Goal: Task Accomplishment & Management: Complete application form

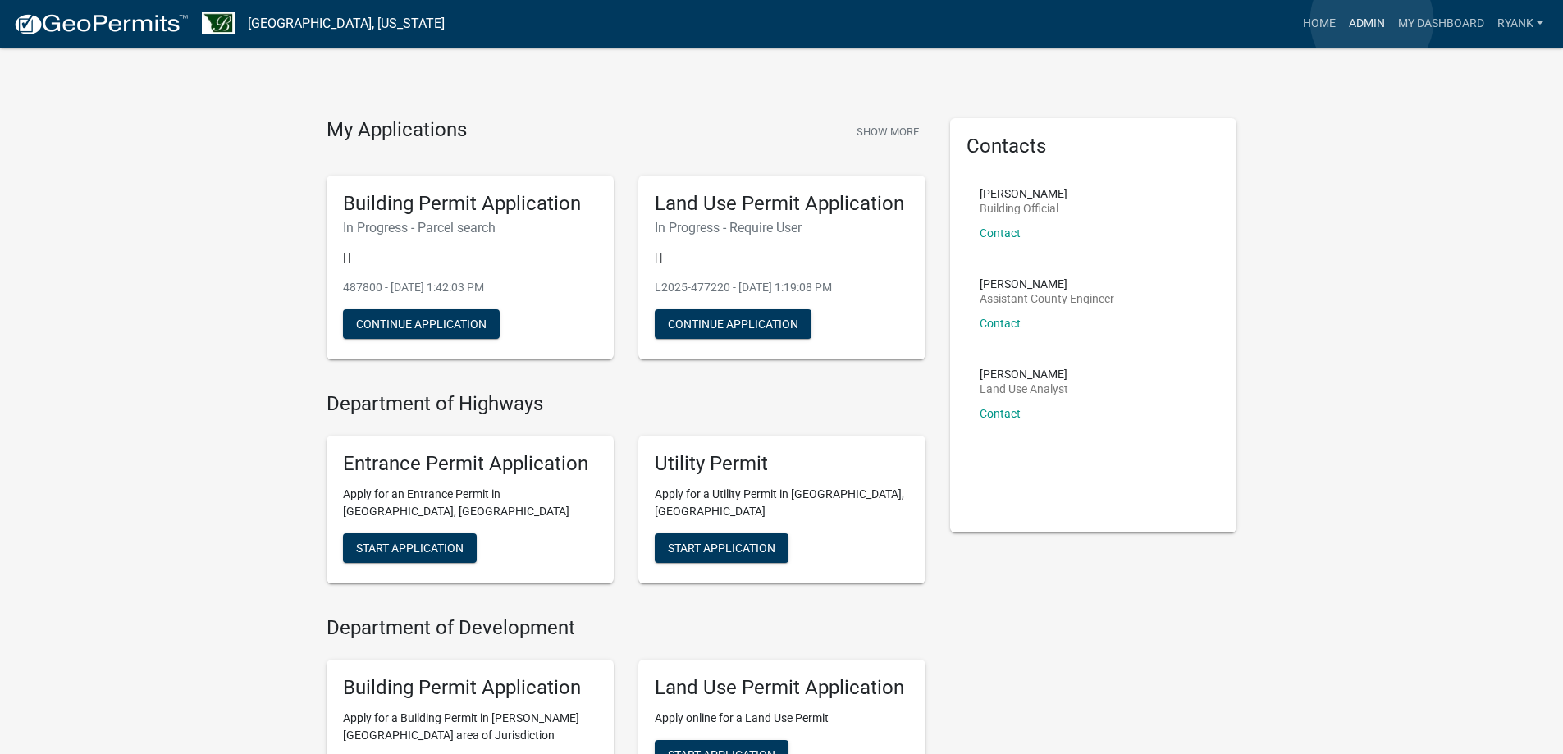
click at [1372, 21] on link "Admin" at bounding box center [1366, 23] width 49 height 31
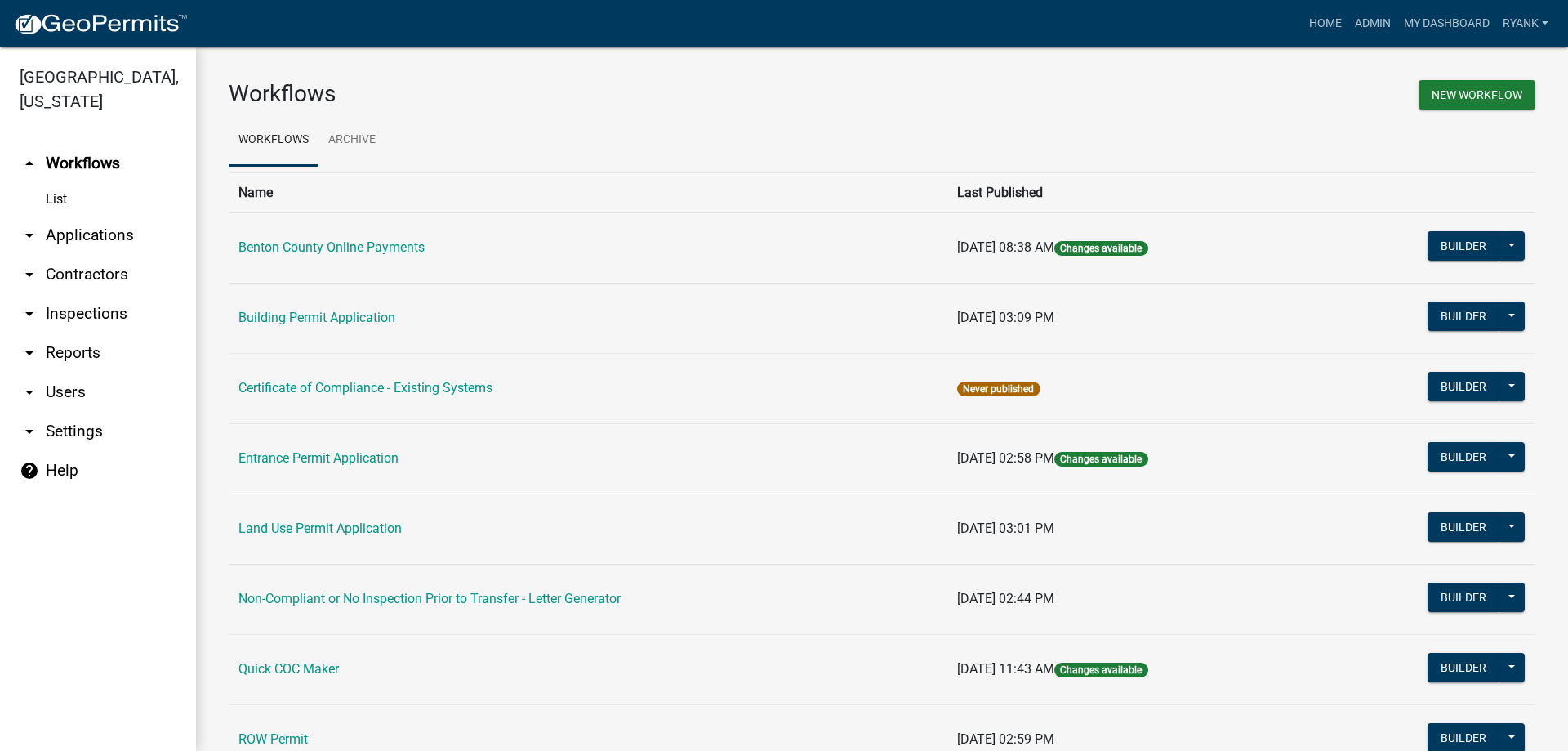
click at [87, 234] on link "arrow_drop_down Applications" at bounding box center [98, 235] width 196 height 39
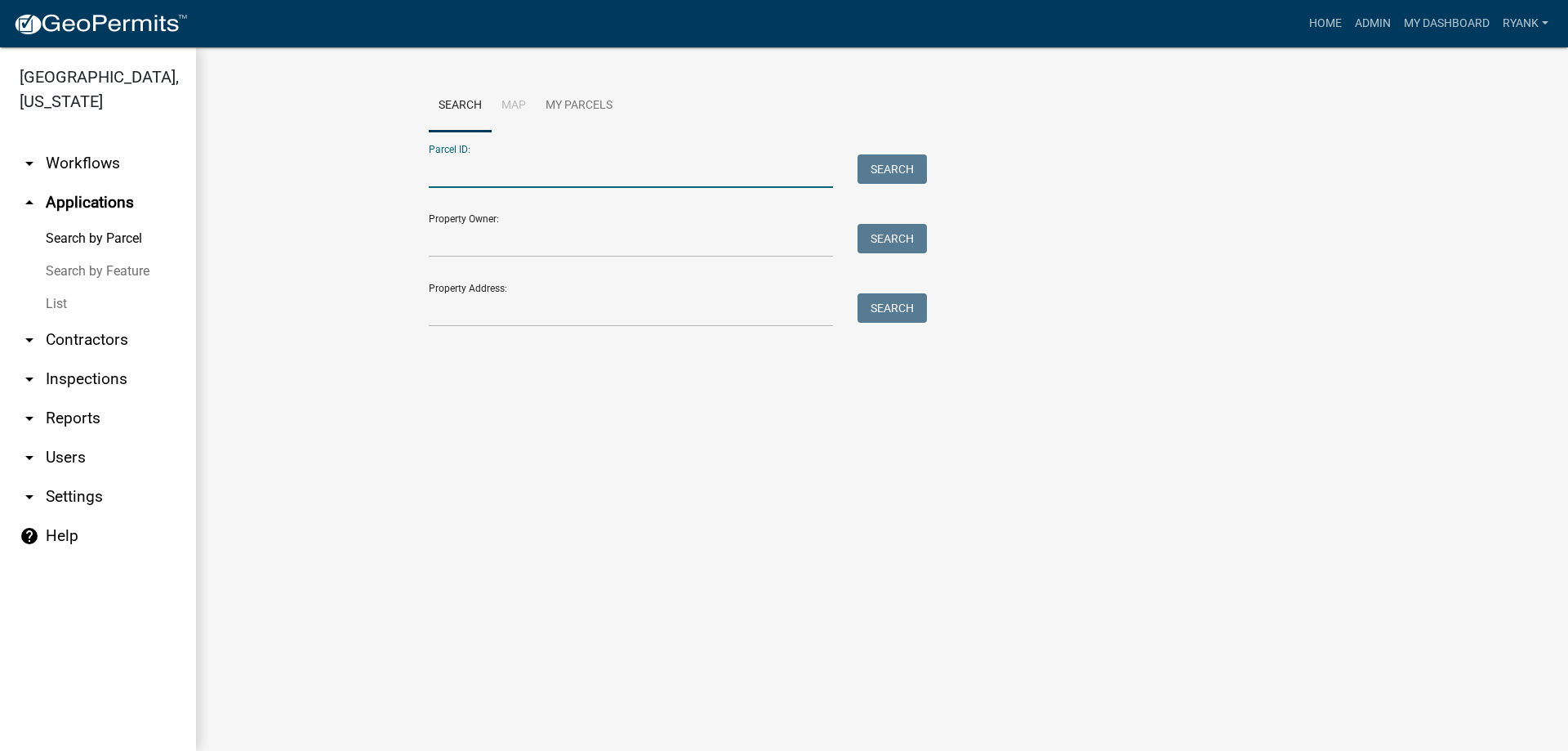
paste input "050002200"
type input "050002200"
click at [875, 161] on button "Search" at bounding box center [892, 169] width 70 height 30
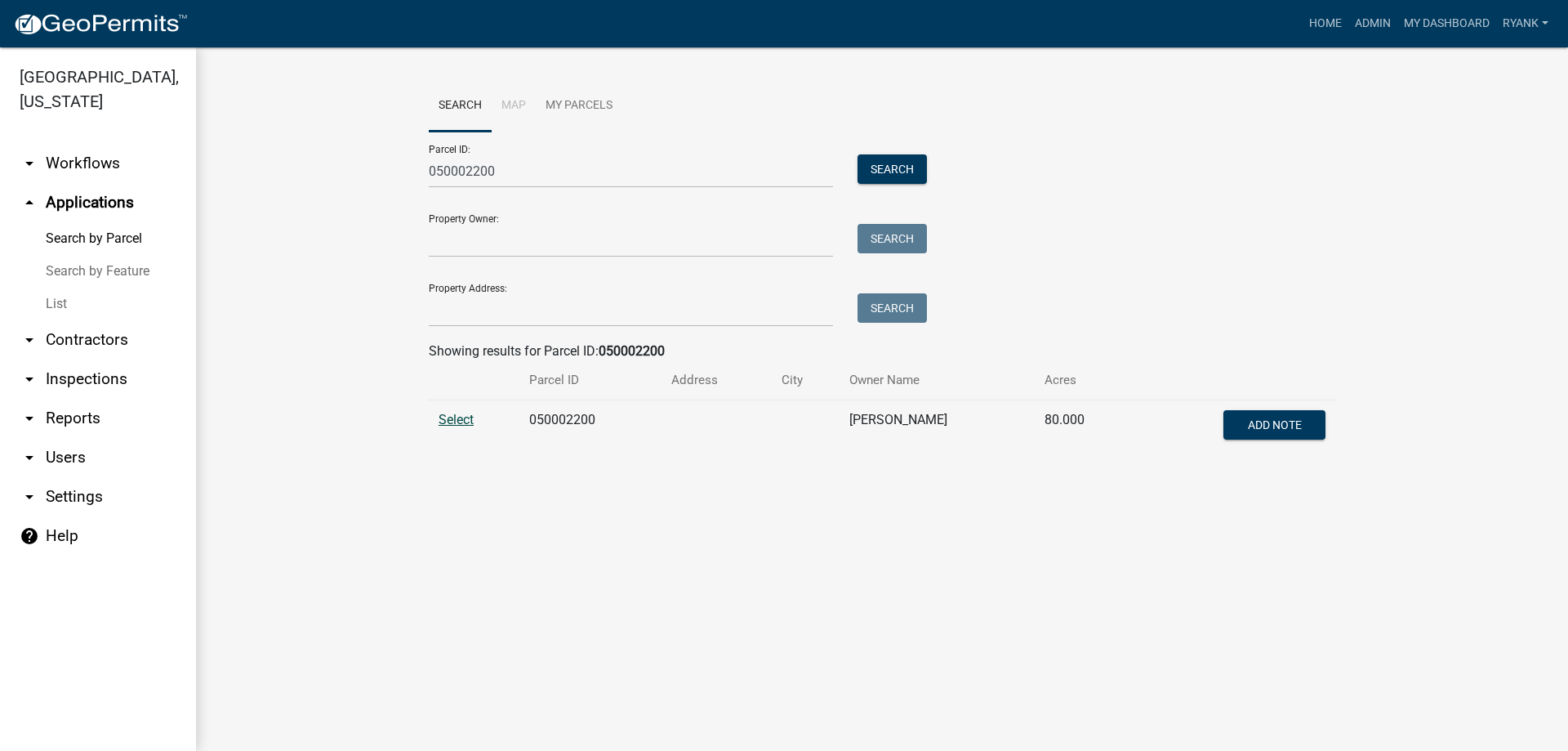
click at [450, 421] on span "Select" at bounding box center [456, 419] width 35 height 16
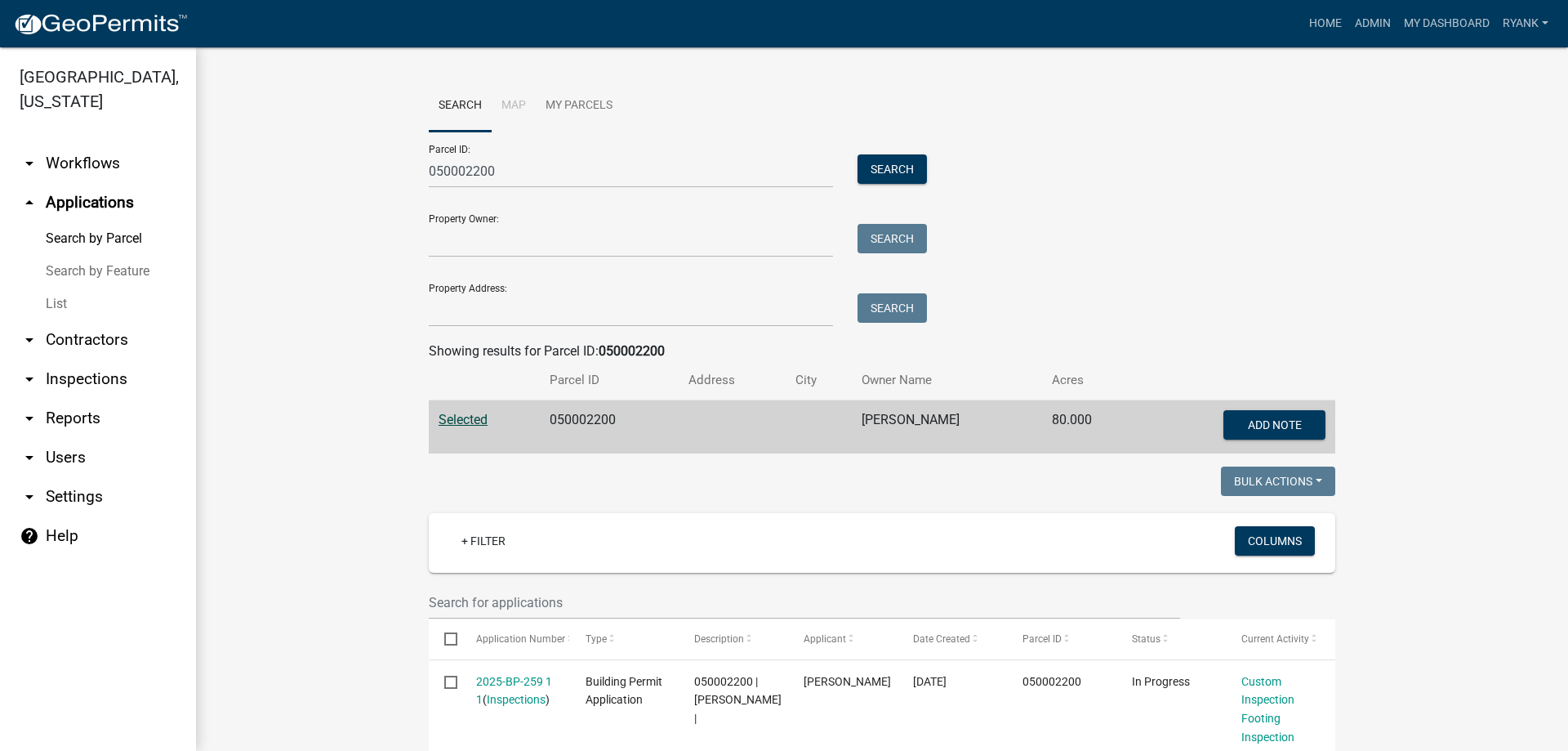
scroll to position [88, 0]
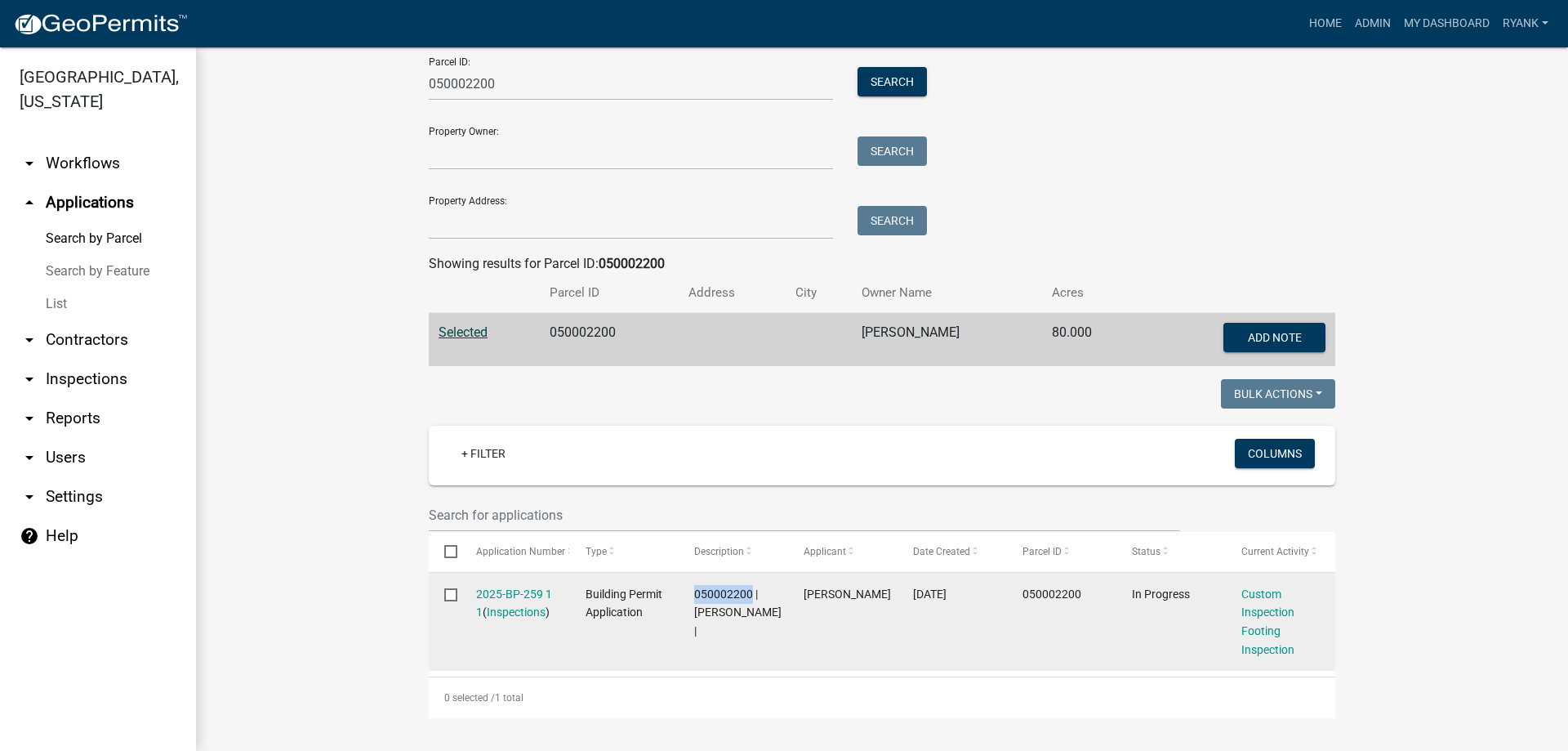
drag, startPoint x: 744, startPoint y: 592, endPoint x: 688, endPoint y: 594, distance: 56.0
click at [694, 594] on span "050002200 | MELANIE FREILINGER |" at bounding box center [738, 613] width 88 height 51
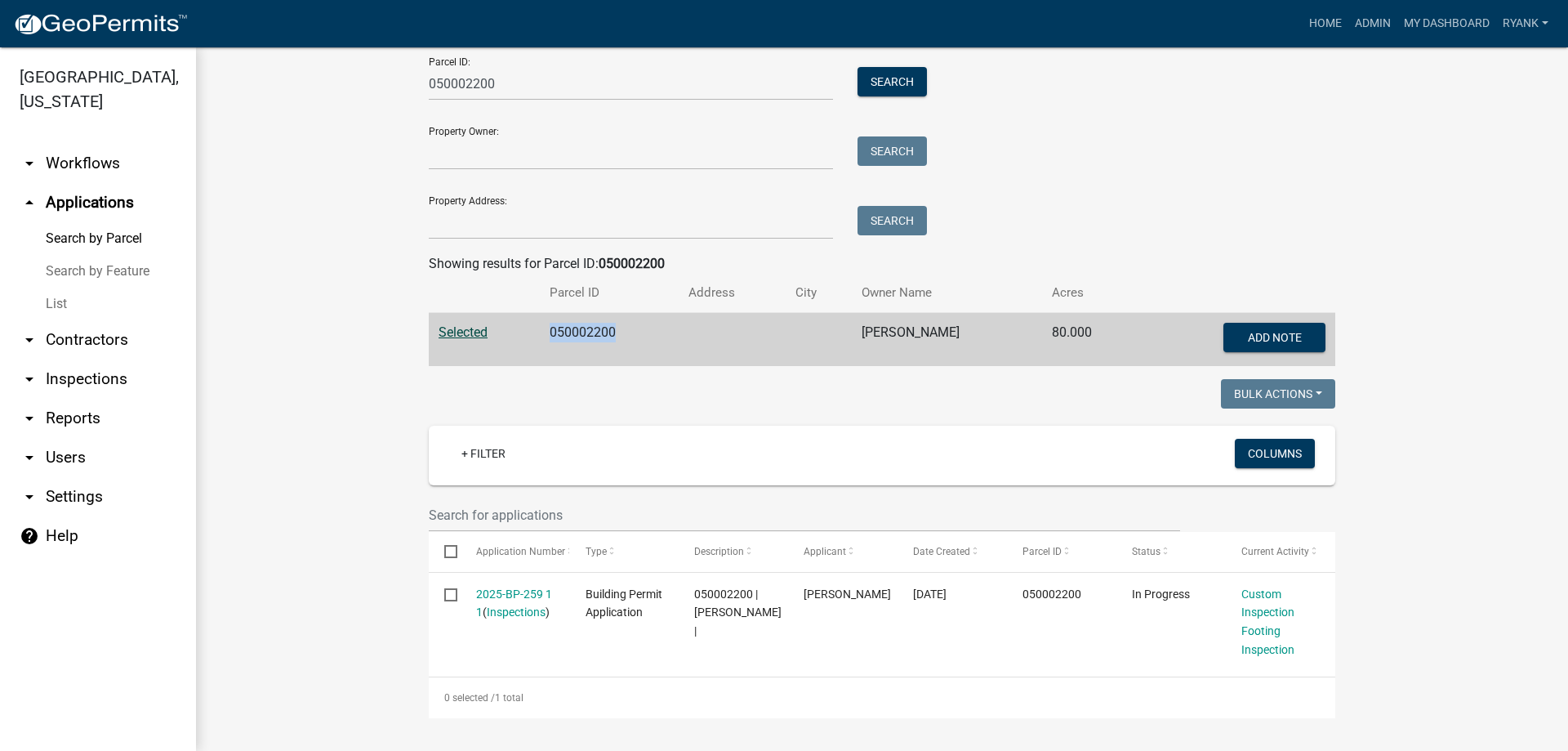
drag, startPoint x: 608, startPoint y: 330, endPoint x: 539, endPoint y: 335, distance: 69.2
click at [540, 335] on td "050002200" at bounding box center [608, 340] width 138 height 54
copy td "050002200"
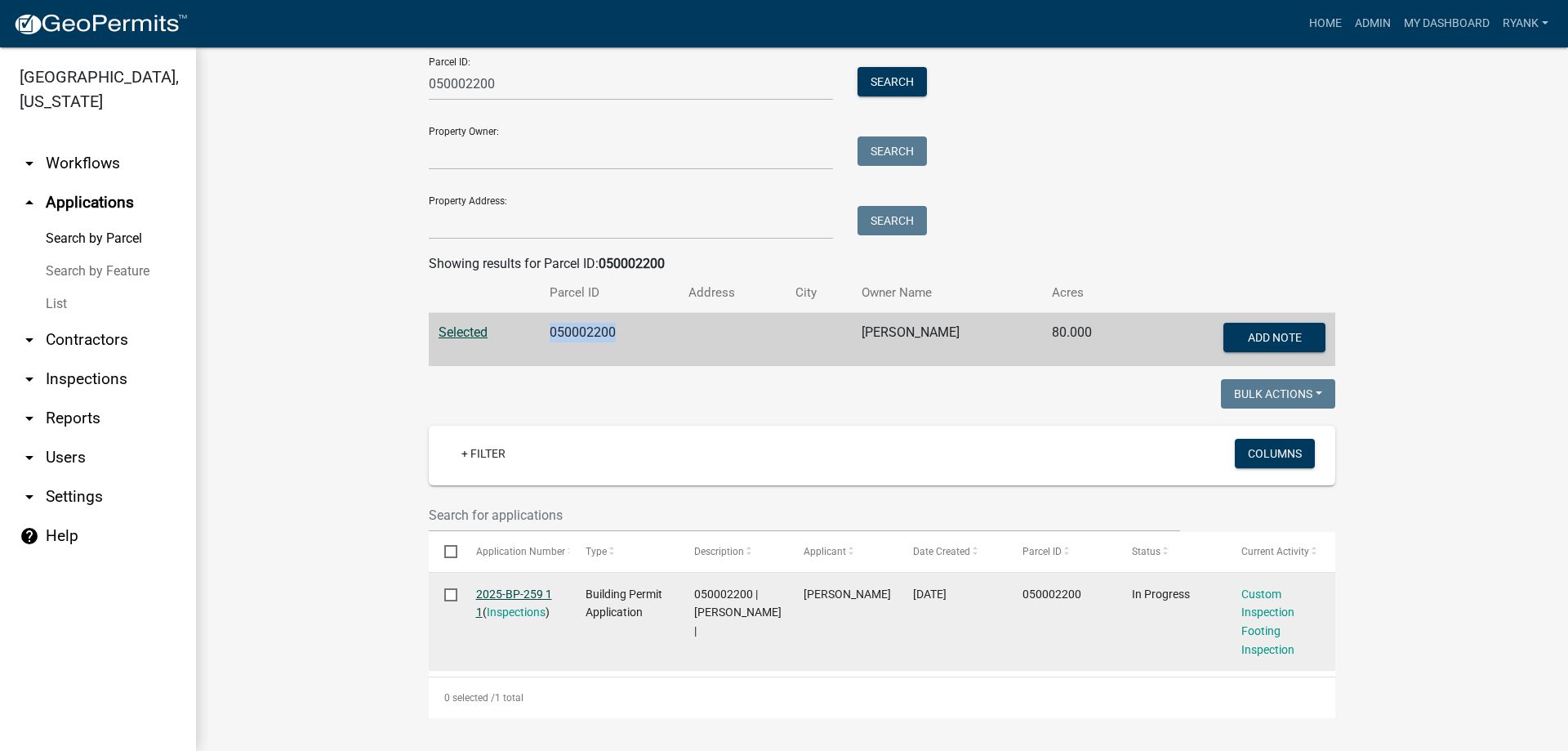
click at [503, 596] on link "2025-BP-259 1 1" at bounding box center [514, 604] width 76 height 32
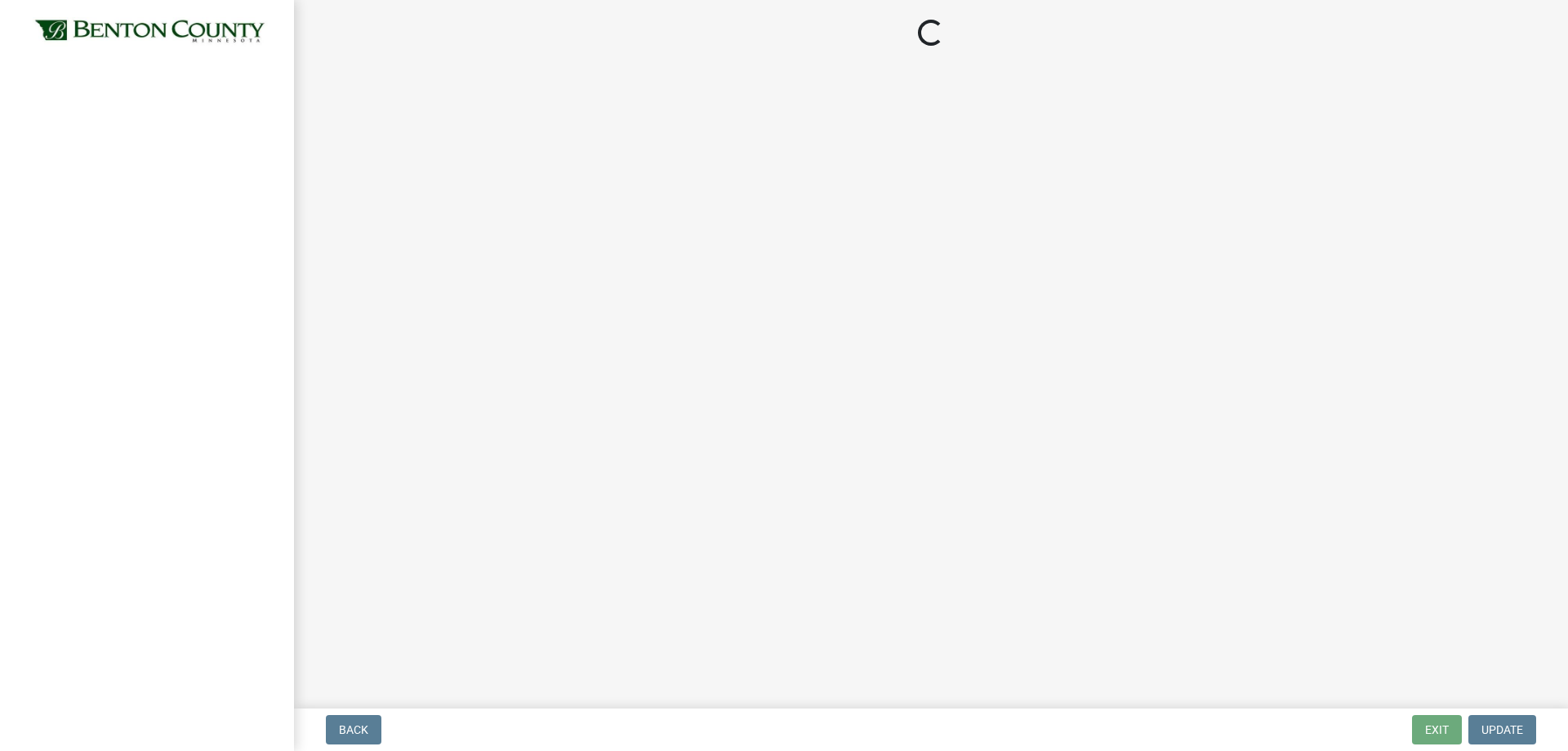
select select "17bfa135-5610-45df-8ce7-87530b7d86d4"
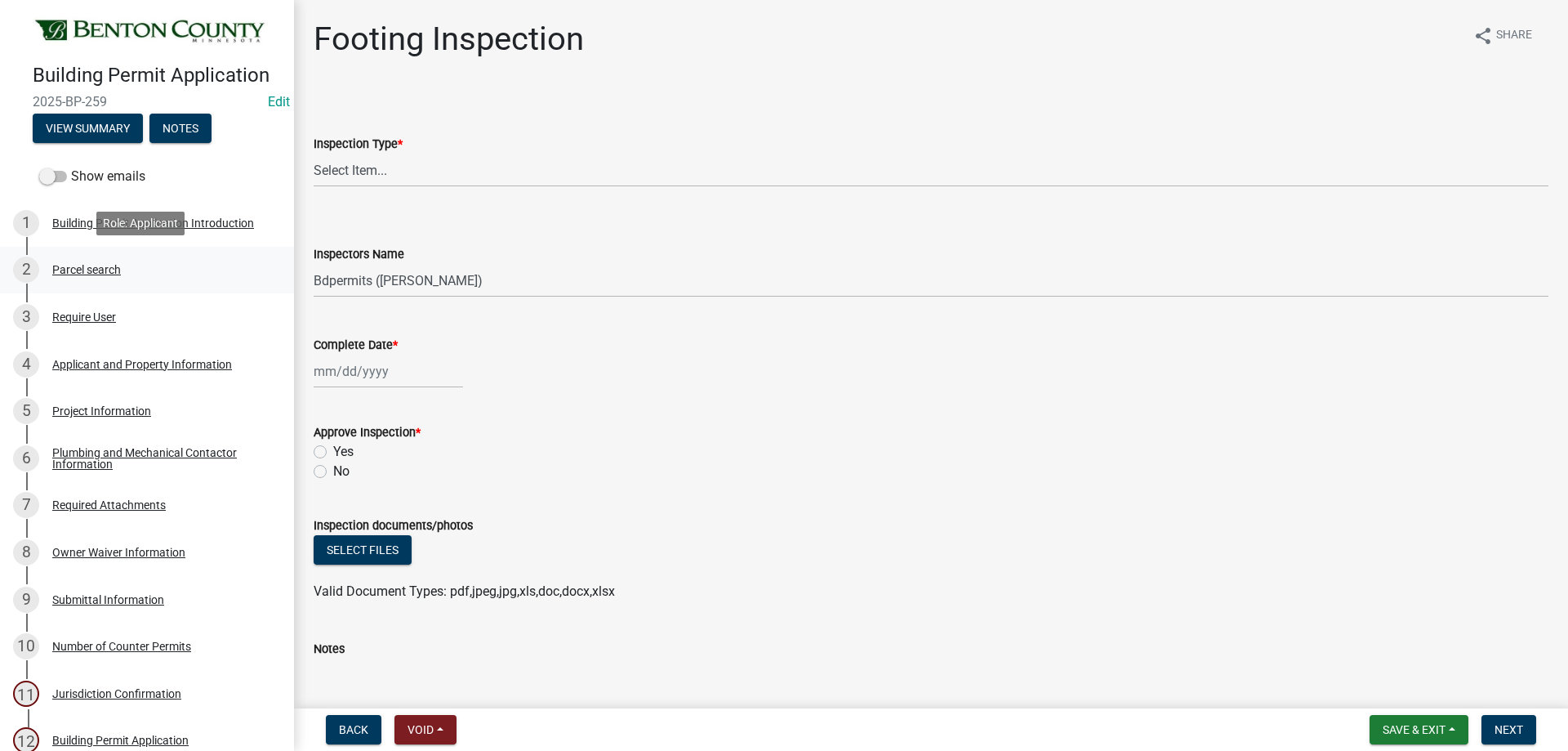
click at [101, 264] on div "Parcel search" at bounding box center [87, 269] width 69 height 11
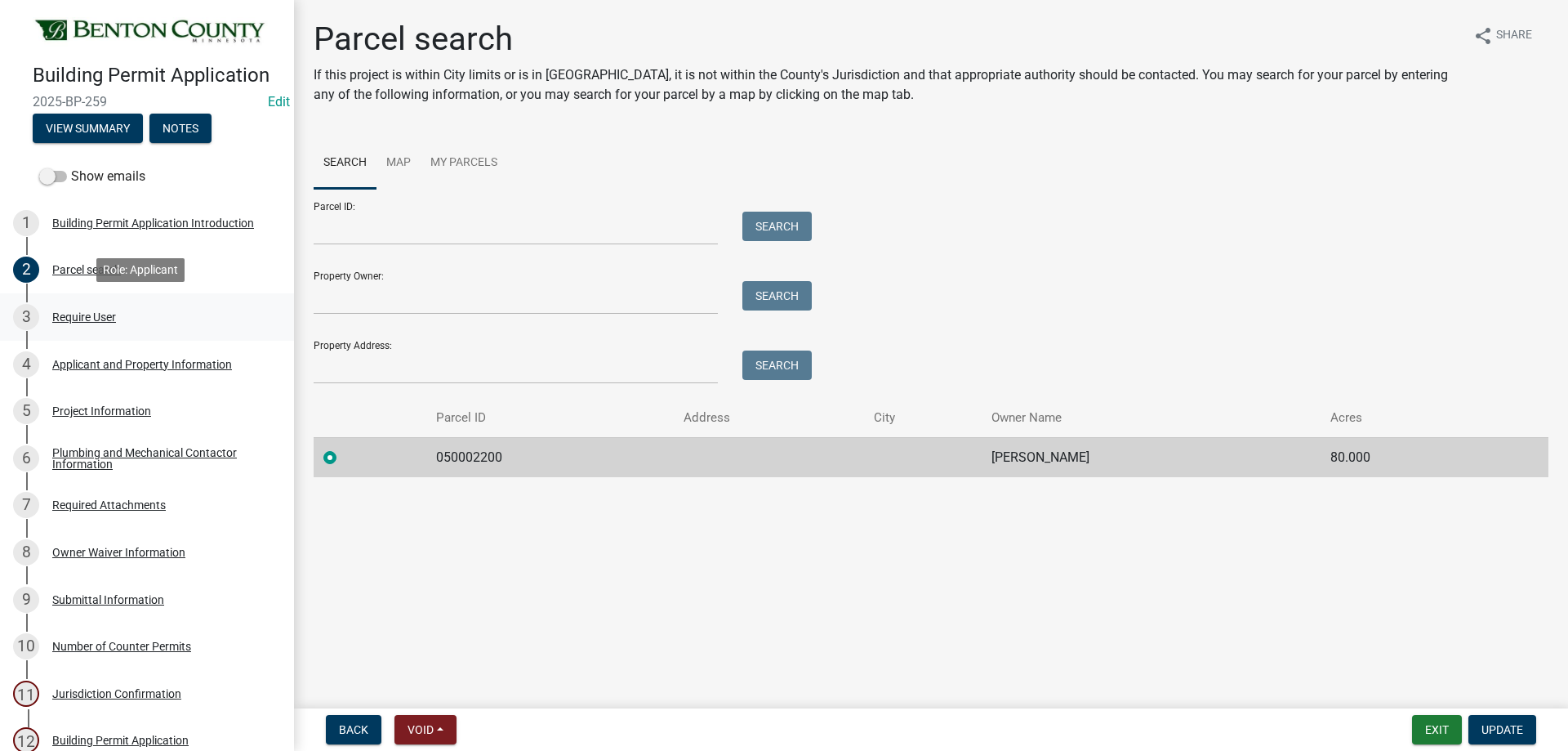
click at [95, 321] on div "3 Require User" at bounding box center [140, 317] width 255 height 26
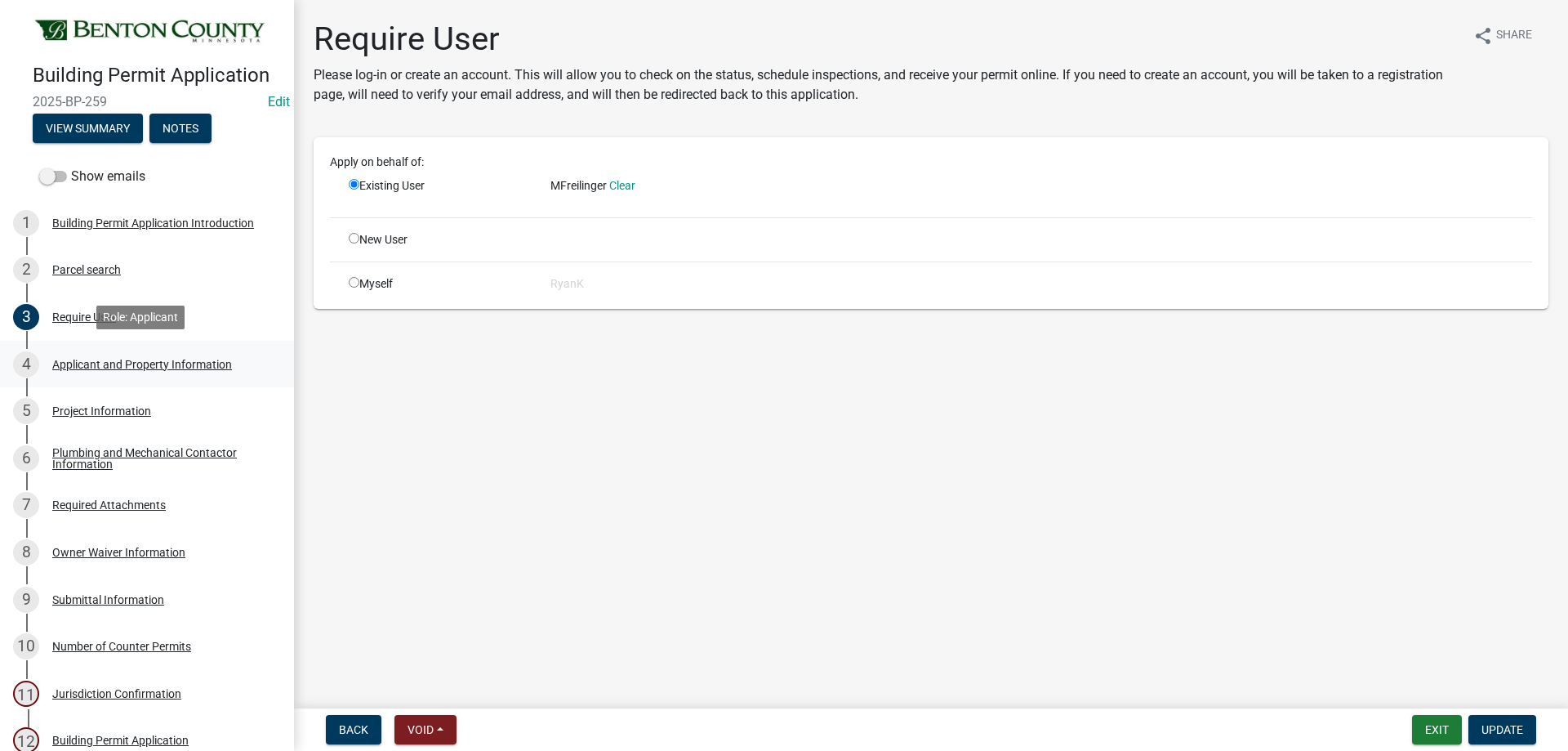
click at [145, 359] on div "Applicant and Property Information" at bounding box center [142, 364] width 179 height 11
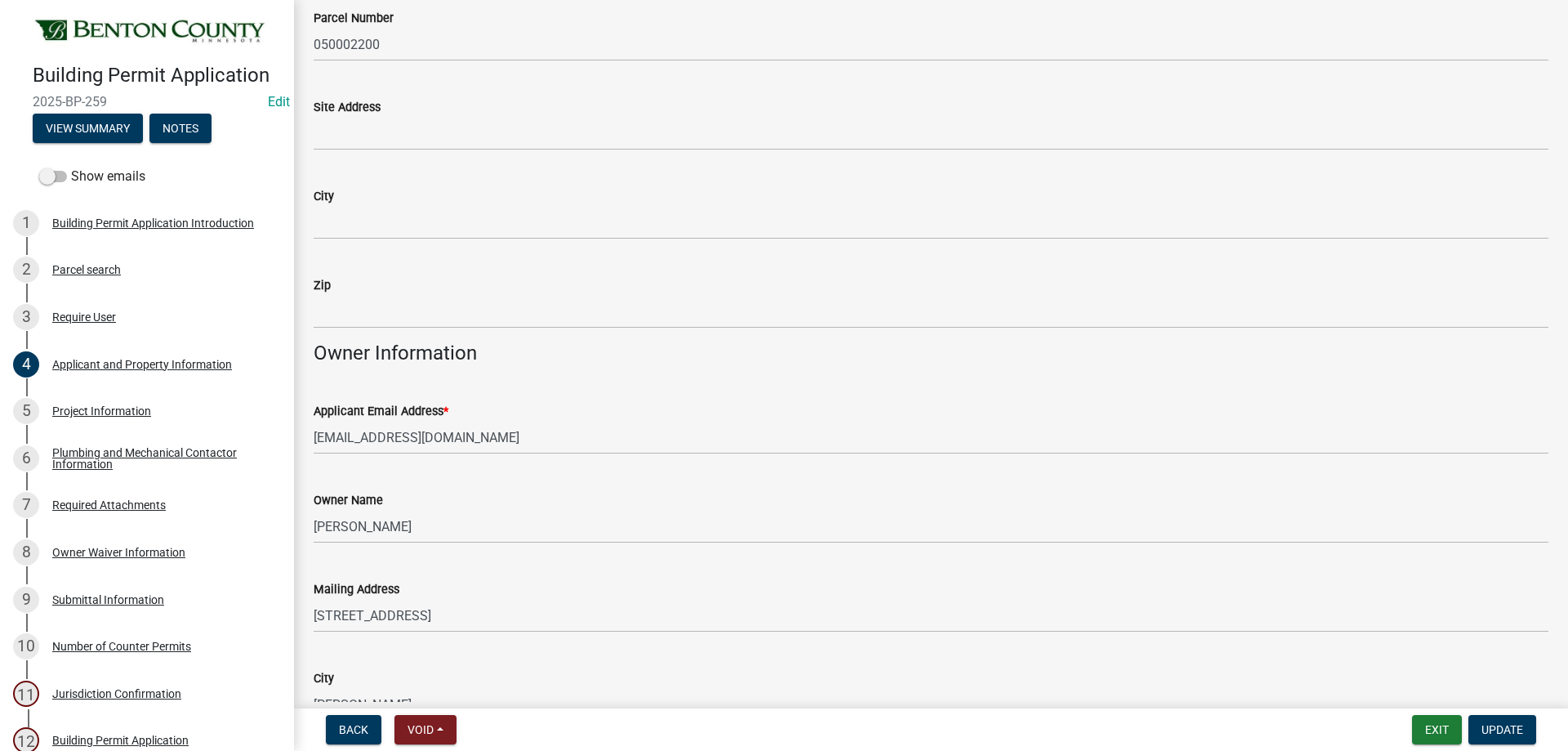
scroll to position [163, 0]
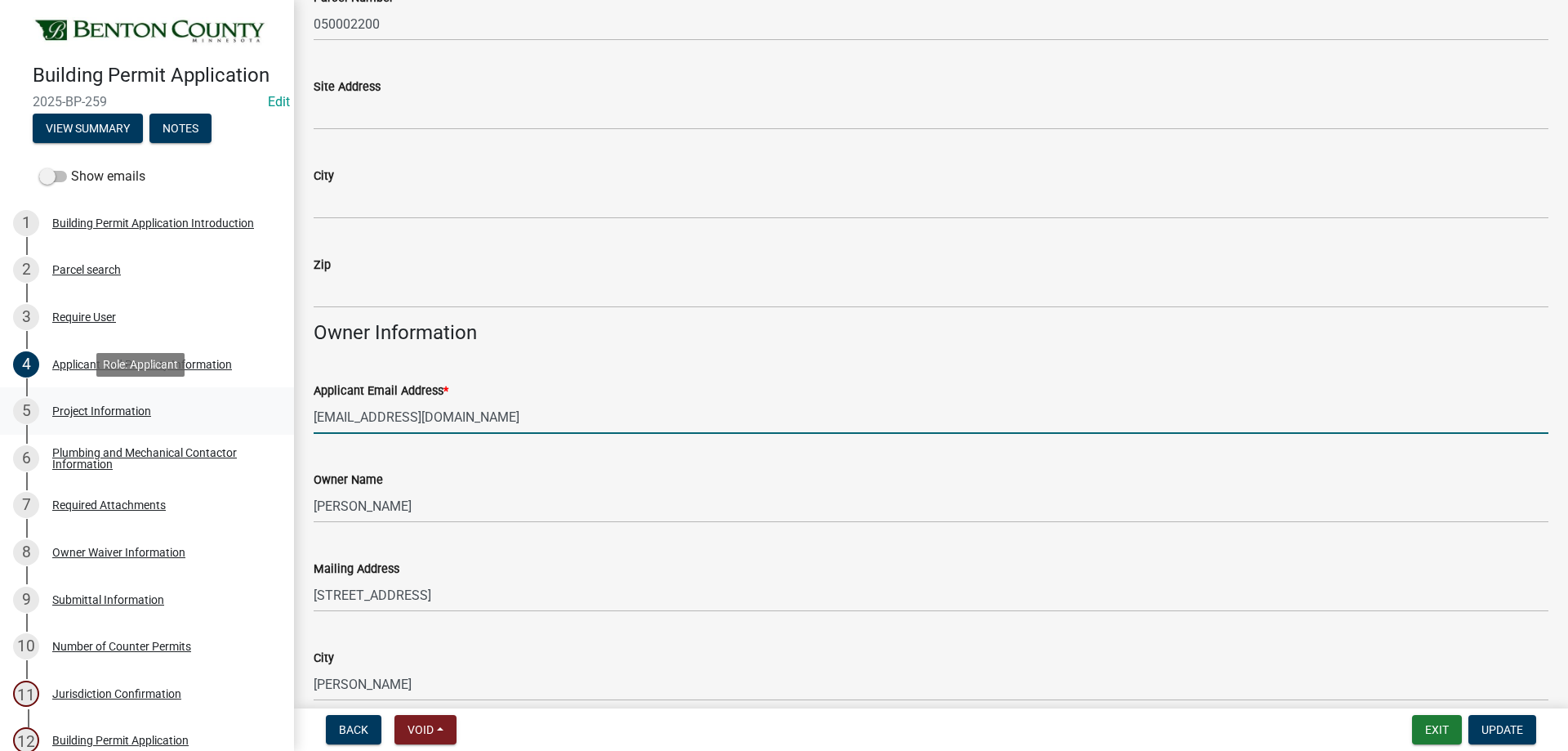
drag, startPoint x: 455, startPoint y: 423, endPoint x: 270, endPoint y: 429, distance: 185.1
click at [270, 429] on div "Building Permit Application 2025-BP-259 Edit View Summary Notes Show emails 1 B…" at bounding box center [784, 376] width 1568 height 751
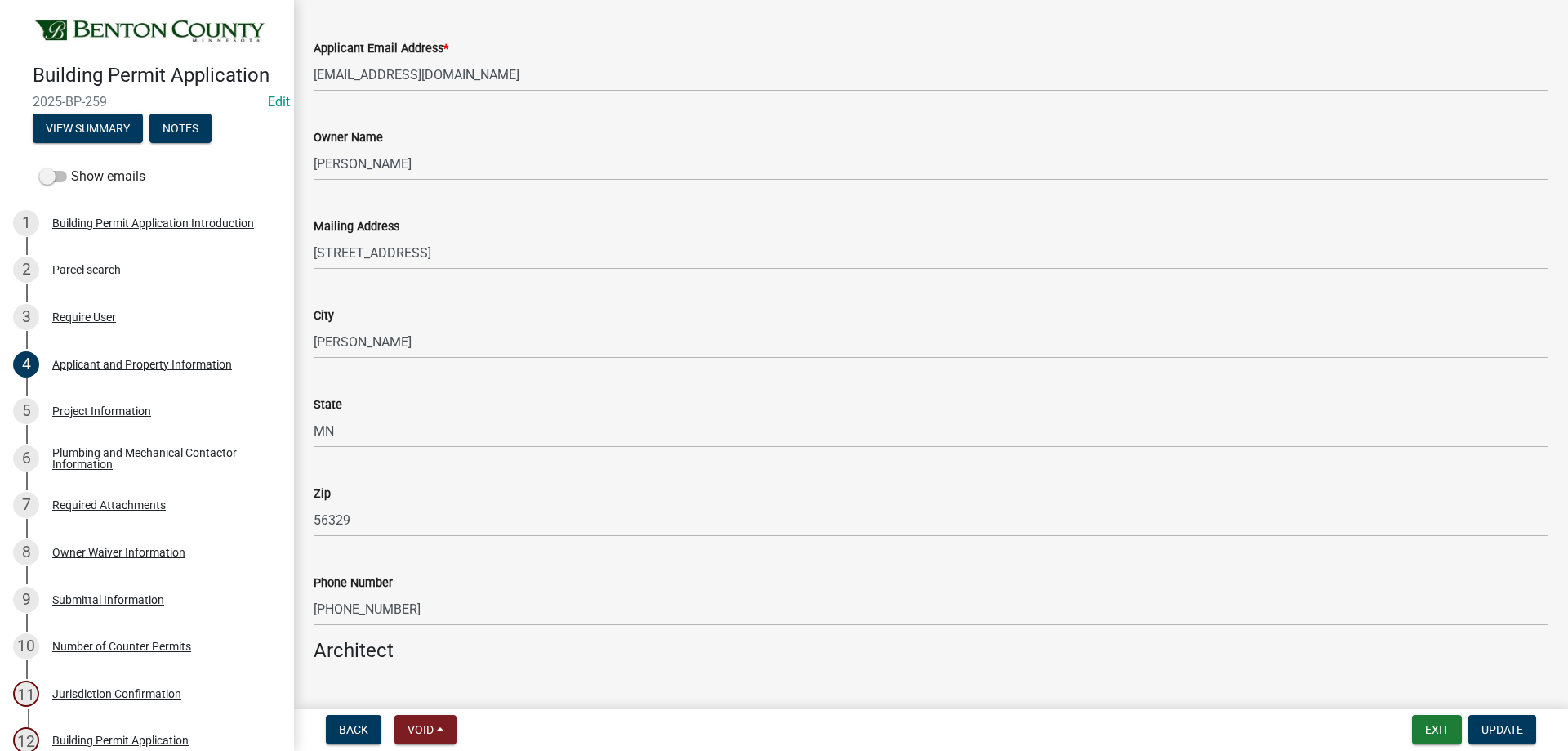
scroll to position [653, 0]
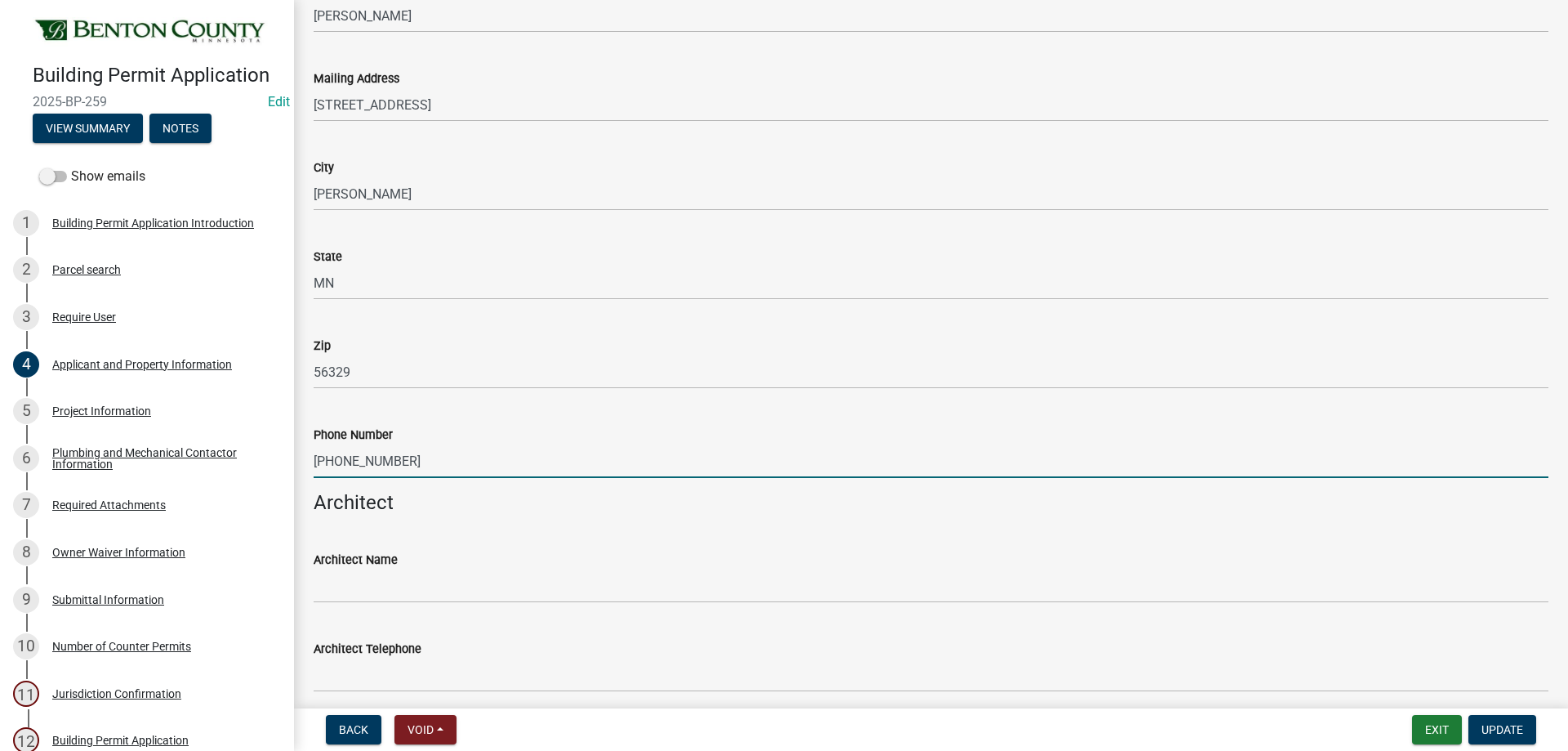
drag, startPoint x: 407, startPoint y: 464, endPoint x: 314, endPoint y: 462, distance: 93.0
click at [314, 462] on input "320-237-8380" at bounding box center [931, 461] width 1234 height 34
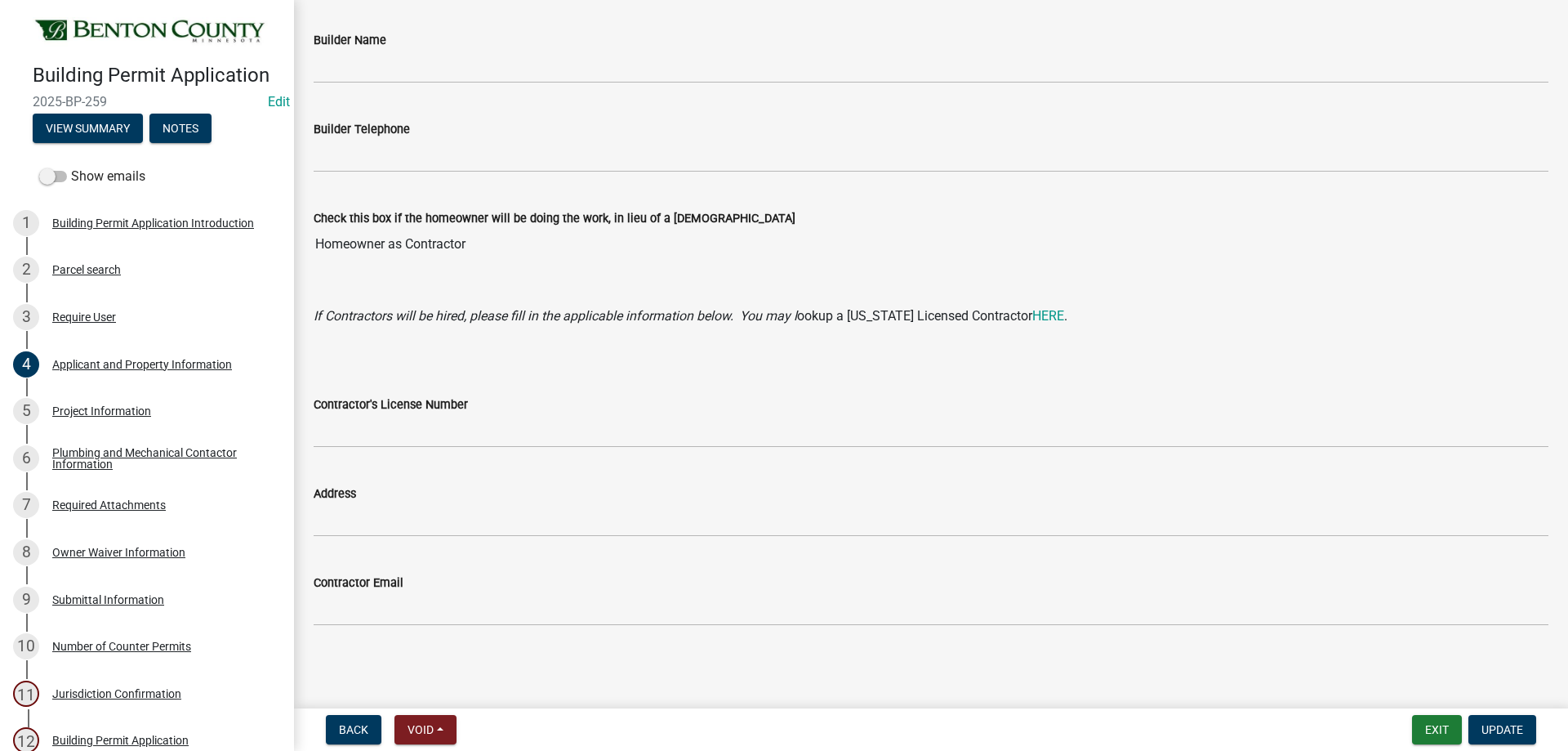
scroll to position [1478, 0]
click at [89, 399] on div "5 Project Information" at bounding box center [140, 411] width 255 height 26
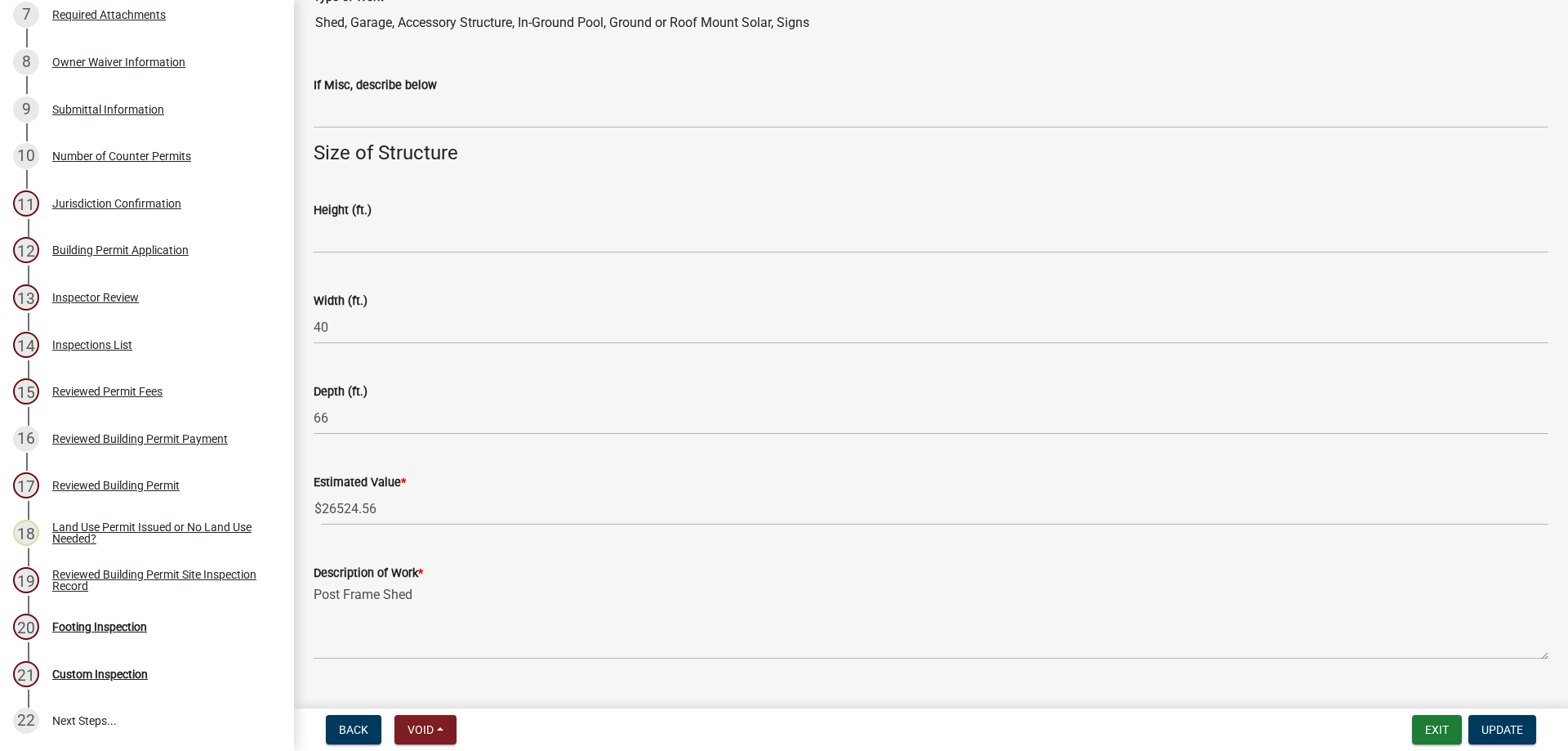
scroll to position [688, 0]
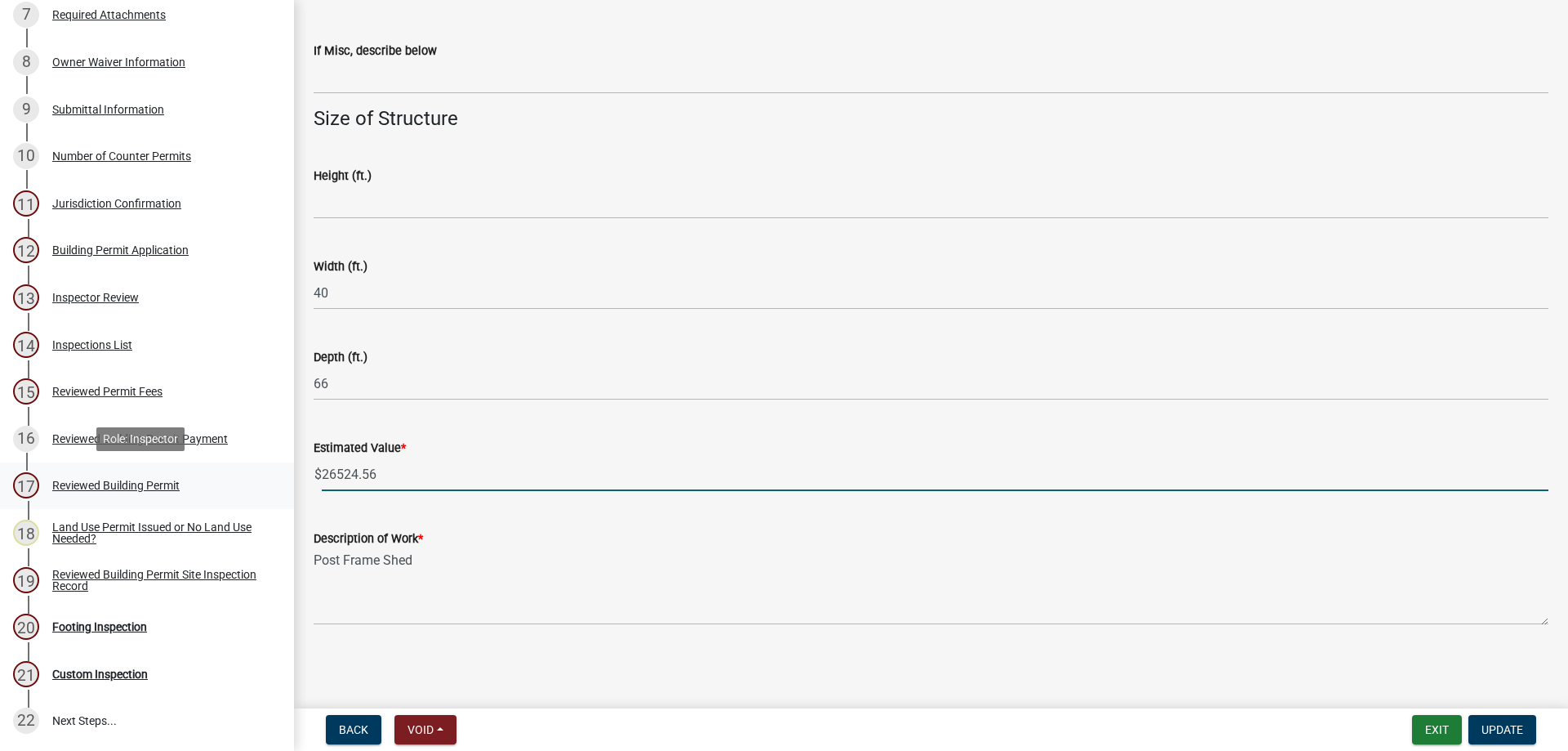
drag, startPoint x: 434, startPoint y: 472, endPoint x: 188, endPoint y: 495, distance: 247.1
click at [188, 495] on div "Building Permit Application 2025-BP-259 Edit View Summary Notes Show emails 1 B…" at bounding box center [784, 376] width 1568 height 751
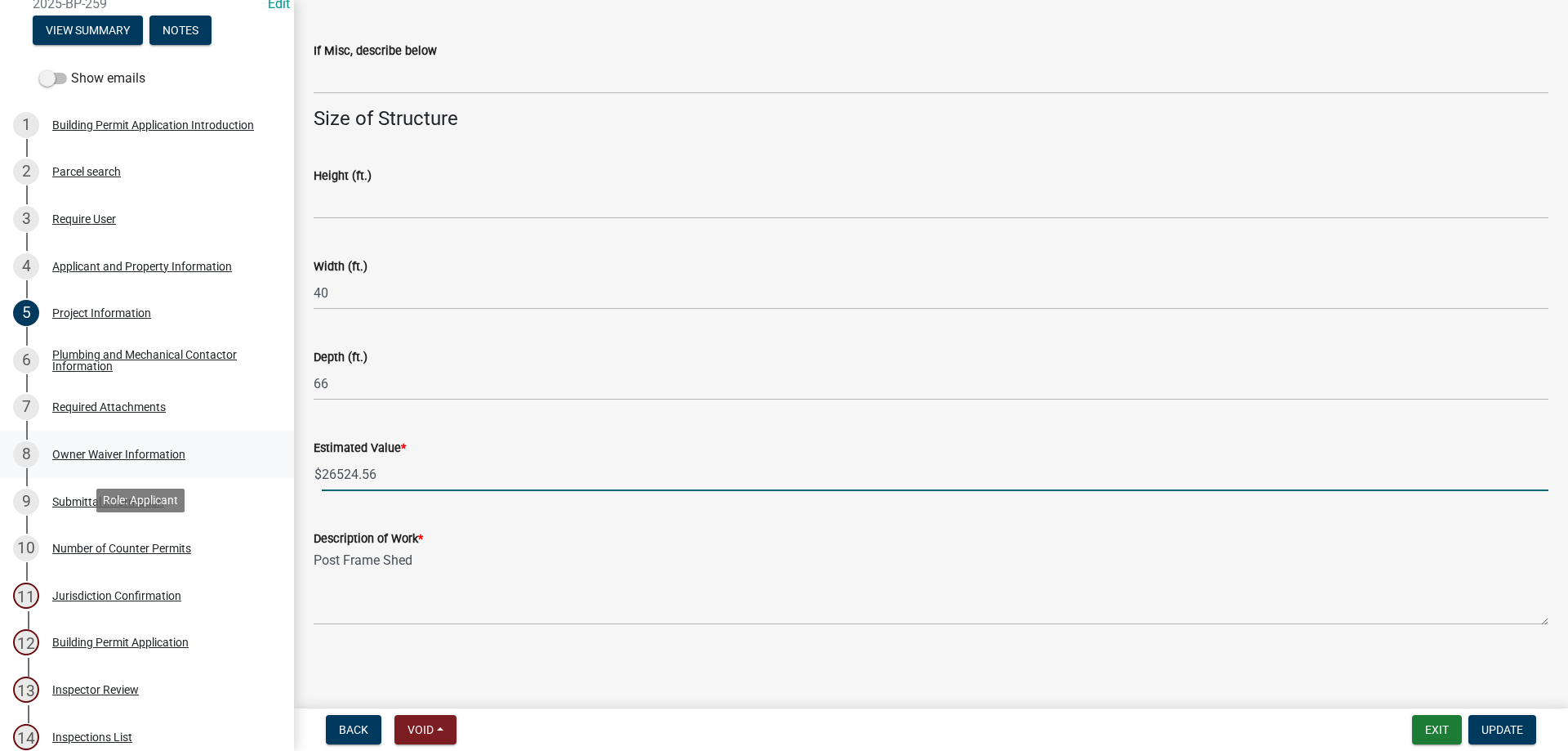
scroll to position [0, 0]
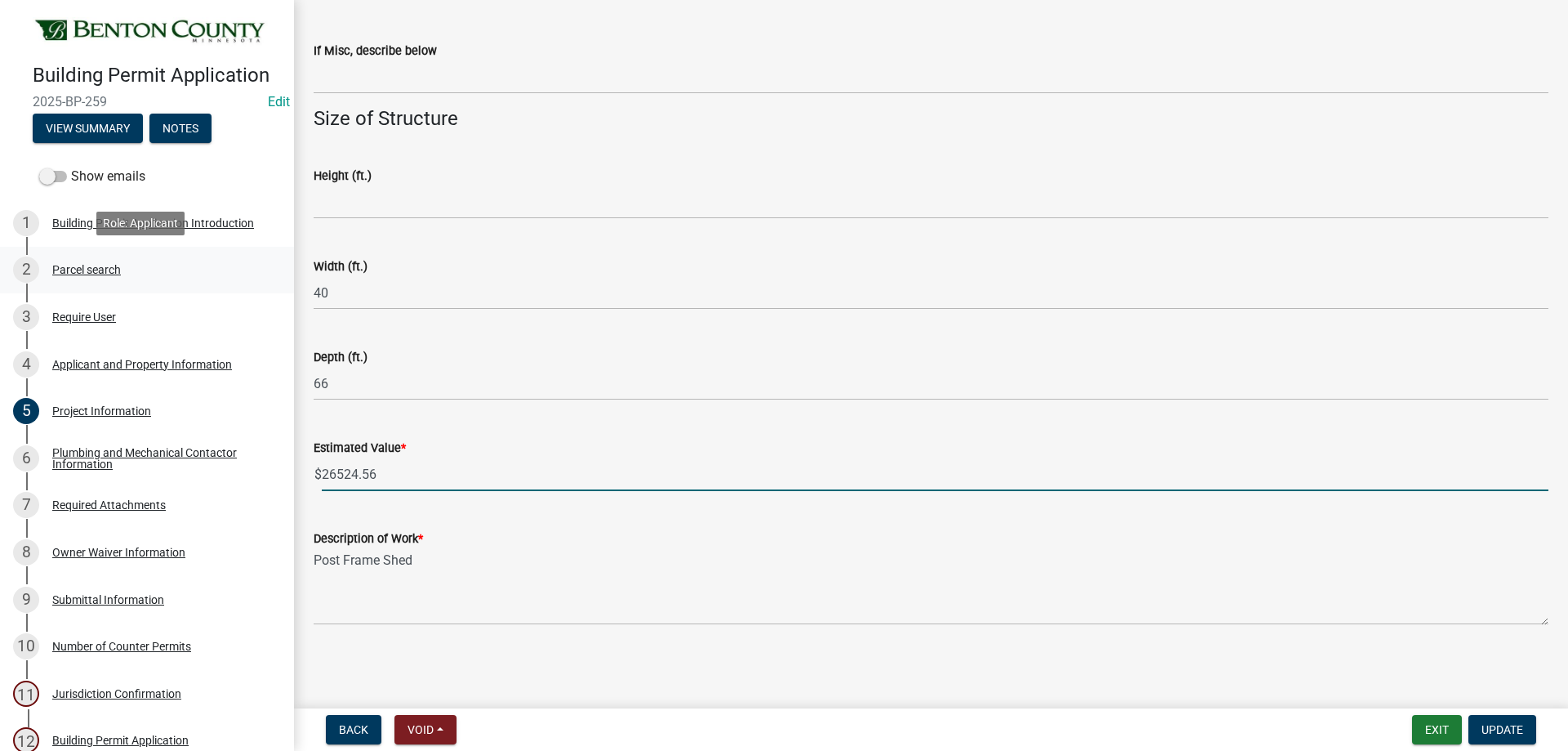
click at [74, 269] on div "Parcel search" at bounding box center [87, 269] width 69 height 11
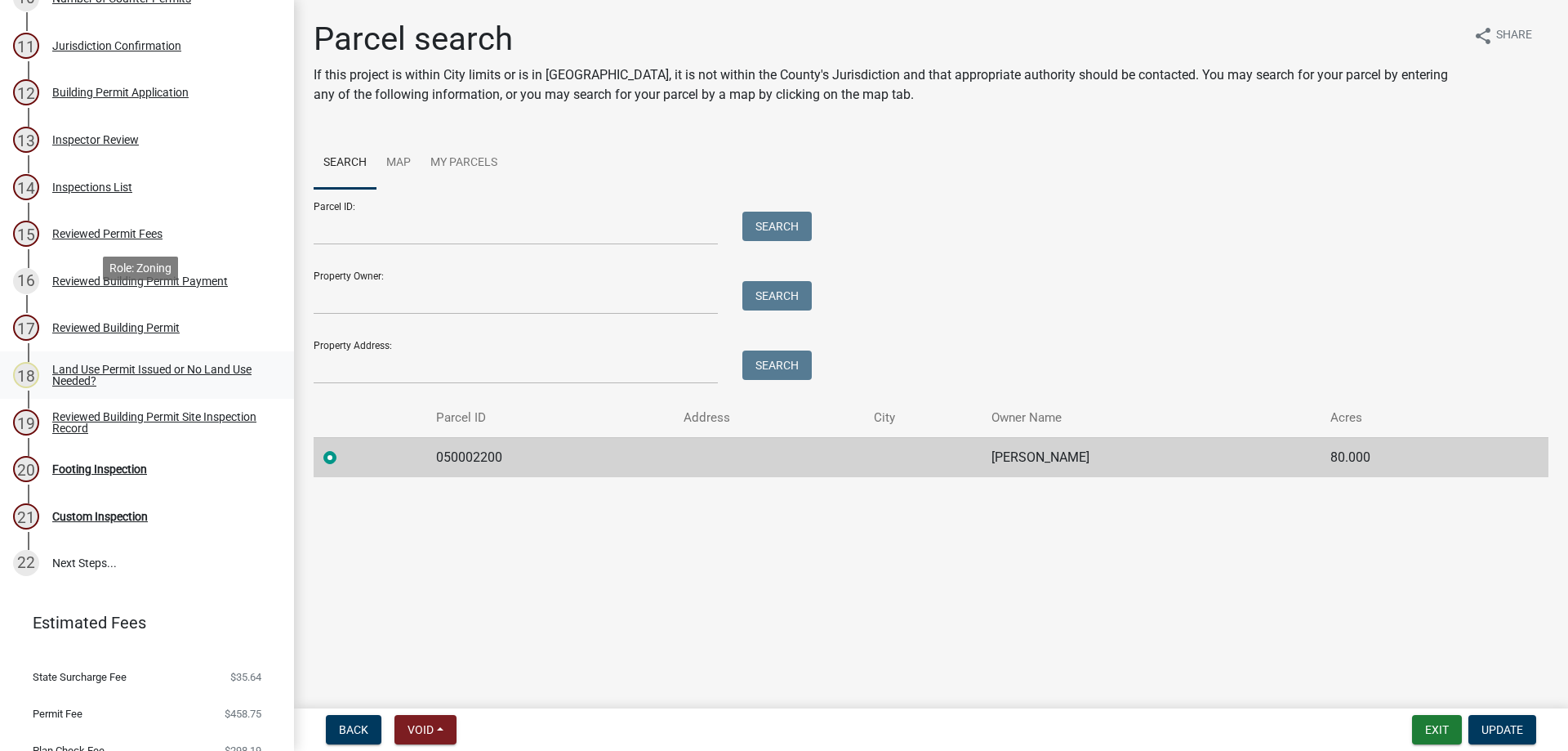
scroll to position [707, 0]
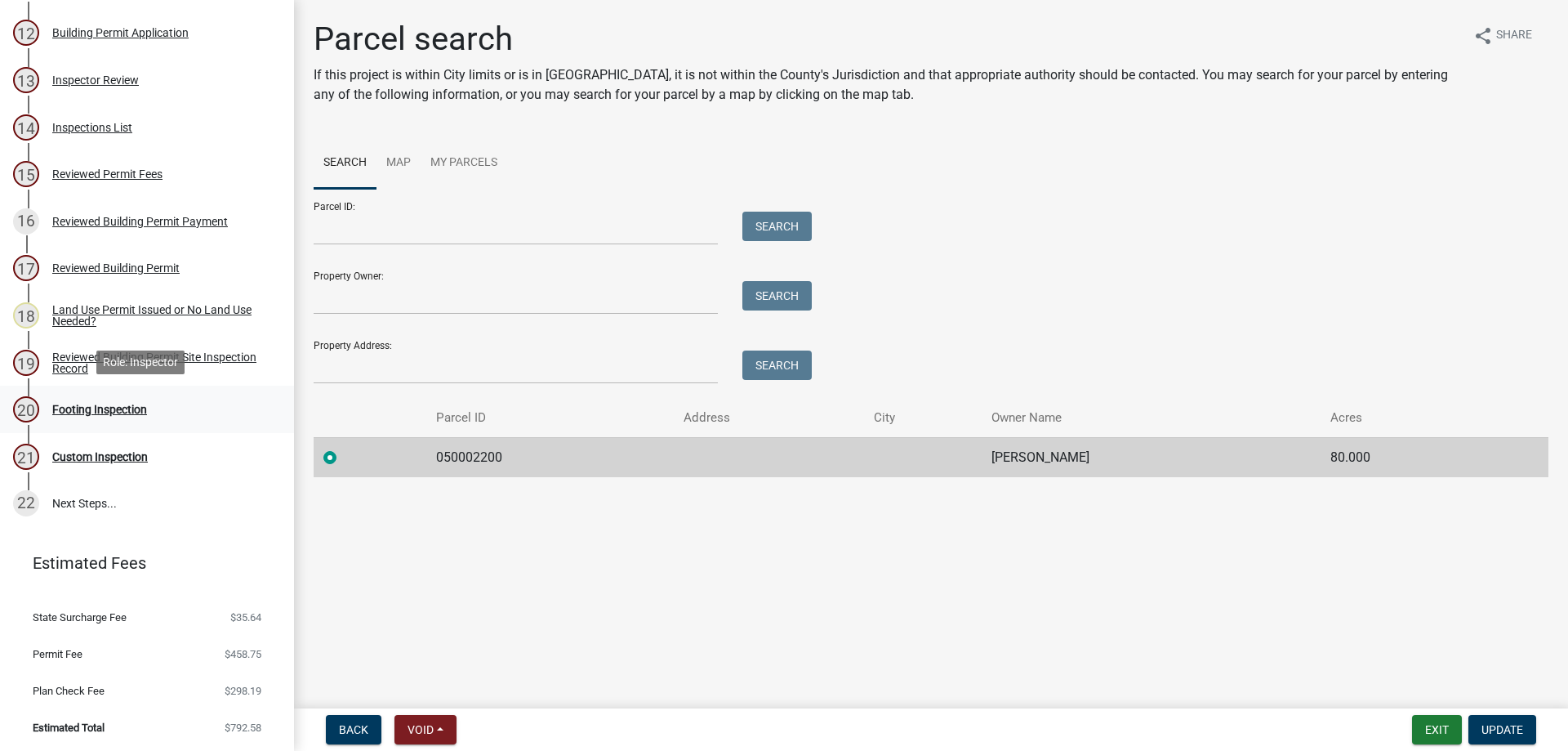
click at [86, 396] on div "20 Footing Inspection" at bounding box center [140, 409] width 255 height 26
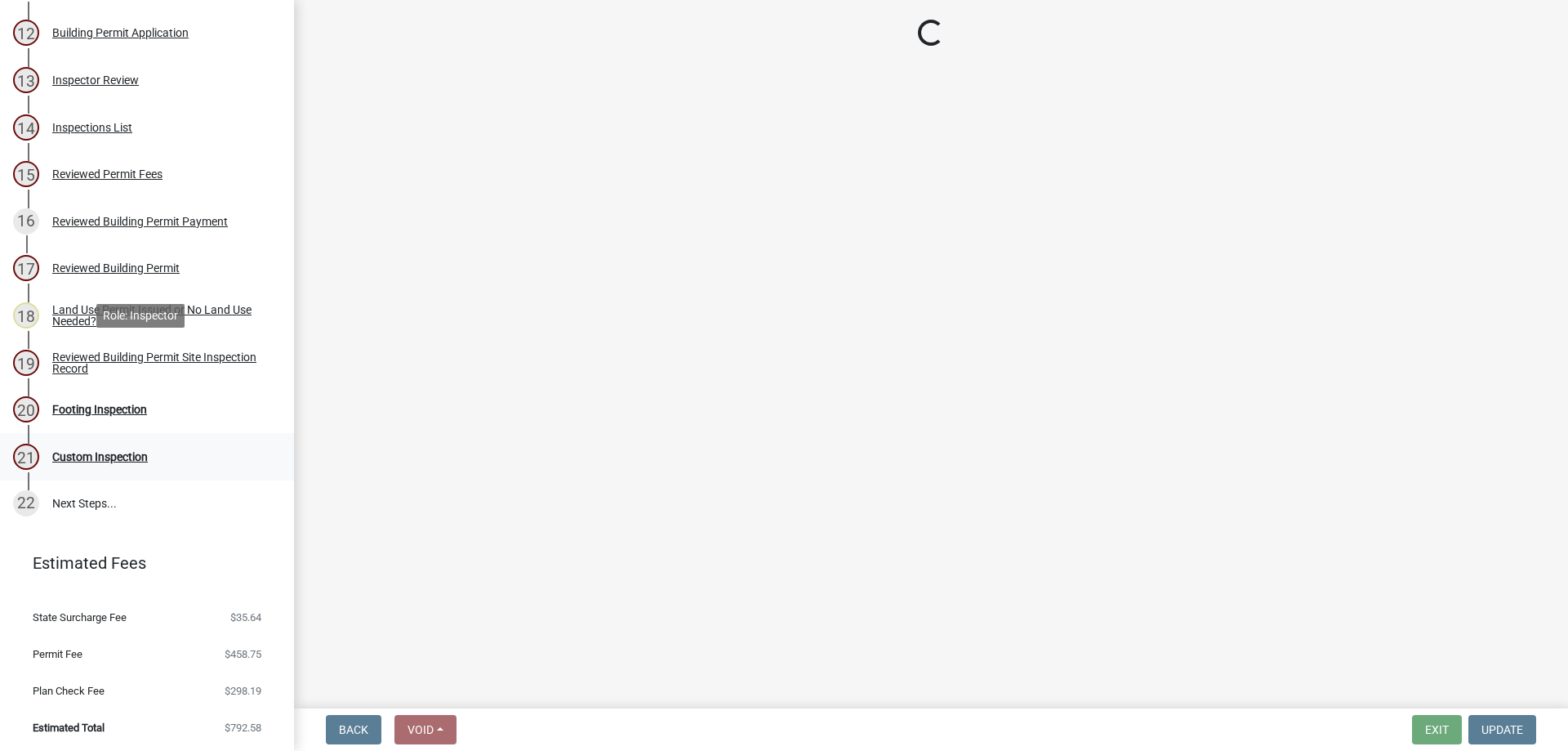
select select "17bfa135-5610-45df-8ce7-87530b7d86d4"
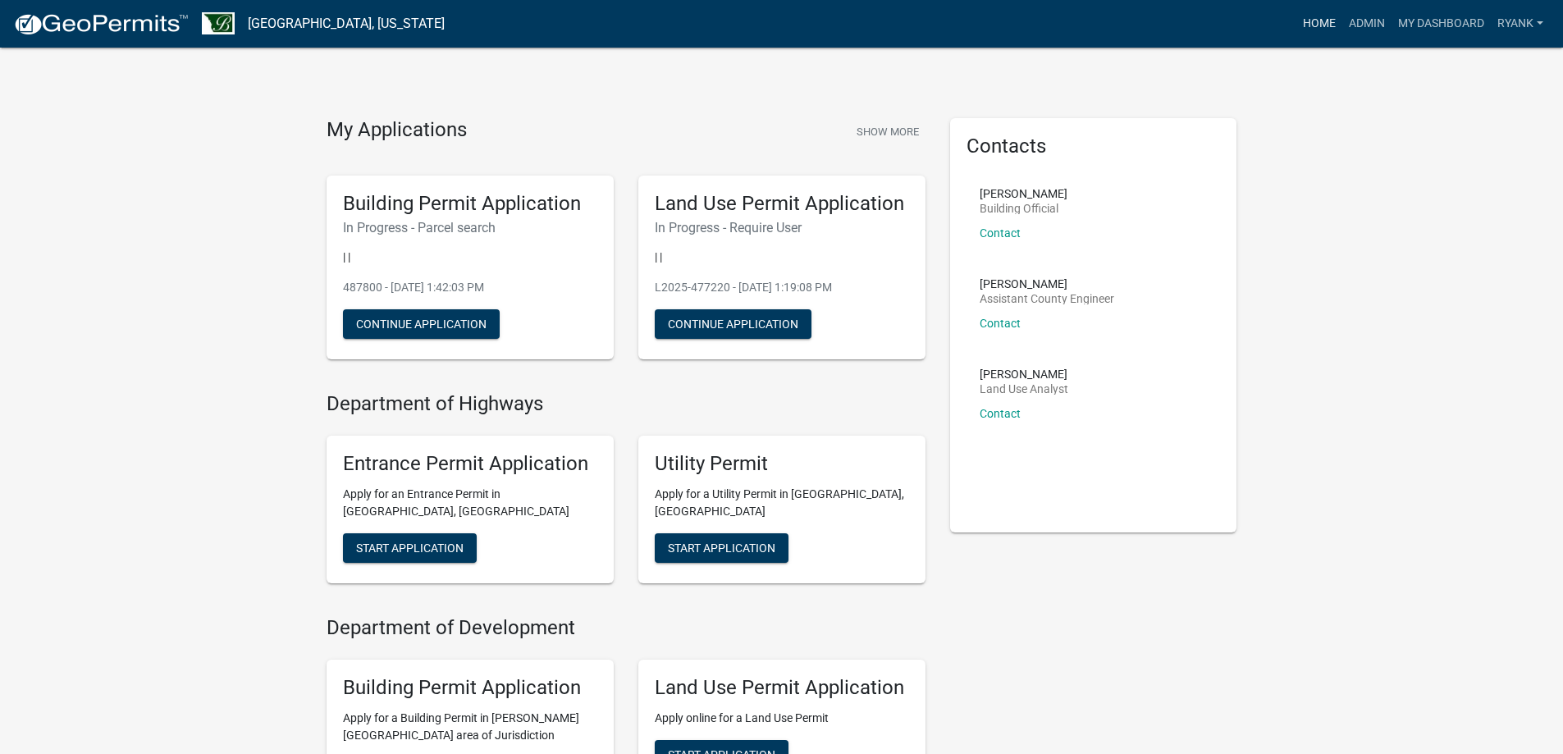
click at [1338, 26] on link "Home" at bounding box center [1319, 23] width 46 height 31
click at [1342, 21] on link "Admin" at bounding box center [1366, 23] width 49 height 31
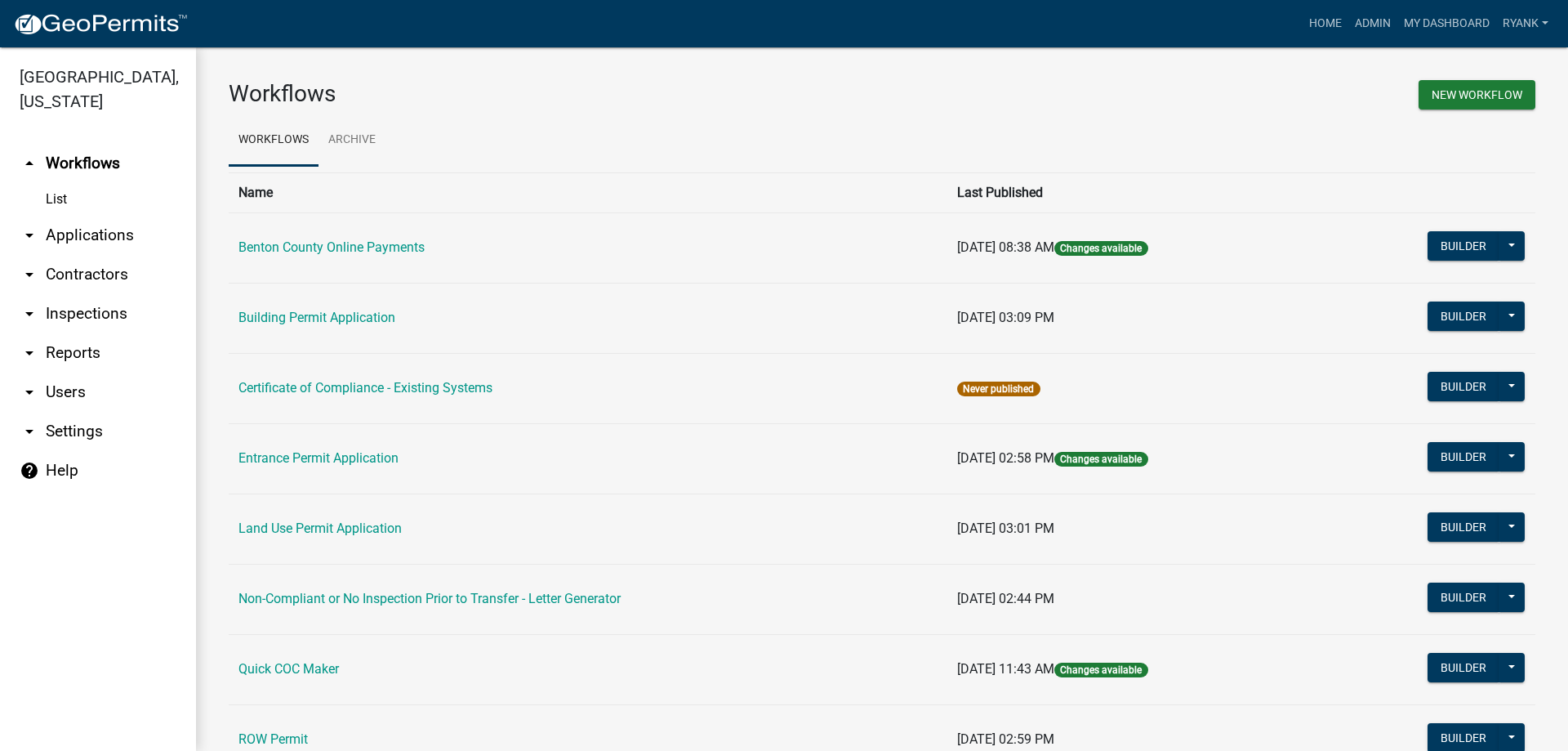
click at [118, 234] on link "arrow_drop_down Applications" at bounding box center [98, 235] width 196 height 39
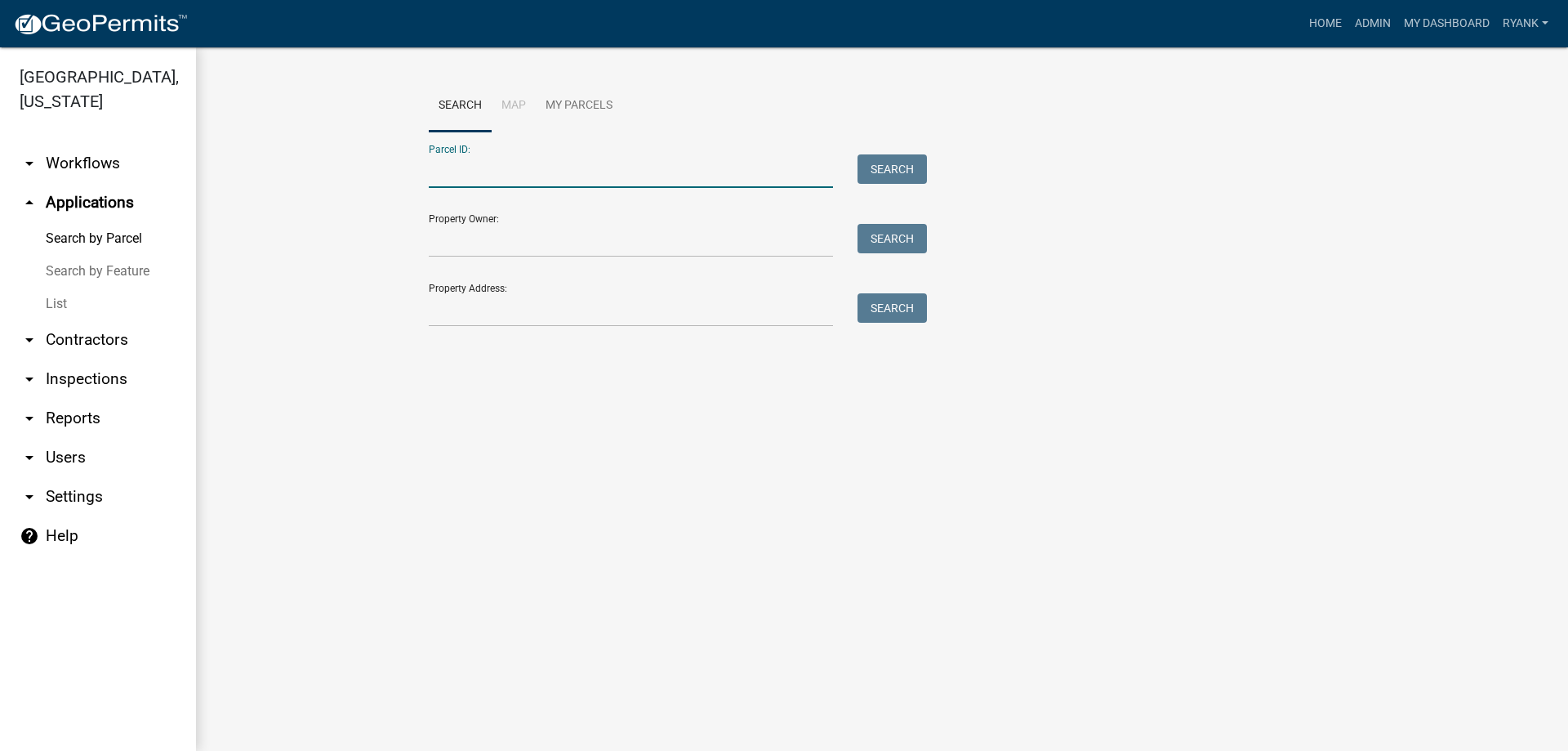
paste input "050002200"
type input "050002200"
click at [910, 199] on form "Parcel ID: 050002200 Search Property Owner: Search Property Address: Search" at bounding box center [674, 229] width 490 height 195
click at [906, 202] on form "Parcel ID: 050002200 Search Property Owner: Search Property Address: Search" at bounding box center [674, 229] width 490 height 195
click at [904, 175] on button "Search" at bounding box center [892, 169] width 70 height 30
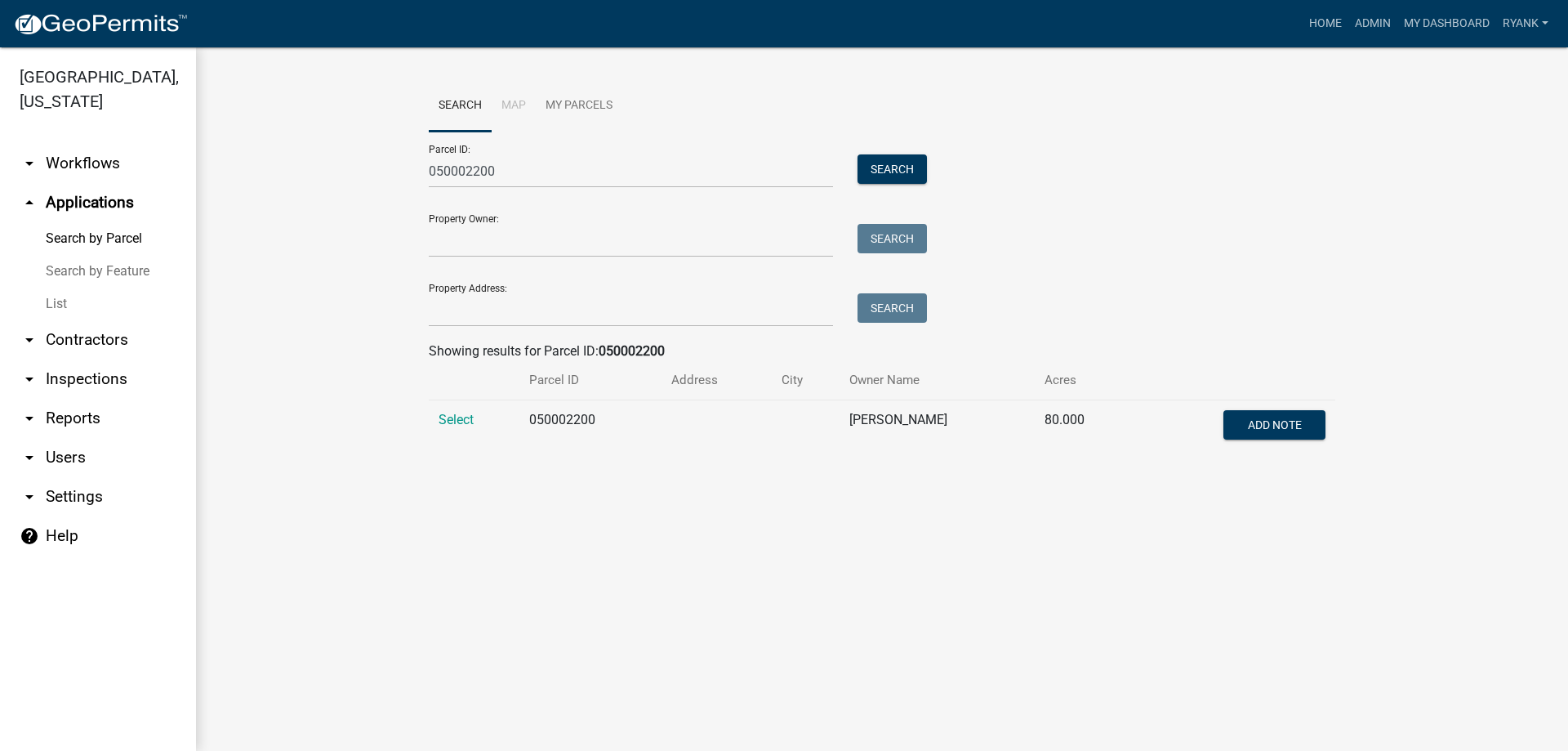
click at [96, 163] on link "arrow_drop_down Workflows" at bounding box center [98, 162] width 196 height 39
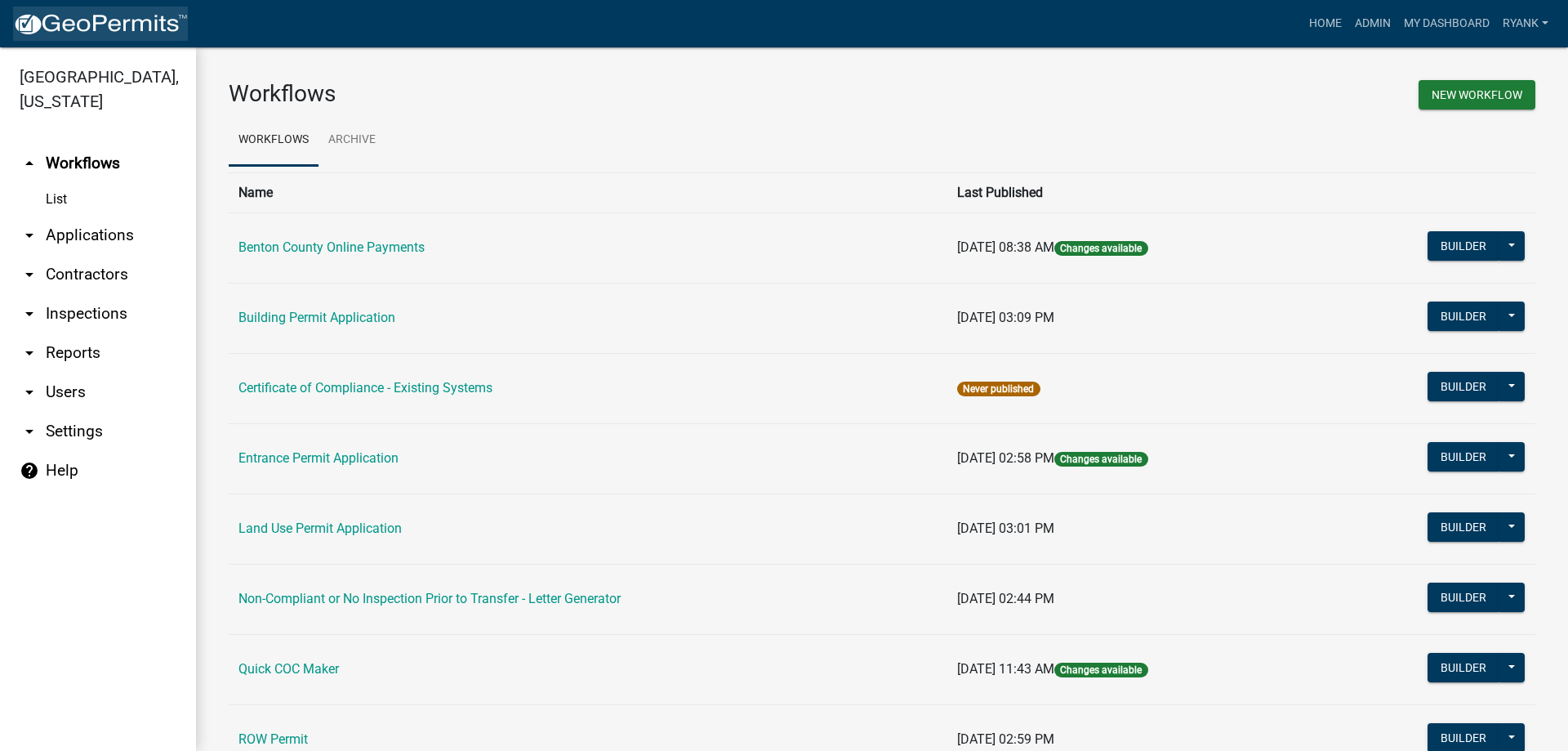
click at [111, 32] on img at bounding box center [101, 24] width 175 height 25
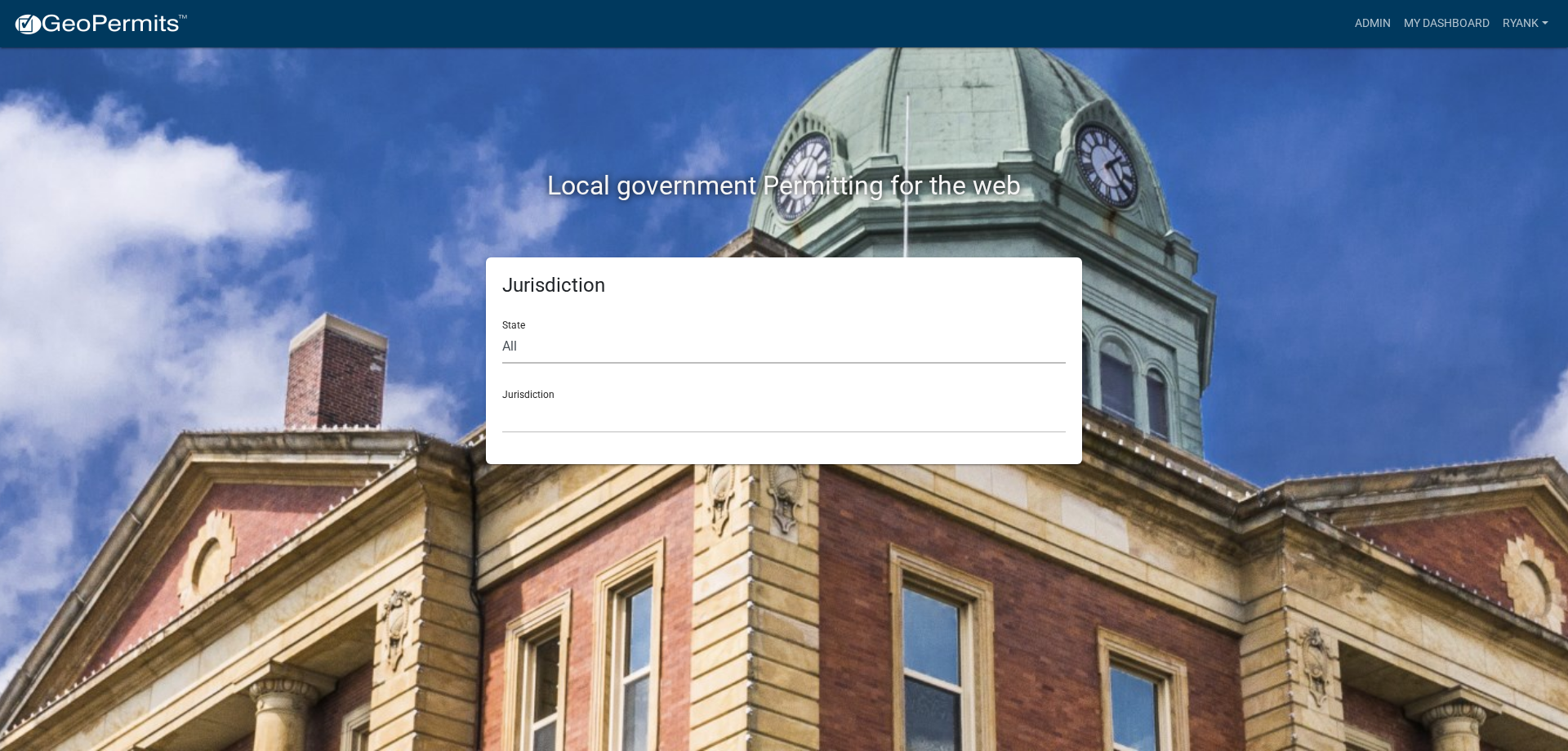
click at [607, 351] on select "All Colorado Georgia Indiana Iowa Kansas Minnesota Ohio South Carolina Wisconsin" at bounding box center [784, 347] width 563 height 34
select select "Minnesota"
click at [503, 330] on select "All Colorado Georgia Indiana Iowa Kansas Minnesota Ohio South Carolina Wisconsin" at bounding box center [784, 347] width 563 height 34
click at [641, 425] on select "Becker County, Minnesota Benton County, Minnesota Carlton County, Minnesota Cit…" at bounding box center [784, 416] width 563 height 34
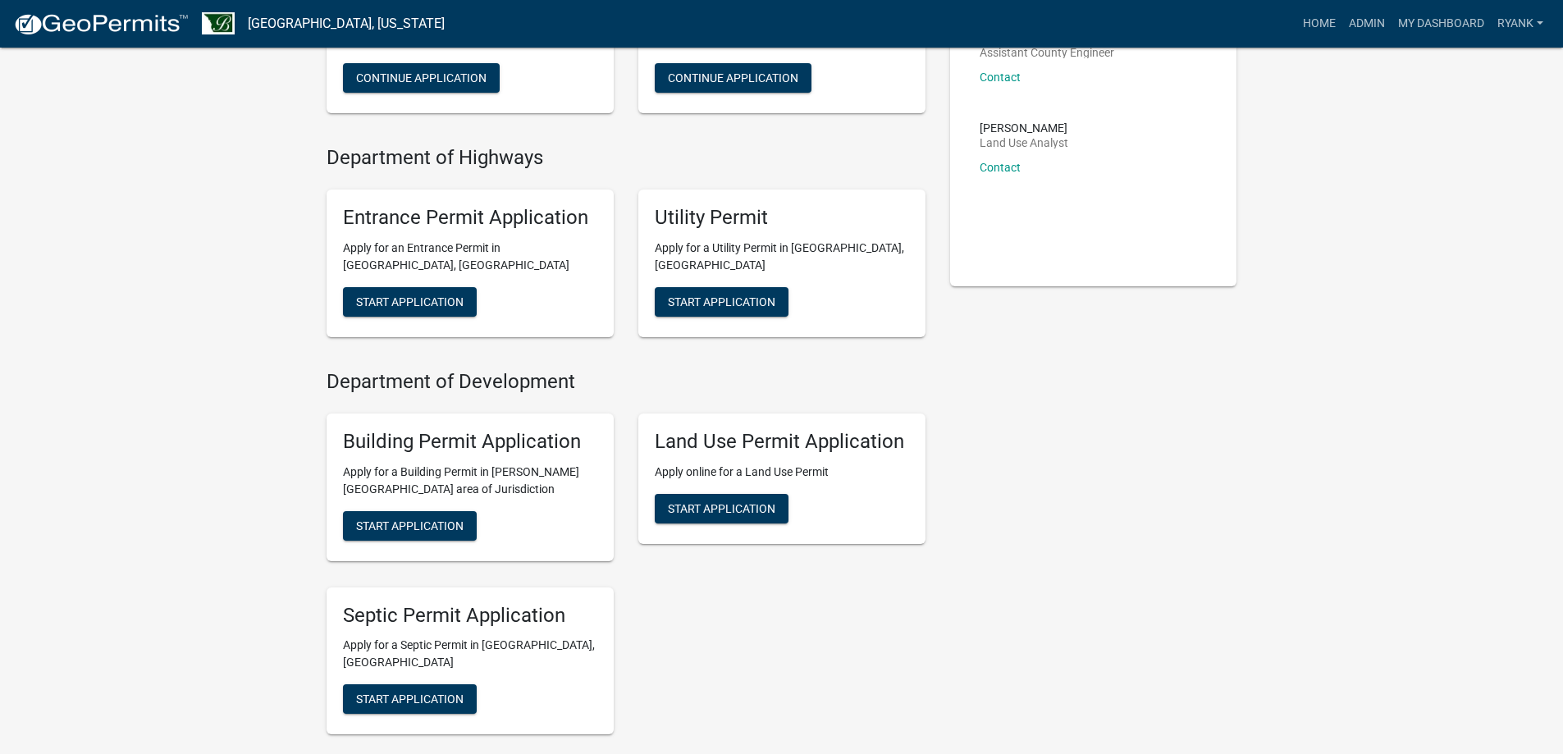
scroll to position [410, 0]
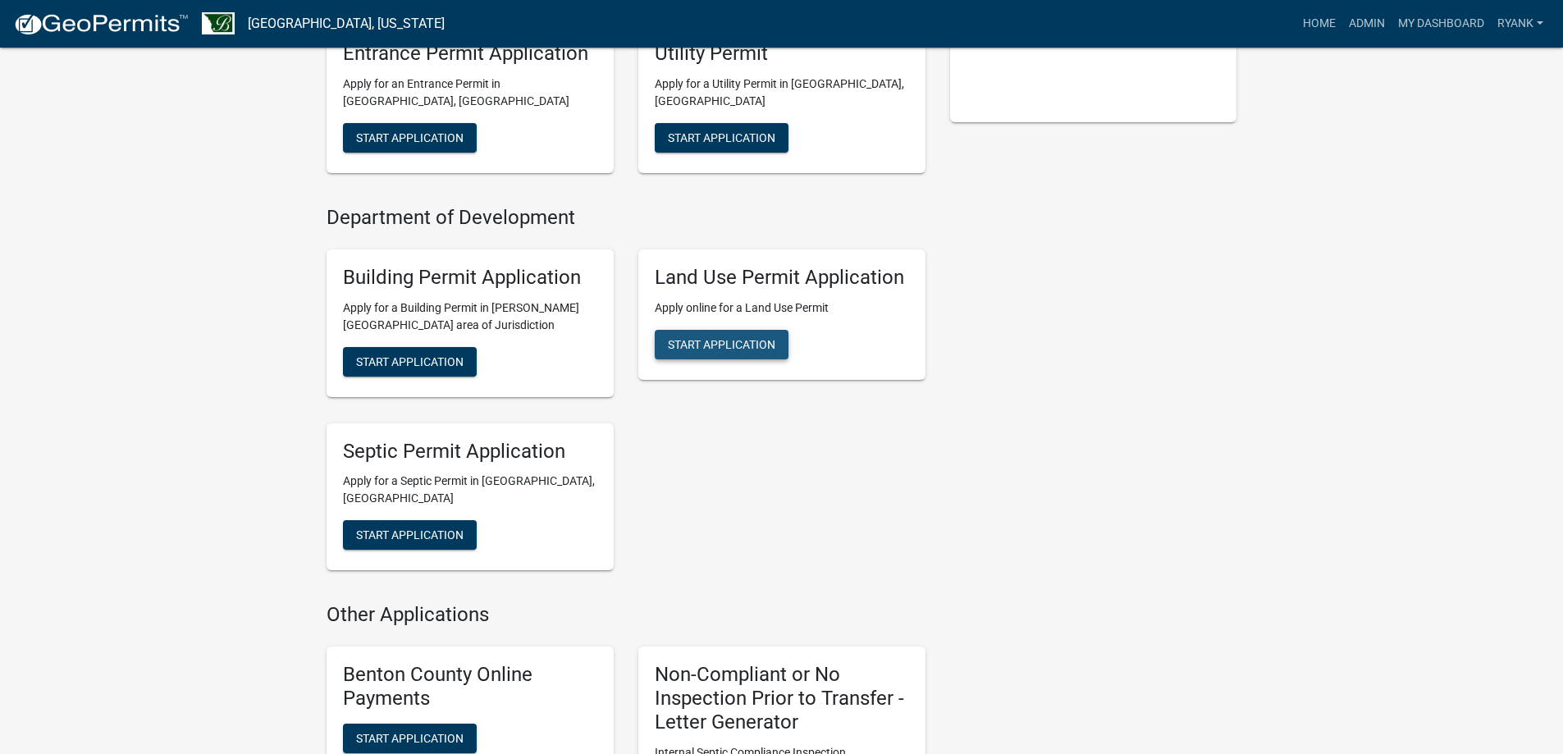
click at [759, 350] on span "Start Application" at bounding box center [721, 343] width 107 height 13
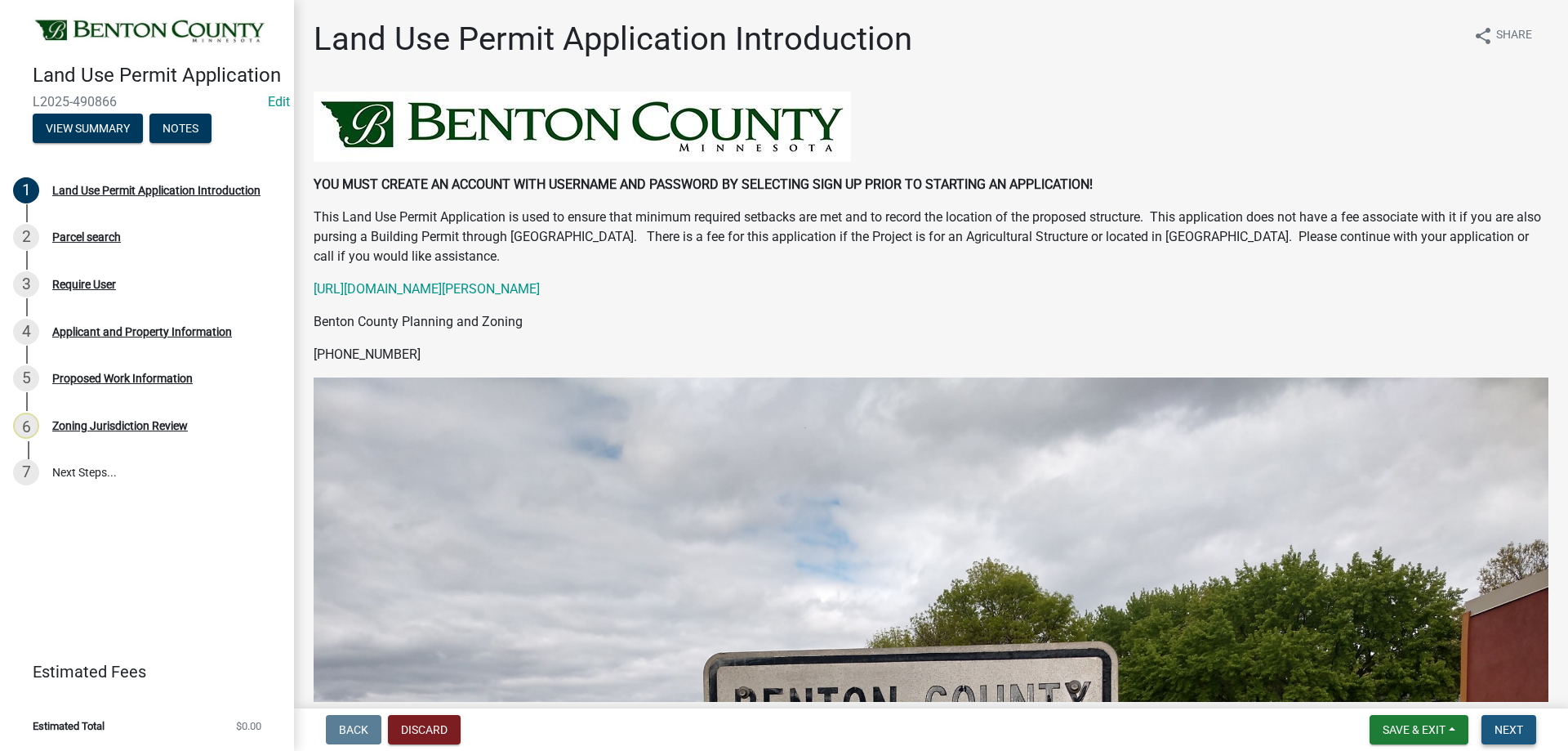
click at [1518, 731] on span "Next" at bounding box center [1508, 729] width 29 height 13
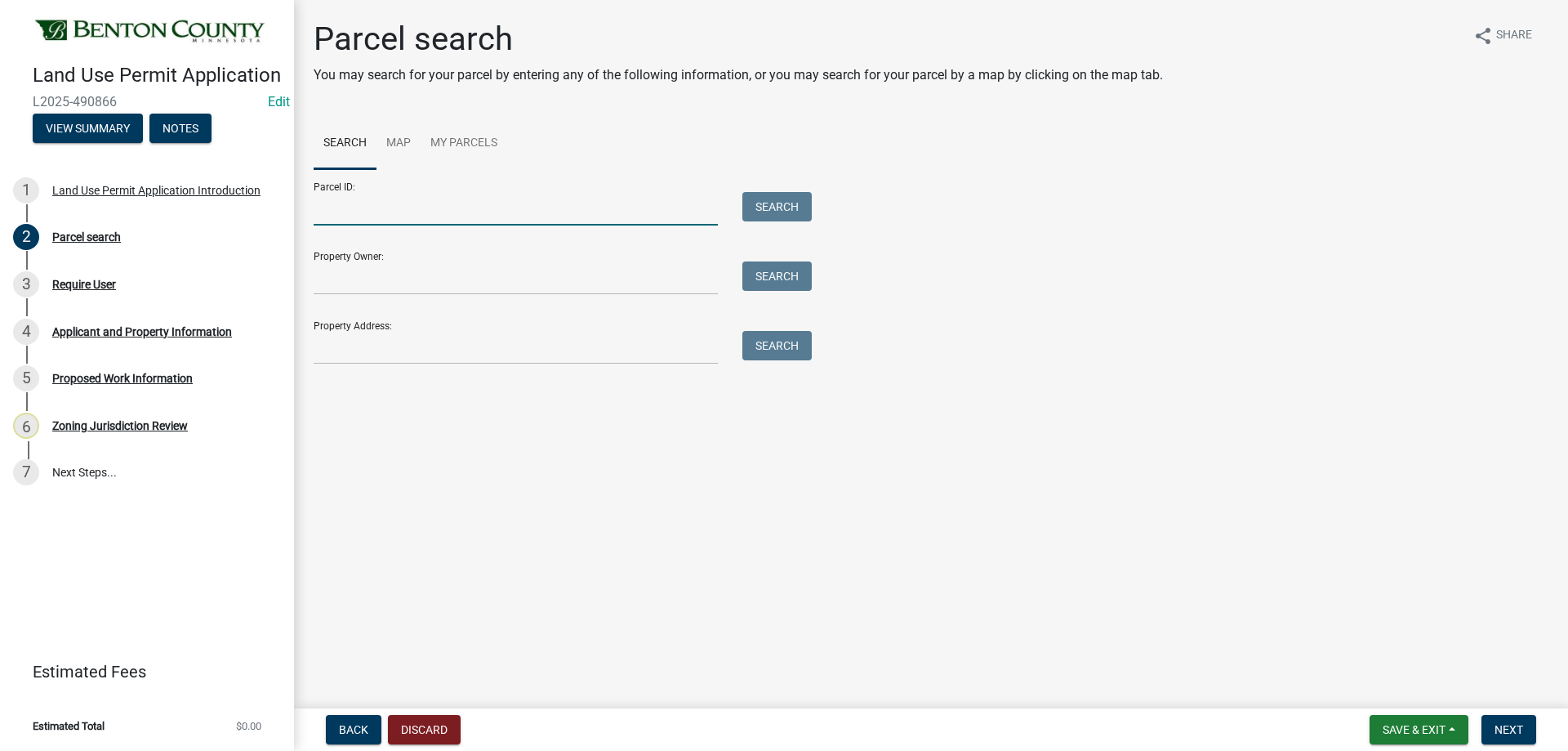
click at [421, 211] on input "Parcel ID:" at bounding box center [516, 209] width 404 height 34
paste input "050002200"
type input "050002200"
click at [773, 197] on button "Search" at bounding box center [778, 207] width 70 height 30
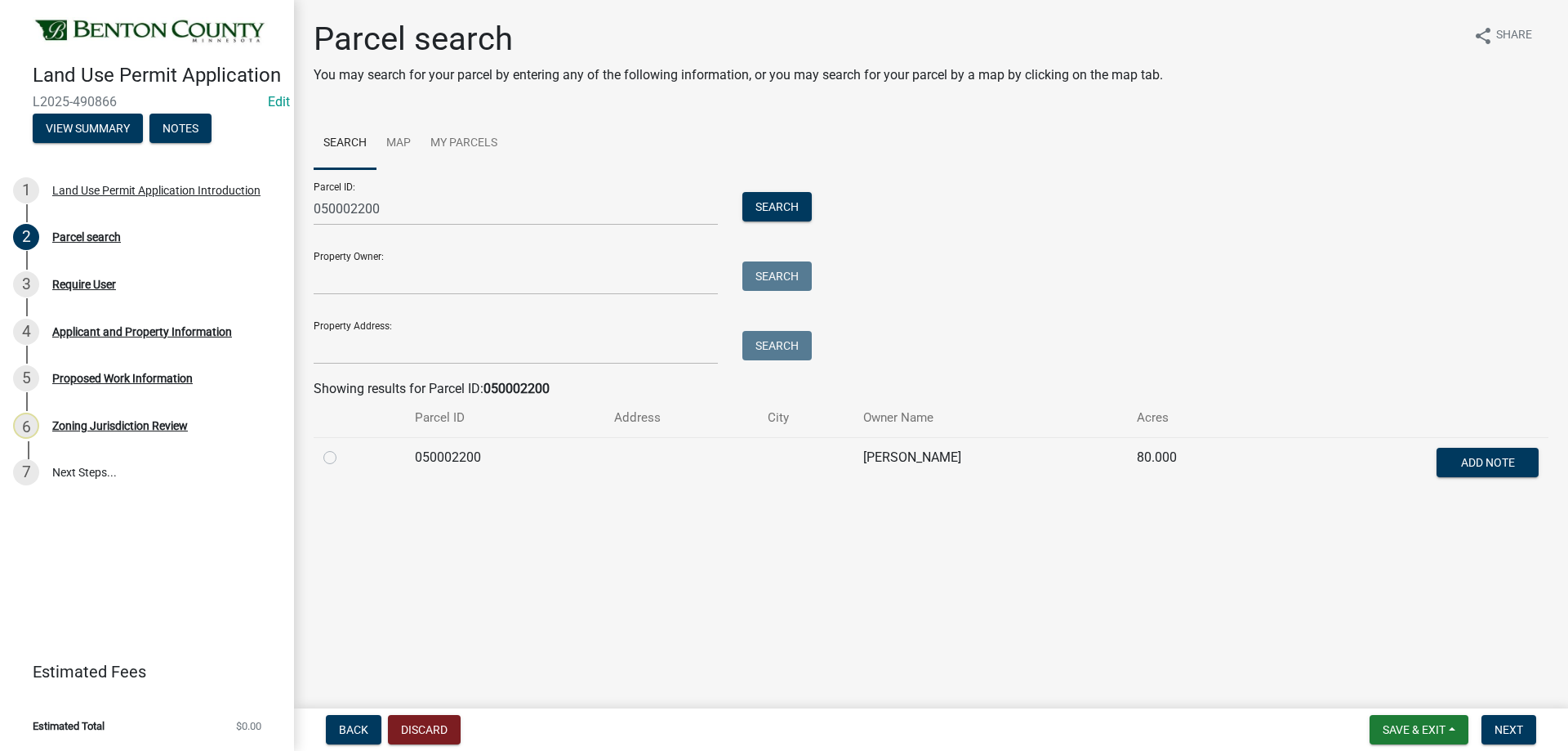
click at [343, 448] on label at bounding box center [343, 448] width 0 height 0
click at [343, 457] on input "radio" at bounding box center [348, 453] width 11 height 11
radio input "true"
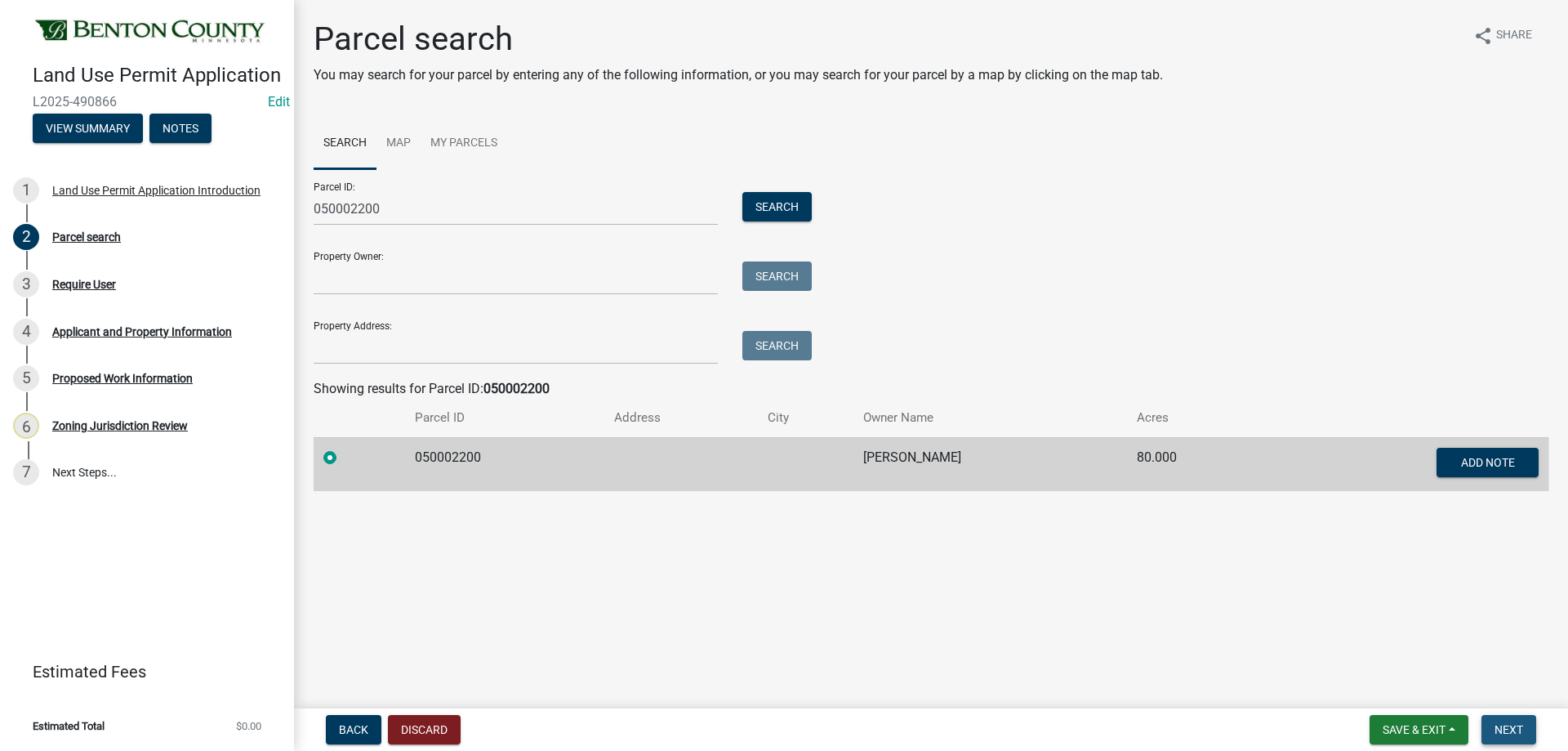
click at [1504, 729] on span "Next" at bounding box center [1508, 729] width 29 height 13
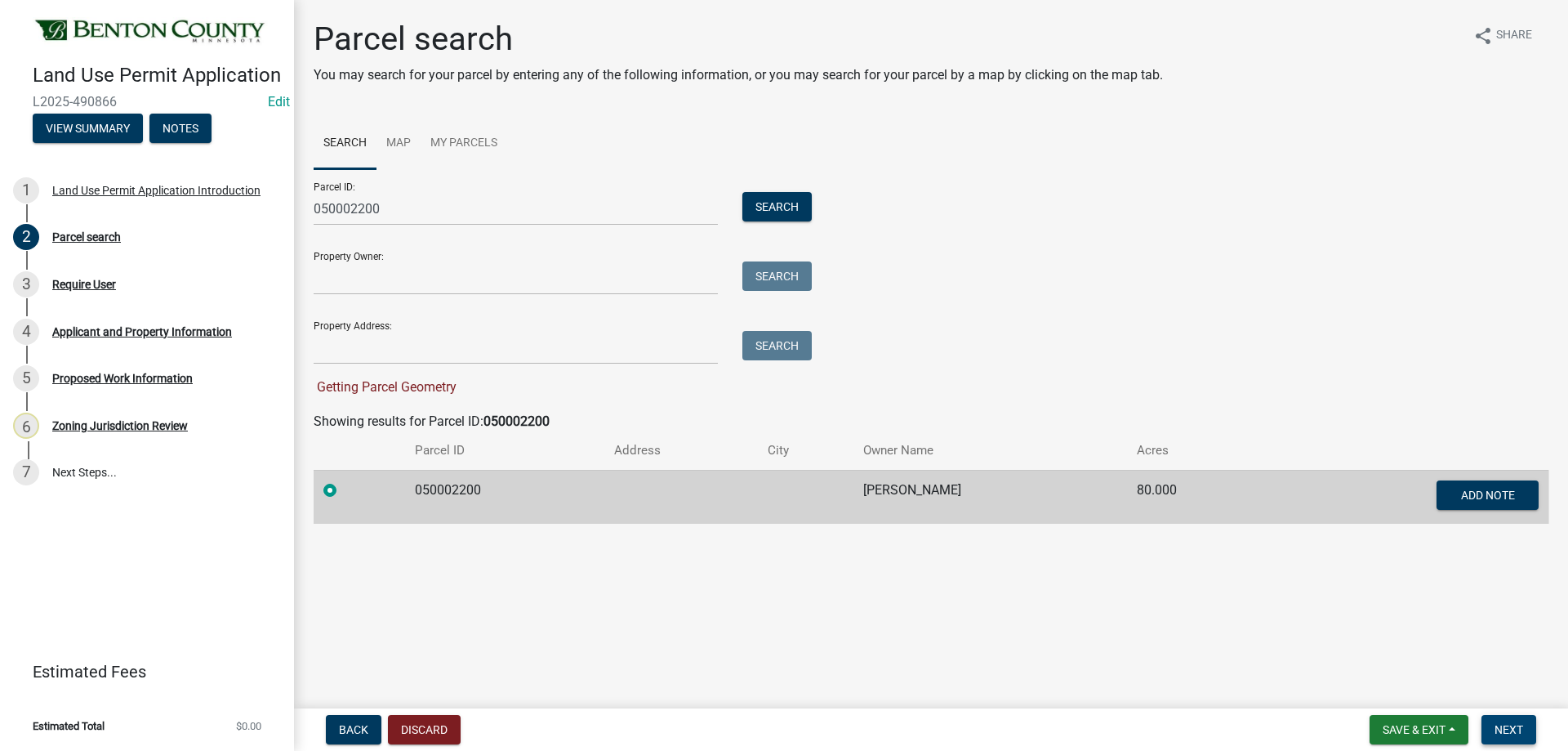
drag, startPoint x: 1503, startPoint y: 719, endPoint x: 1300, endPoint y: 626, distance: 223.3
click at [1314, 631] on wm-app "Land Use Permit Application L2025-490866 Edit View Summary Notes 1 Land Use Per…" at bounding box center [784, 376] width 1568 height 751
click at [1295, 624] on main "Parcel search You may search for your parcel by entering any of the following i…" at bounding box center [931, 351] width 1274 height 702
click at [1508, 716] on button "Next" at bounding box center [1508, 730] width 55 height 30
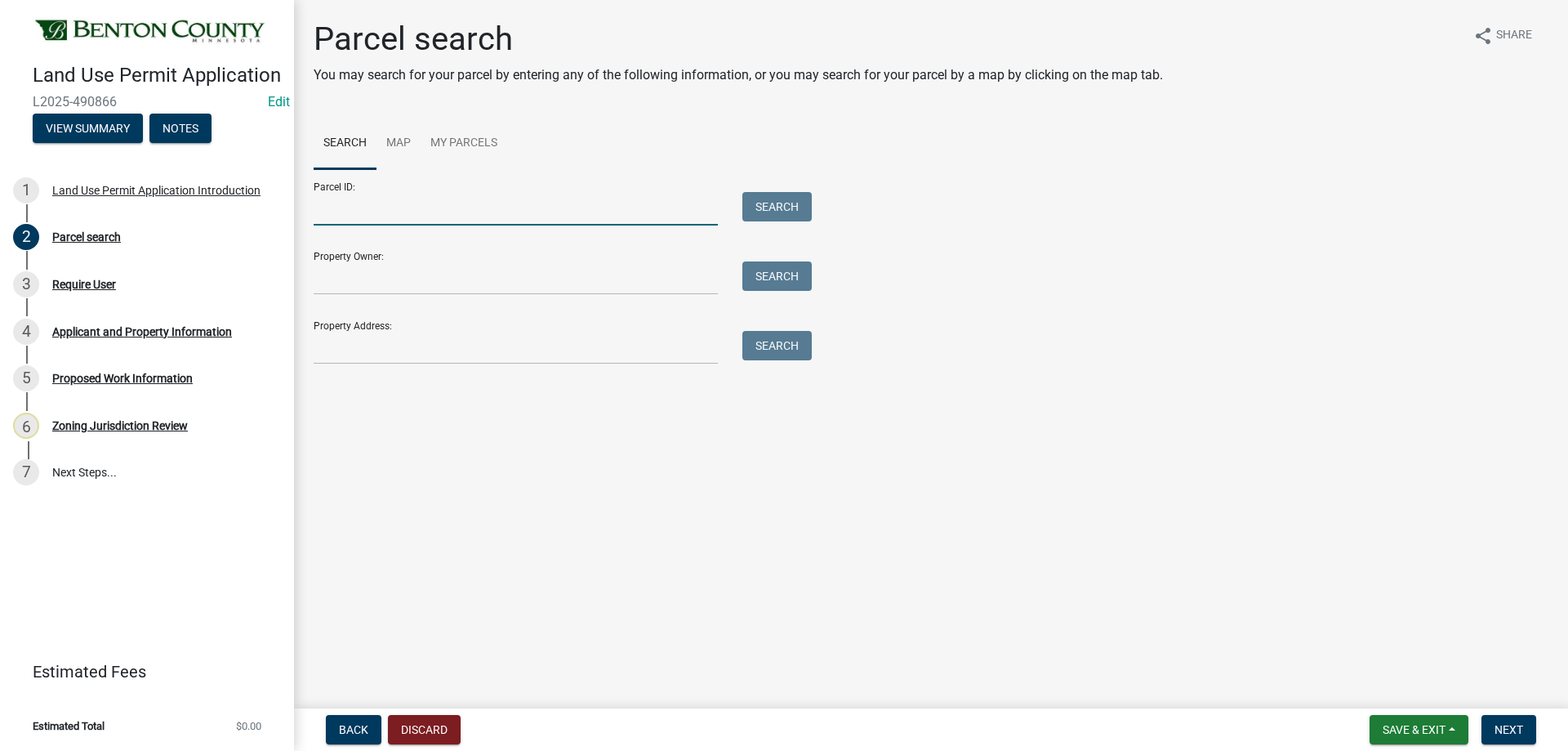
click at [354, 208] on input "Parcel ID:" at bounding box center [516, 209] width 404 height 34
paste input "050002200"
type input "050002200"
click at [788, 201] on button "Search" at bounding box center [778, 207] width 70 height 30
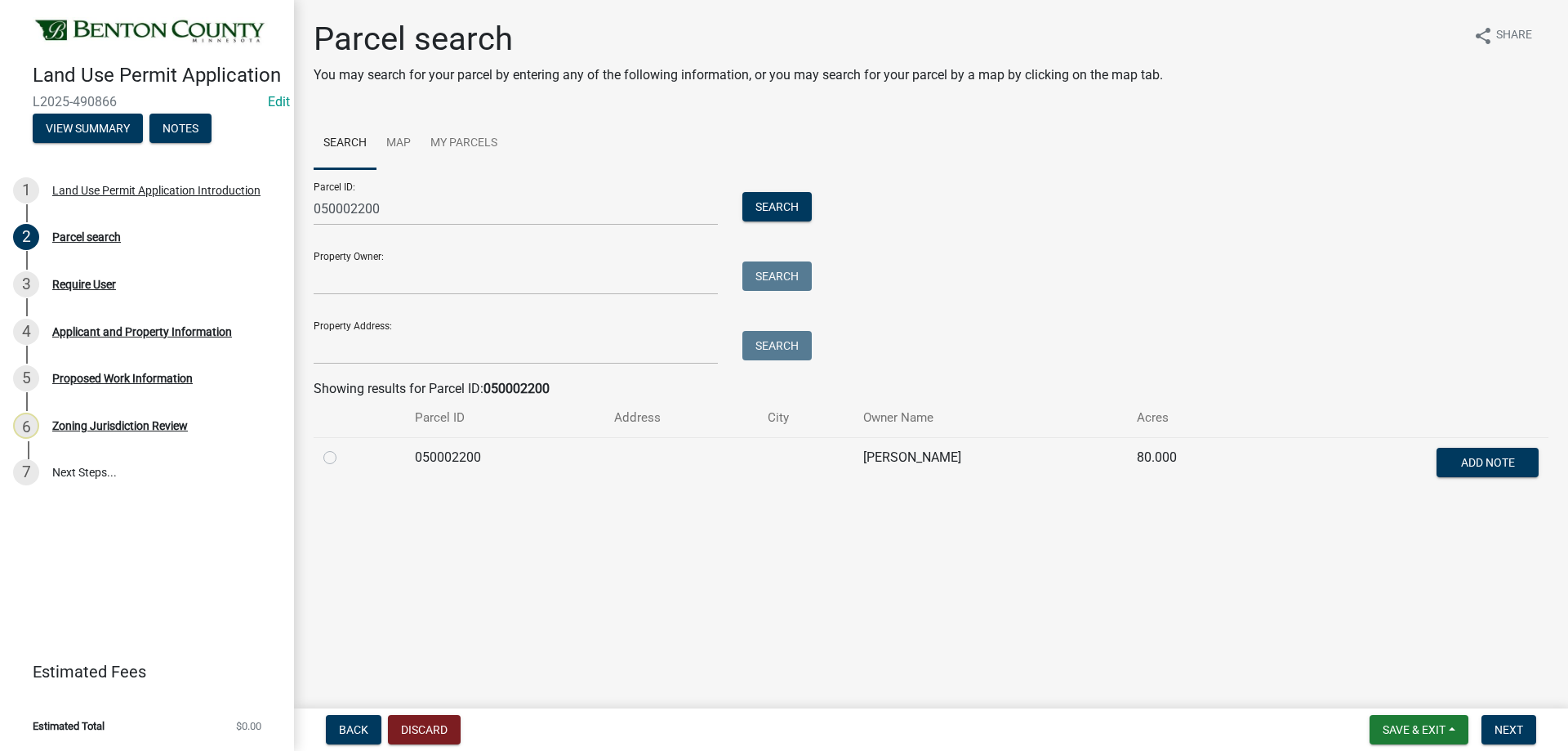
click at [320, 458] on td at bounding box center [359, 464] width 92 height 54
click at [1506, 719] on button "Next" at bounding box center [1508, 730] width 55 height 30
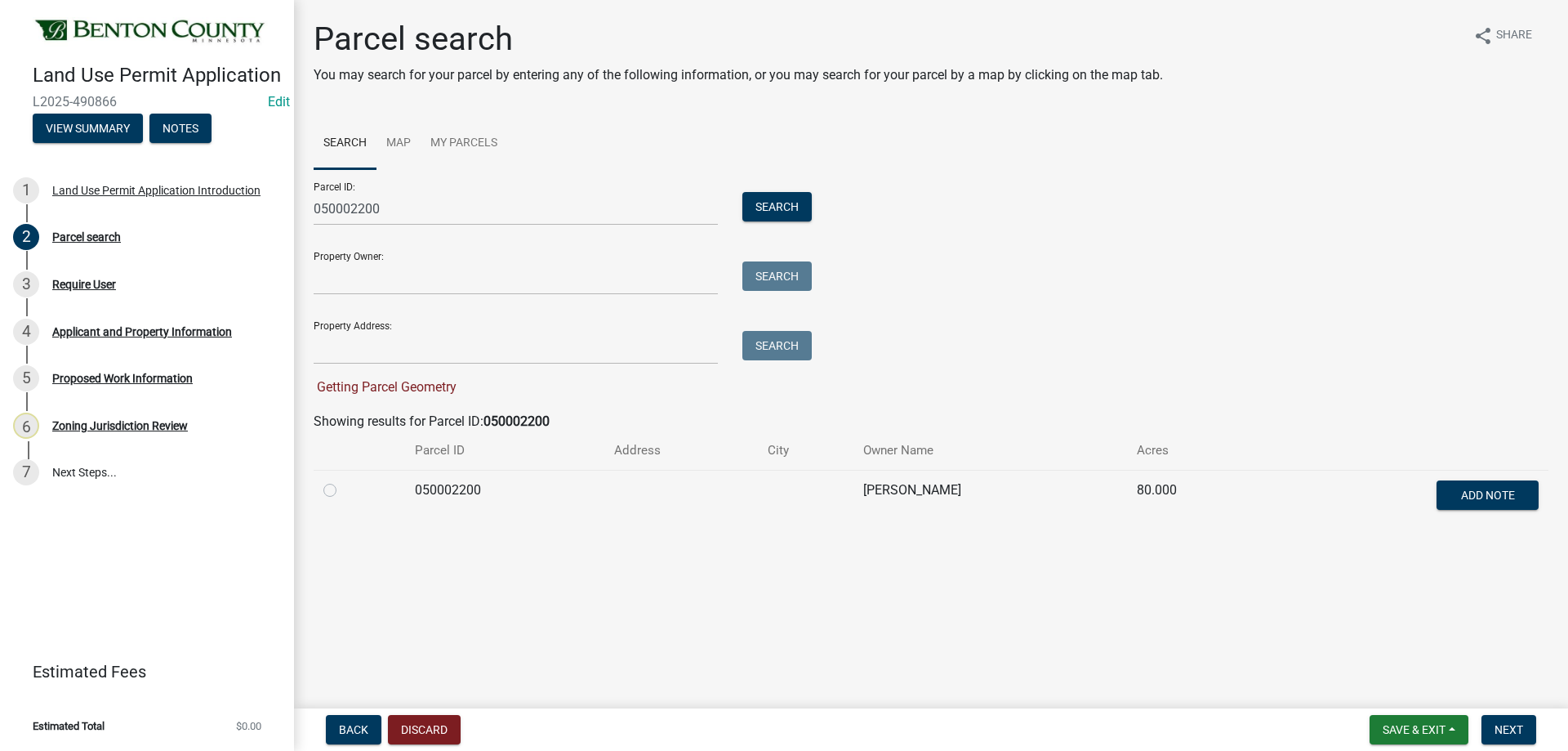
click at [343, 480] on label at bounding box center [343, 480] width 0 height 0
click at [343, 489] on input "radio" at bounding box center [348, 485] width 11 height 11
radio input "true"
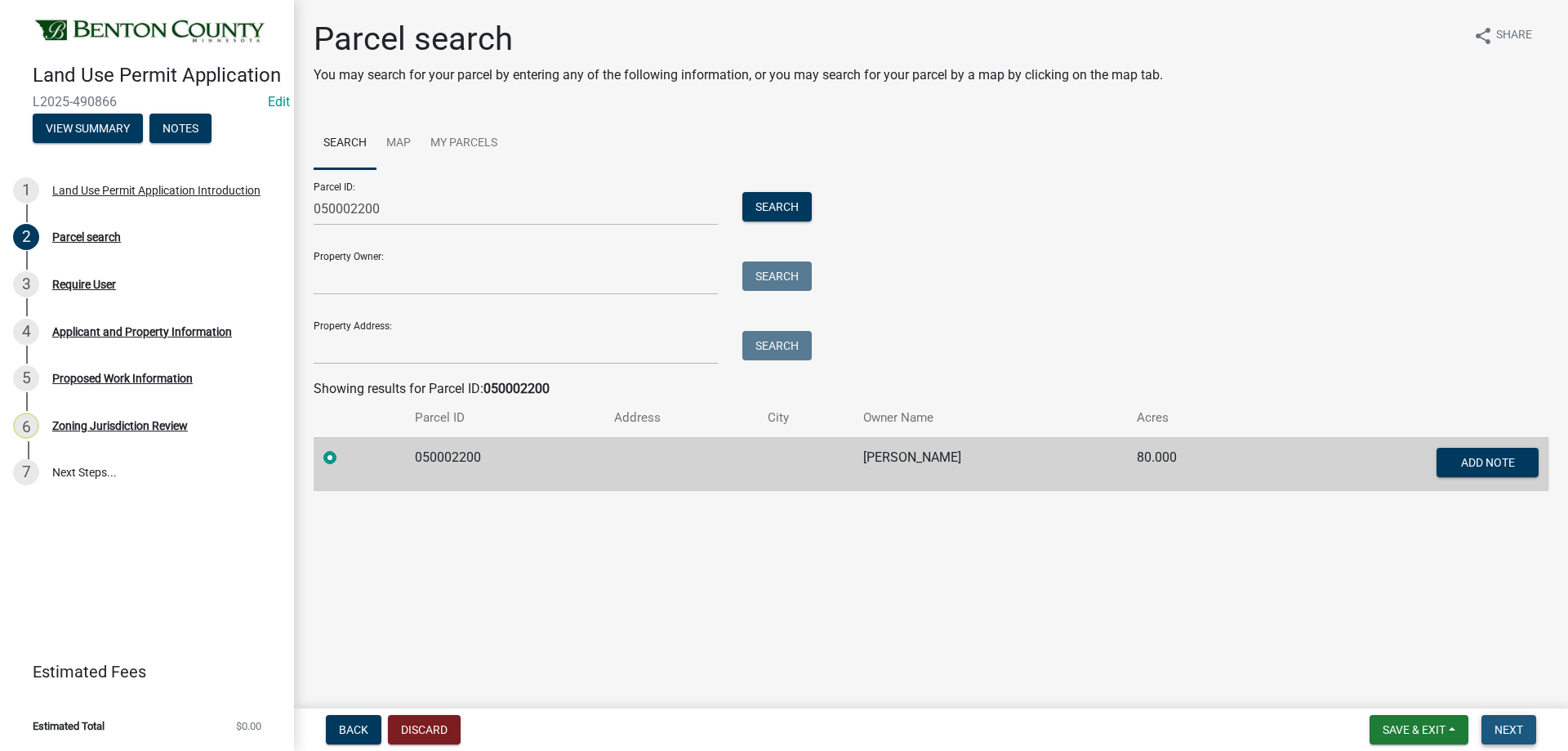
click at [1525, 726] on button "Next" at bounding box center [1508, 730] width 55 height 30
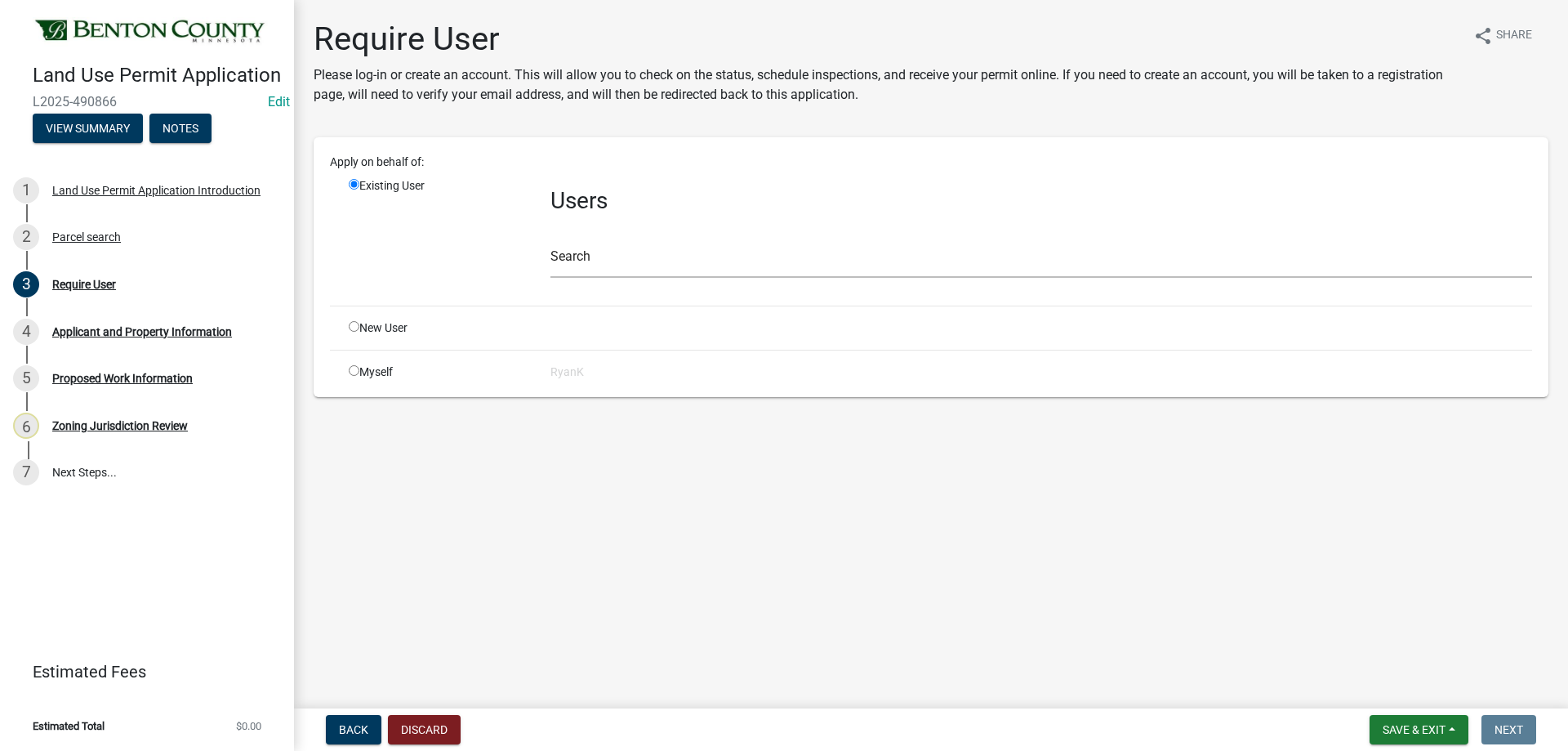
click at [356, 325] on input "radio" at bounding box center [353, 326] width 11 height 11
radio input "true"
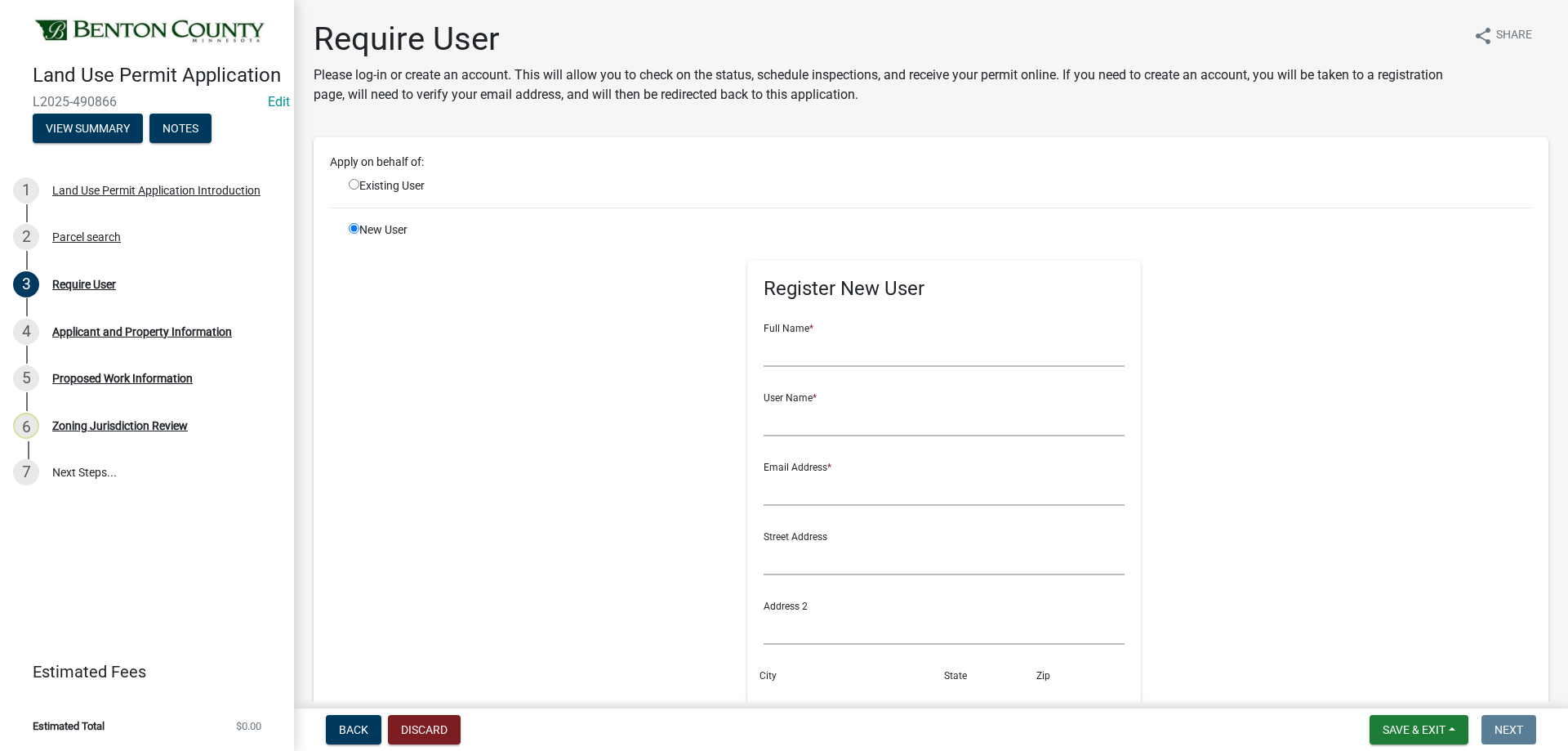
click at [351, 184] on input "radio" at bounding box center [353, 184] width 11 height 11
radio input "true"
radio input "false"
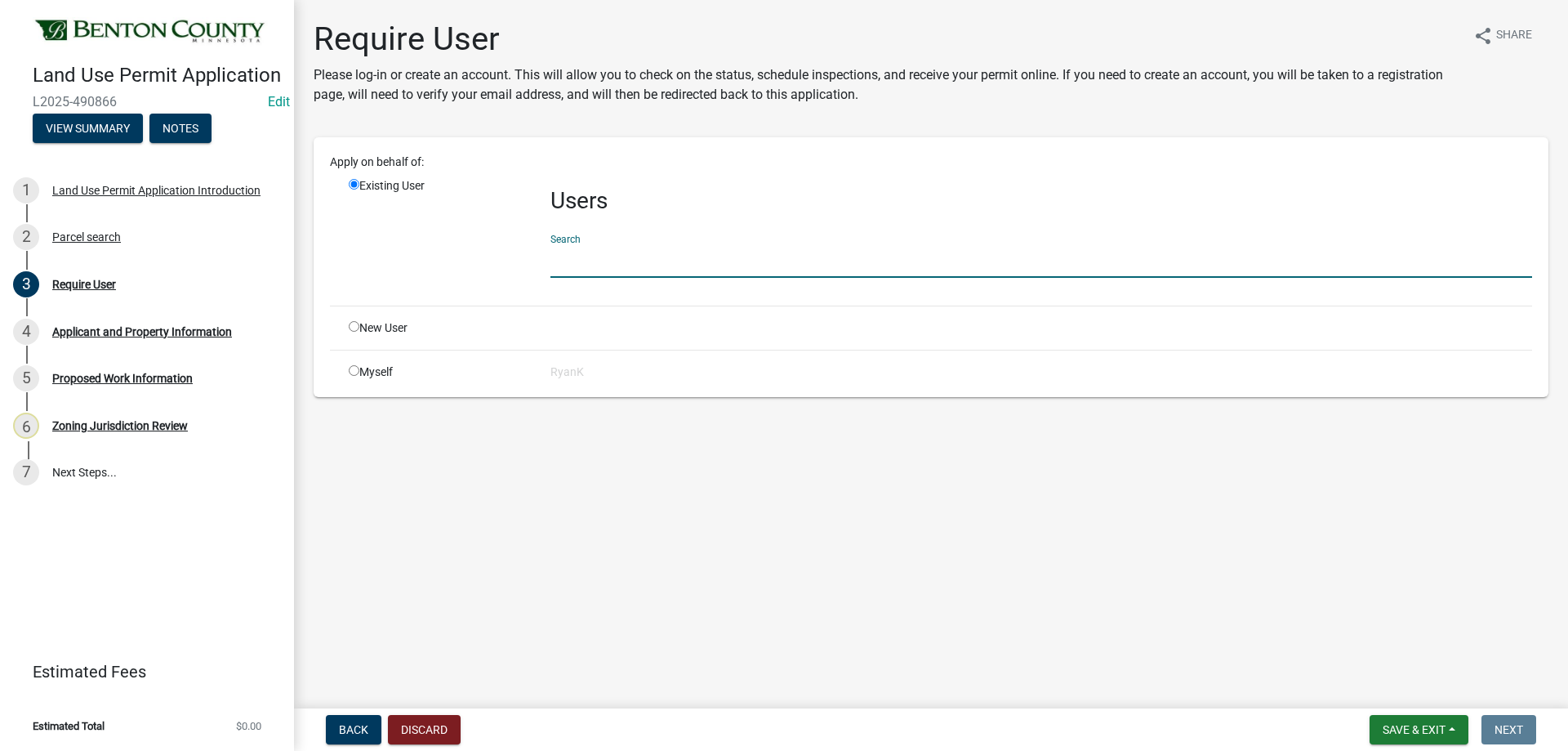
click at [557, 256] on input "text" at bounding box center [1041, 261] width 982 height 34
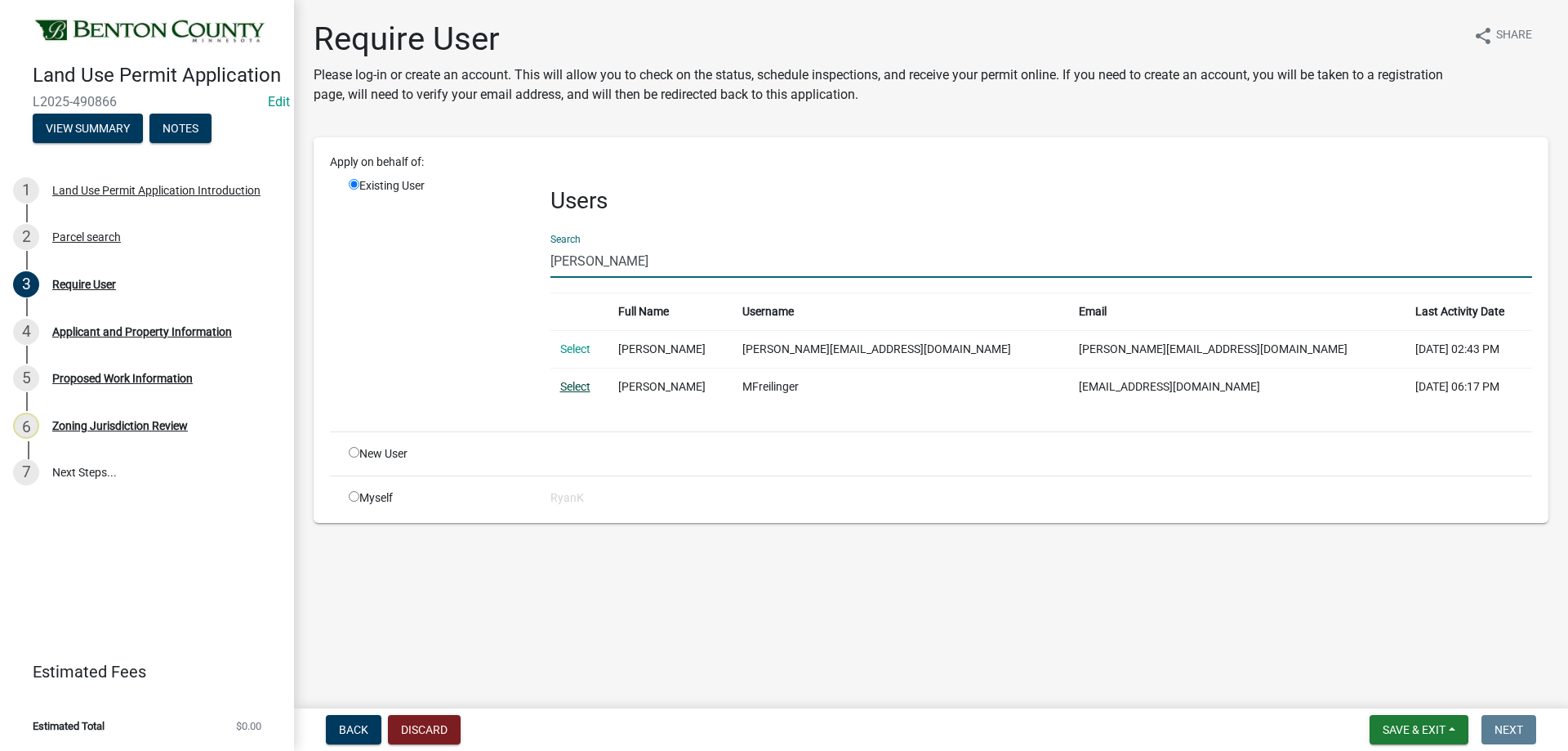
type input "Melanie F"
click at [579, 382] on link "Select" at bounding box center [575, 385] width 30 height 13
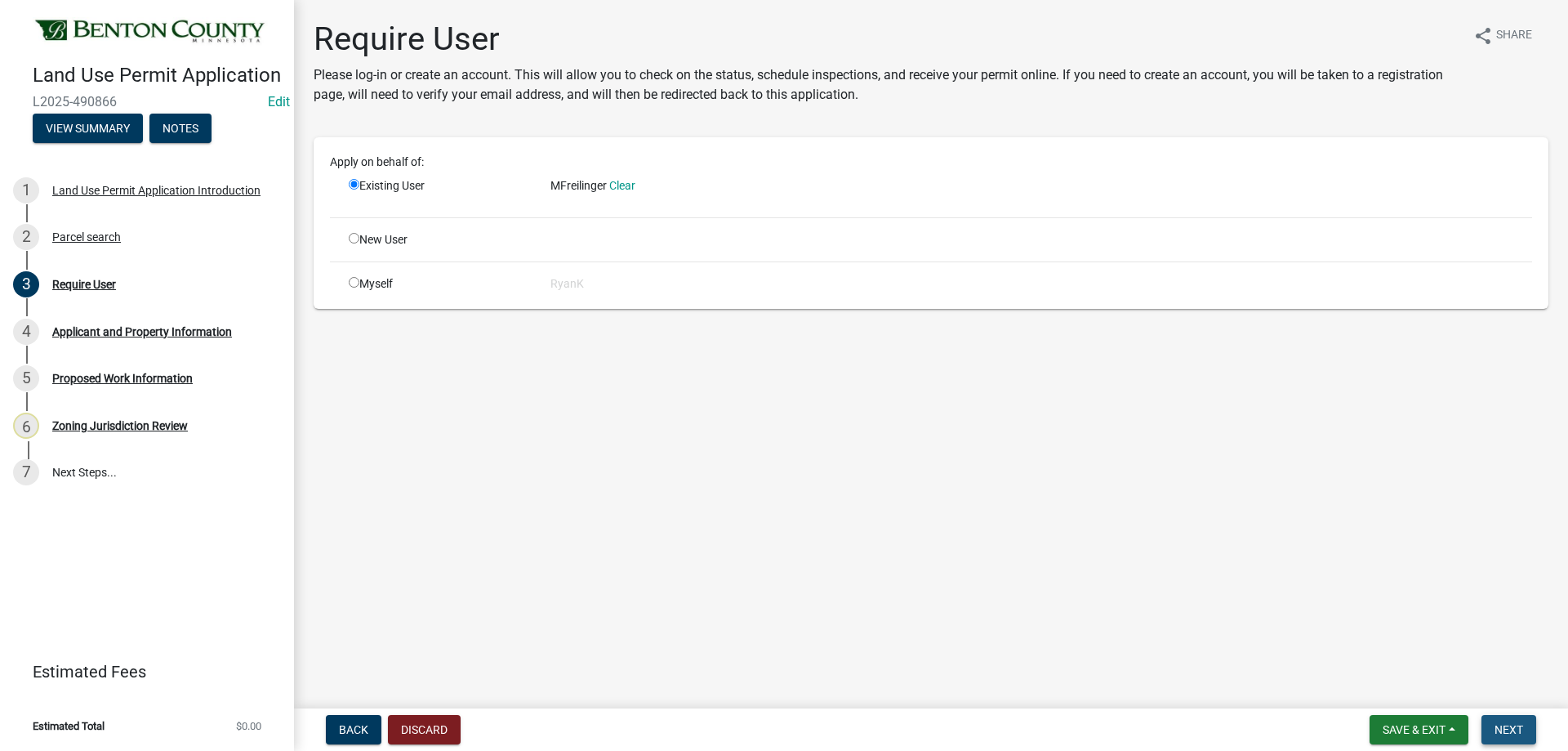
click at [1526, 723] on button "Next" at bounding box center [1508, 730] width 55 height 30
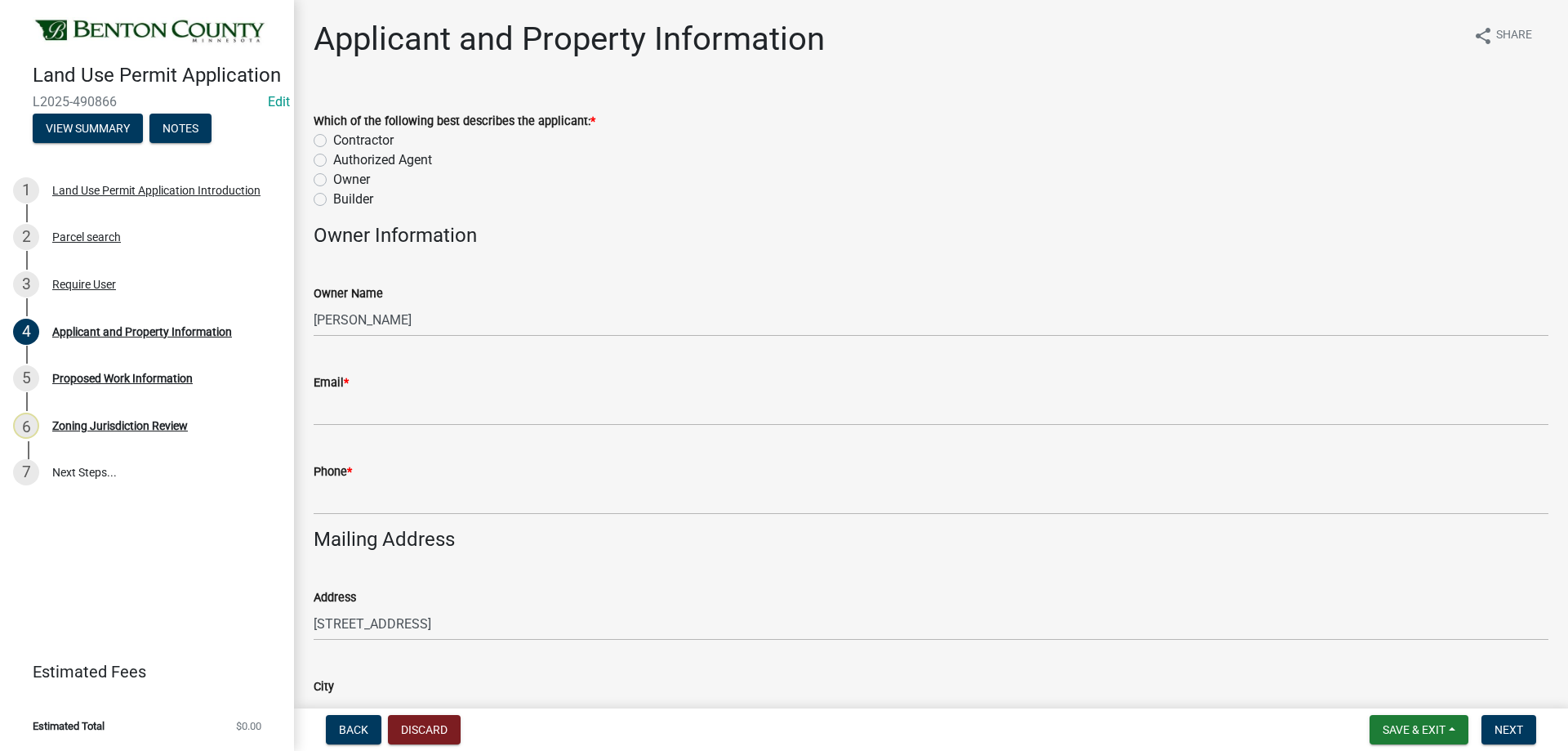
click at [328, 180] on div "Owner" at bounding box center [931, 180] width 1234 height 20
click at [334, 161] on label "Authorized Agent" at bounding box center [382, 160] width 99 height 20
click at [334, 161] on input "Authorized Agent" at bounding box center [338, 155] width 11 height 11
radio input "true"
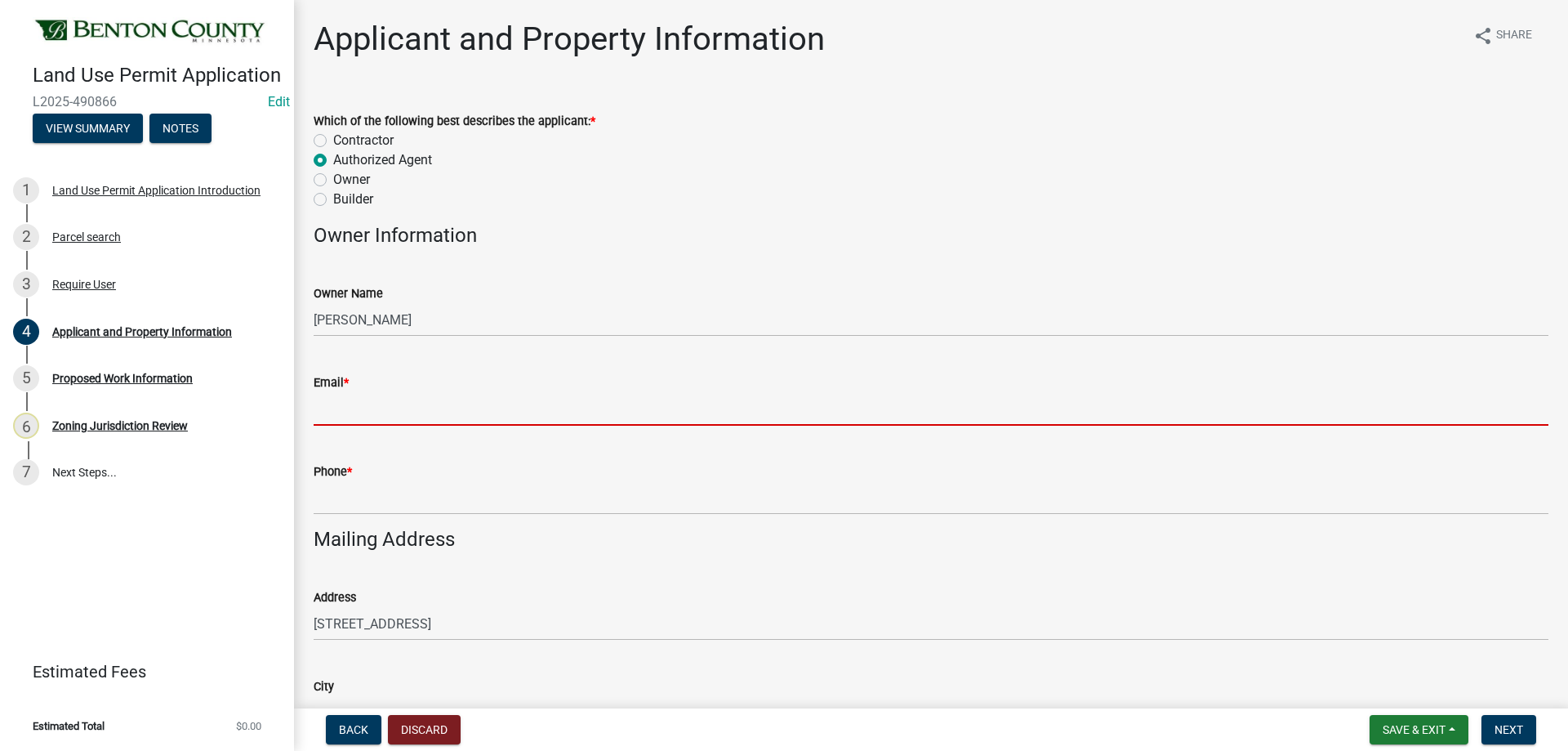
paste input "melfri623@gmail.com"
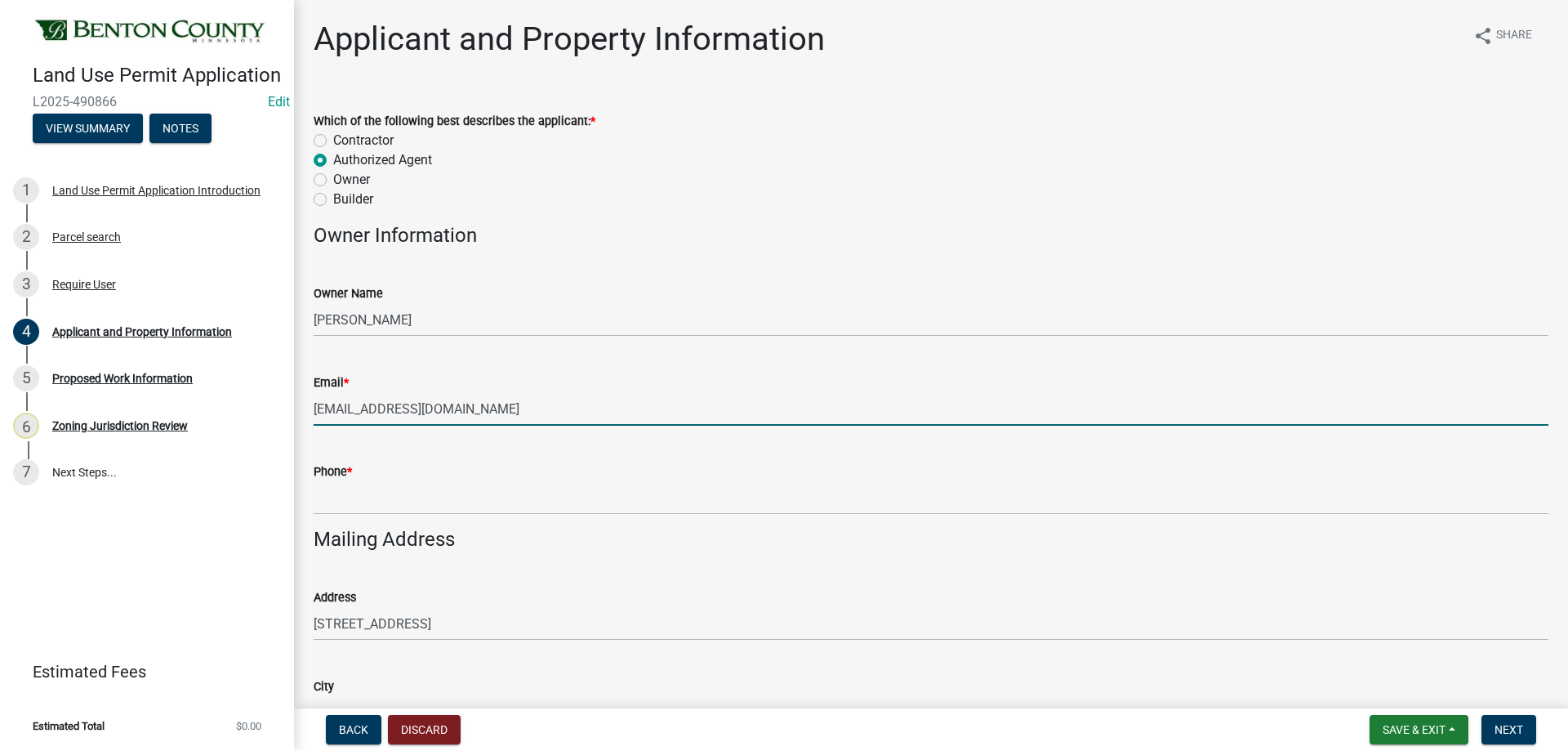
type input "melfri623@gmail.com"
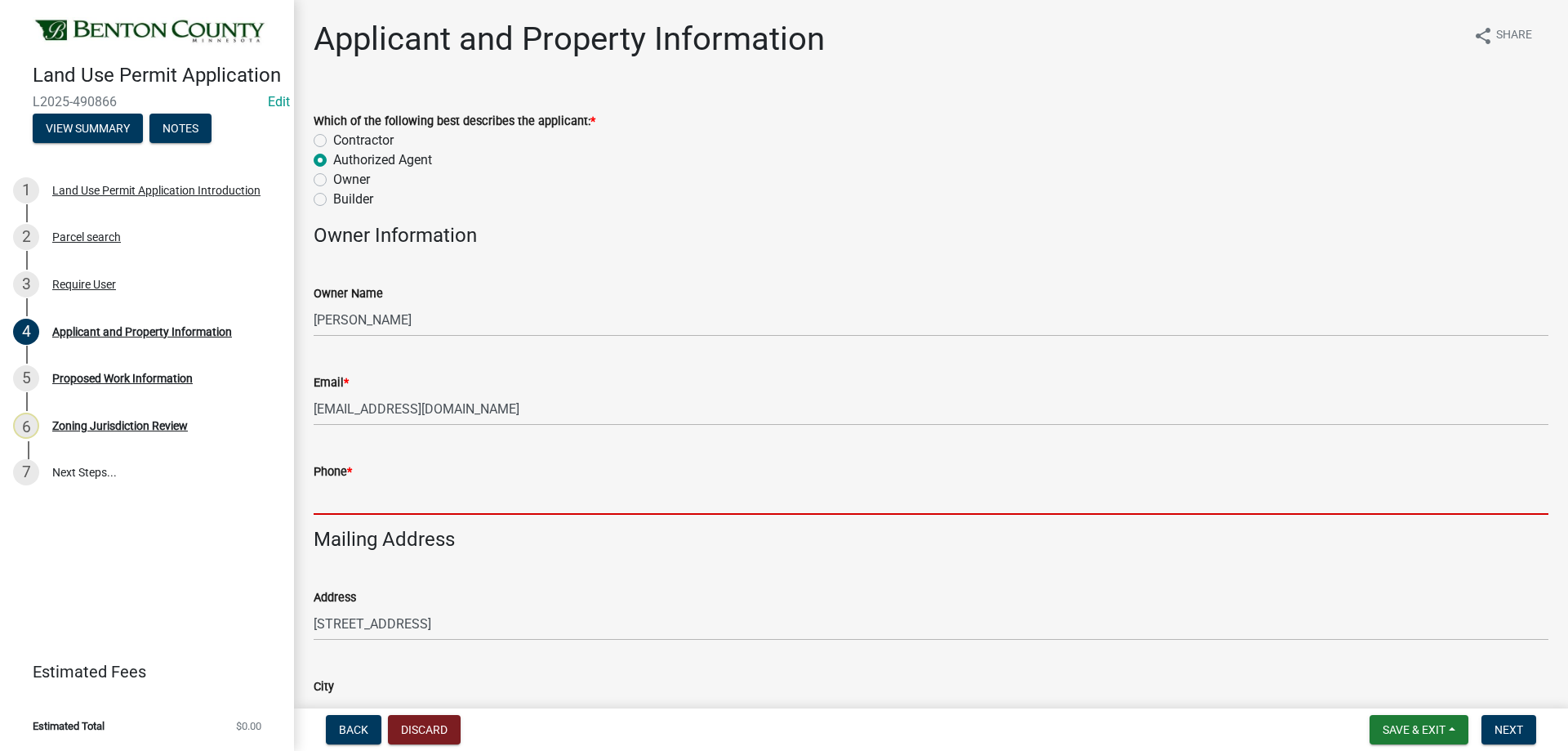
click at [367, 486] on input "Phone *" at bounding box center [931, 498] width 1234 height 34
click at [374, 502] on input "Phone *" at bounding box center [931, 498] width 1234 height 34
paste input "320-237-8380"
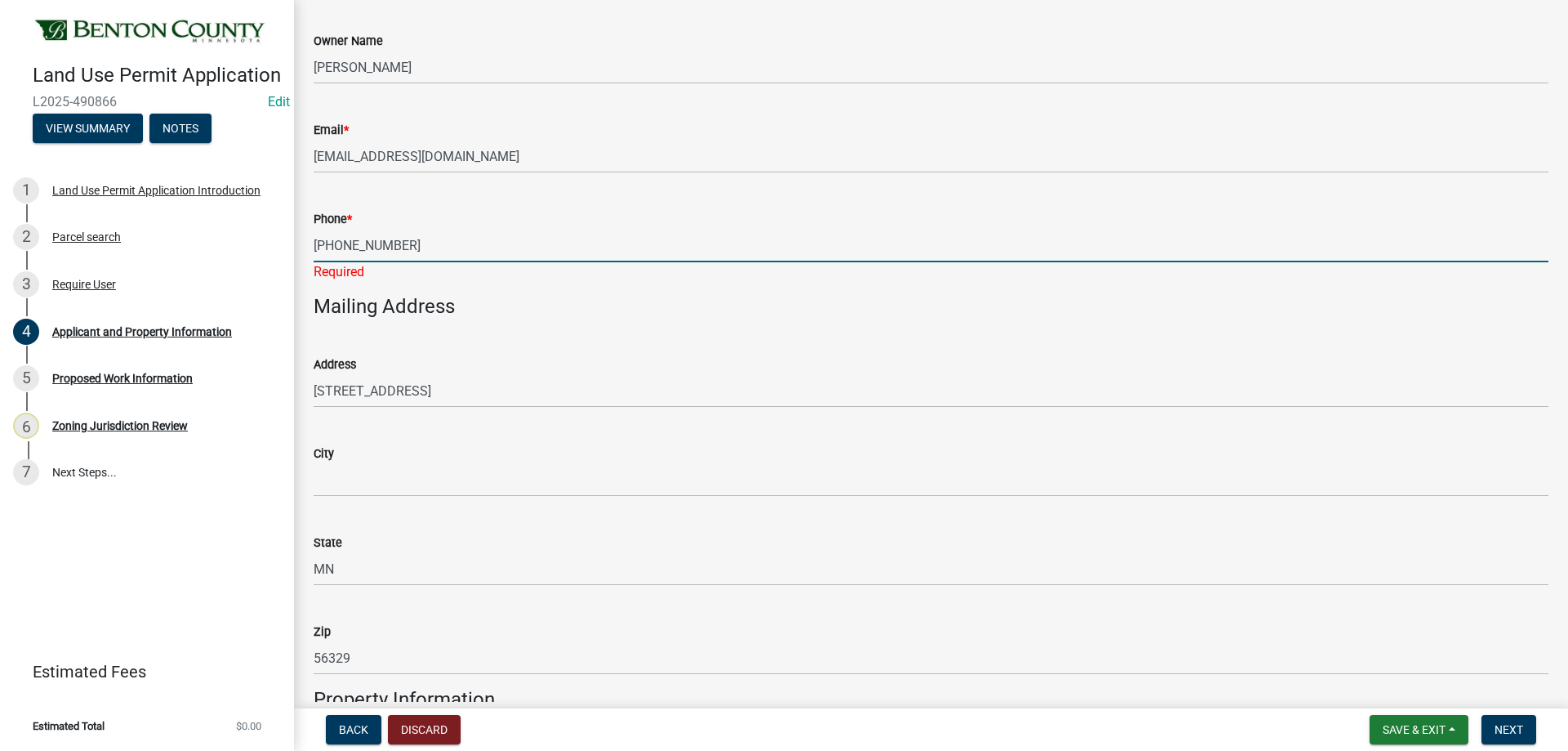
scroll to position [245, 0]
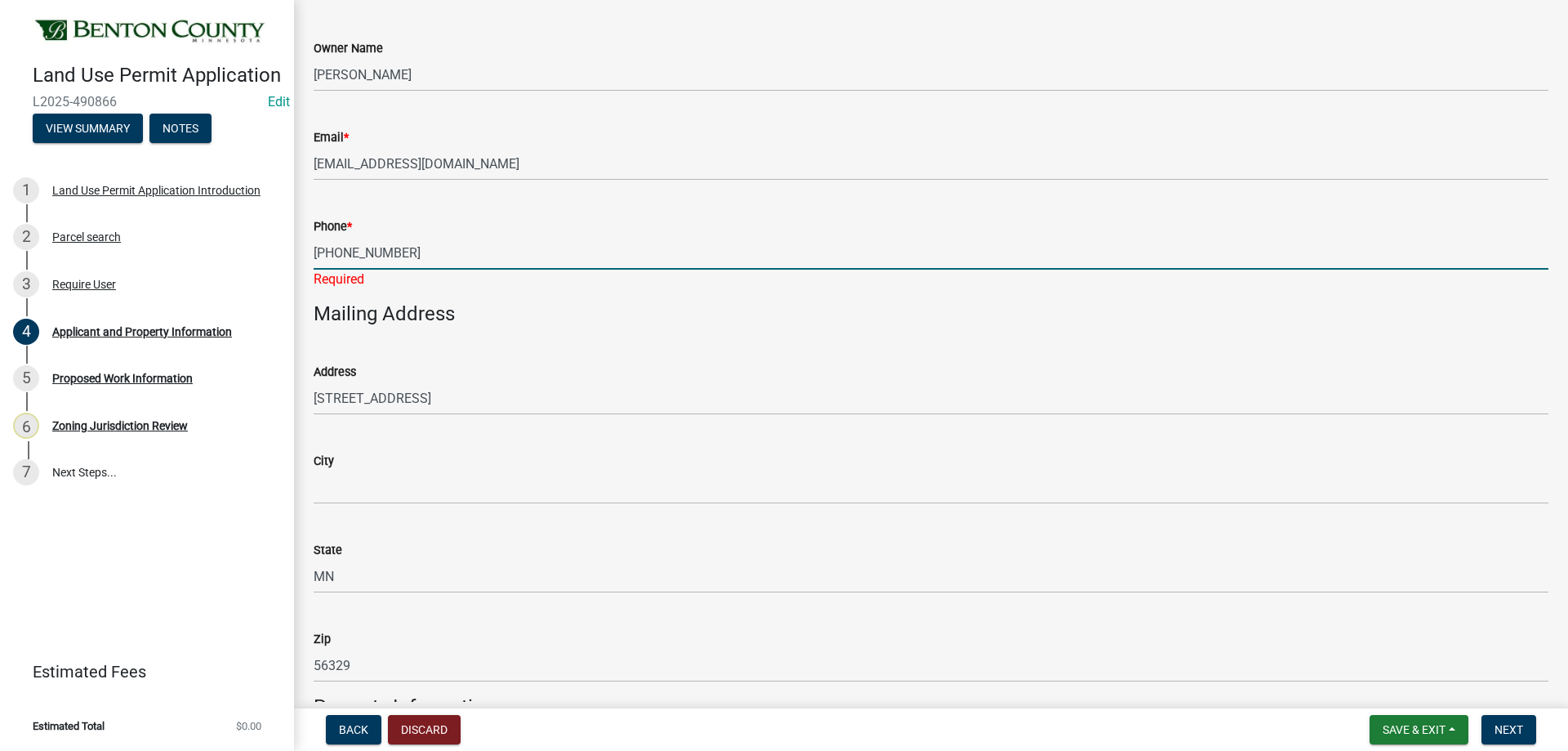
type input "320-237-8380"
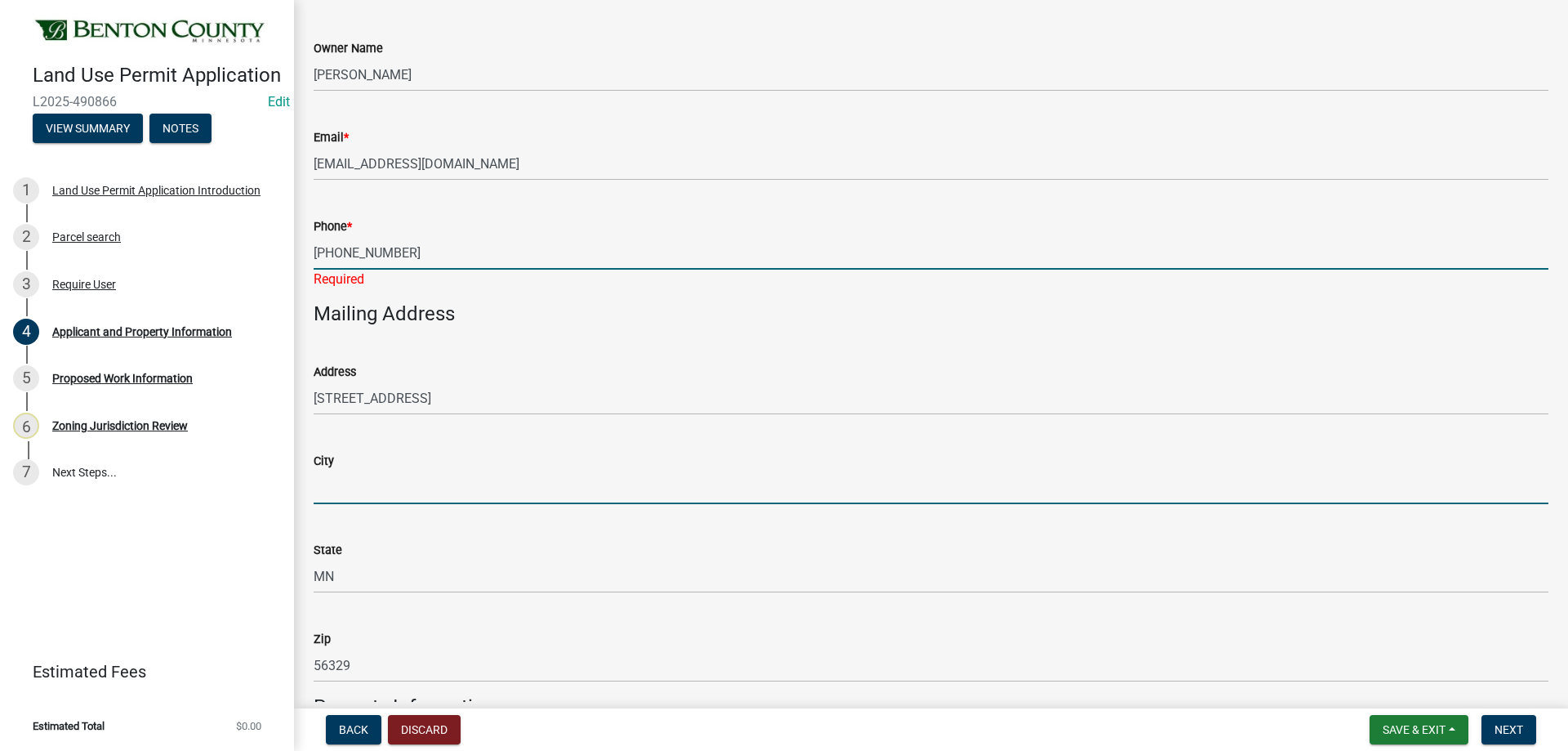
click at [357, 481] on input "City" at bounding box center [931, 488] width 1234 height 34
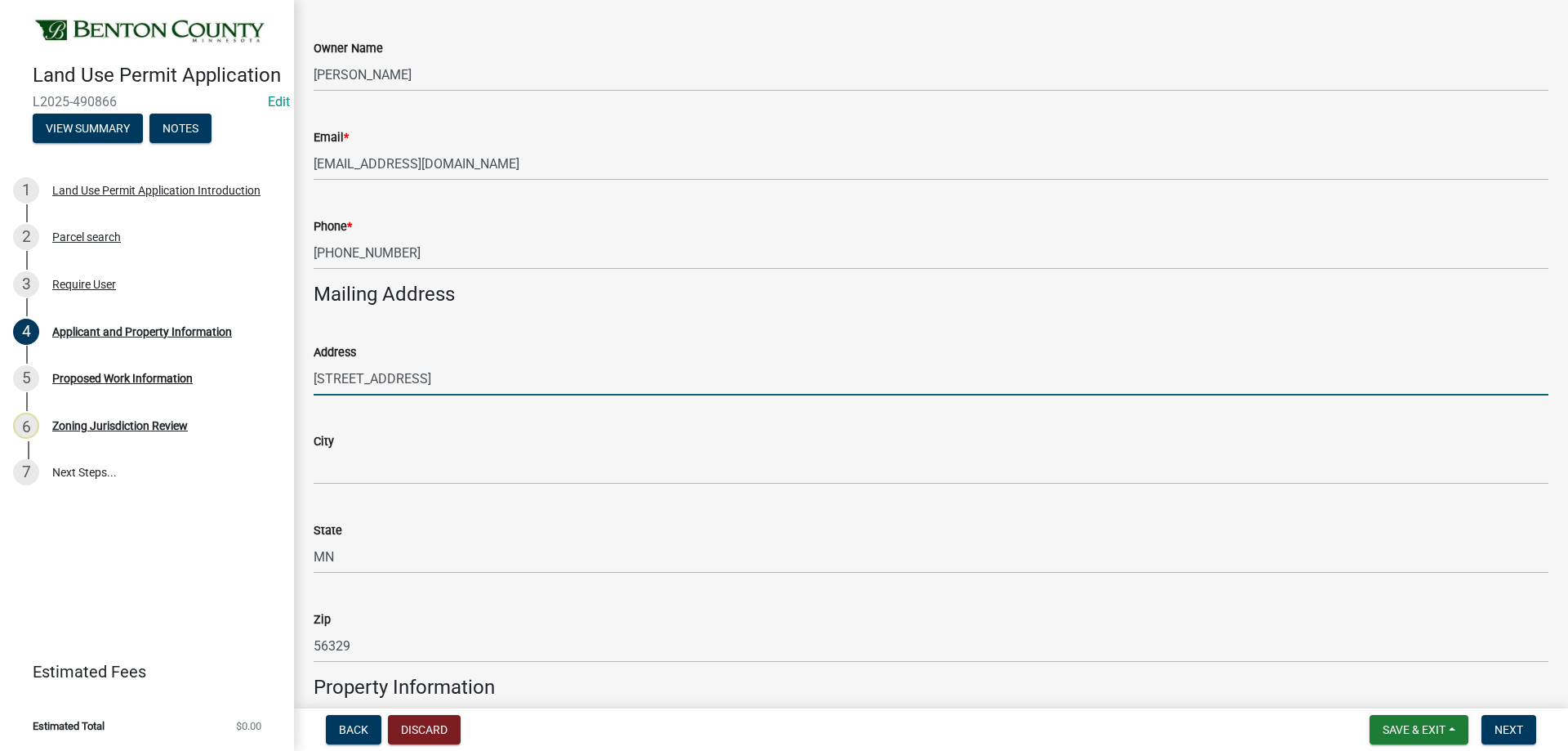
drag, startPoint x: 425, startPoint y: 381, endPoint x: 302, endPoint y: 386, distance: 123.1
click at [302, 386] on div "Address 262 MAPLE DR" at bounding box center [931, 358] width 1259 height 76
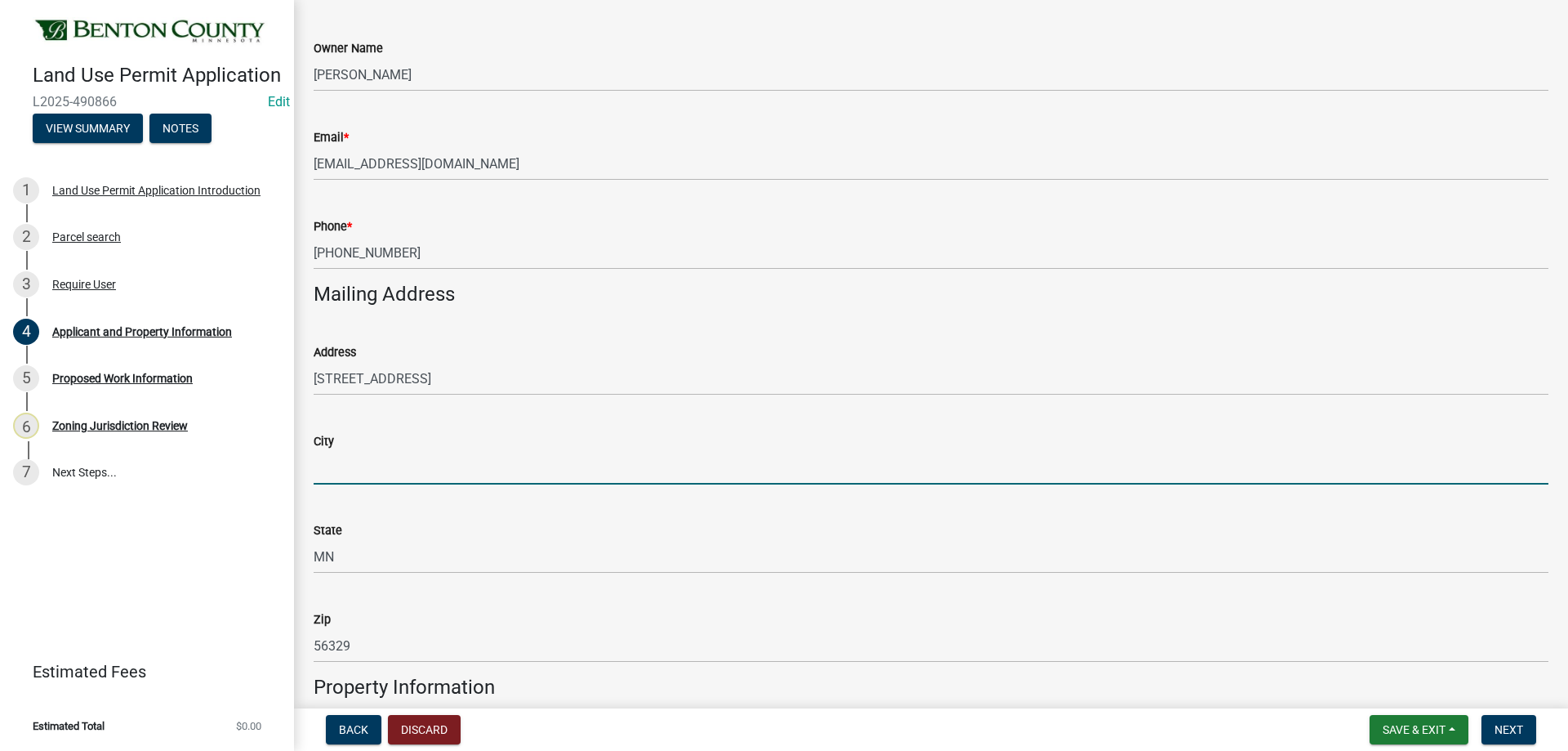
click at [347, 462] on input "City" at bounding box center [931, 468] width 1234 height 34
type input "Foley"
click at [784, 536] on div "State" at bounding box center [931, 531] width 1234 height 20
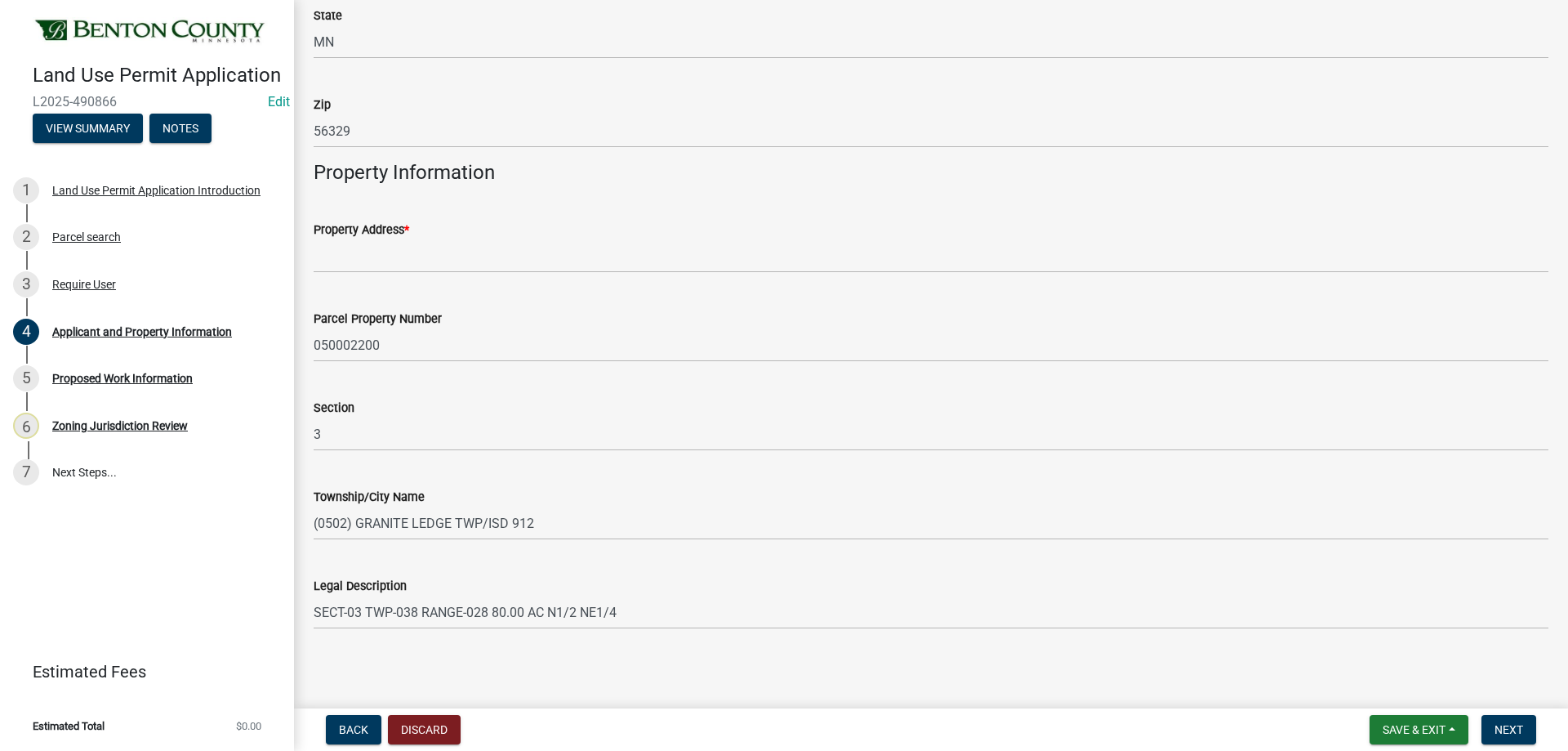
scroll to position [764, 0]
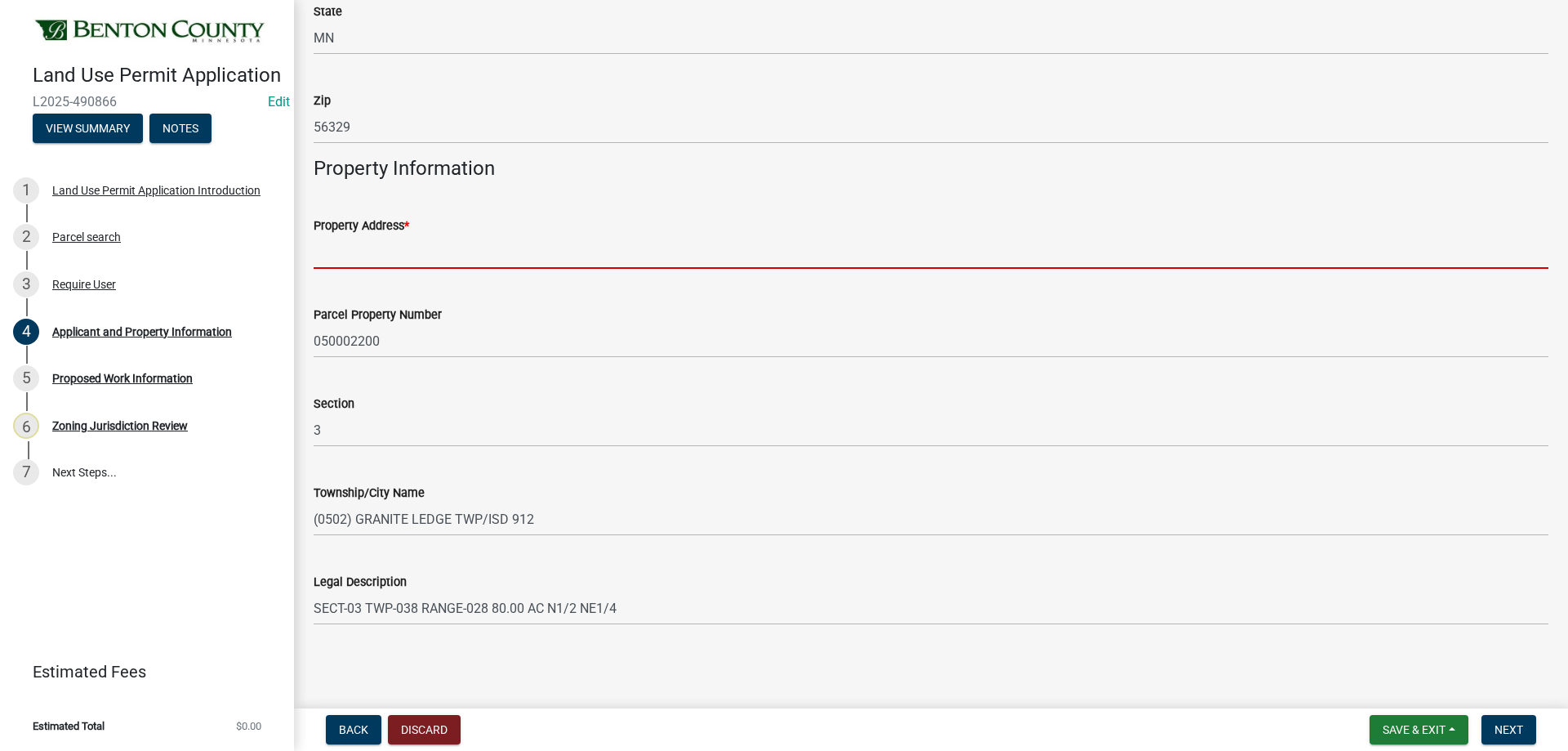
click at [325, 254] on input "Property Address *" at bounding box center [931, 252] width 1234 height 34
paste input "262 MAPLE DR"
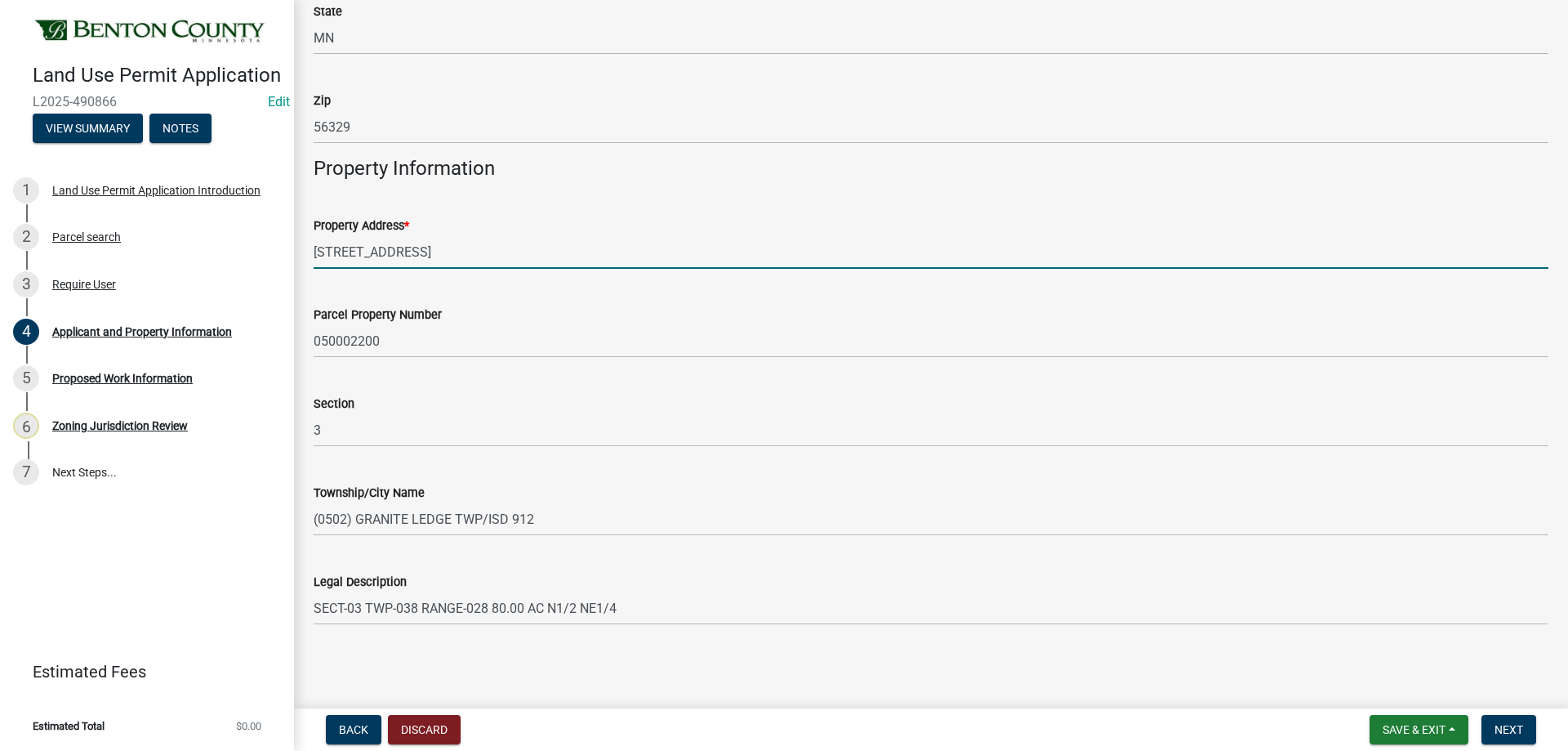
click at [621, 290] on div "Parcel Property Number 050002200" at bounding box center [931, 320] width 1234 height 76
click at [463, 262] on input "262 MAPLE DR" at bounding box center [931, 252] width 1234 height 34
type input "262 MAPLE DR, Foley, MN"
drag, startPoint x: 518, startPoint y: 241, endPoint x: 285, endPoint y: 247, distance: 233.1
click at [285, 247] on div "Land Use Permit Application L2025-490866 Edit View Summary Notes 1 Land Use Per…" at bounding box center [784, 376] width 1568 height 751
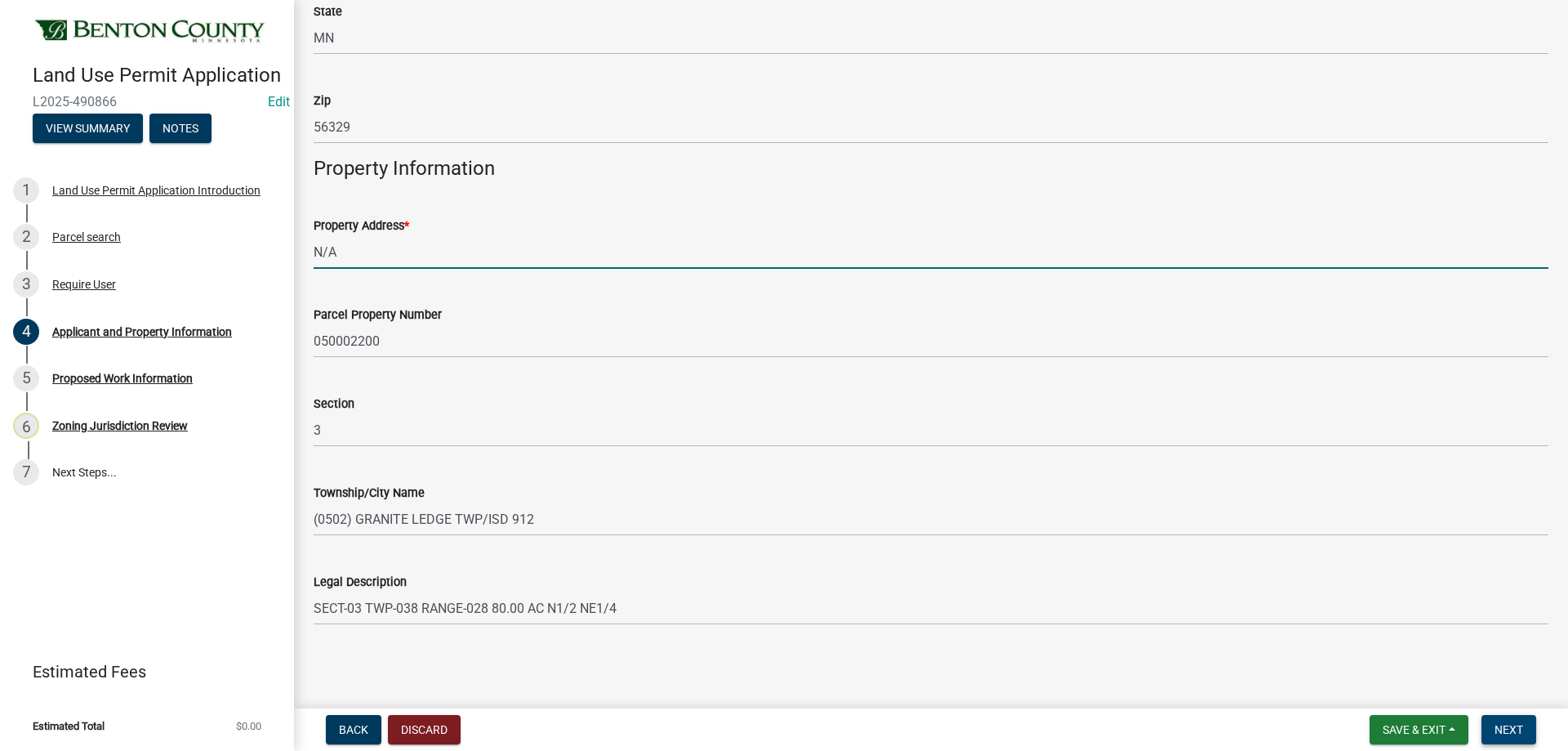
type input "N/A"
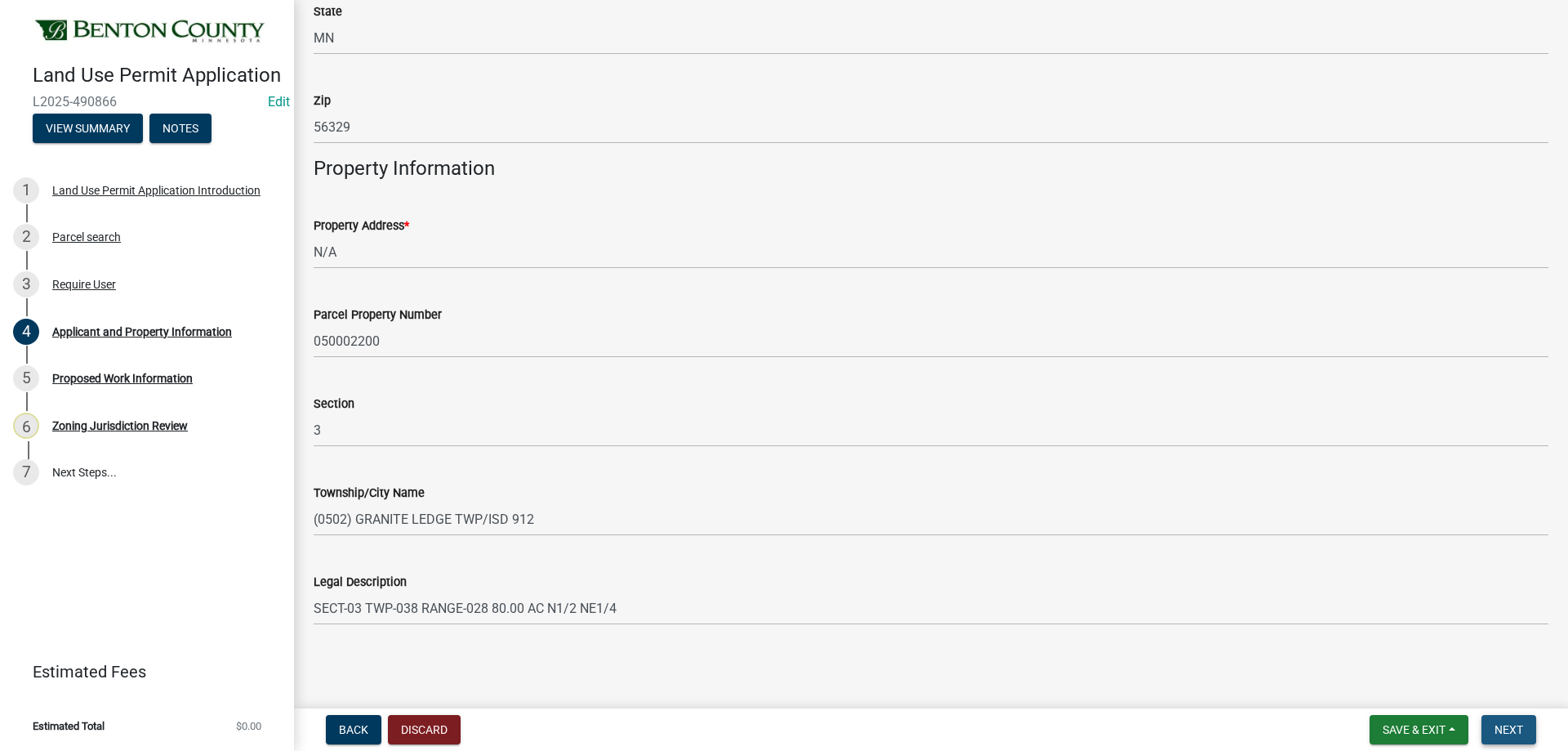
click at [1520, 732] on span "Next" at bounding box center [1508, 729] width 29 height 13
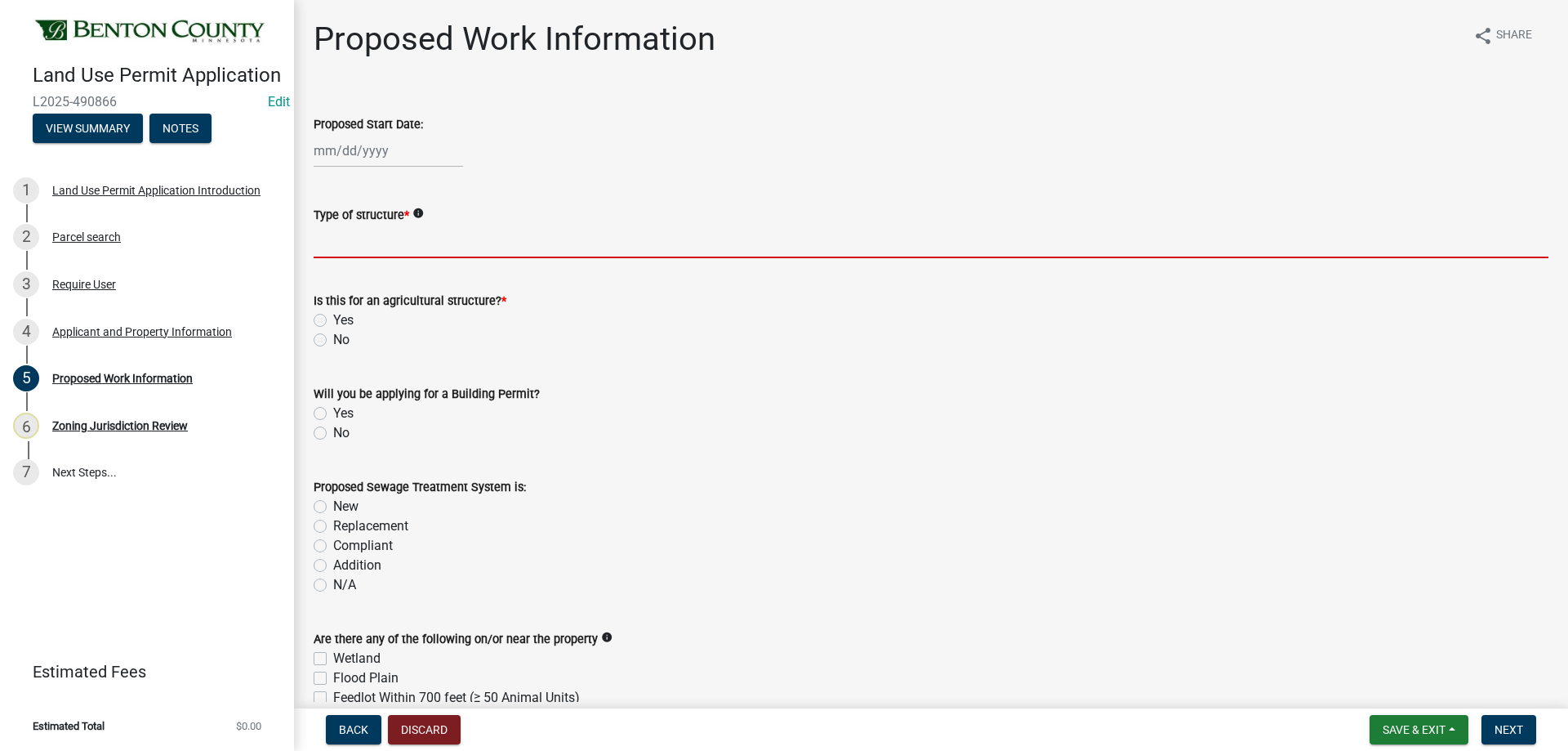
click at [365, 236] on input "Type of structure *" at bounding box center [931, 242] width 1234 height 34
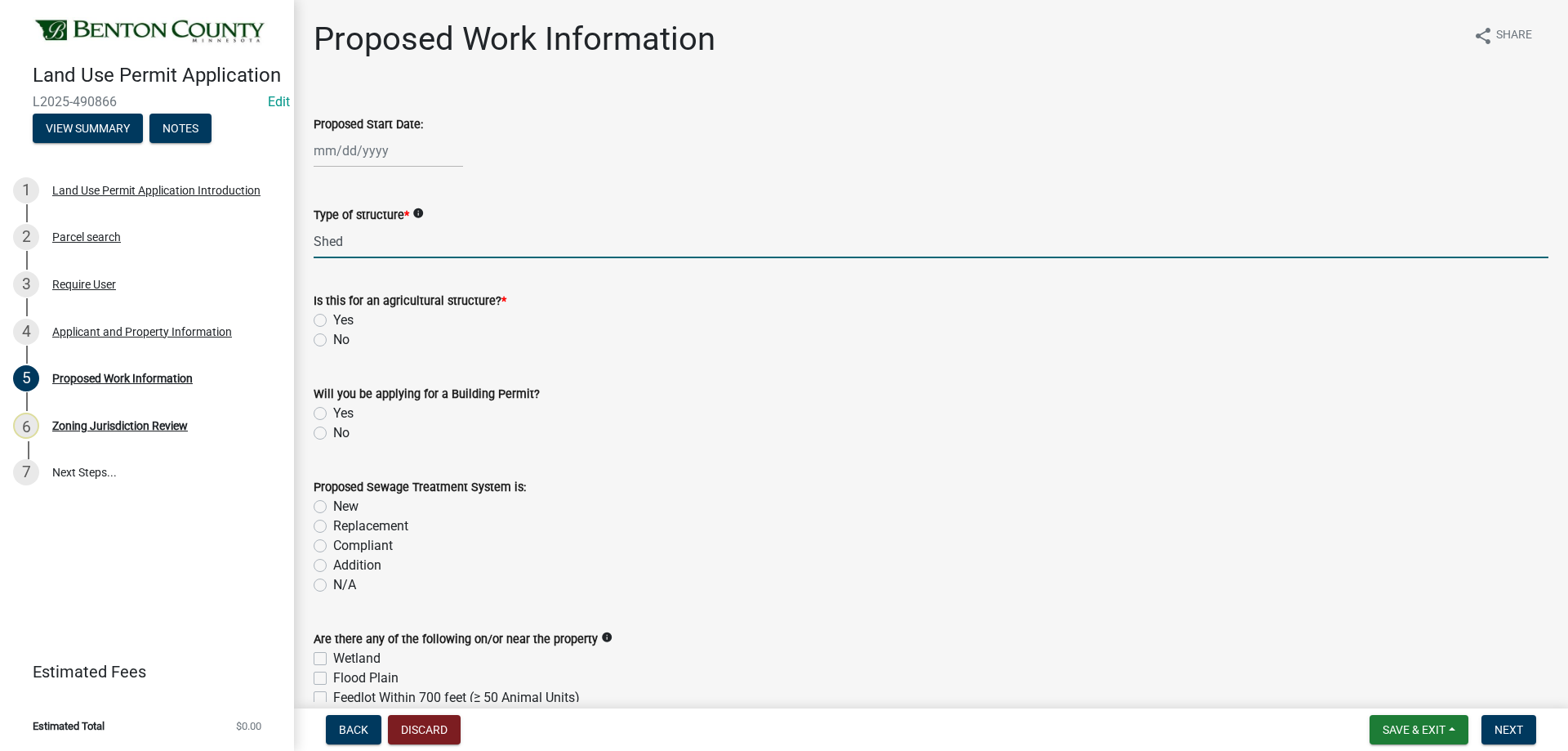
type input "Shed"
click at [636, 221] on div "Type of structure * info" at bounding box center [931, 215] width 1234 height 20
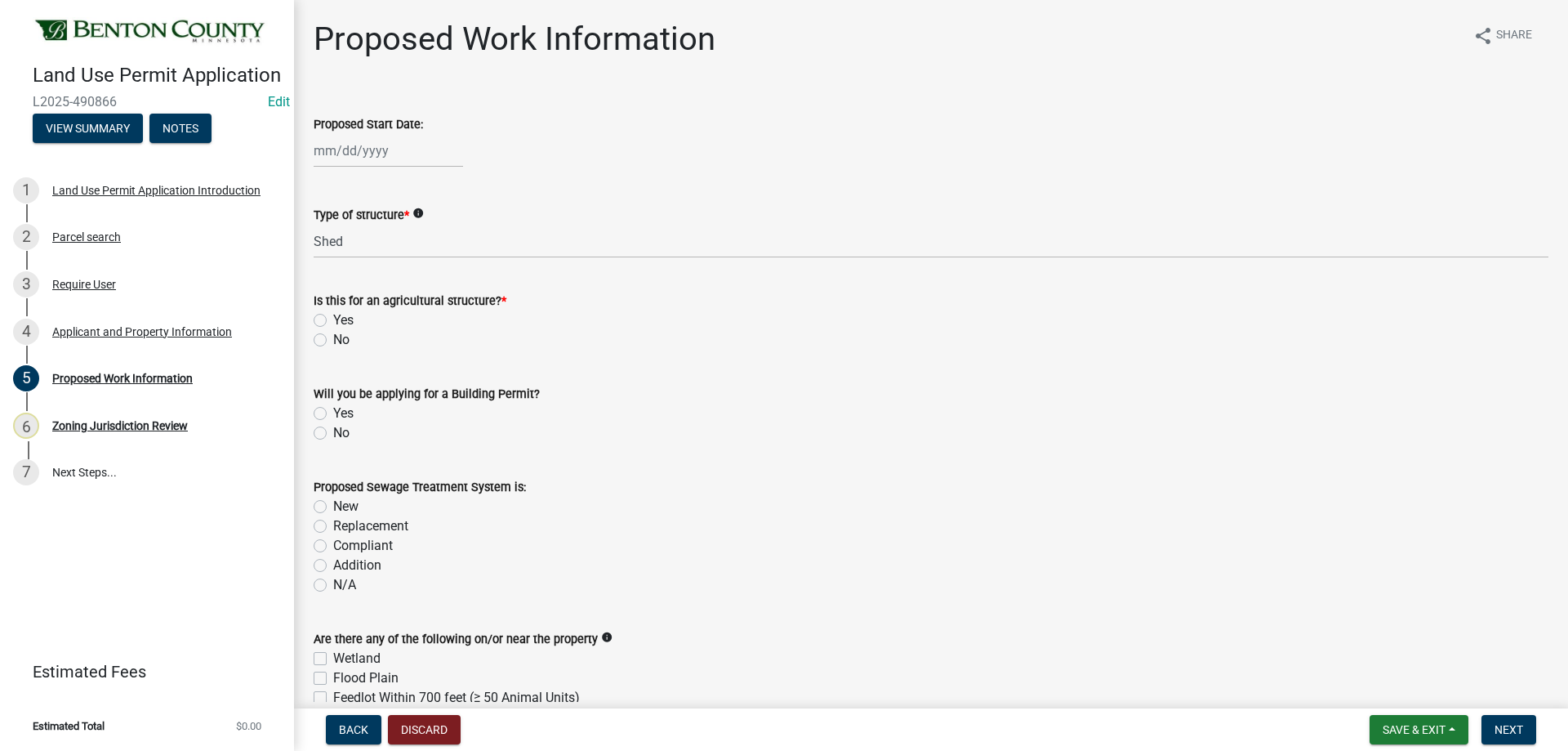
click at [334, 345] on label "No" at bounding box center [341, 340] width 16 height 20
click at [334, 341] on input "No" at bounding box center [338, 335] width 11 height 11
radio input "true"
click at [334, 417] on label "Yes" at bounding box center [343, 413] width 21 height 20
click at [334, 414] on input "Yes" at bounding box center [338, 408] width 11 height 11
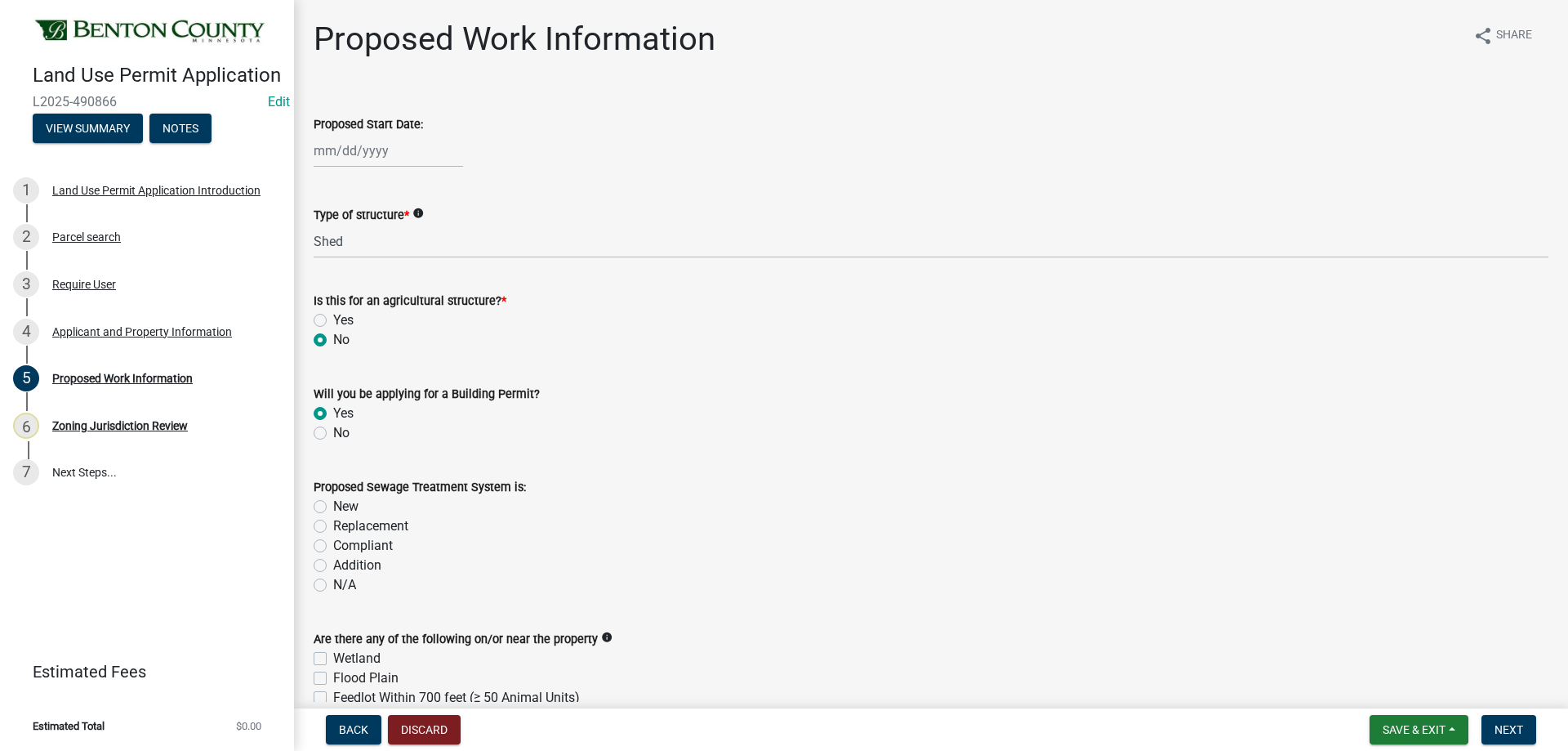
radio input "true"
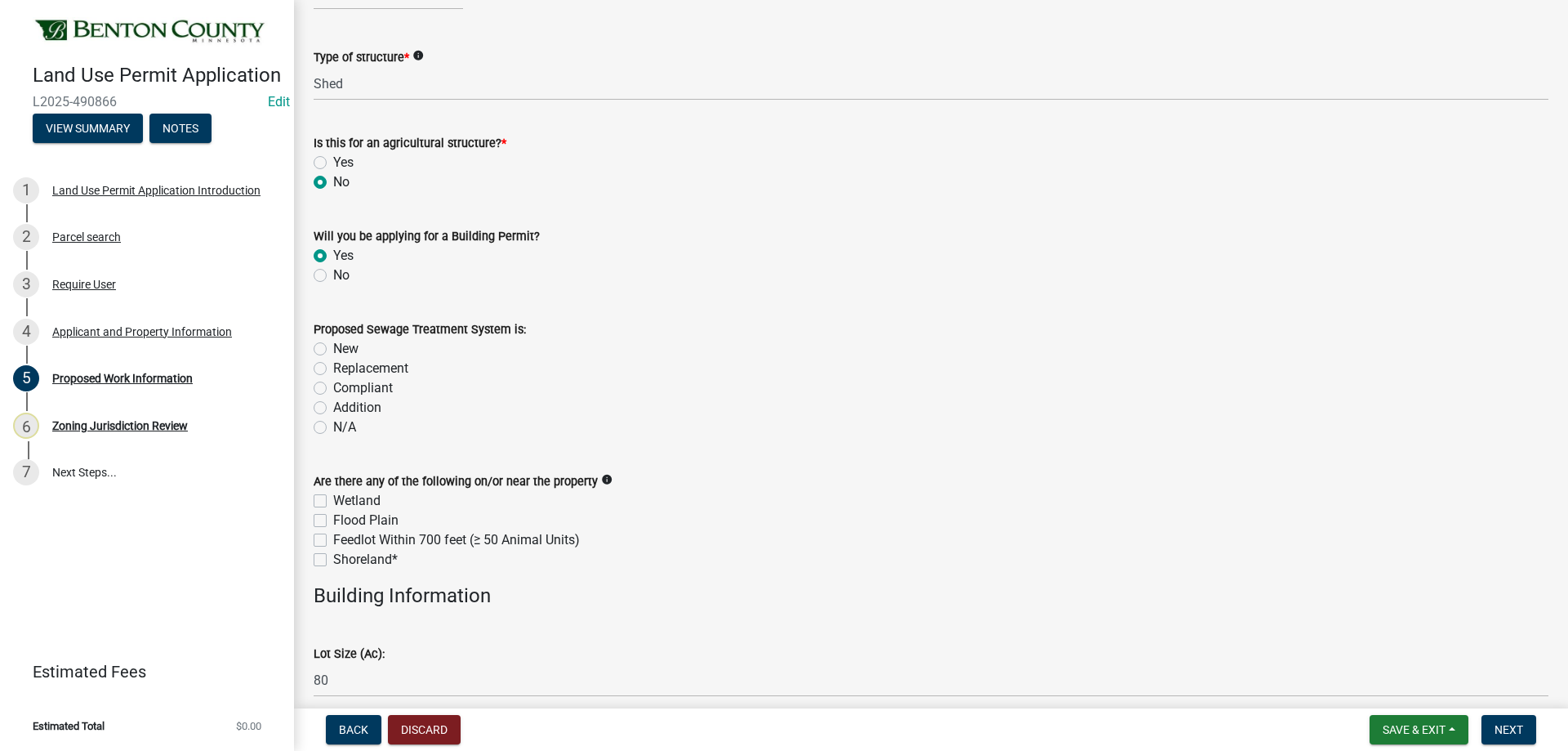
scroll to position [163, 0]
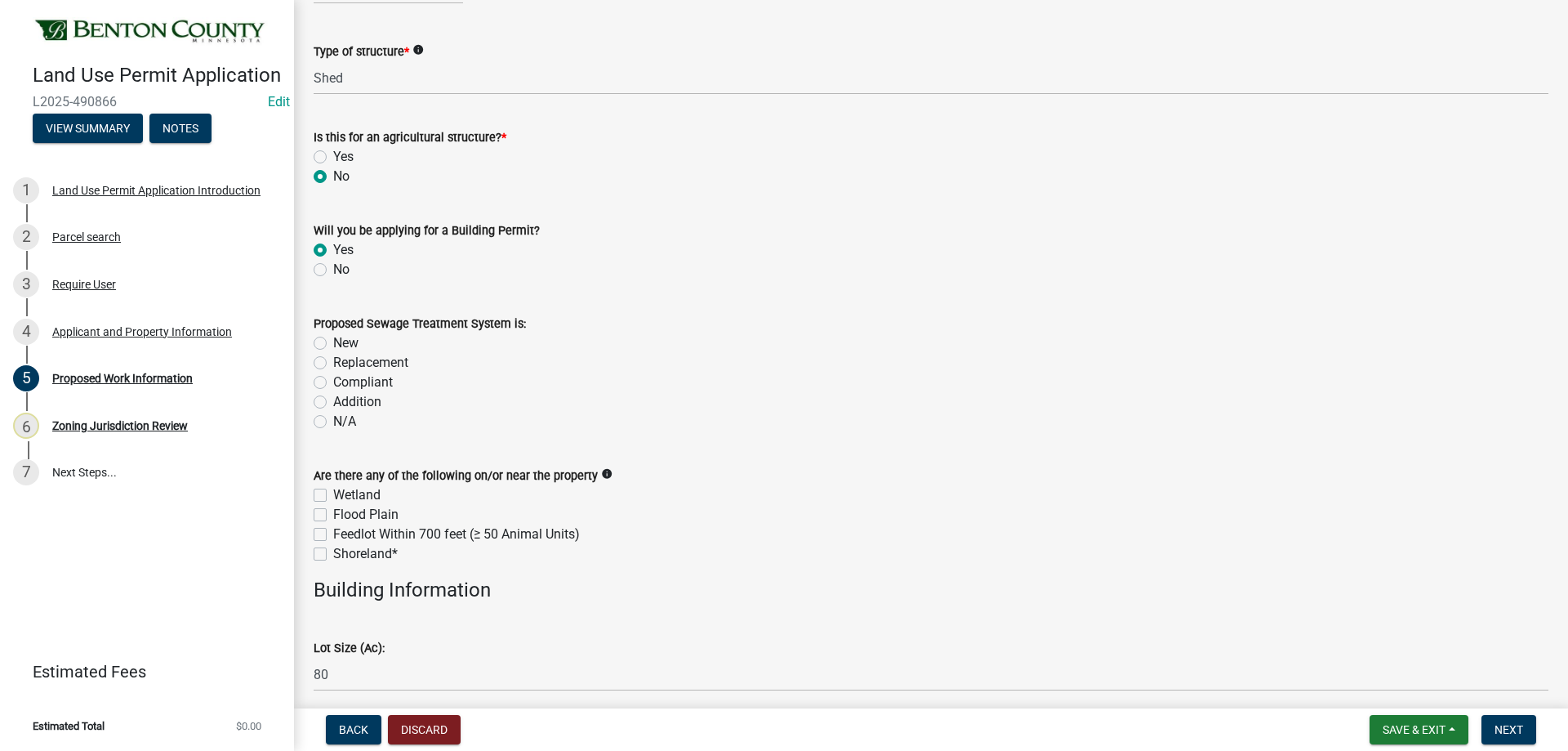
click at [334, 425] on label "N/A" at bounding box center [344, 421] width 23 height 20
click at [334, 422] on input "N/A" at bounding box center [338, 416] width 11 height 11
radio input "true"
click at [334, 497] on label "Wetland" at bounding box center [357, 495] width 48 height 20
click at [334, 496] on input "Wetland" at bounding box center [338, 490] width 11 height 11
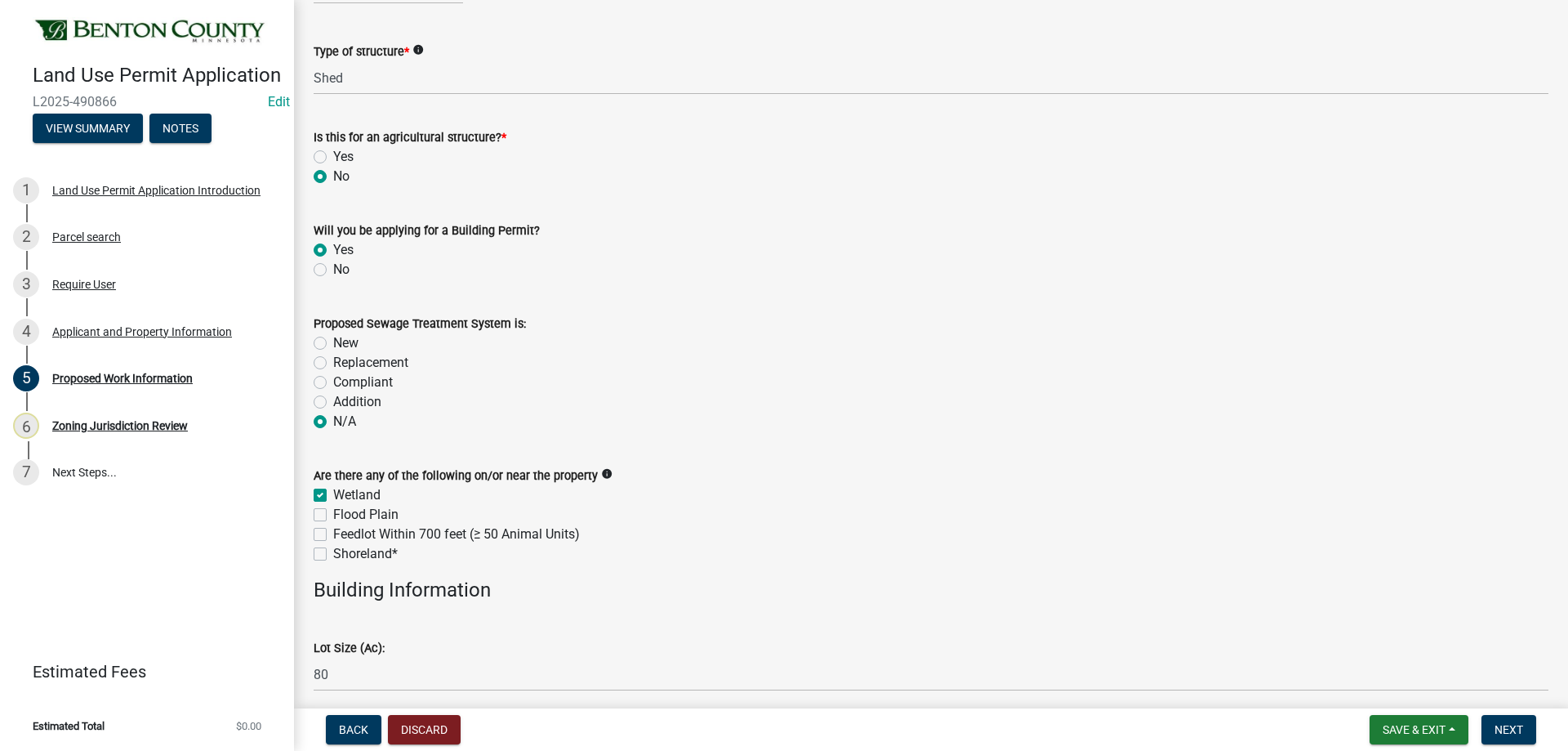
checkbox input "true"
checkbox input "false"
click at [334, 493] on label "Wetland" at bounding box center [357, 495] width 48 height 20
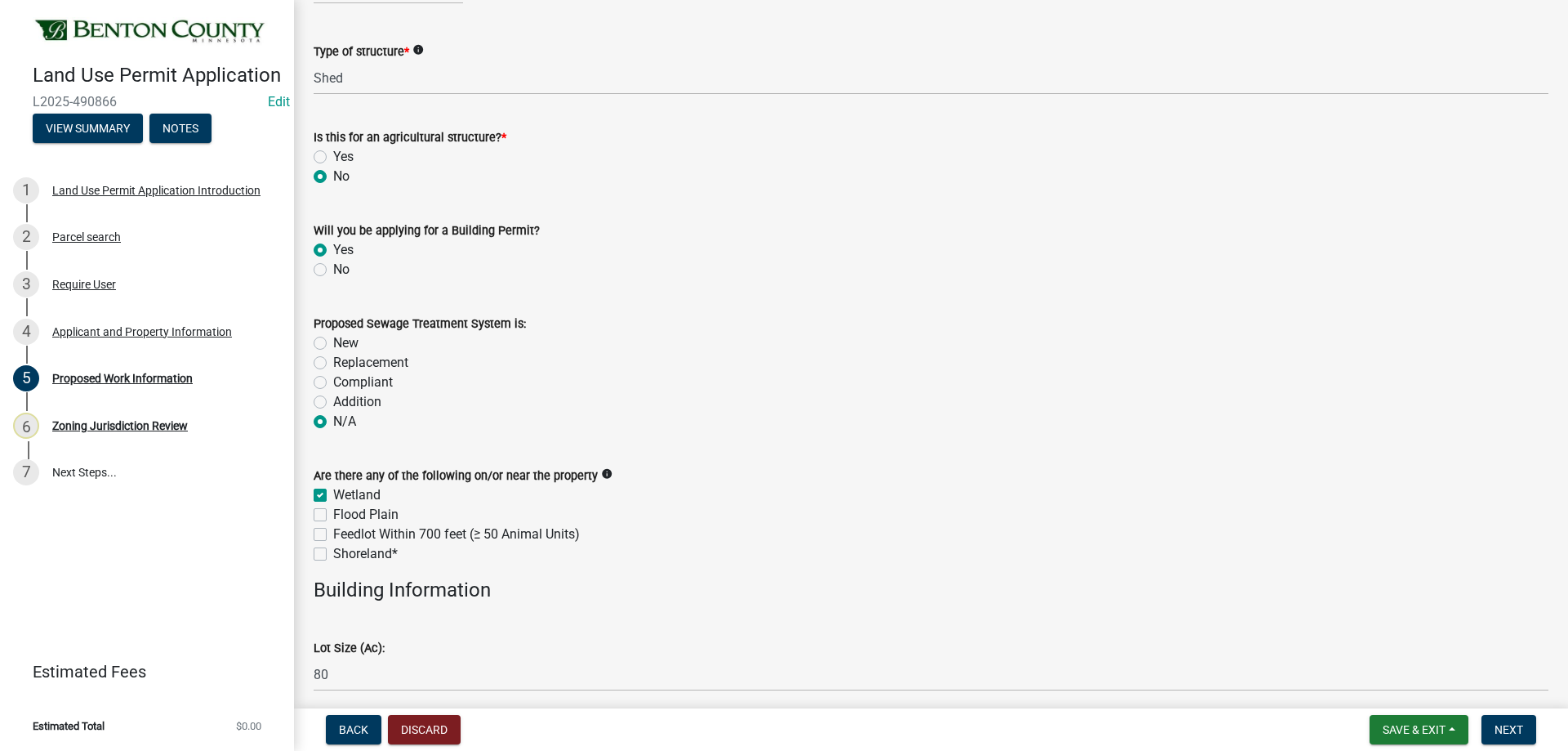
click at [334, 493] on input "Wetland" at bounding box center [338, 490] width 11 height 11
checkbox input "false"
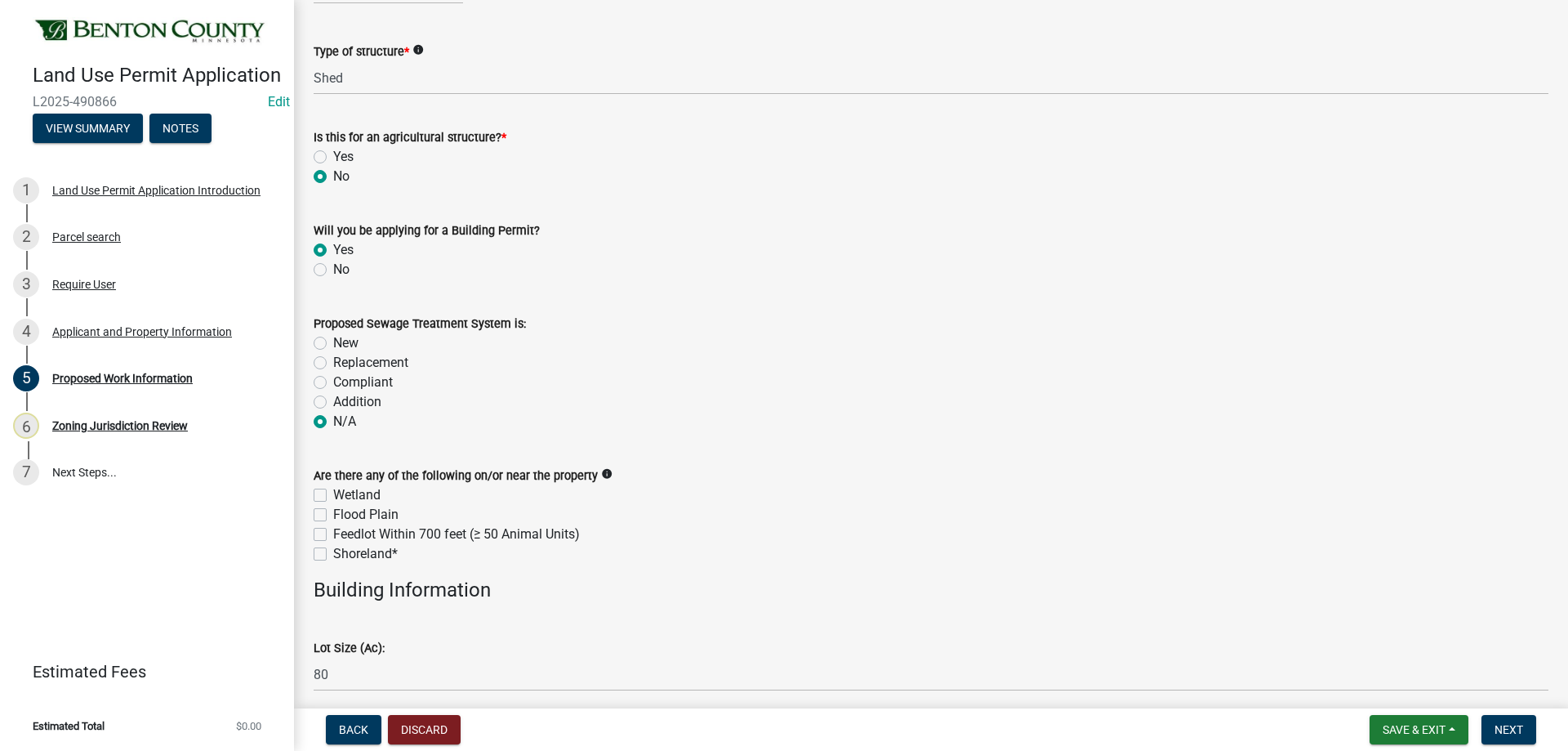
click at [328, 493] on div "Wetland" at bounding box center [931, 495] width 1234 height 20
click at [334, 490] on label "Wetland" at bounding box center [357, 495] width 48 height 20
click at [334, 490] on input "Wetland" at bounding box center [338, 490] width 11 height 11
checkbox input "true"
checkbox input "false"
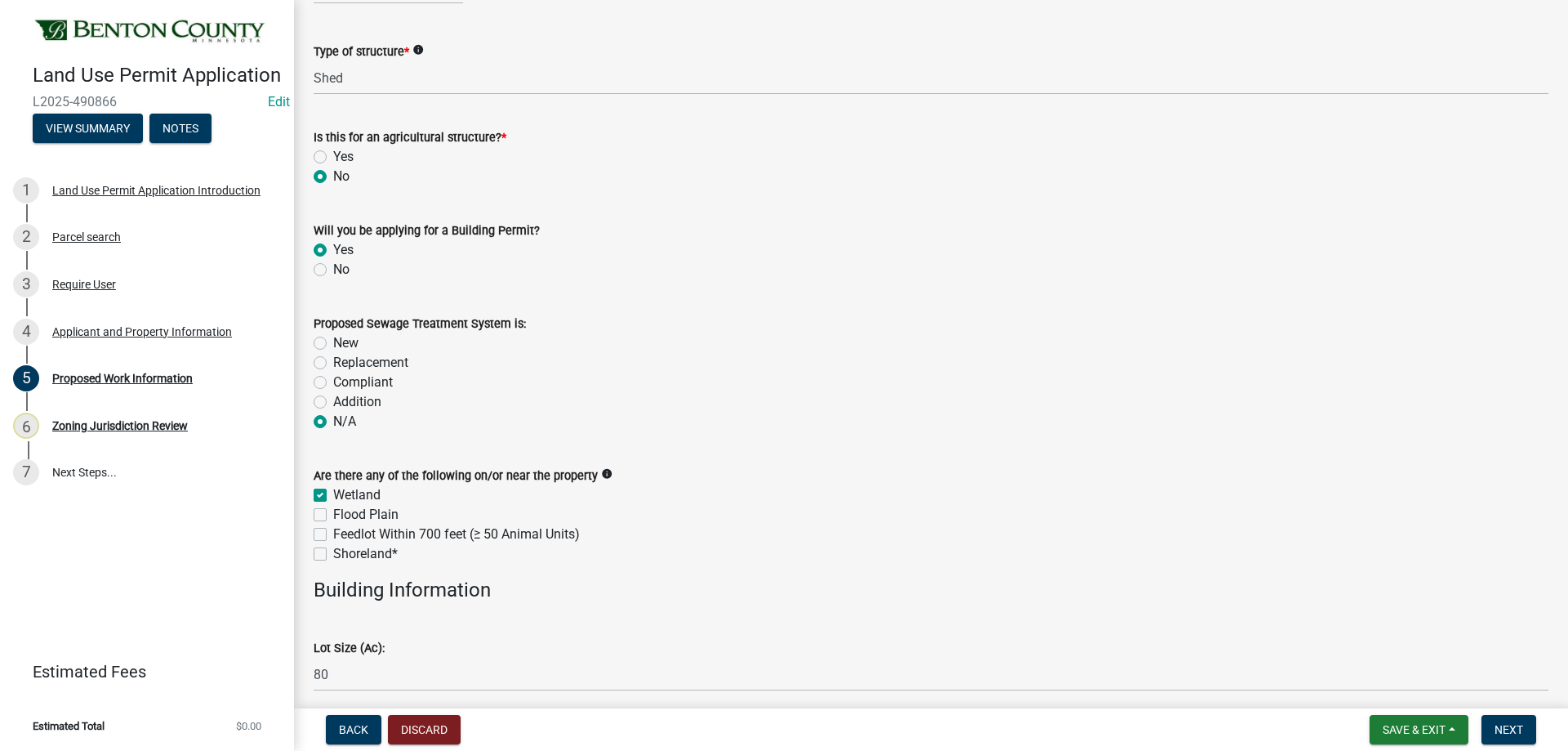
checkbox input "false"
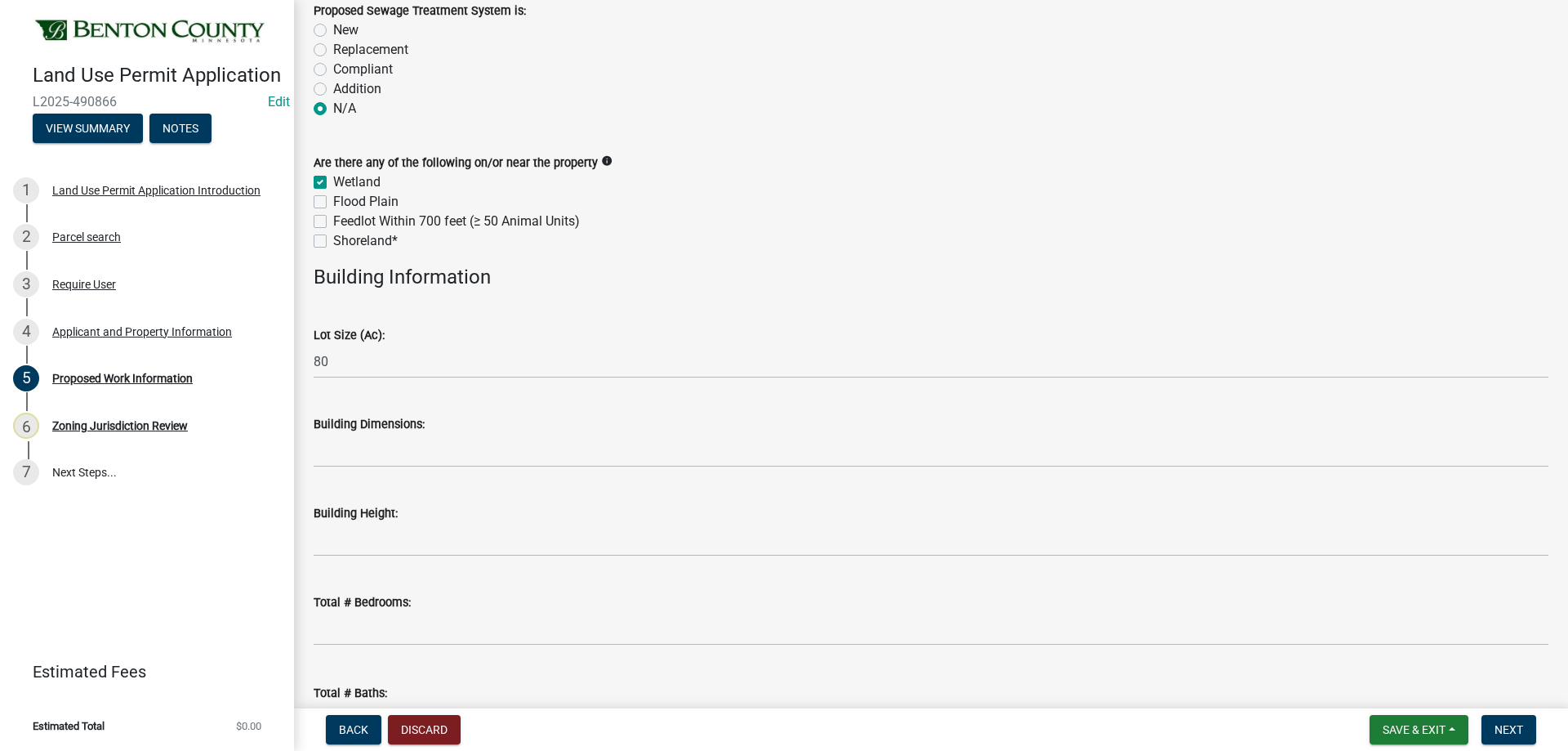
scroll to position [490, 0]
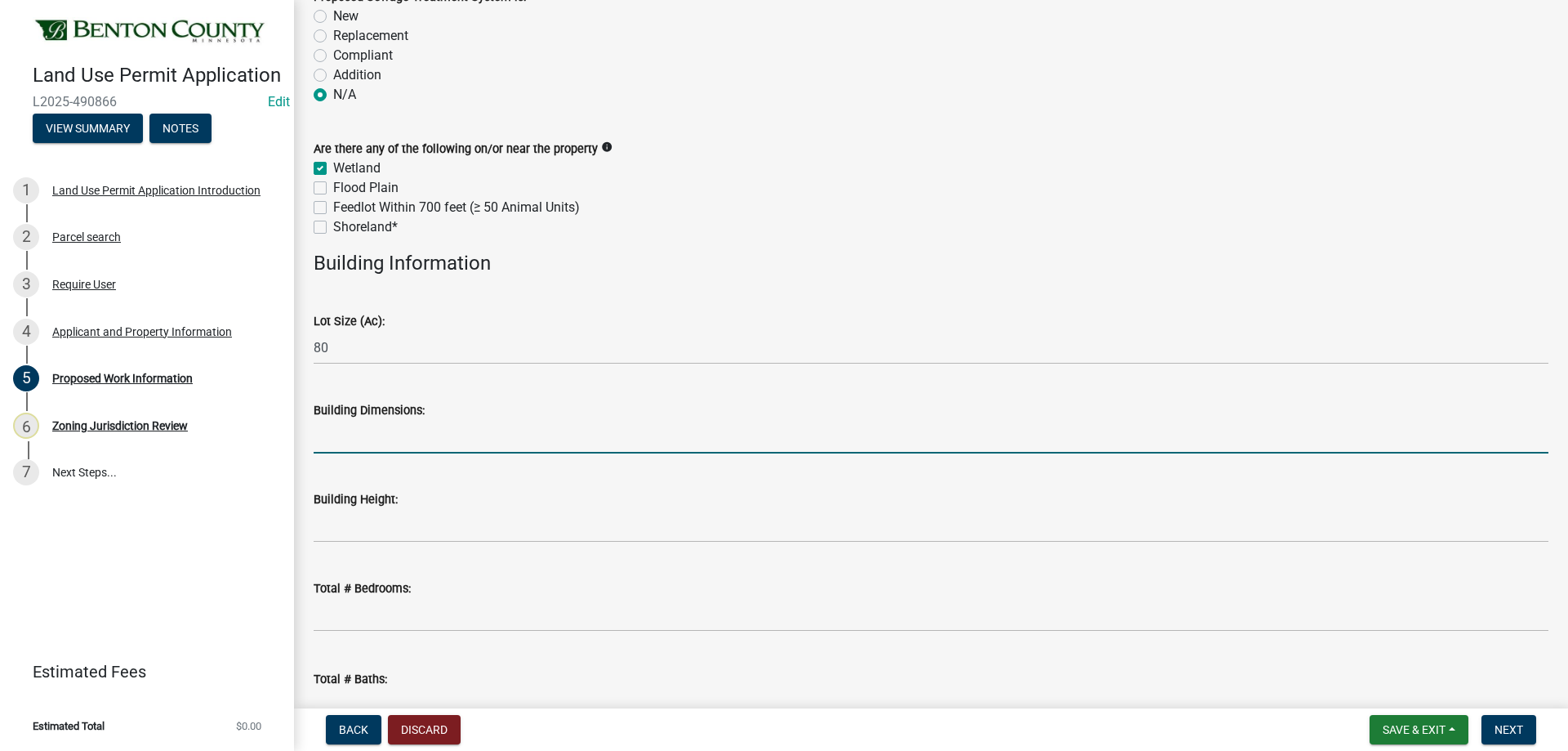
click at [325, 443] on input "Building Dimensions:" at bounding box center [931, 437] width 1234 height 34
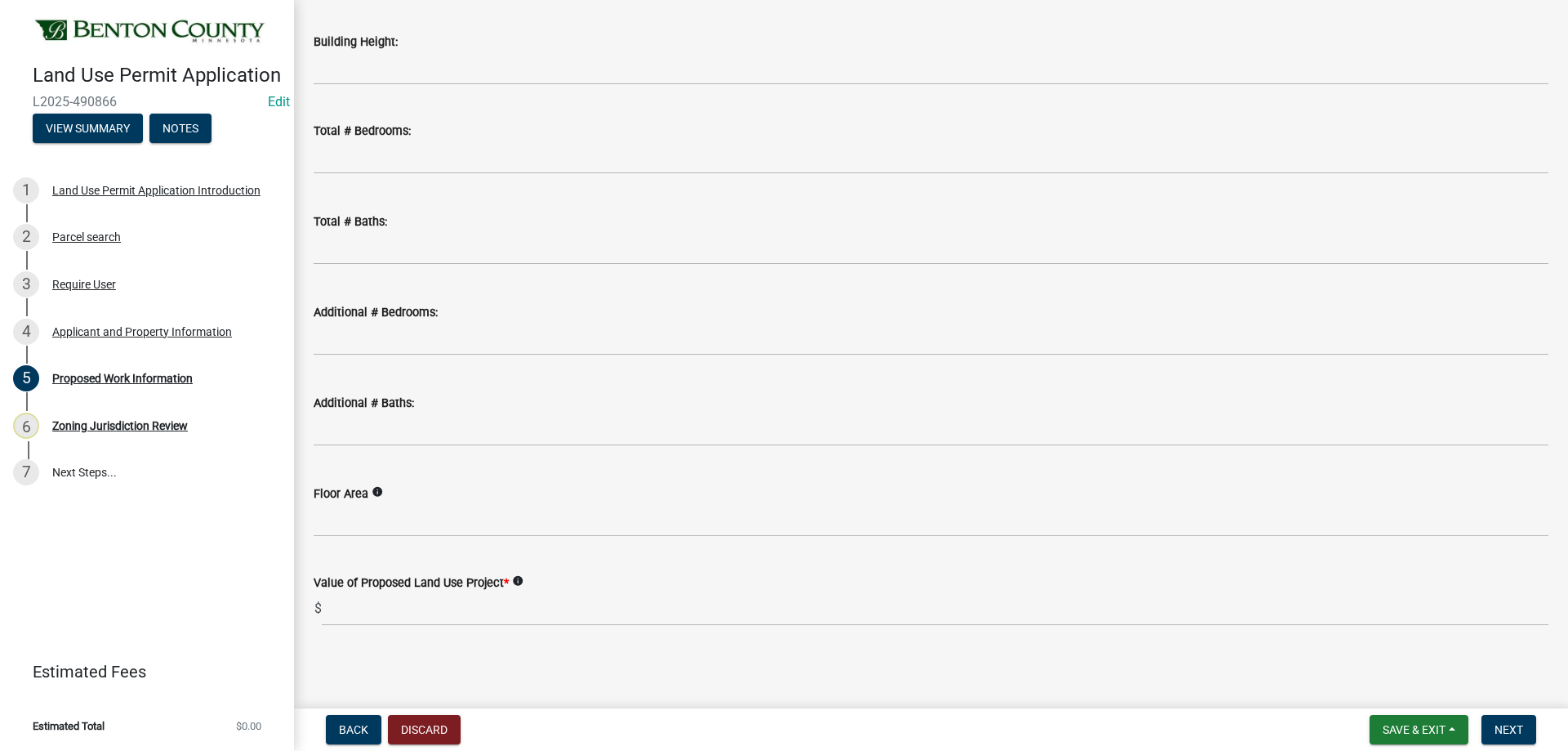
scroll to position [950, 0]
type input "40x66"
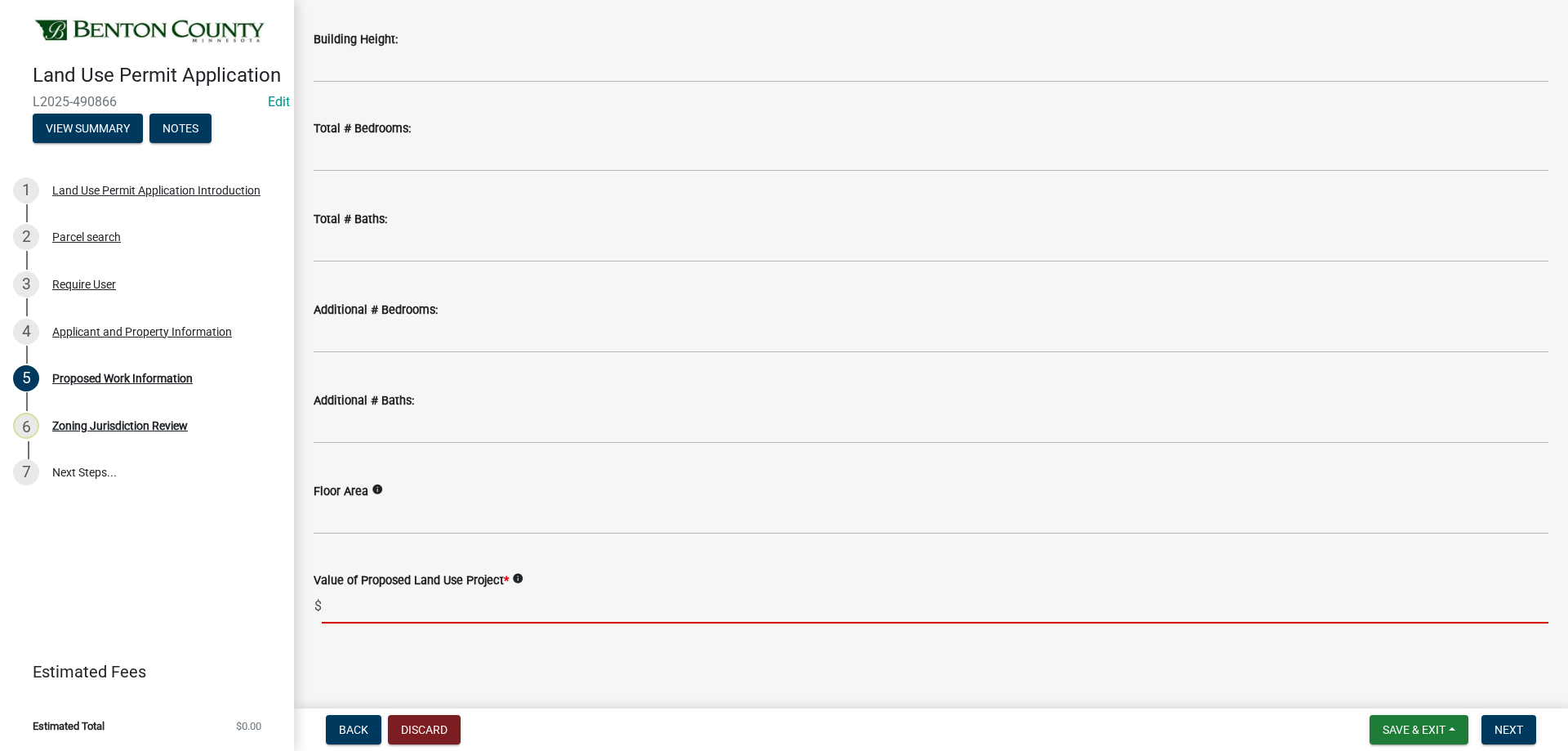
click at [404, 603] on input "text" at bounding box center [935, 607] width 1227 height 34
paste input "26524.56"
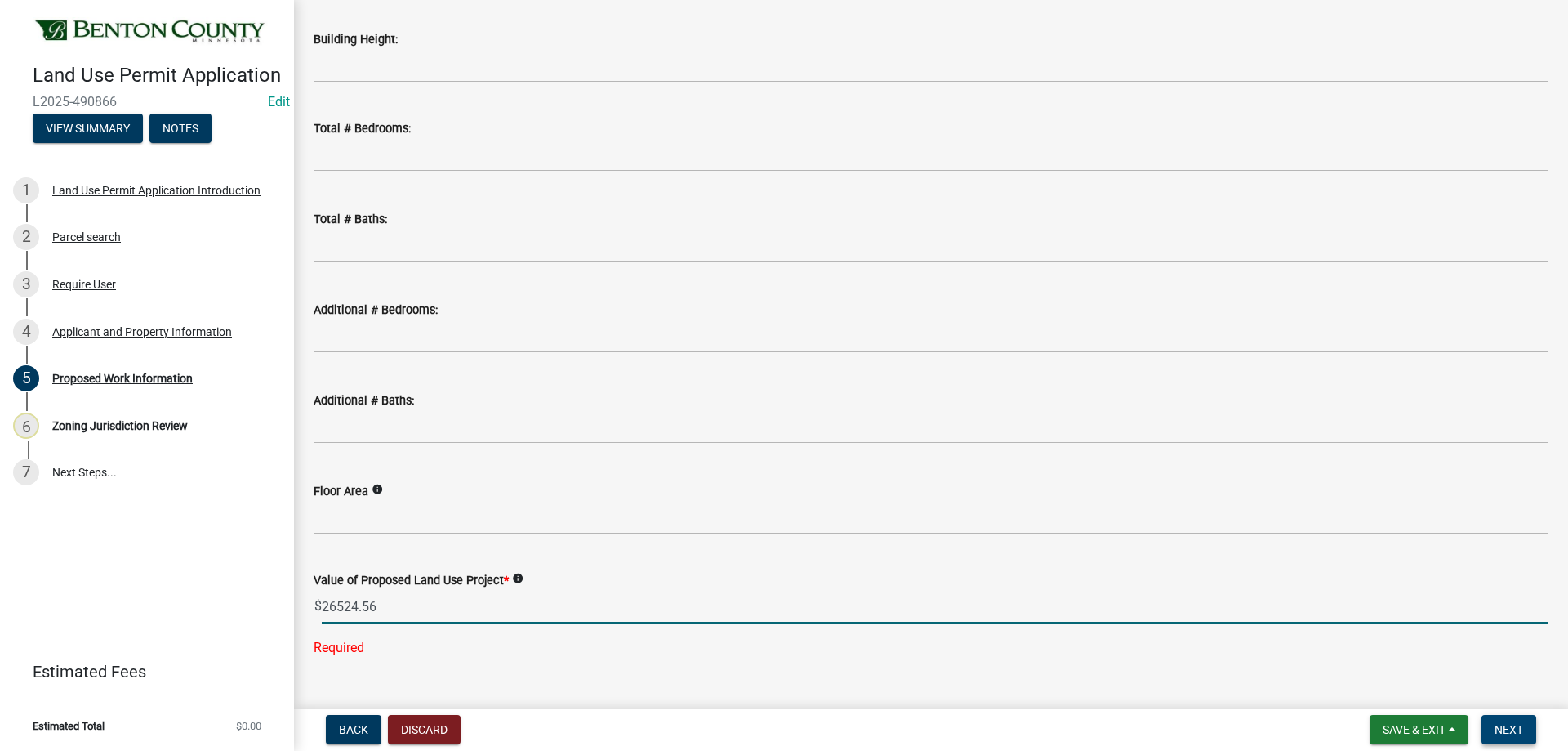
type input "26524.56"
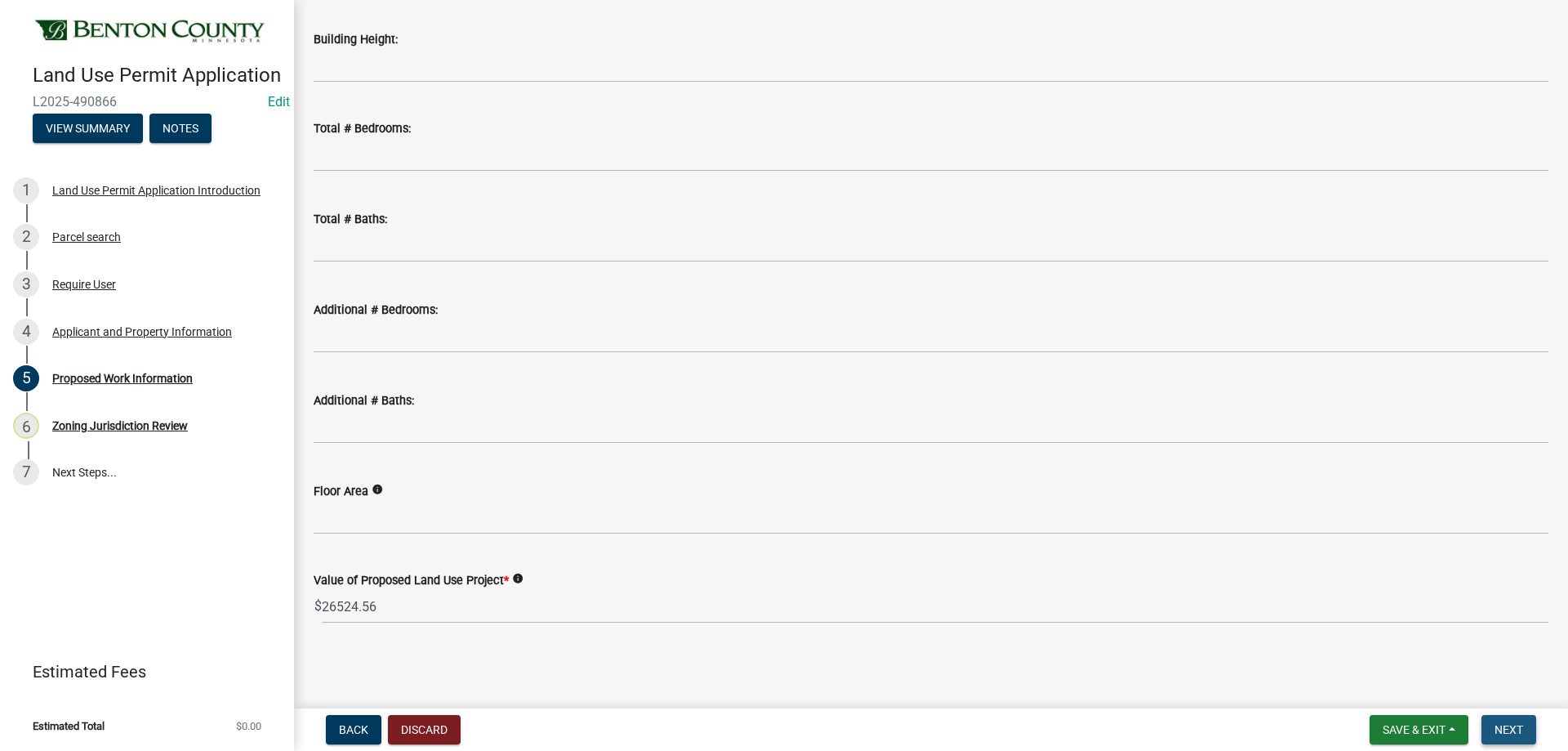
click at [1512, 723] on span "Next" at bounding box center [1508, 729] width 29 height 13
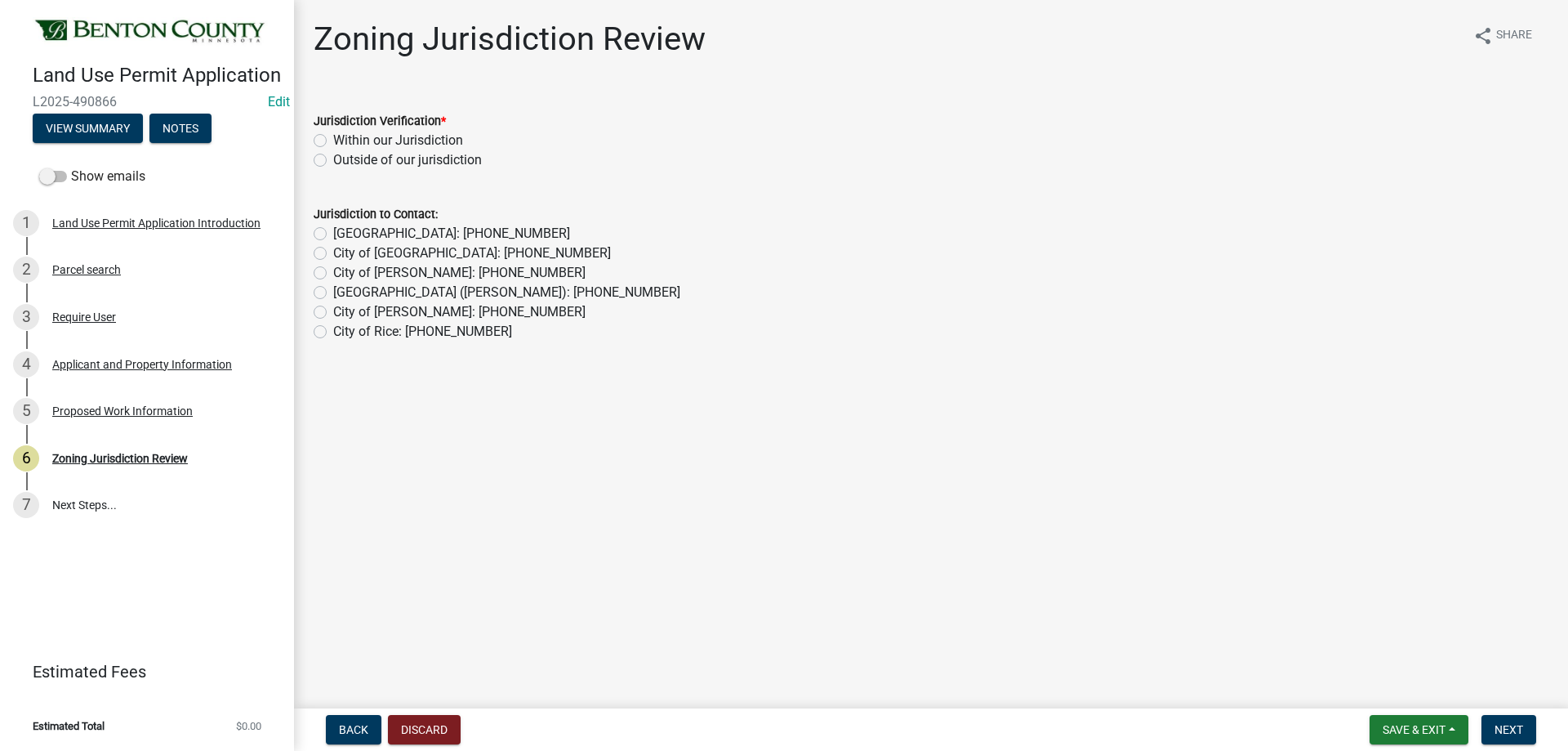
click at [334, 142] on label "Within our Jurisdiction" at bounding box center [398, 140] width 129 height 20
click at [334, 141] on input "Within our Jurisdiction" at bounding box center [338, 135] width 11 height 11
radio input "true"
click at [1500, 717] on button "Next" at bounding box center [1508, 730] width 55 height 30
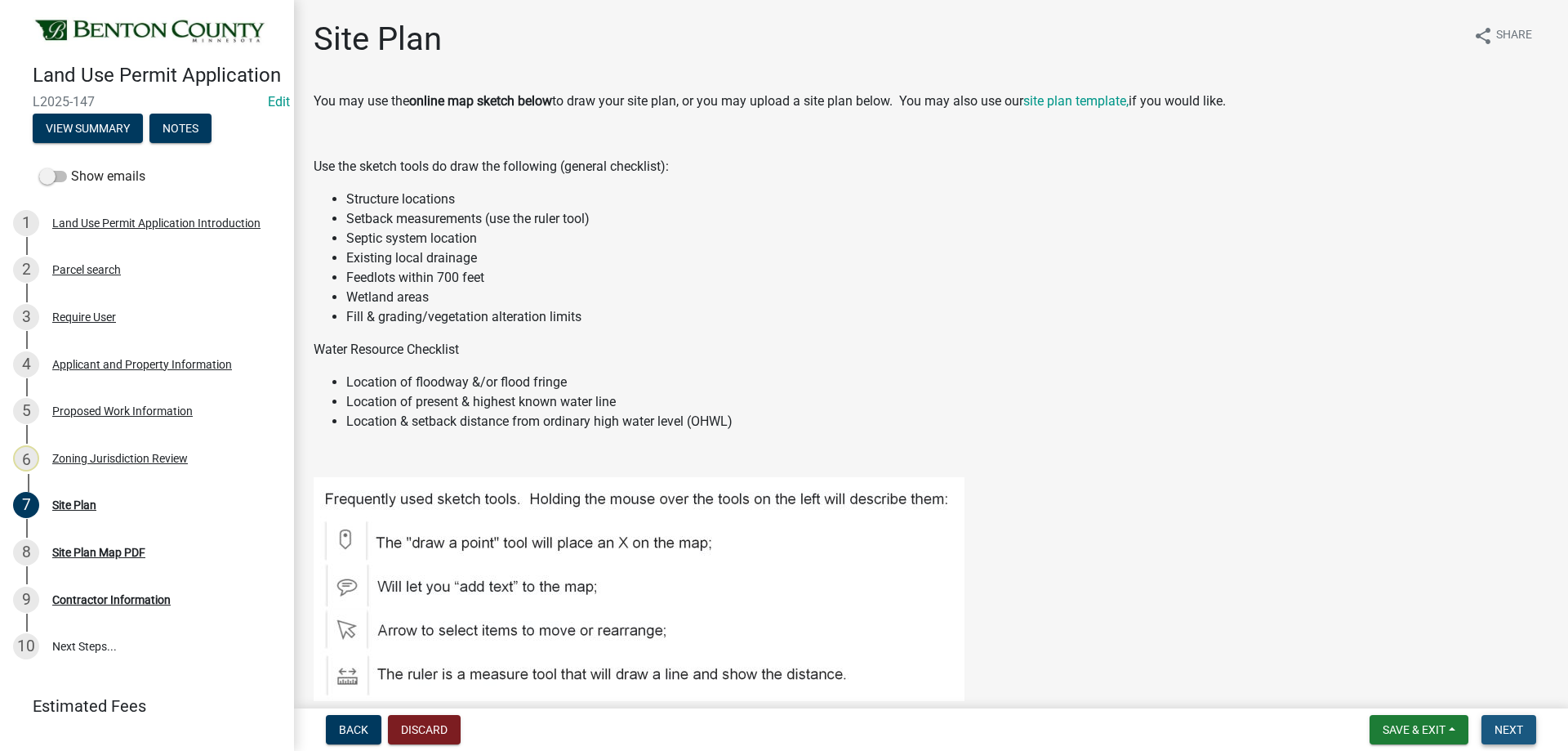
click at [1527, 729] on button "Next" at bounding box center [1508, 730] width 55 height 30
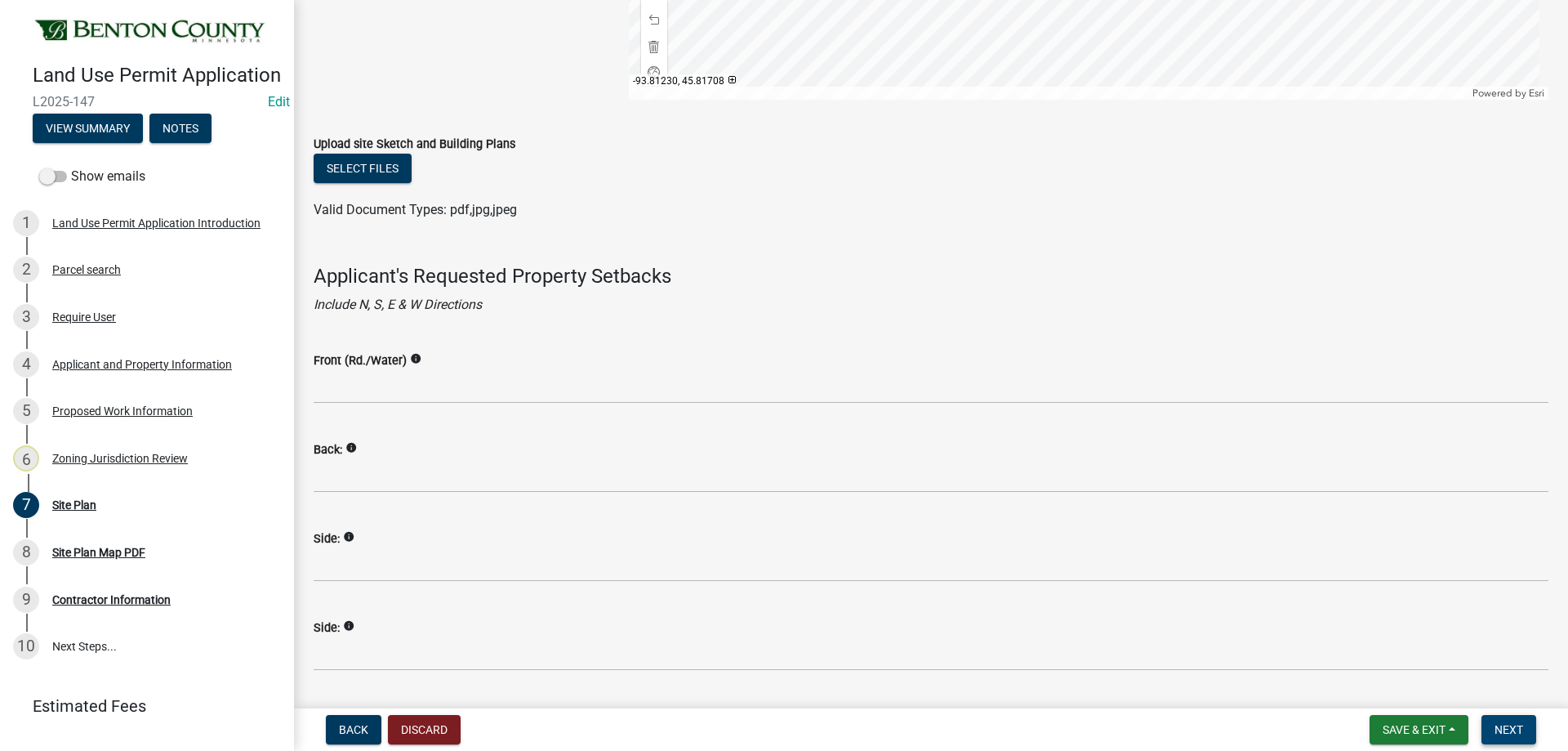
scroll to position [1108, 0]
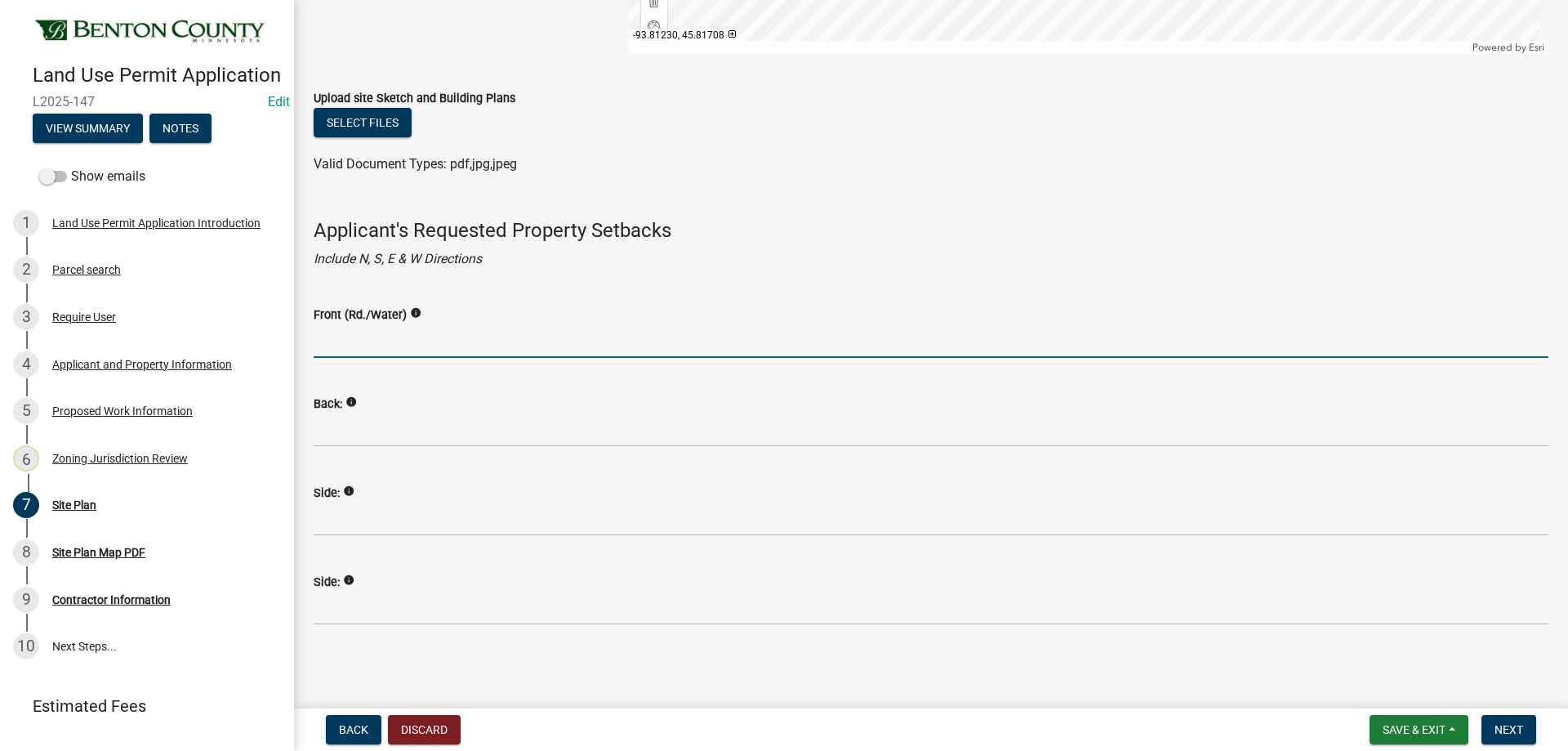
click at [355, 343] on input "Front (Rd./Water)" at bounding box center [931, 342] width 1234 height 34
type input "403"
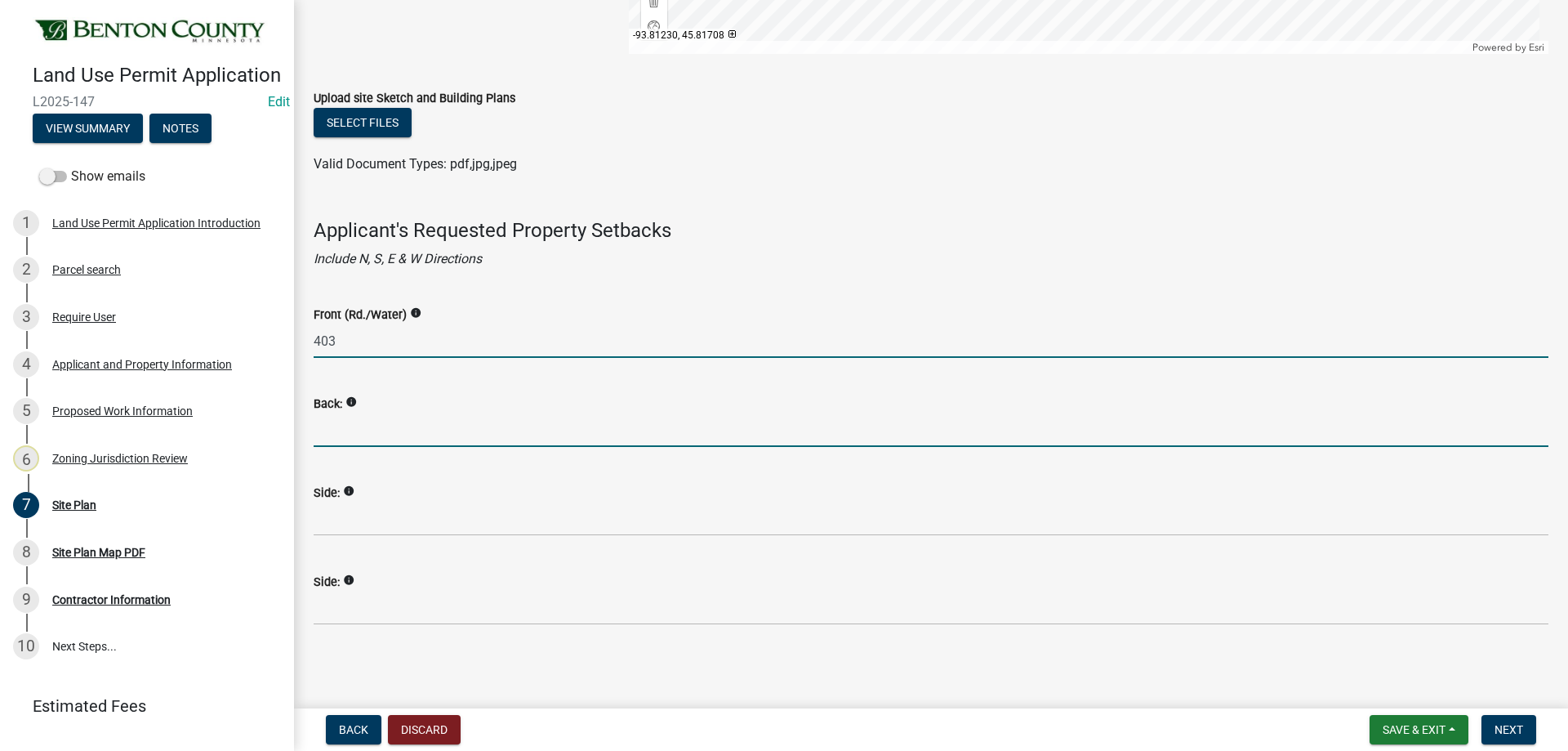
click at [326, 416] on input "Back:" at bounding box center [931, 430] width 1234 height 34
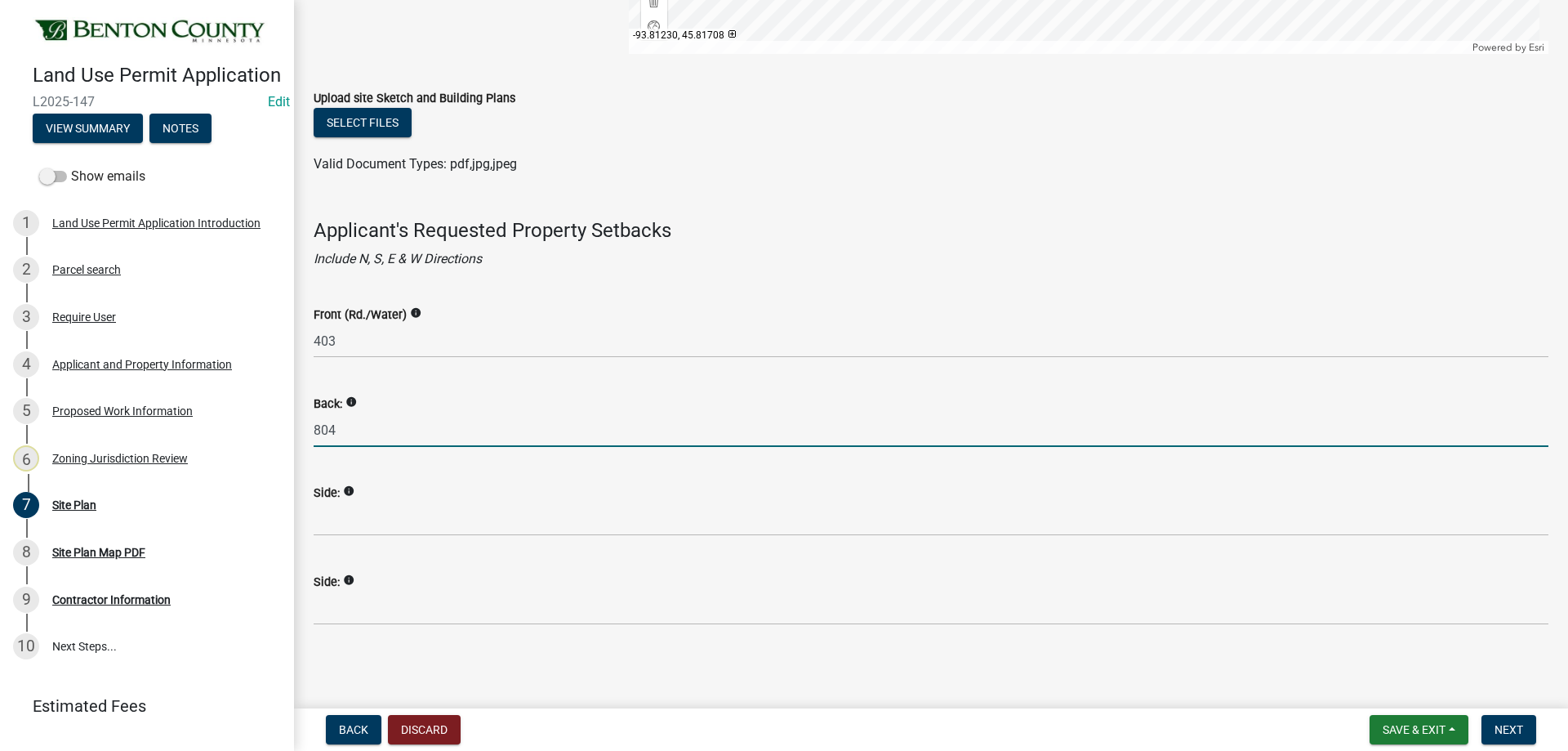
type input "804"
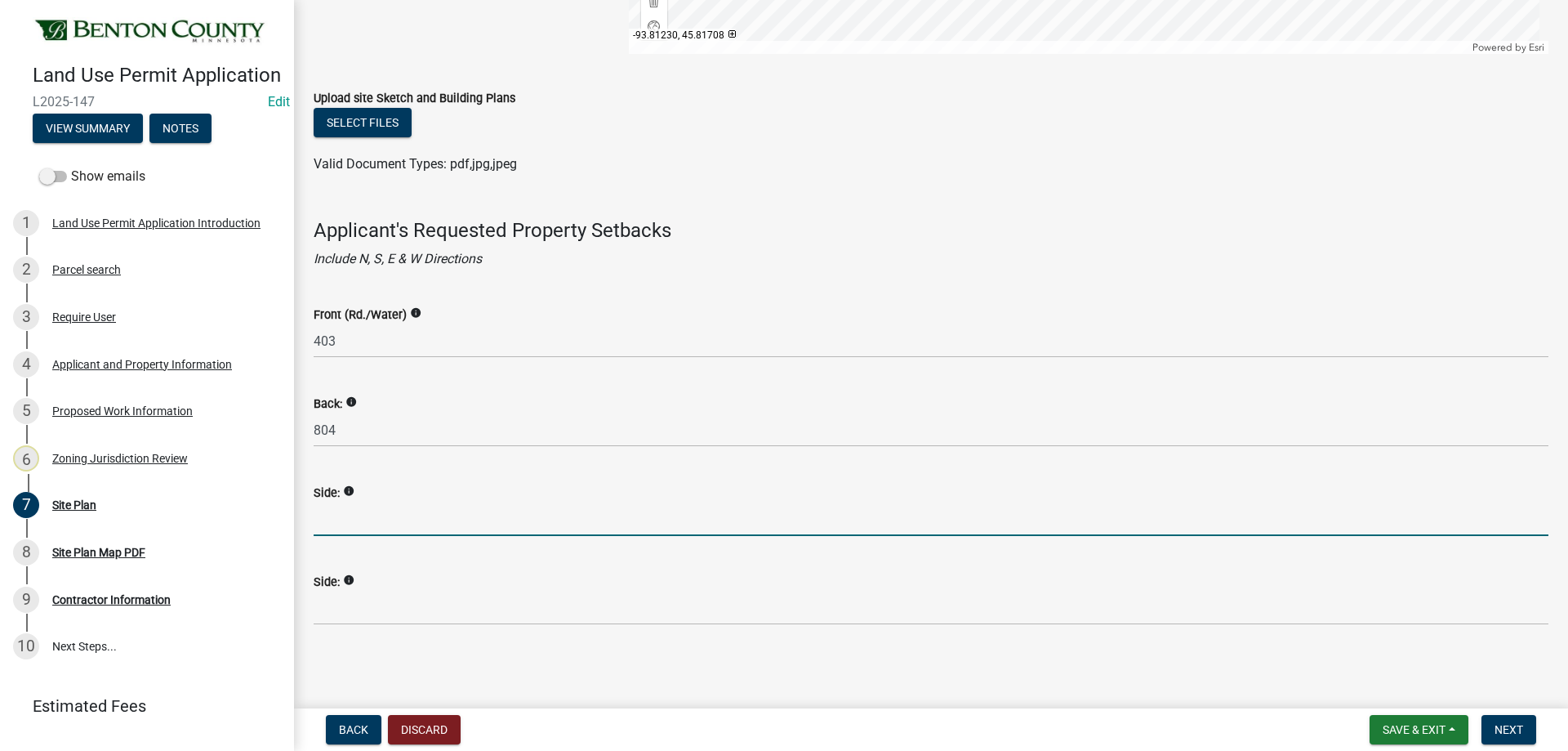
drag, startPoint x: 343, startPoint y: 518, endPoint x: 343, endPoint y: 509, distance: 9.0
click at [343, 516] on input "Side:" at bounding box center [931, 520] width 1234 height 34
type input "1000+"
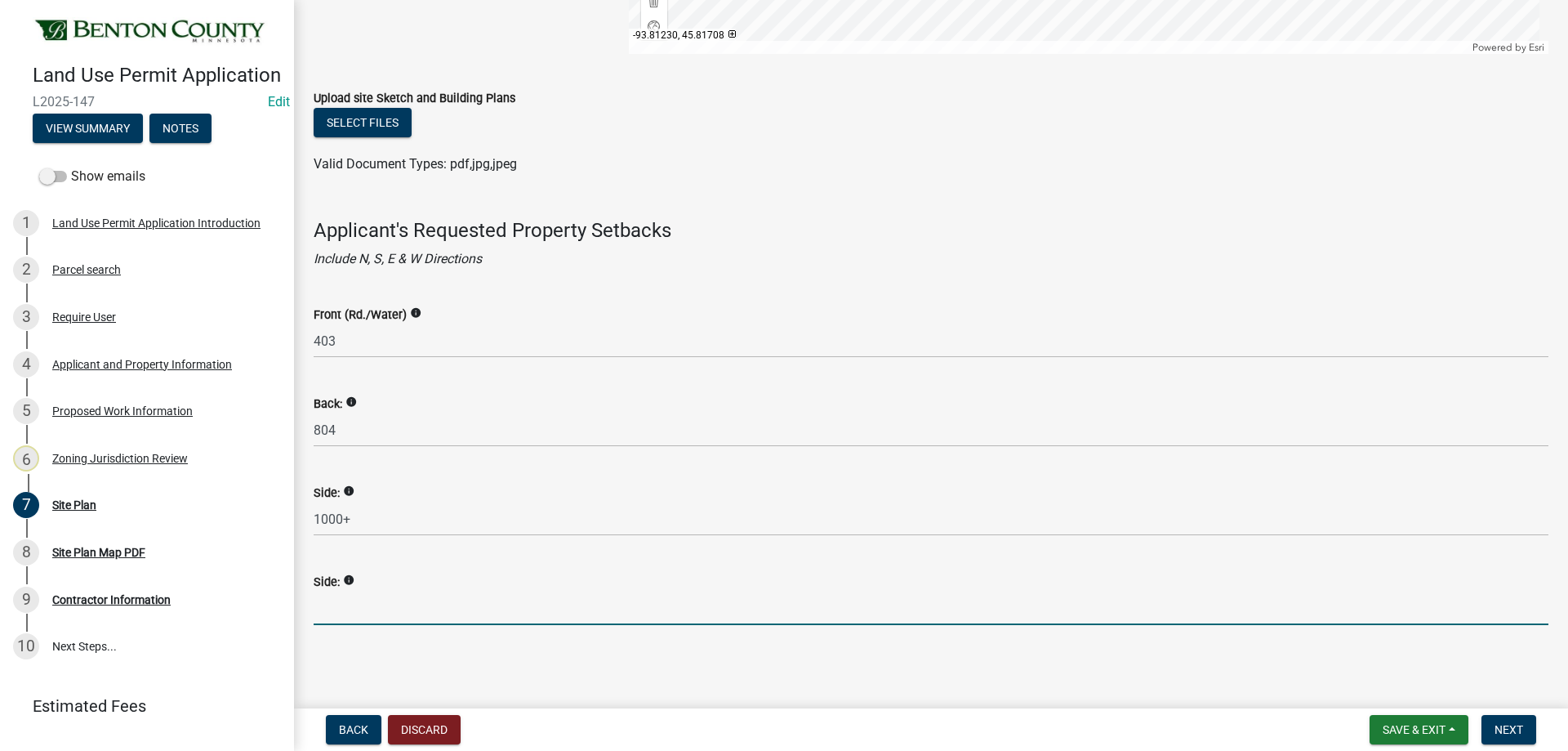
click at [335, 612] on input "Side:" at bounding box center [931, 609] width 1234 height 34
type input "154'"
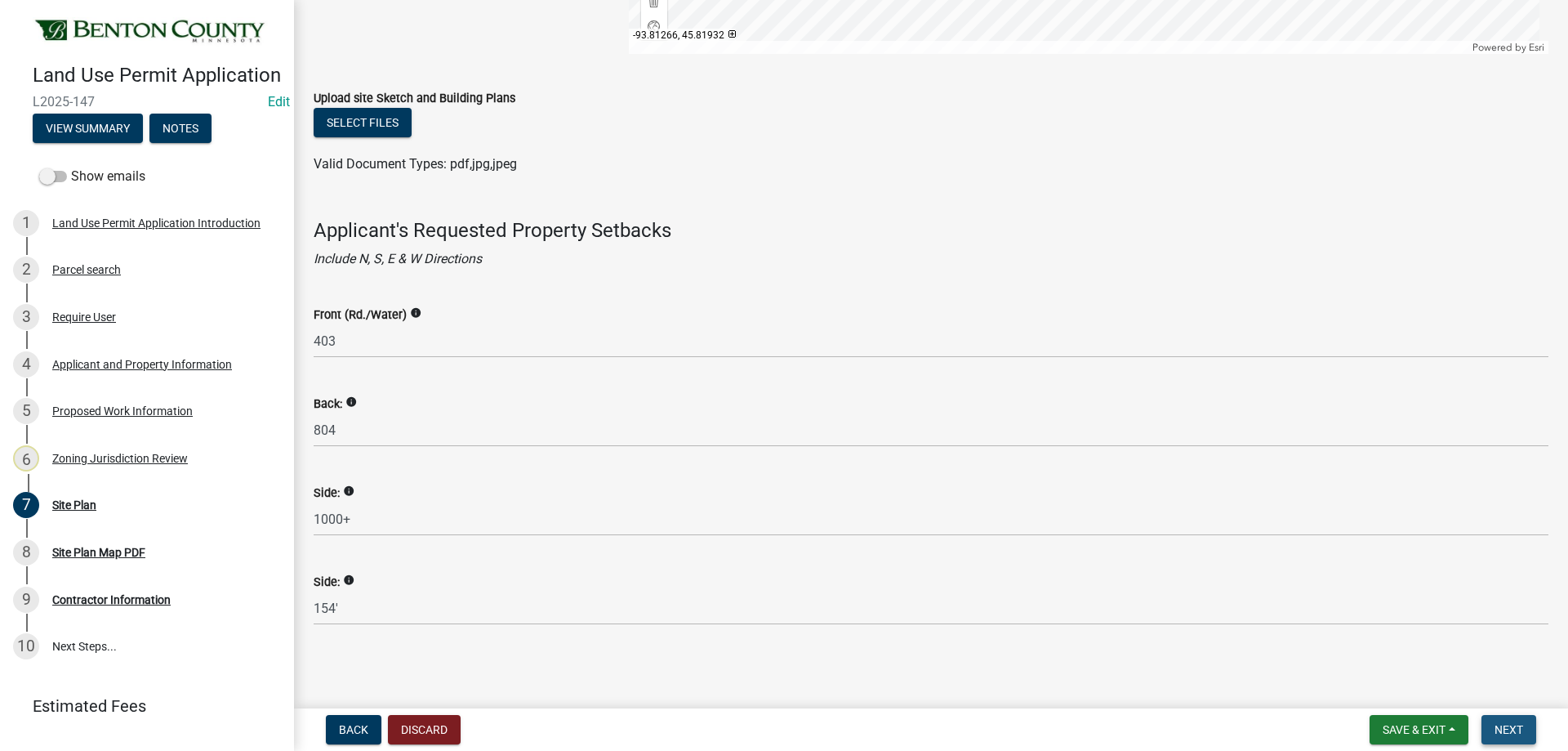
click at [1527, 729] on button "Next" at bounding box center [1508, 730] width 55 height 30
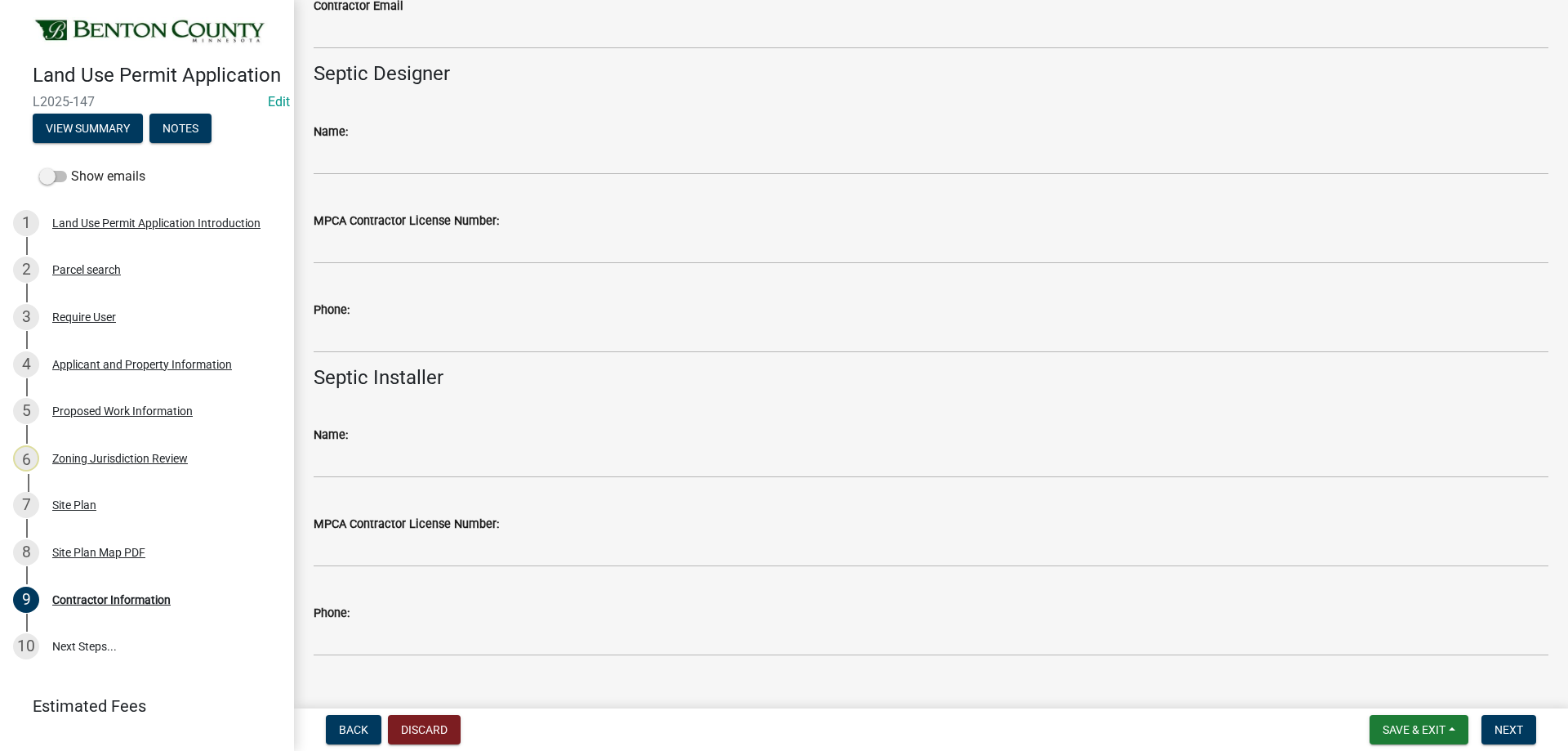
scroll to position [560, 0]
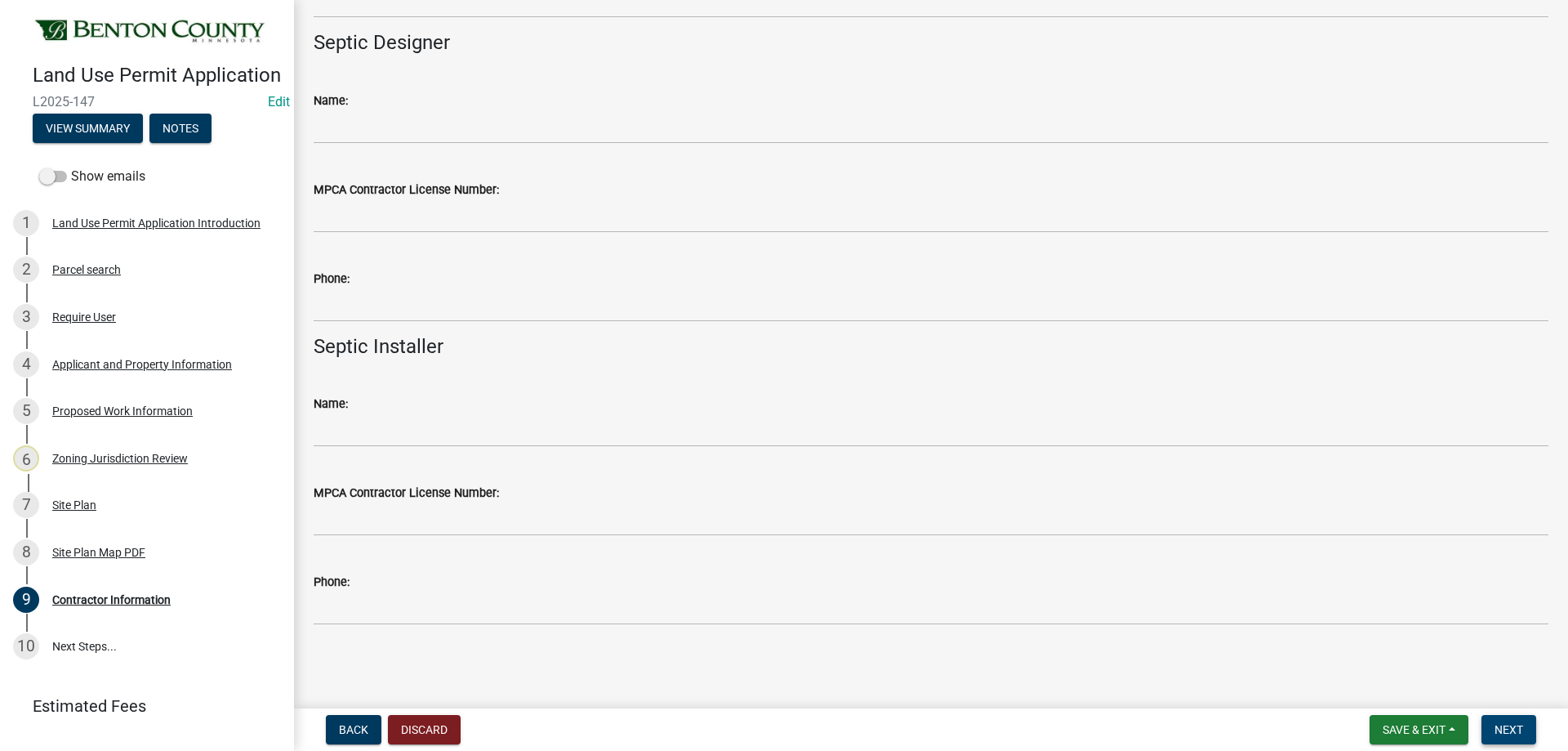
click at [1514, 717] on button "Next" at bounding box center [1508, 730] width 55 height 30
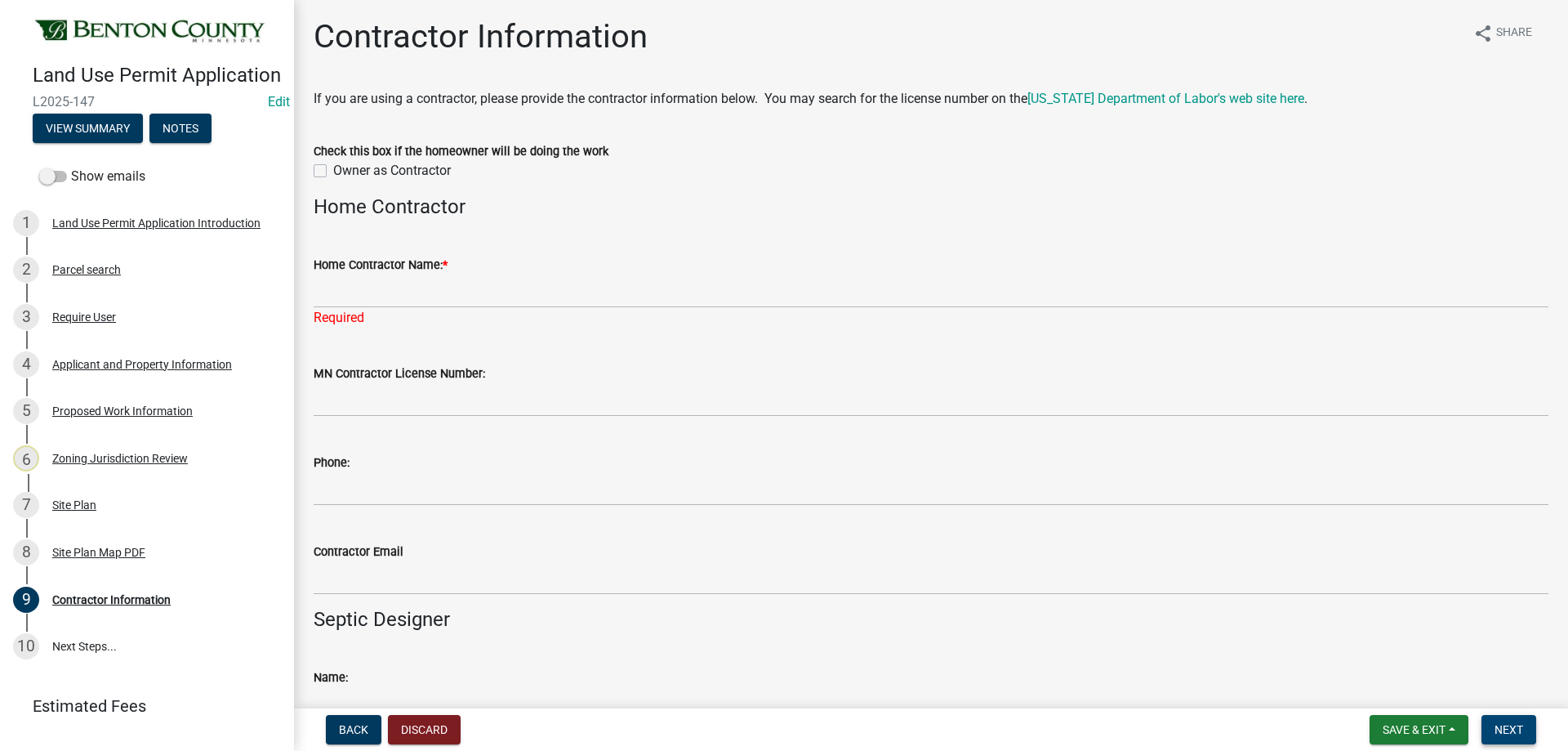
scroll to position [0, 0]
click at [334, 176] on label "Owner as Contractor" at bounding box center [392, 173] width 117 height 20
click at [334, 174] on input "Owner as Contractor" at bounding box center [338, 168] width 11 height 11
checkbox input "true"
click at [1495, 721] on button "Next" at bounding box center [1508, 730] width 55 height 30
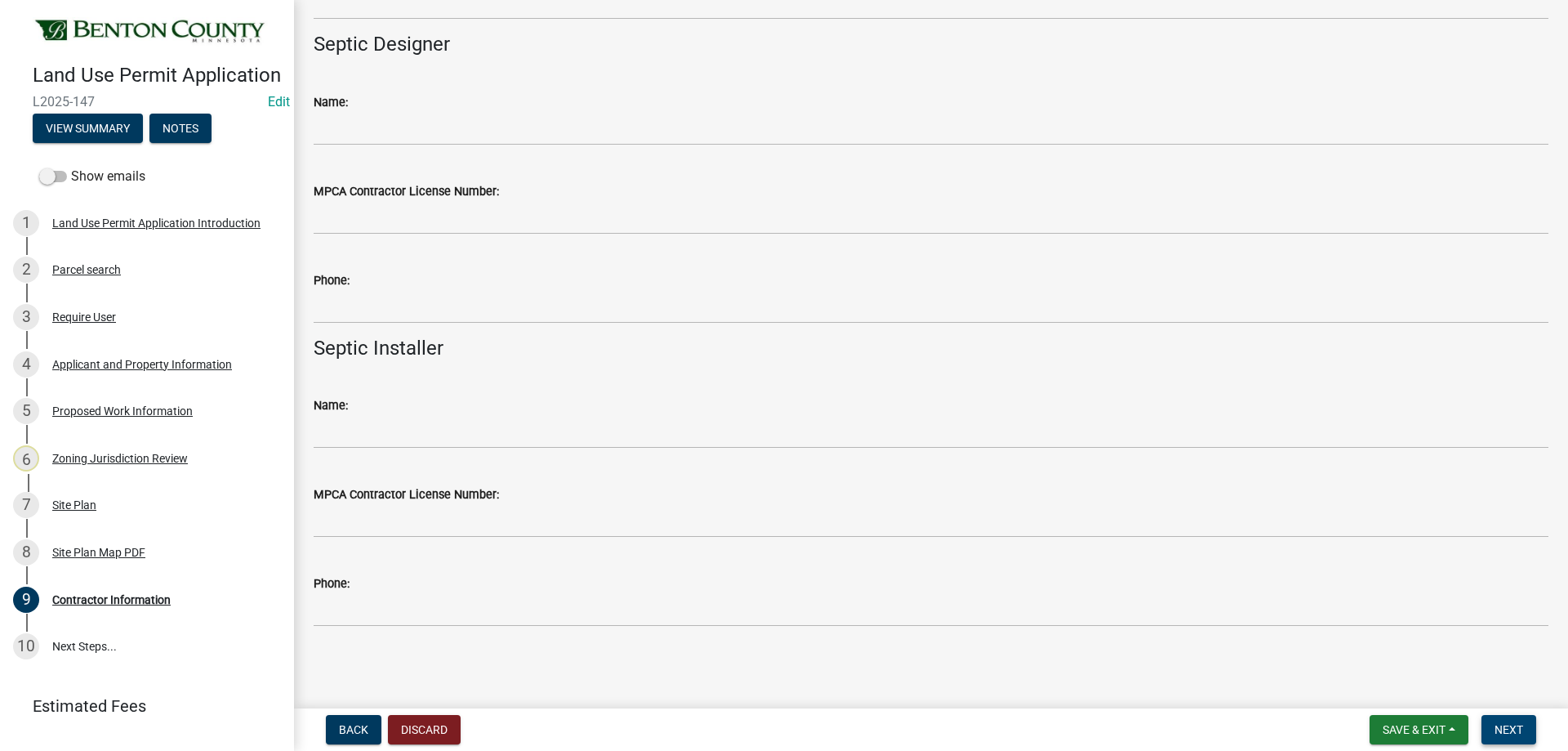
scroll to position [580, 0]
click at [1509, 727] on span "Next" at bounding box center [1508, 729] width 29 height 13
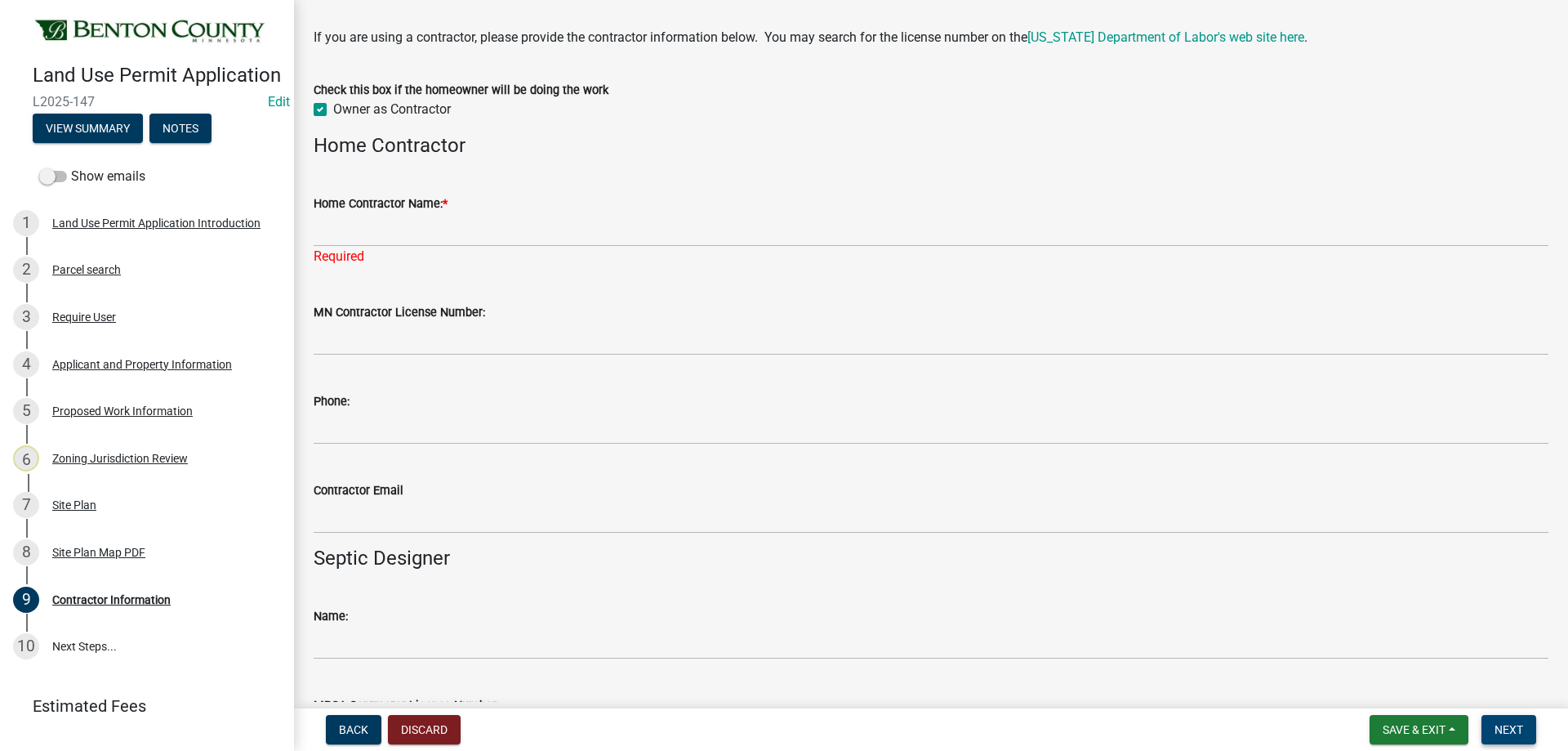
scroll to position [0, 0]
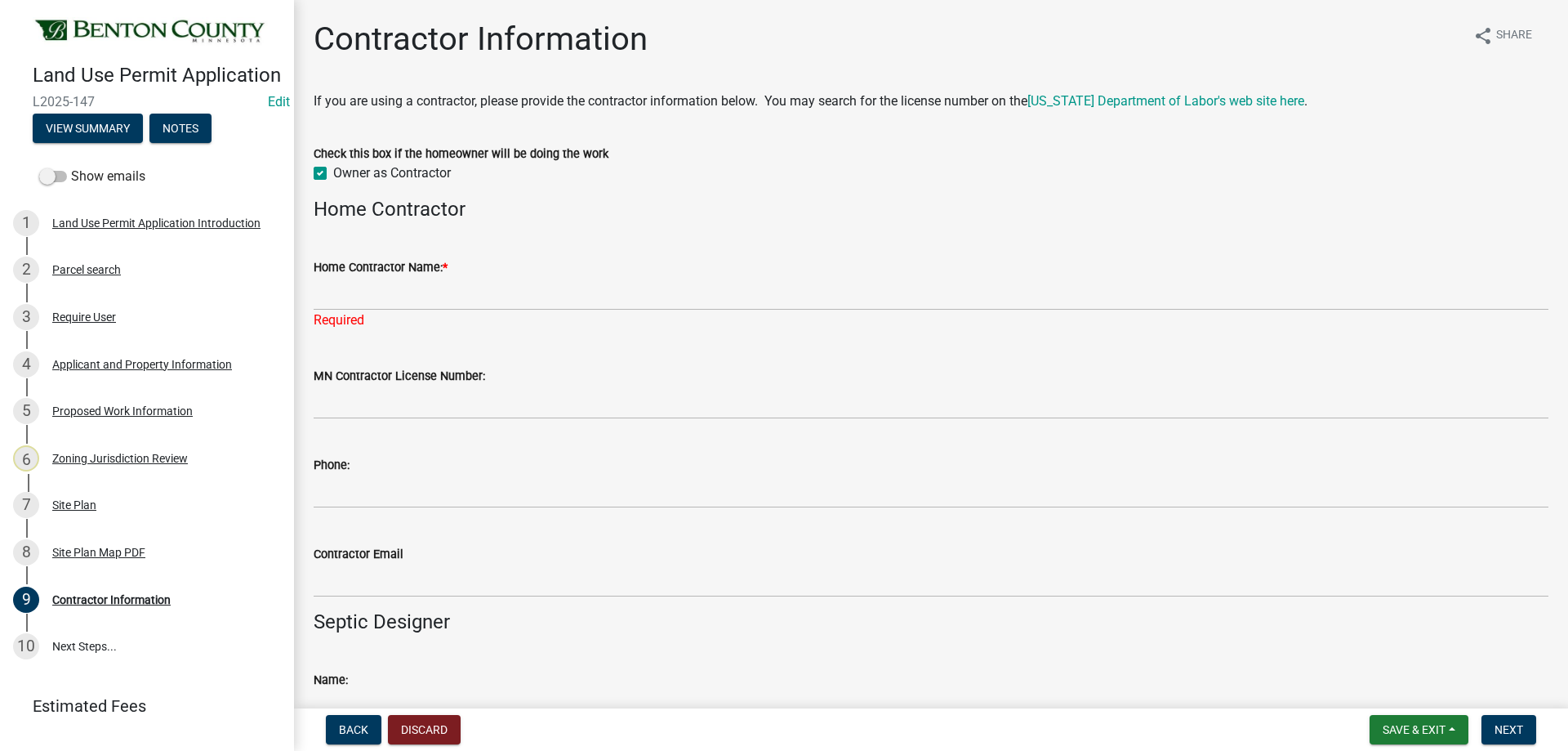
click at [316, 166] on div "Owner as Contractor" at bounding box center [931, 173] width 1234 height 20
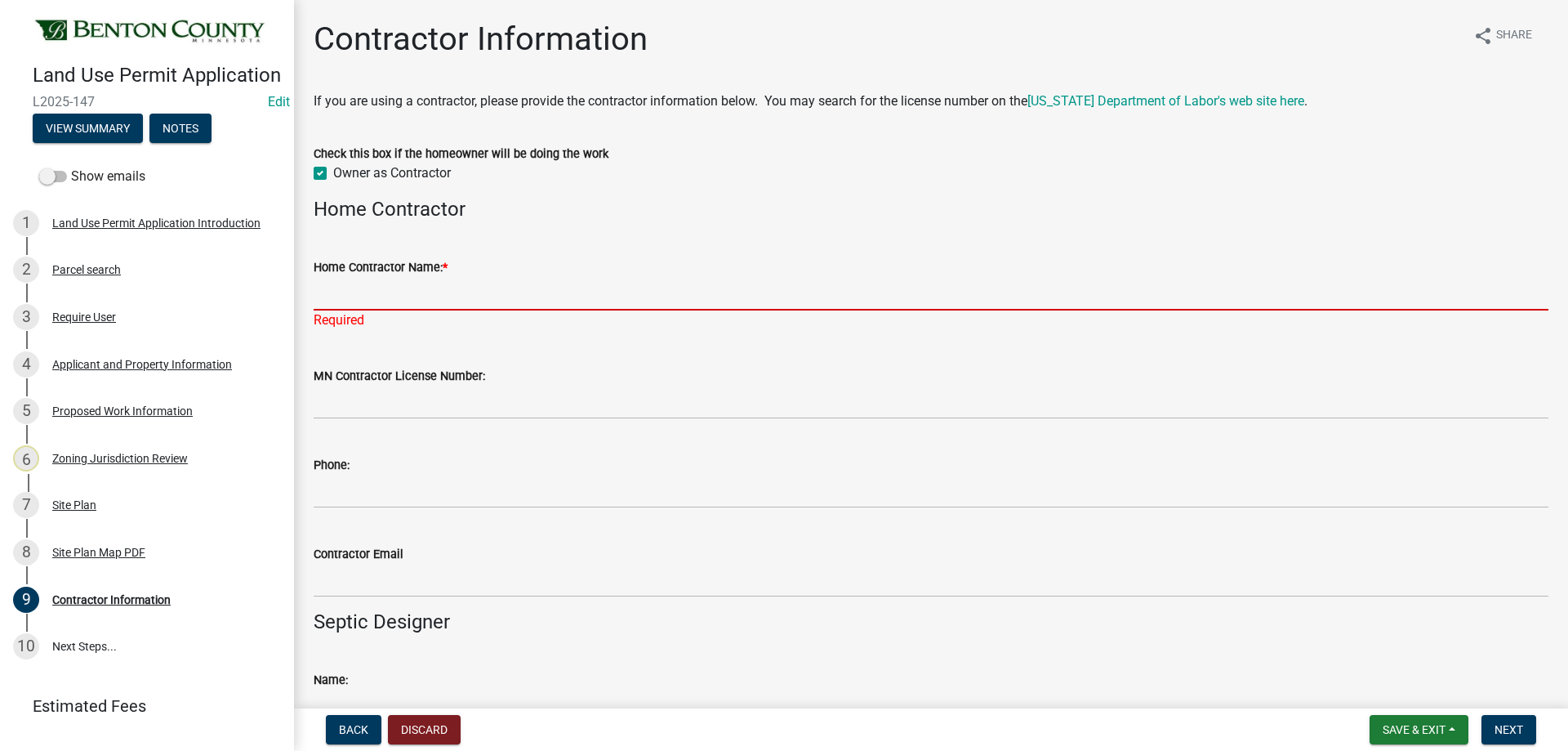
click at [411, 287] on input "Home Contractor Name: *" at bounding box center [931, 294] width 1234 height 34
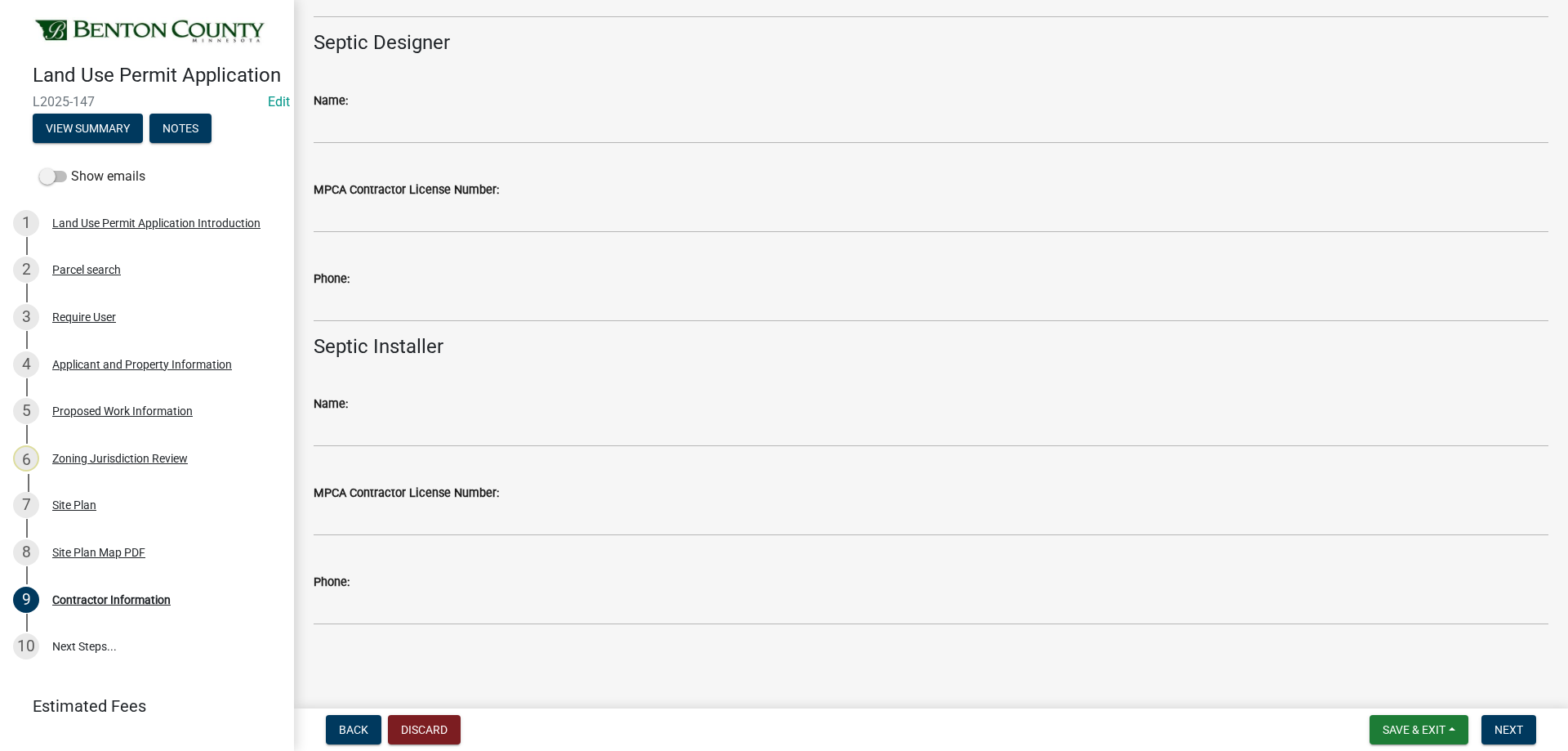
type input "Melanie Freilinger"
click at [1499, 715] on nav "Back Discard Save & Exit Save Save & Exit Next" at bounding box center [931, 729] width 1274 height 43
click at [1507, 726] on span "Next" at bounding box center [1508, 729] width 29 height 13
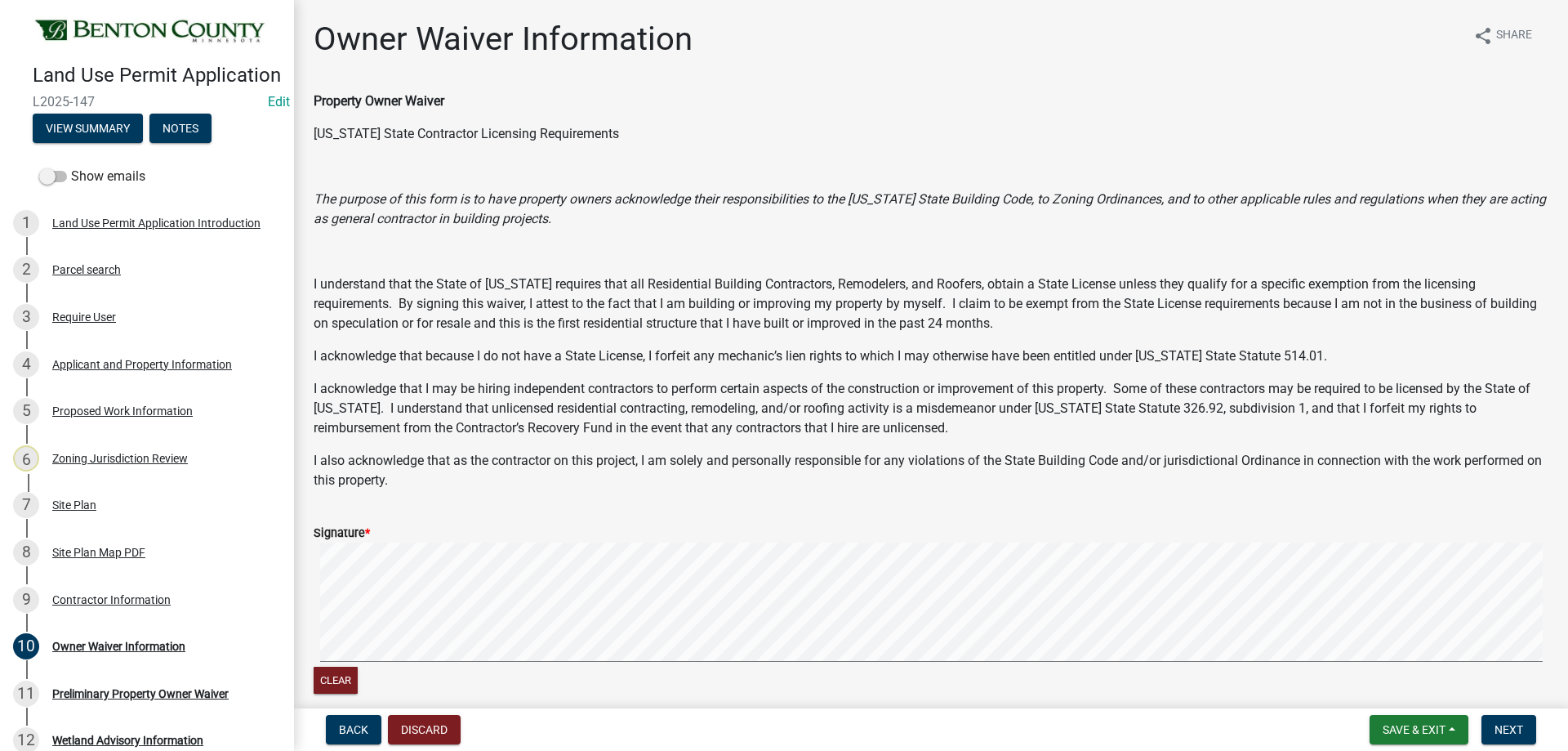
scroll to position [162, 0]
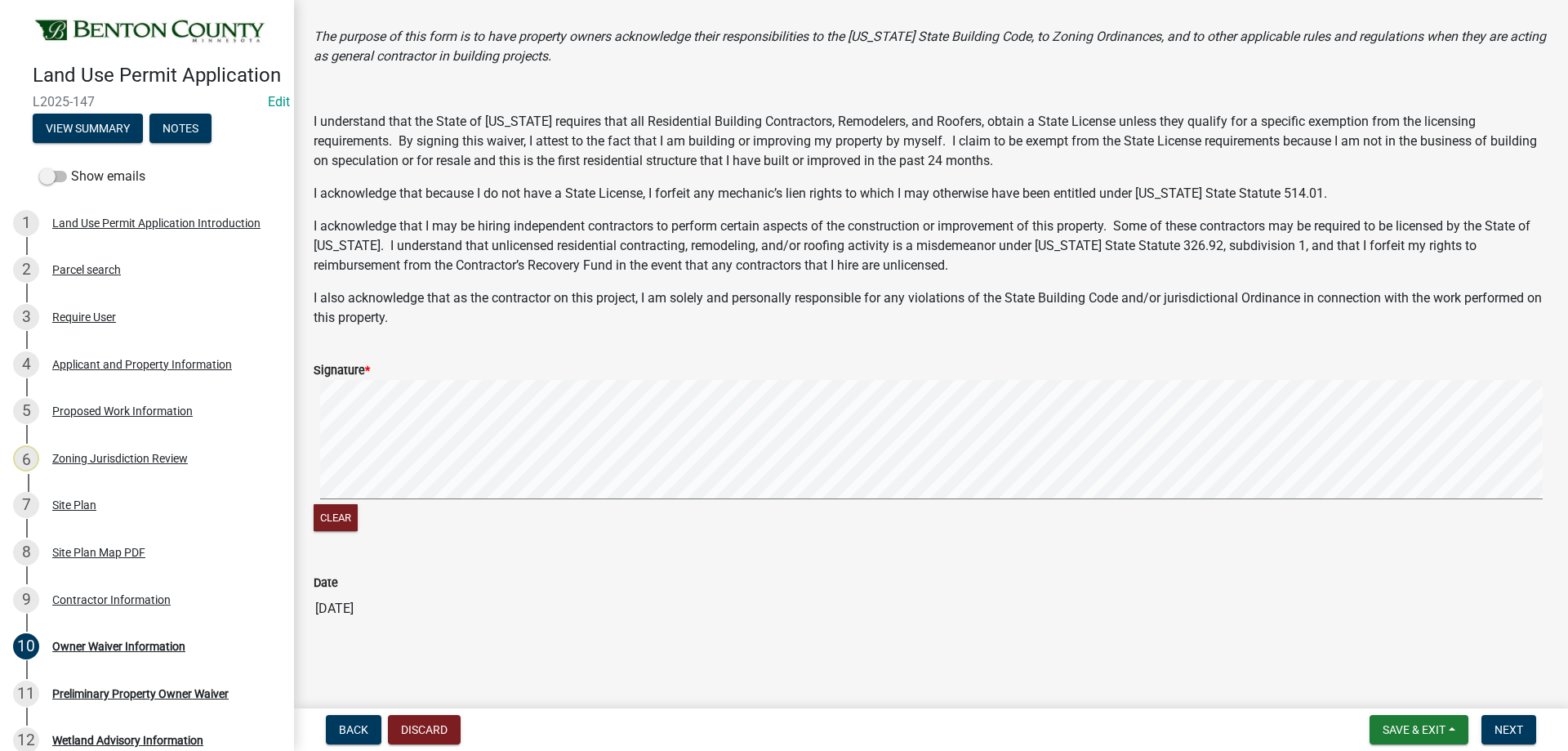
click at [1554, 587] on div "Owner Waiver Information share Share Property Owner Waiver Minnesota State Cont…" at bounding box center [931, 254] width 1274 height 796
click at [1505, 725] on span "Next" at bounding box center [1508, 729] width 29 height 13
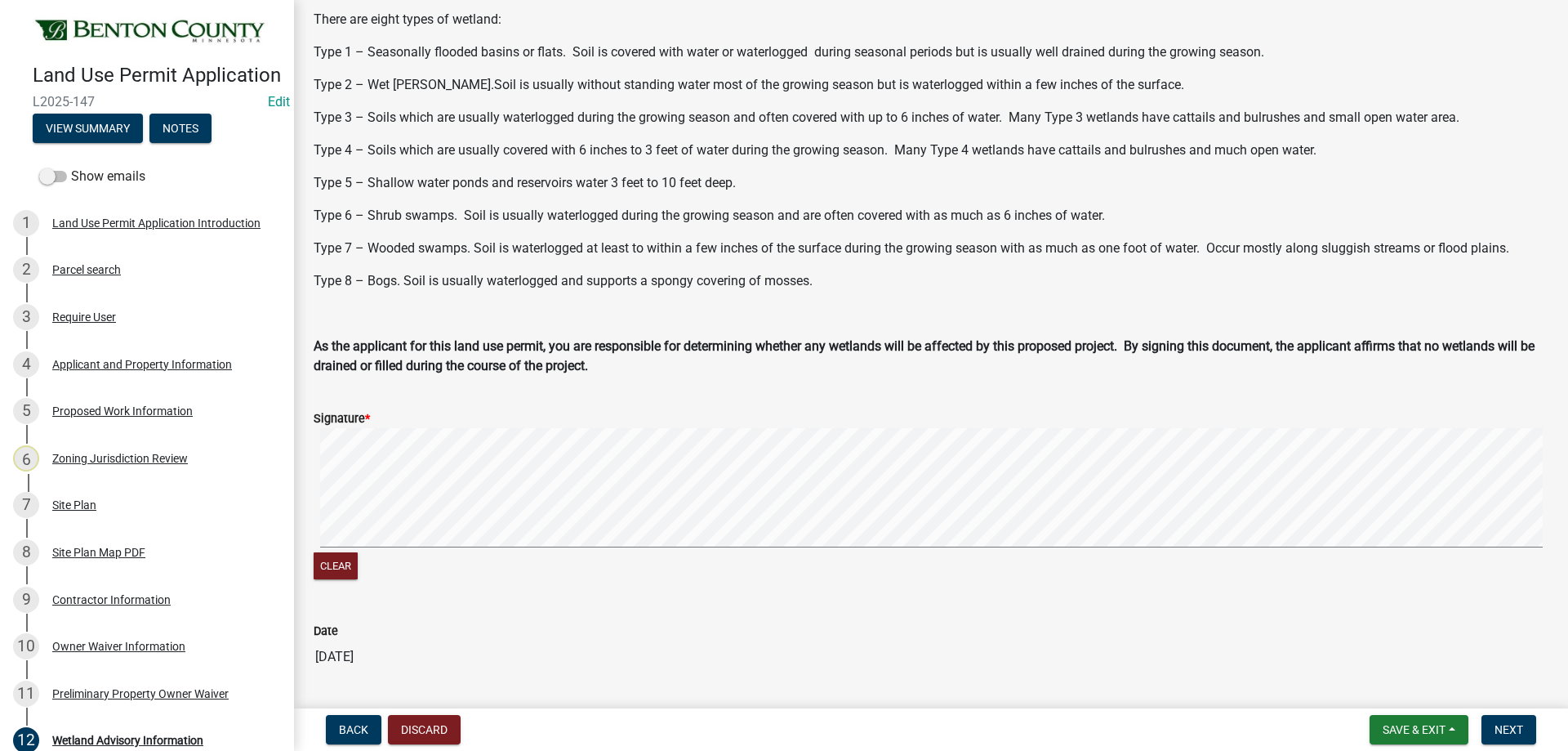
scroll to position [424, 0]
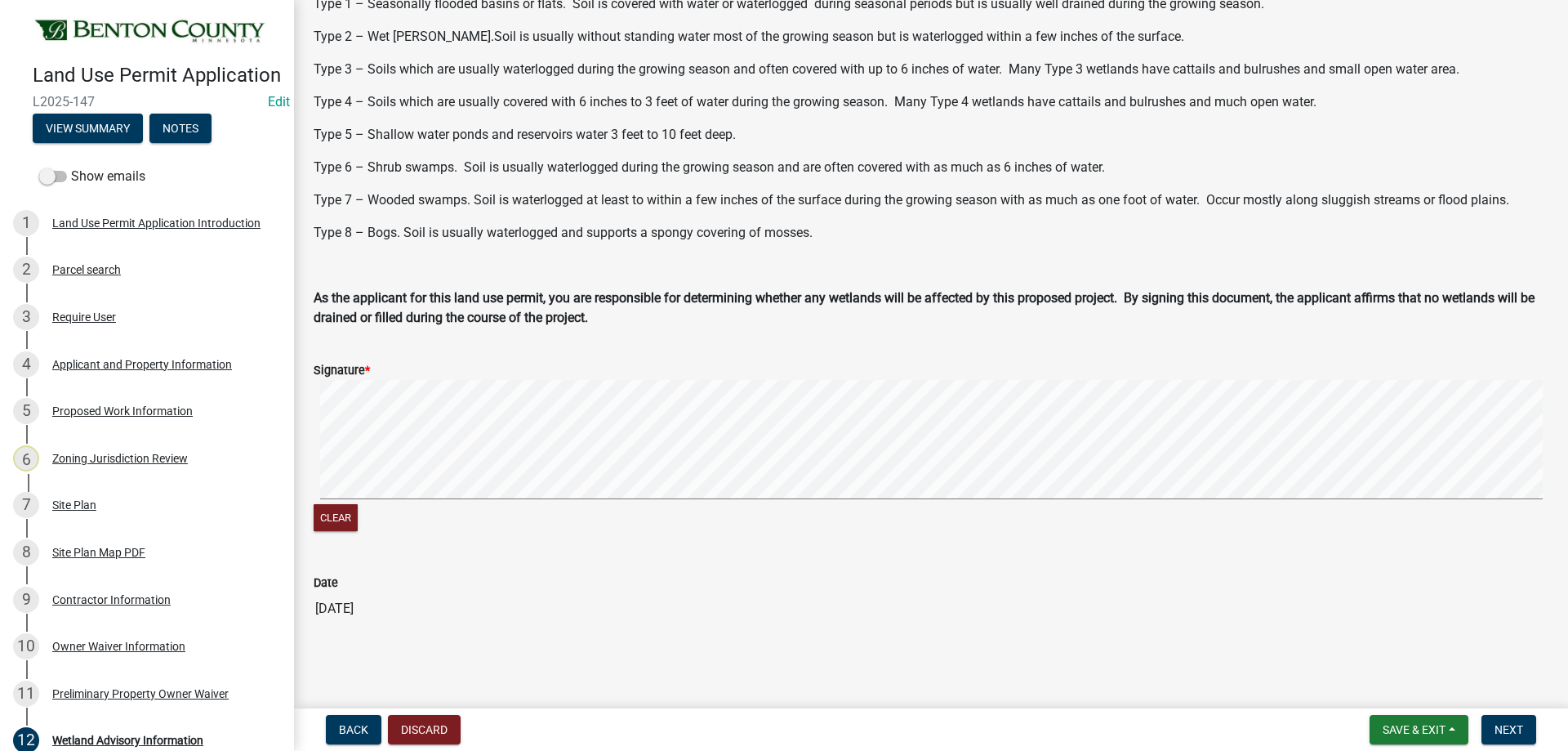
click at [330, 638] on div "Wetland Advisory Information share Share Wetland Advisory Minnesota Law prohibi…" at bounding box center [931, 125] width 1259 height 1058
click at [1528, 734] on button "Next" at bounding box center [1508, 730] width 55 height 30
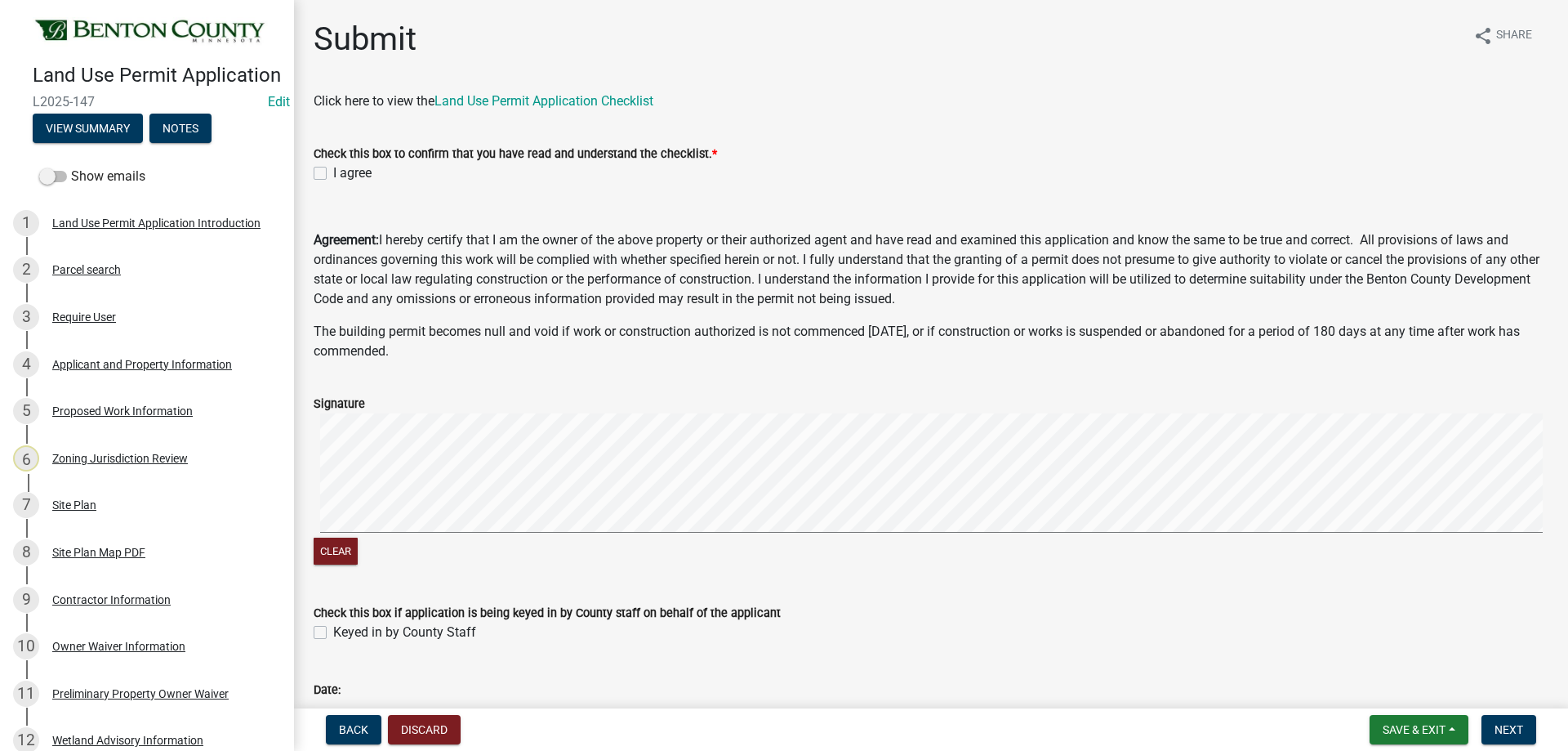
click at [334, 174] on label "I agree" at bounding box center [352, 173] width 39 height 20
click at [334, 174] on input "I agree" at bounding box center [338, 168] width 11 height 11
checkbox input "true"
click at [334, 636] on label "Keyed in by County Staff" at bounding box center [405, 632] width 143 height 20
click at [334, 633] on input "Keyed in by County Staff" at bounding box center [338, 627] width 11 height 11
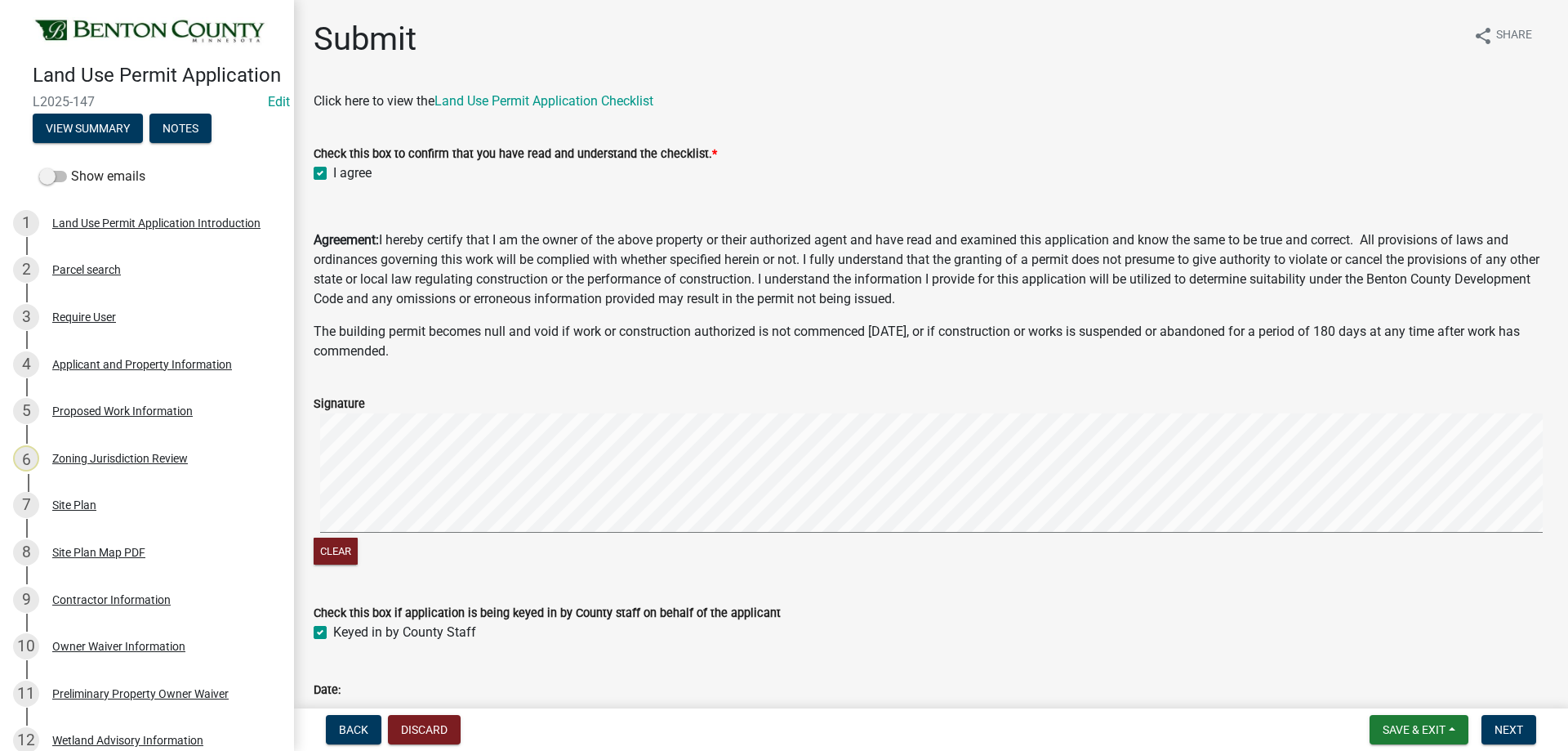
checkbox input "true"
click at [1516, 732] on span "Next" at bounding box center [1508, 729] width 29 height 13
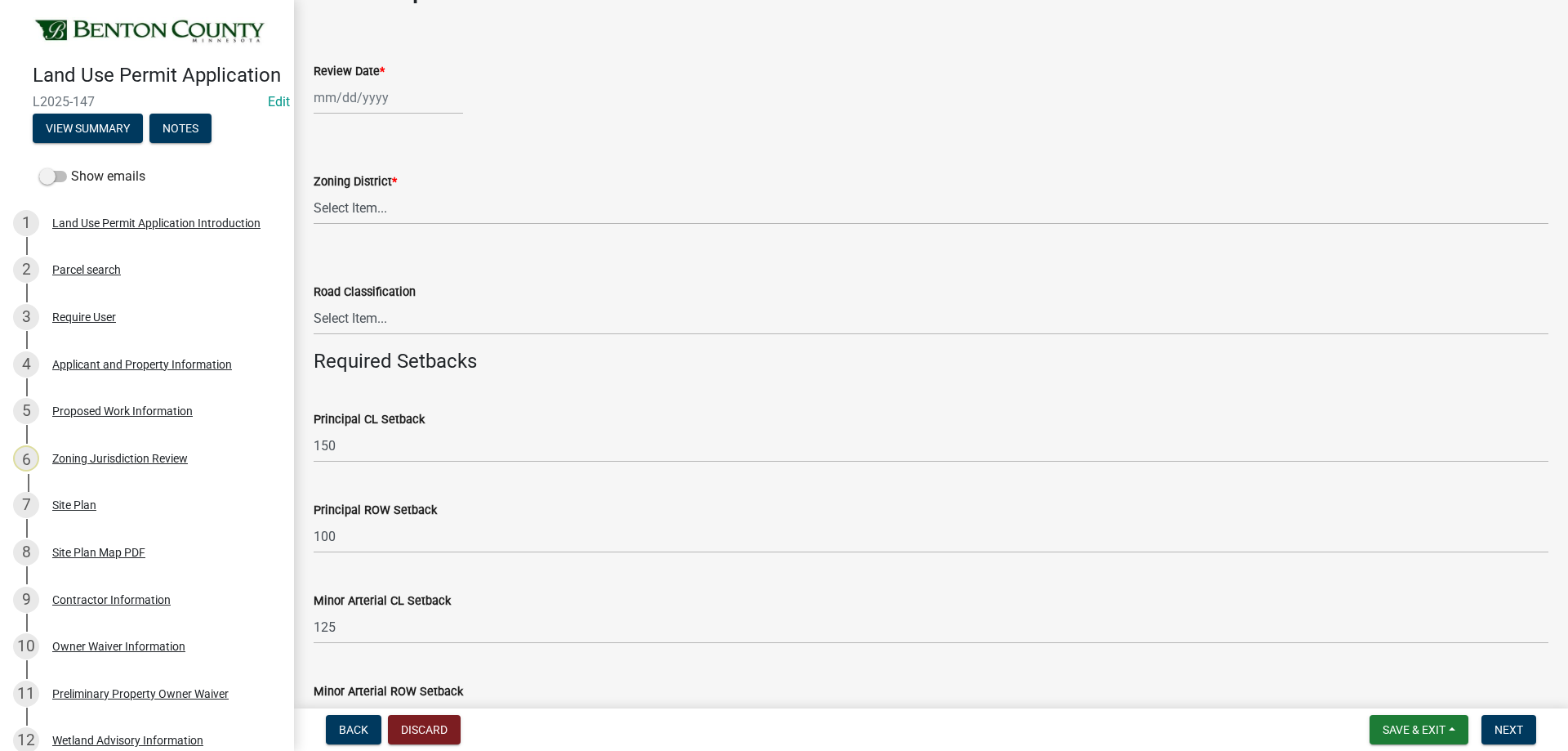
scroll to position [82, 0]
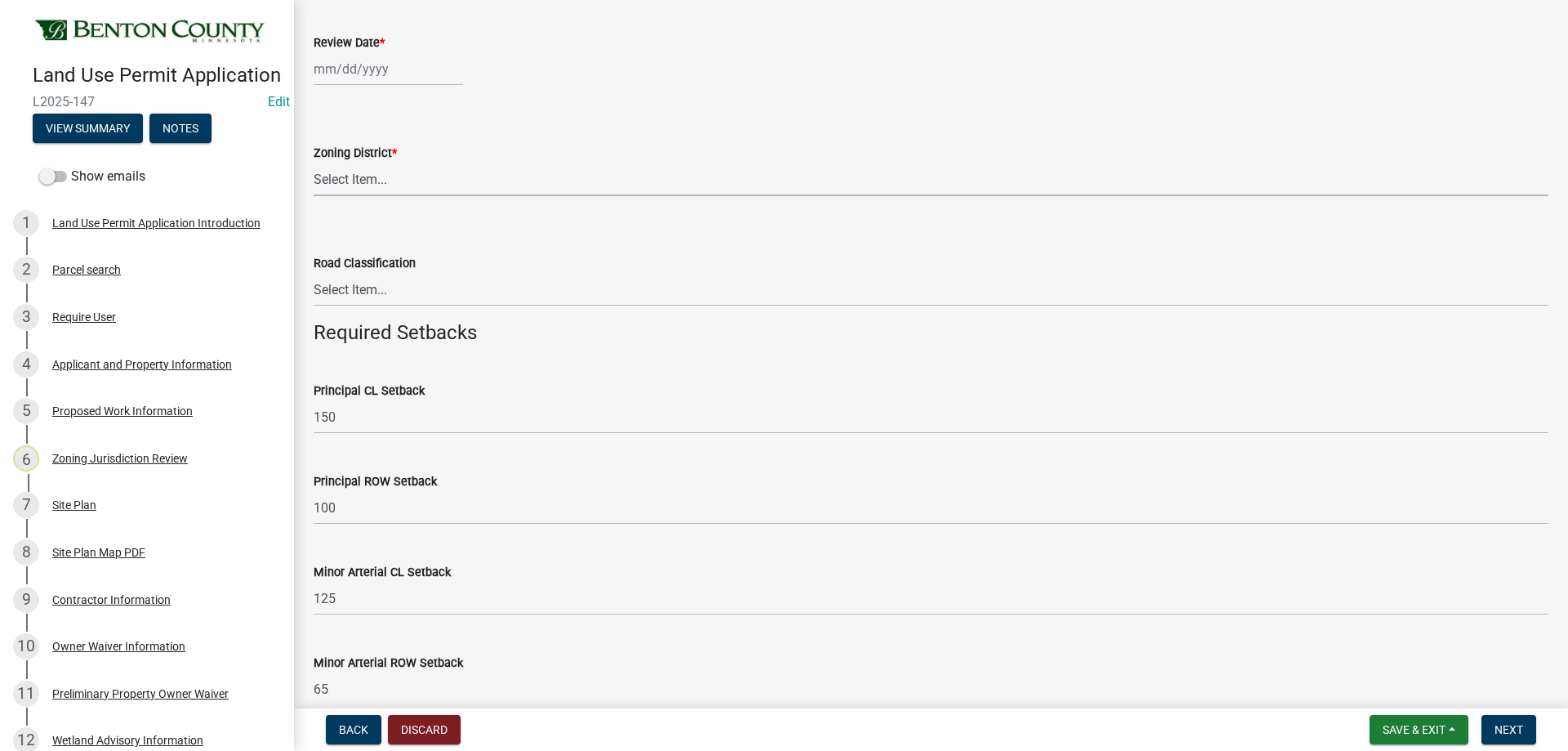
click at [403, 176] on select "Select Item... A B B-2 I-1 I-2 OSD/R-1 PUD R-1 R-2 R-3 R-3/MUD R-A R-S Sauk Rap…" at bounding box center [931, 179] width 1234 height 34
click at [314, 162] on select "Select Item... A B B-2 I-1 I-2 OSD/R-1 PUD R-1 R-2 R-3 R-3/MUD R-A R-S Sauk Rap…" at bounding box center [931, 179] width 1234 height 34
select select "b4eecdd6-a45e-45ed-b984-0f46224eb588"
click at [366, 291] on select "Select Item... Principal Arterial Minor Arterial County Road Township Road Town…" at bounding box center [931, 290] width 1234 height 34
click at [314, 273] on select "Select Item... Principal Arterial Minor Arterial County Road Township Road Town…" at bounding box center [931, 290] width 1234 height 34
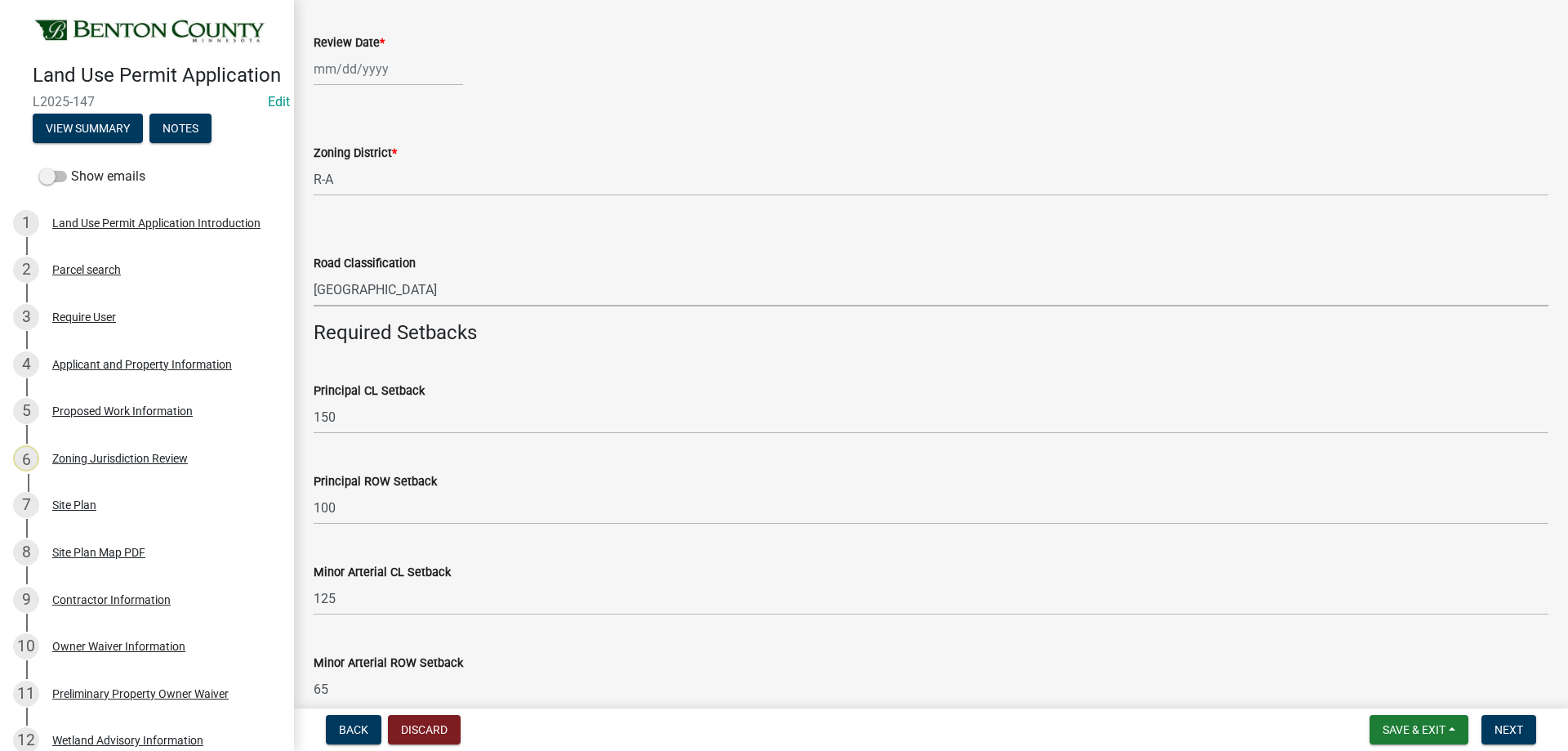
select select "0b2f72af-957f-4e5e-bc8d-0a492fb2505b"
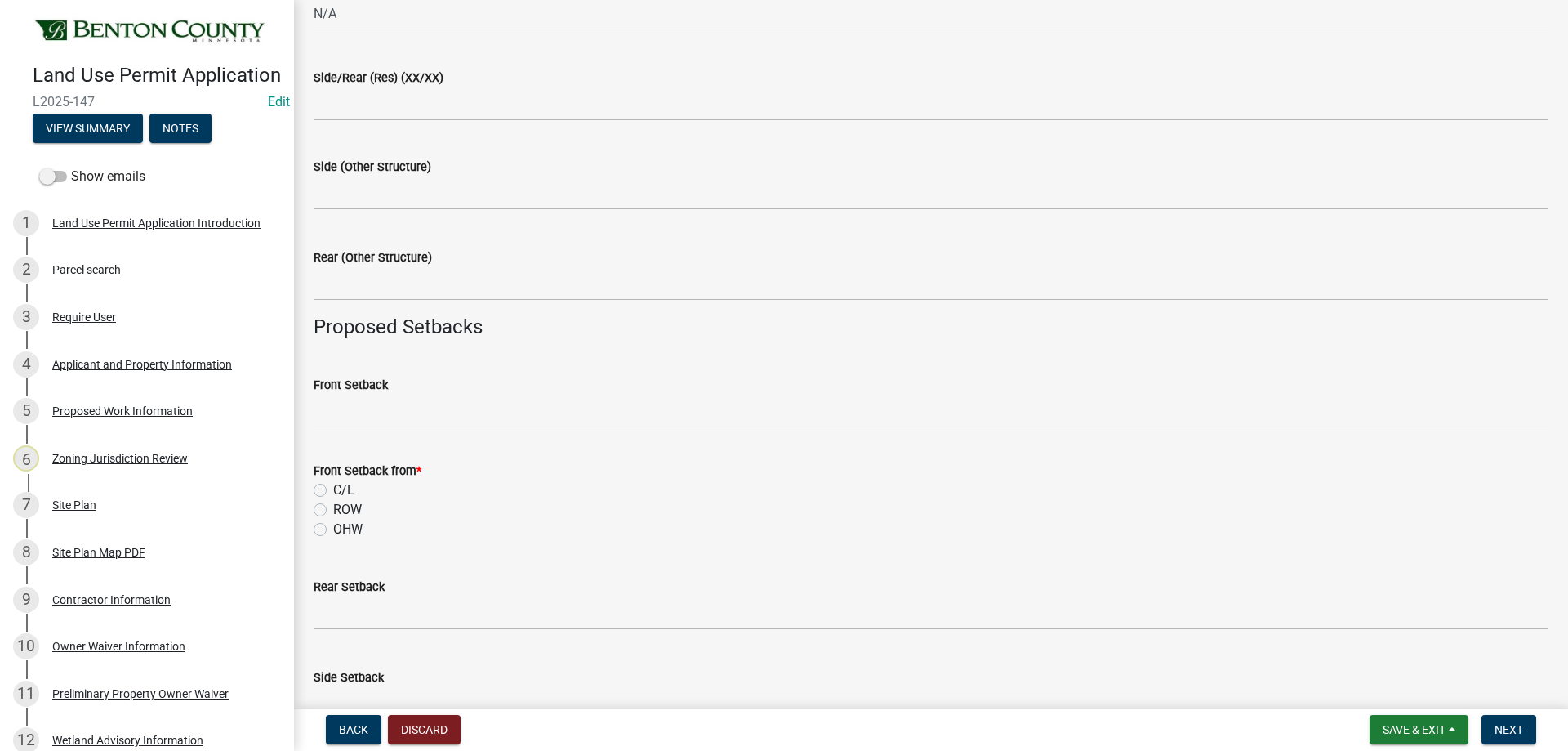
scroll to position [1143, 0]
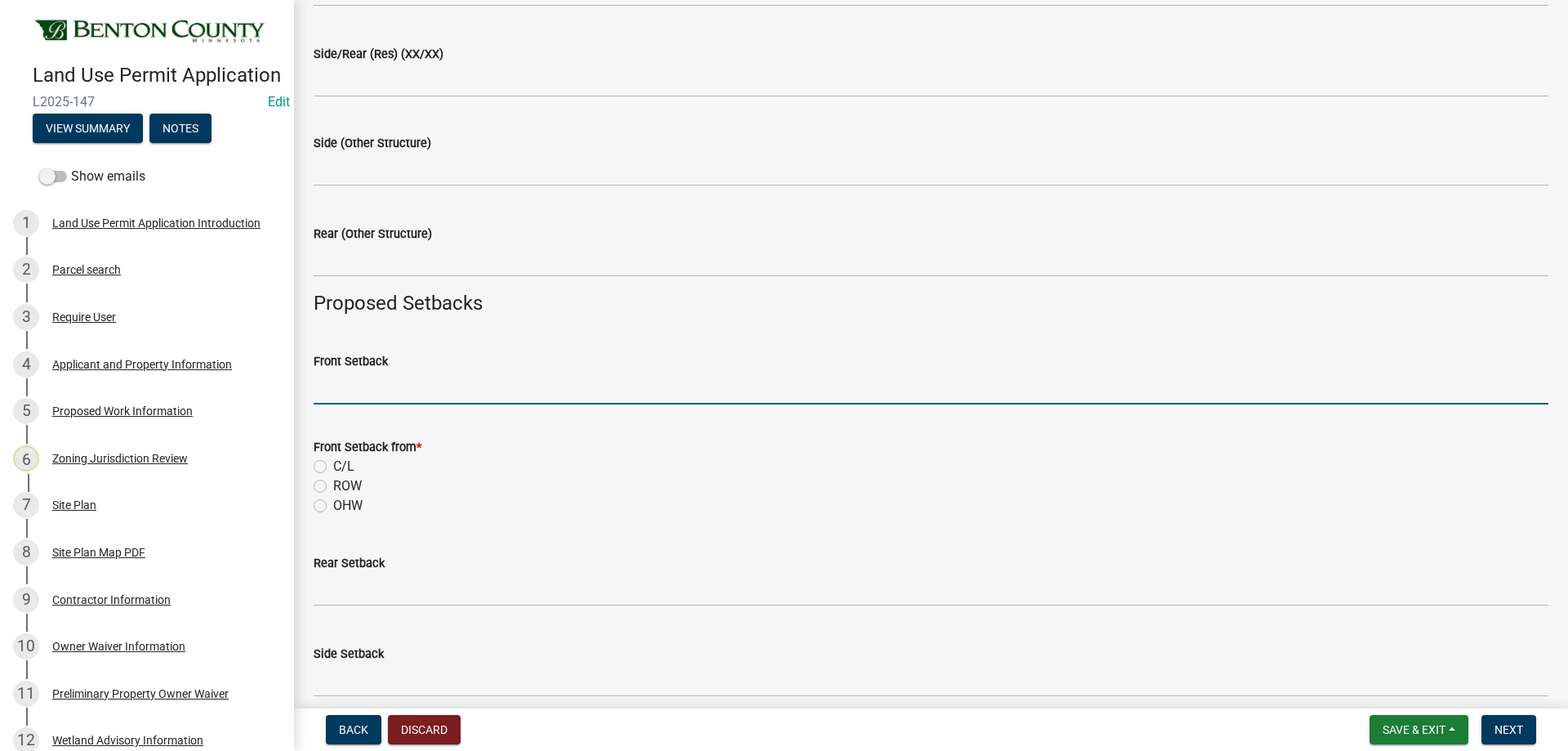
click at [376, 382] on input "Front Setback" at bounding box center [931, 387] width 1234 height 34
type input "403"
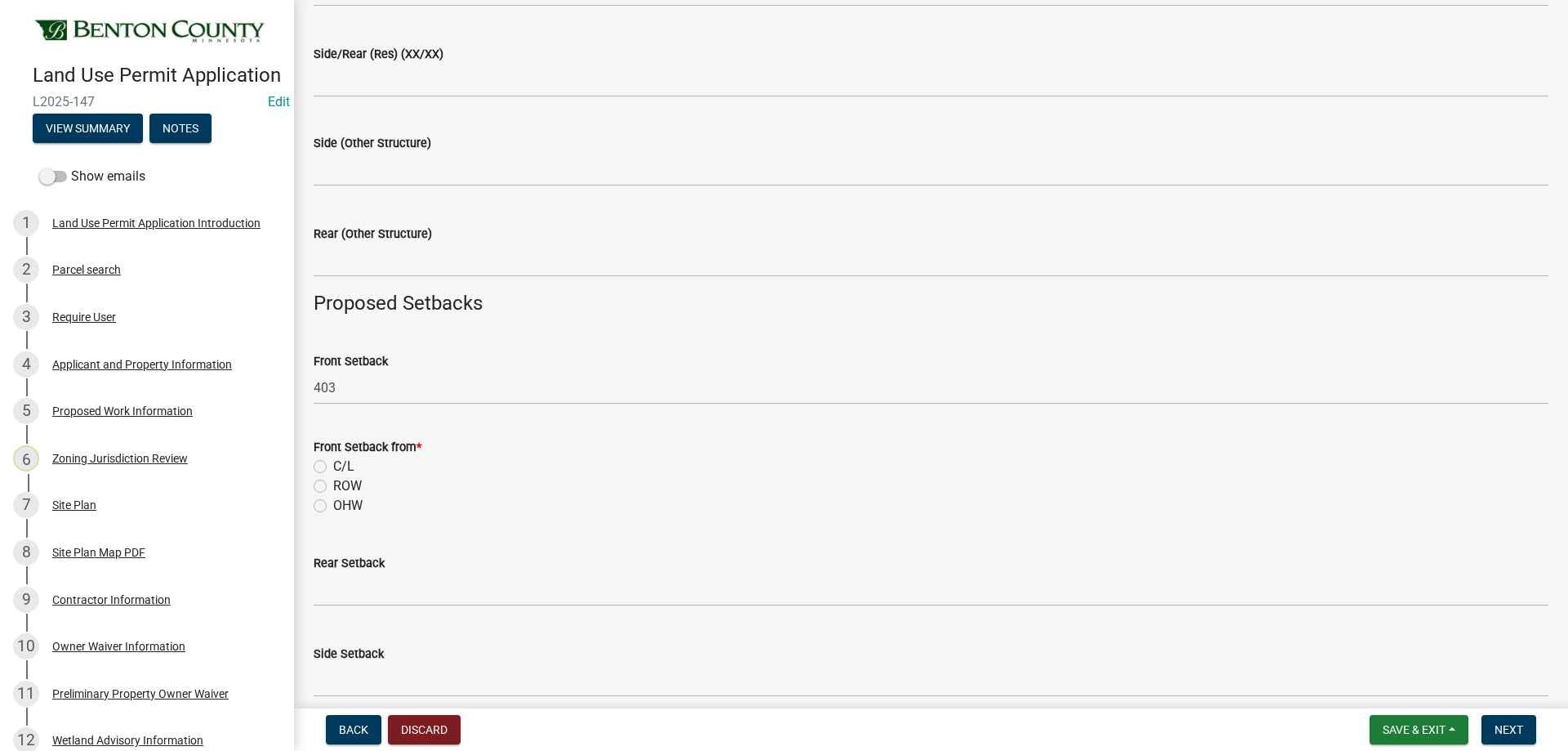
click at [334, 485] on label "ROW" at bounding box center [347, 486] width 29 height 20
click at [334, 485] on input "ROW" at bounding box center [338, 481] width 11 height 11
radio input "true"
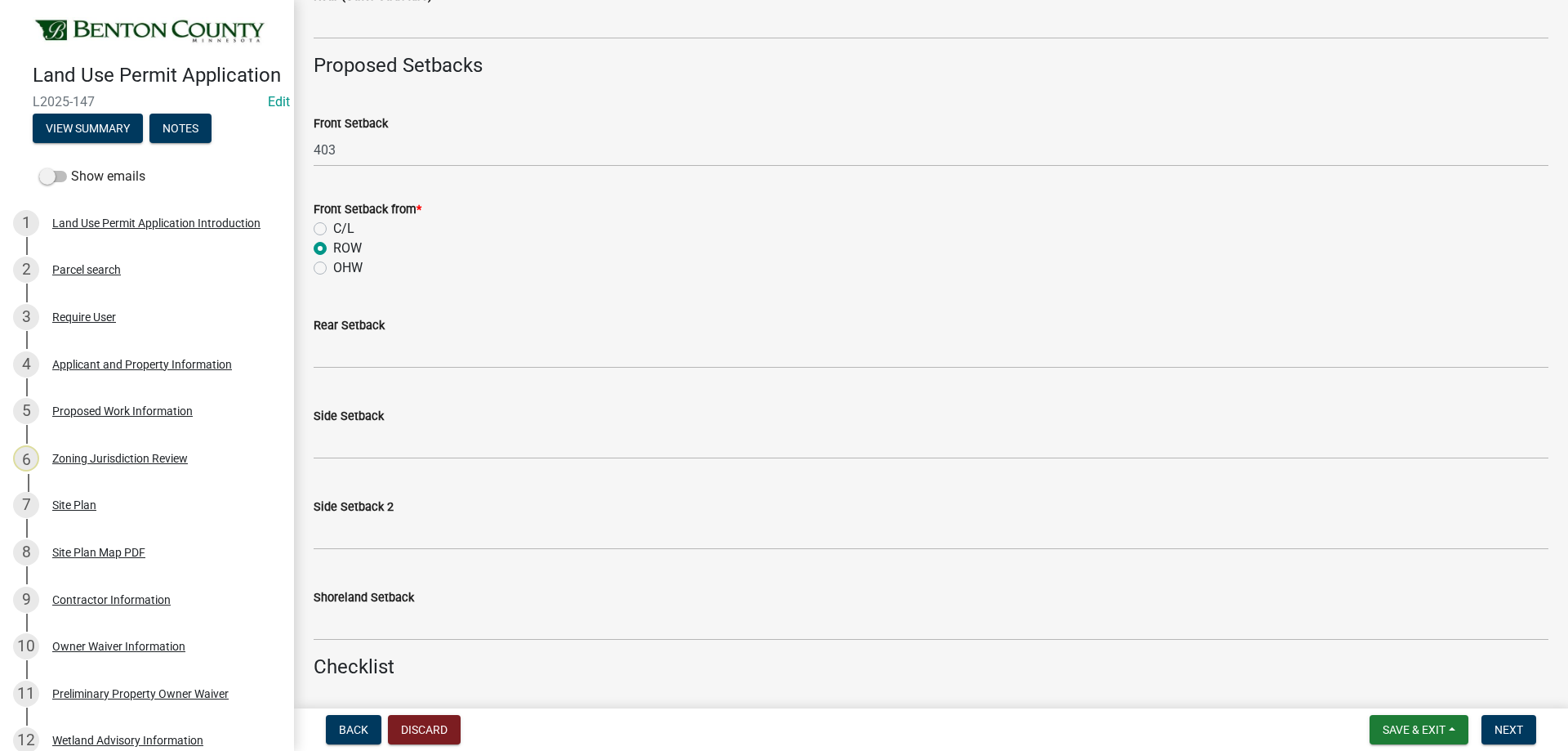
scroll to position [1389, 0]
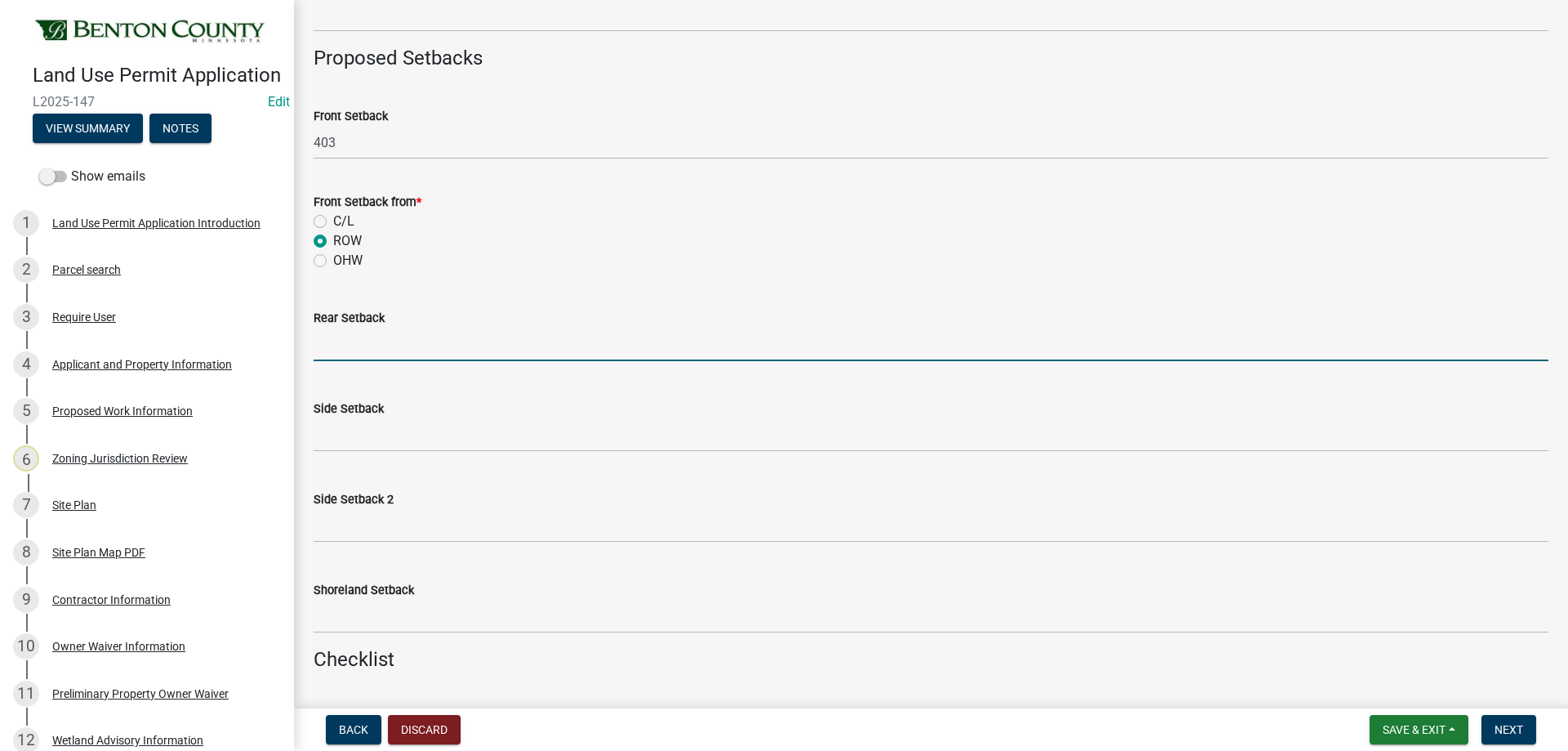
click at [326, 345] on input "text" at bounding box center [931, 345] width 1234 height 34
type input "805"
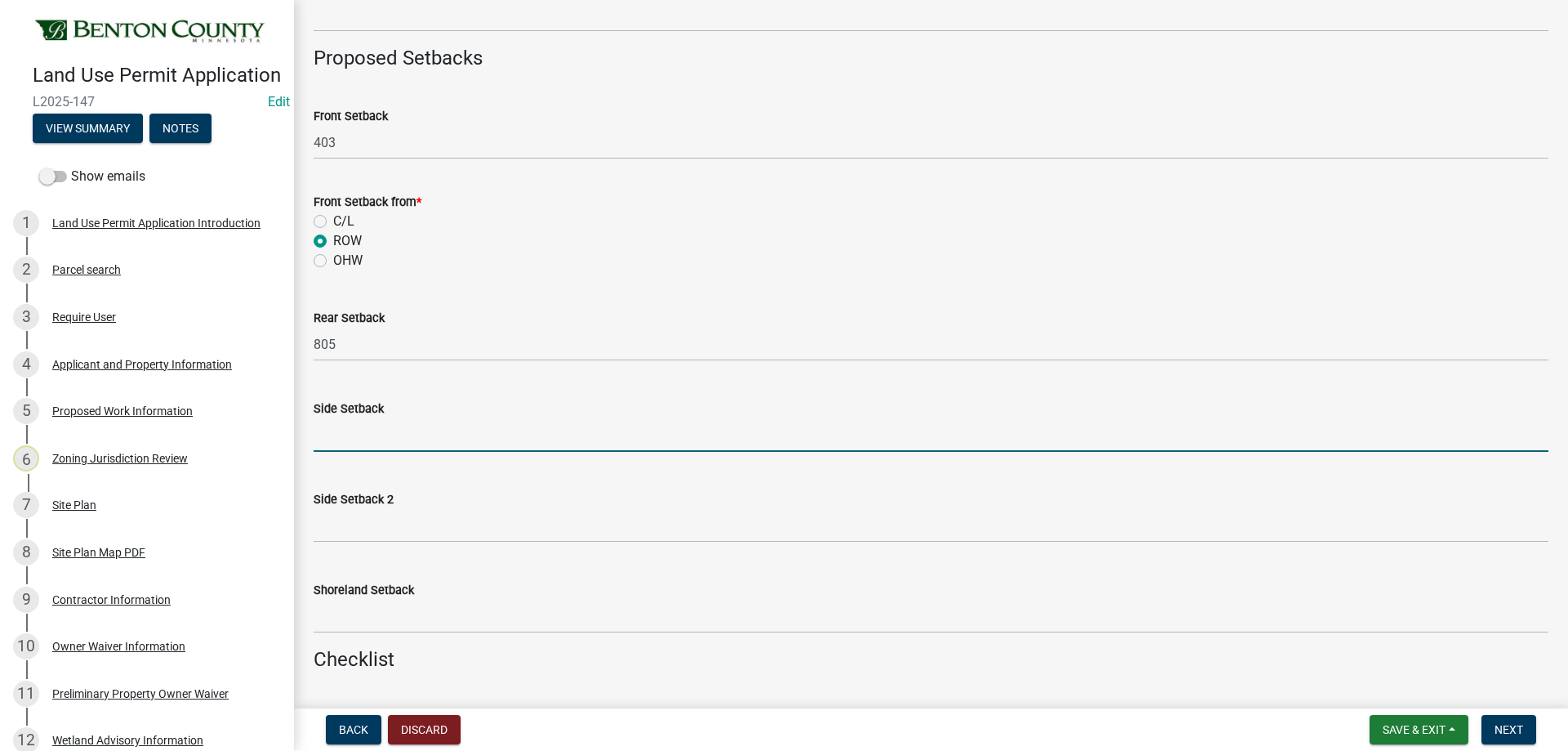
click at [326, 440] on input "text" at bounding box center [931, 435] width 1234 height 34
type input "1000"
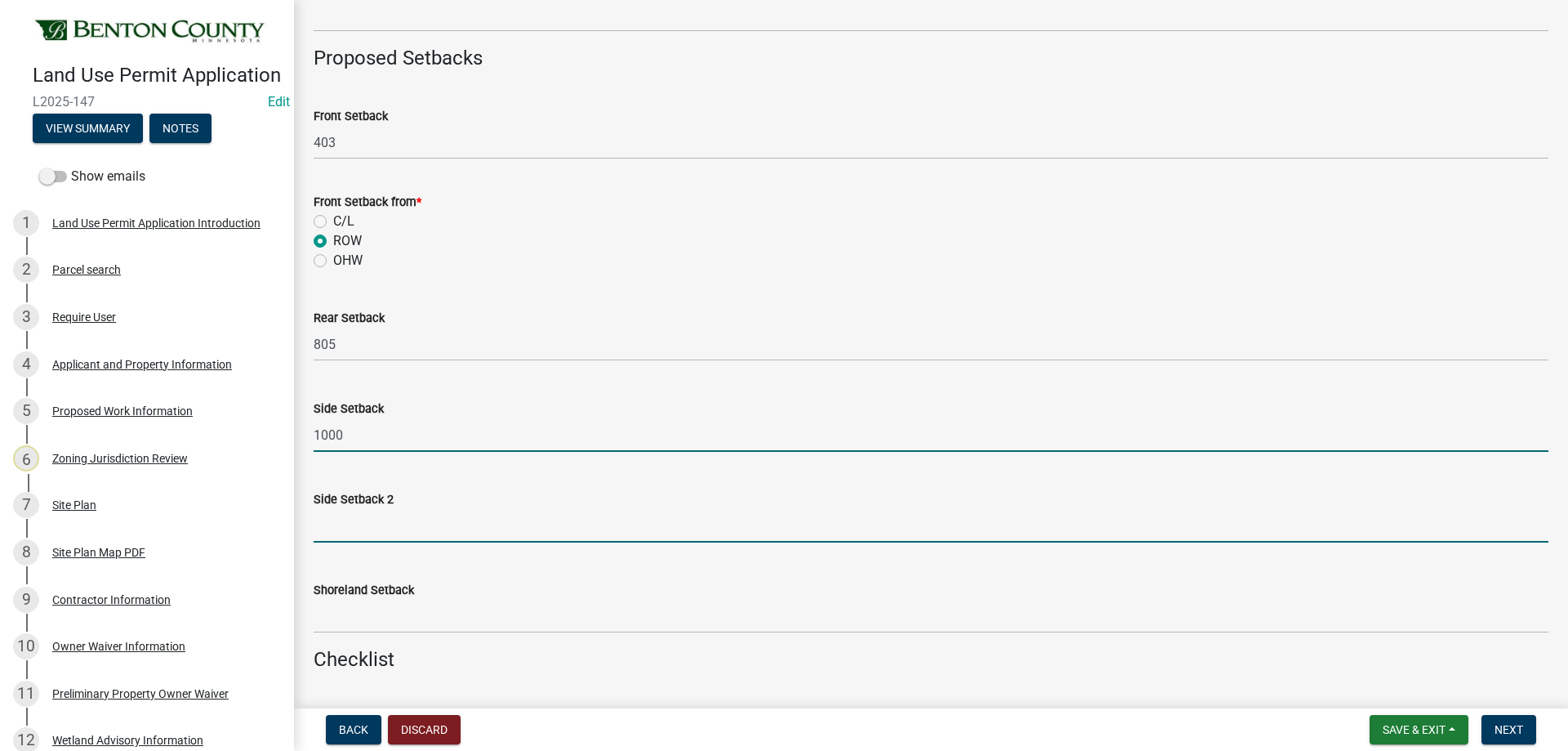
click at [358, 526] on input "text" at bounding box center [931, 526] width 1234 height 34
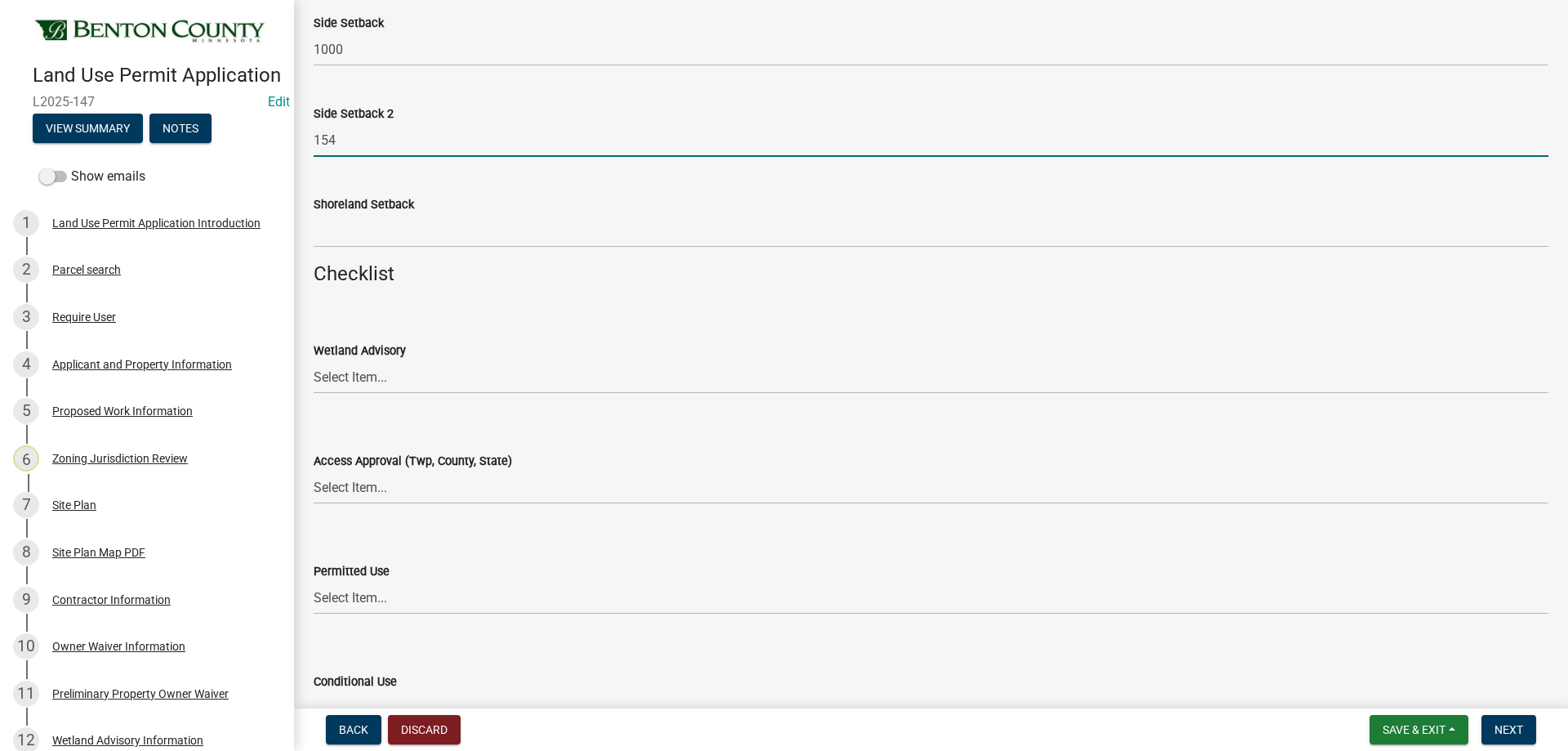
scroll to position [1798, 0]
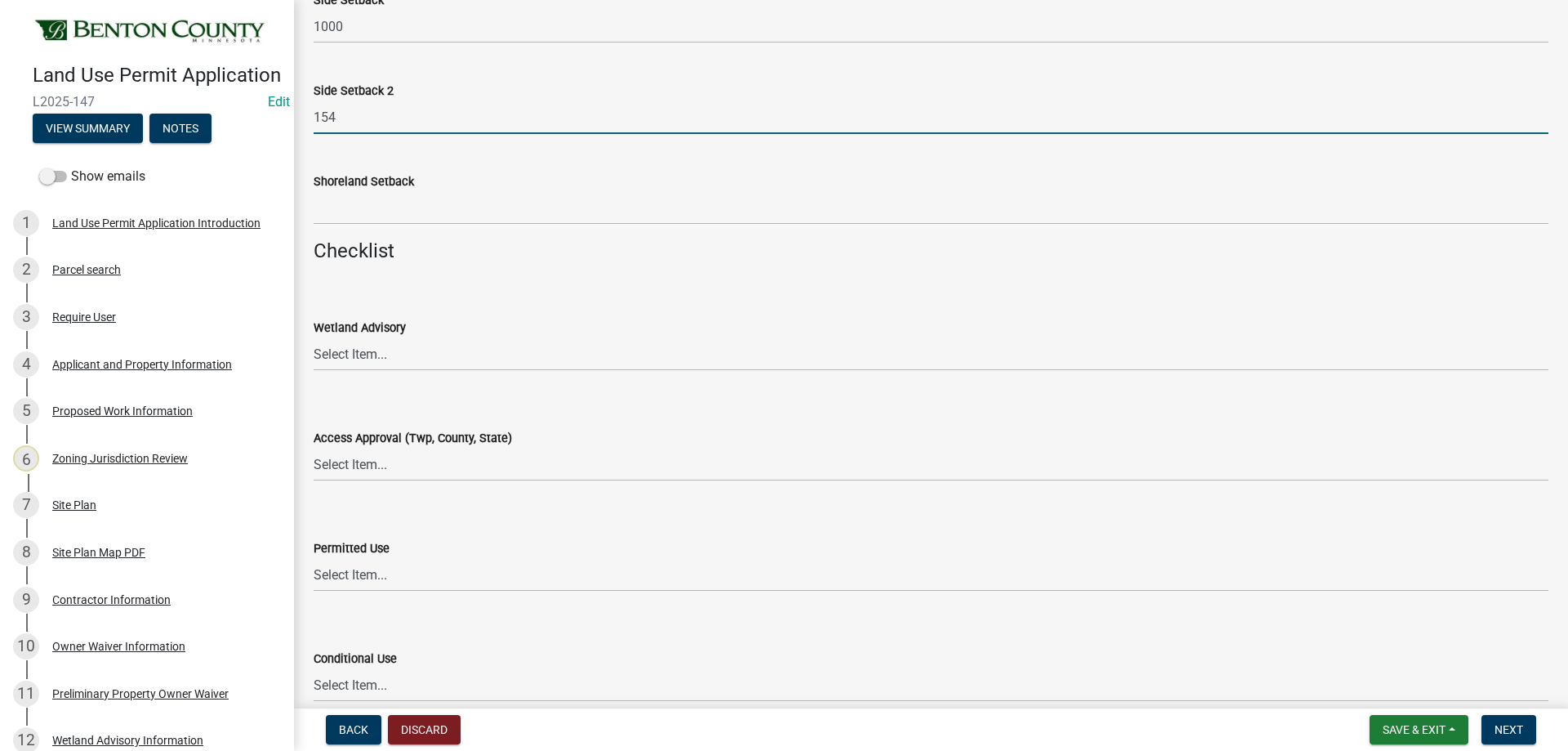
type input "154"
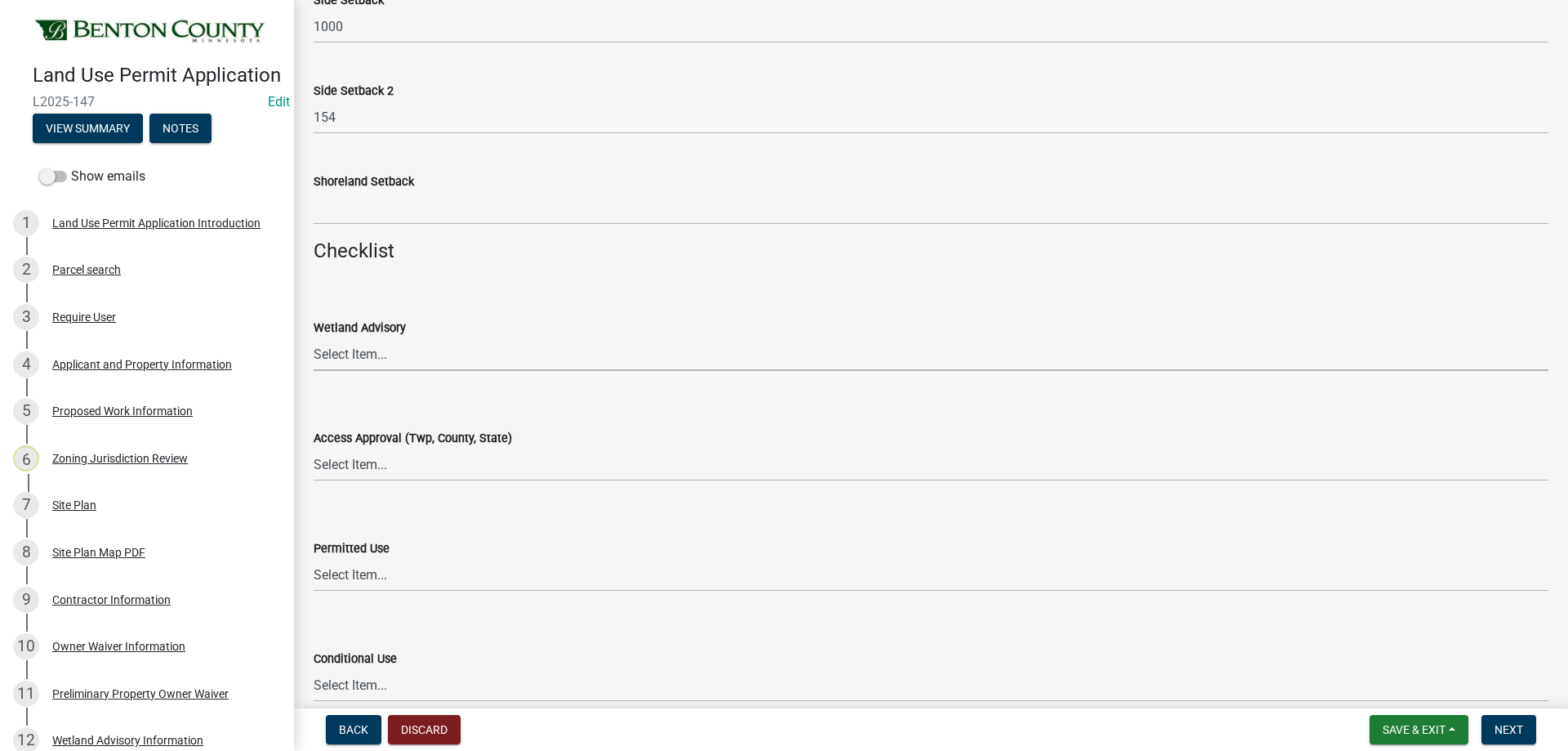
click at [342, 354] on select "Select Item... Yes No OK N/A" at bounding box center [931, 355] width 1234 height 34
click at [314, 338] on select "Select Item... Yes No OK N/A" at bounding box center [931, 355] width 1234 height 34
select select "29e042a6-806b-4b88-8ad4-222f55a74e1f"
click at [371, 448] on div "Access Approval (Twp, County, State)" at bounding box center [931, 438] width 1234 height 20
click at [383, 471] on select "Select Item... Yes No OK N/A" at bounding box center [931, 465] width 1234 height 34
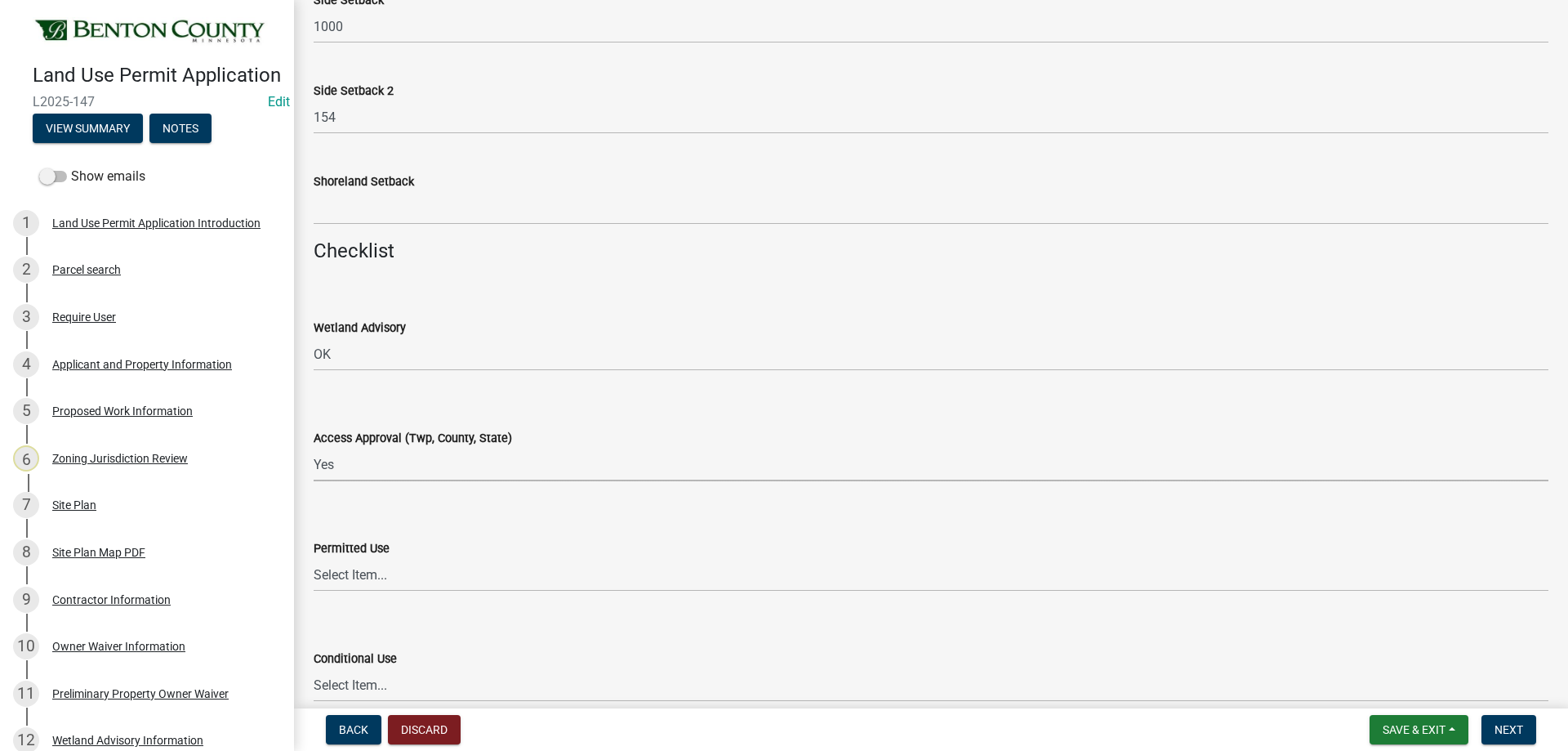
click at [314, 448] on select "Select Item... Yes No OK N/A" at bounding box center [931, 465] width 1234 height 34
select select "72748fc4-3f0a-45e2-b467-dc37e2b15731"
click at [379, 577] on select "Select Item... Yes No OK N/A" at bounding box center [931, 575] width 1234 height 34
click at [314, 558] on select "Select Item... Yes No OK N/A" at bounding box center [931, 575] width 1234 height 34
select select "29e042a6-806b-4b88-8ad4-222f55a74e1f"
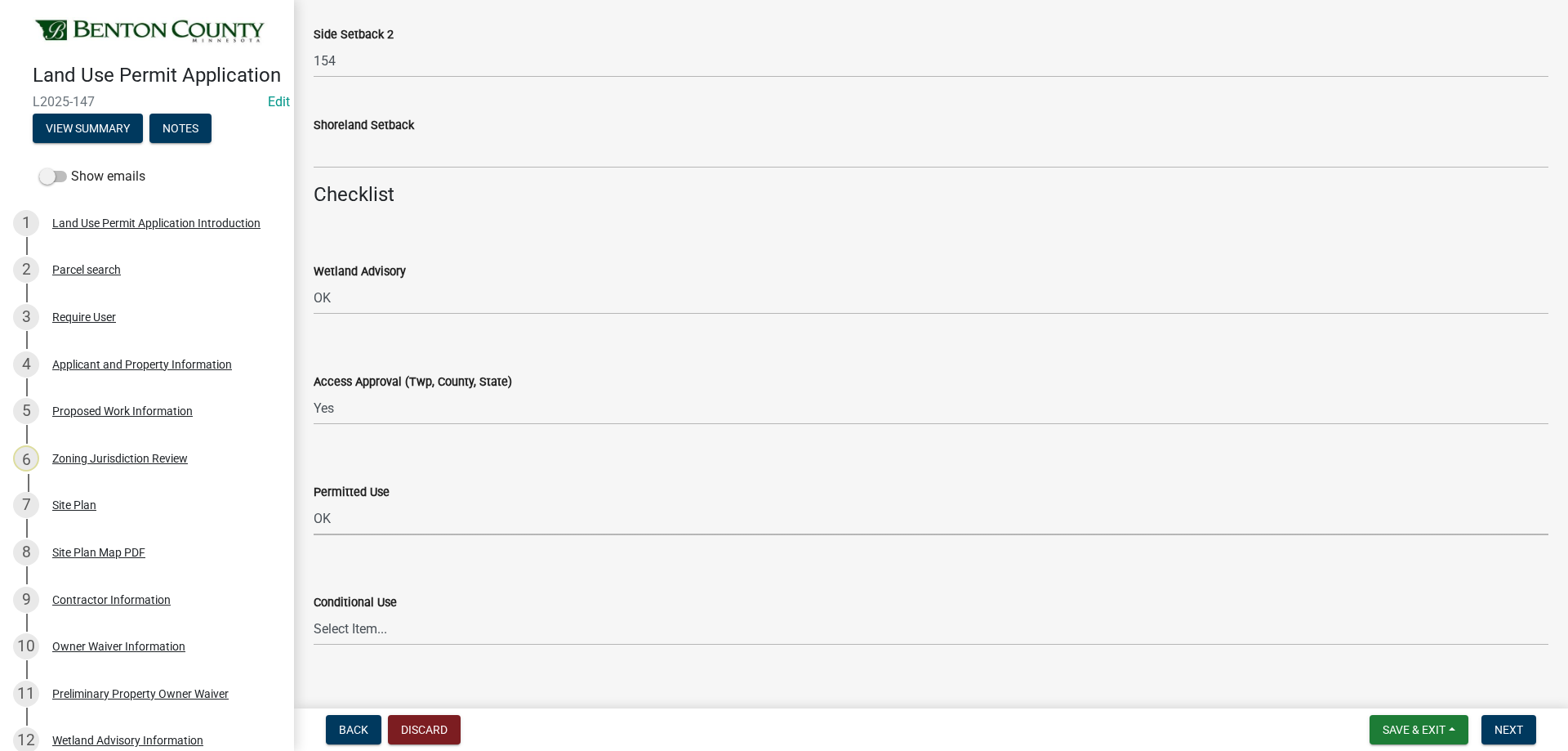
scroll to position [1879, 0]
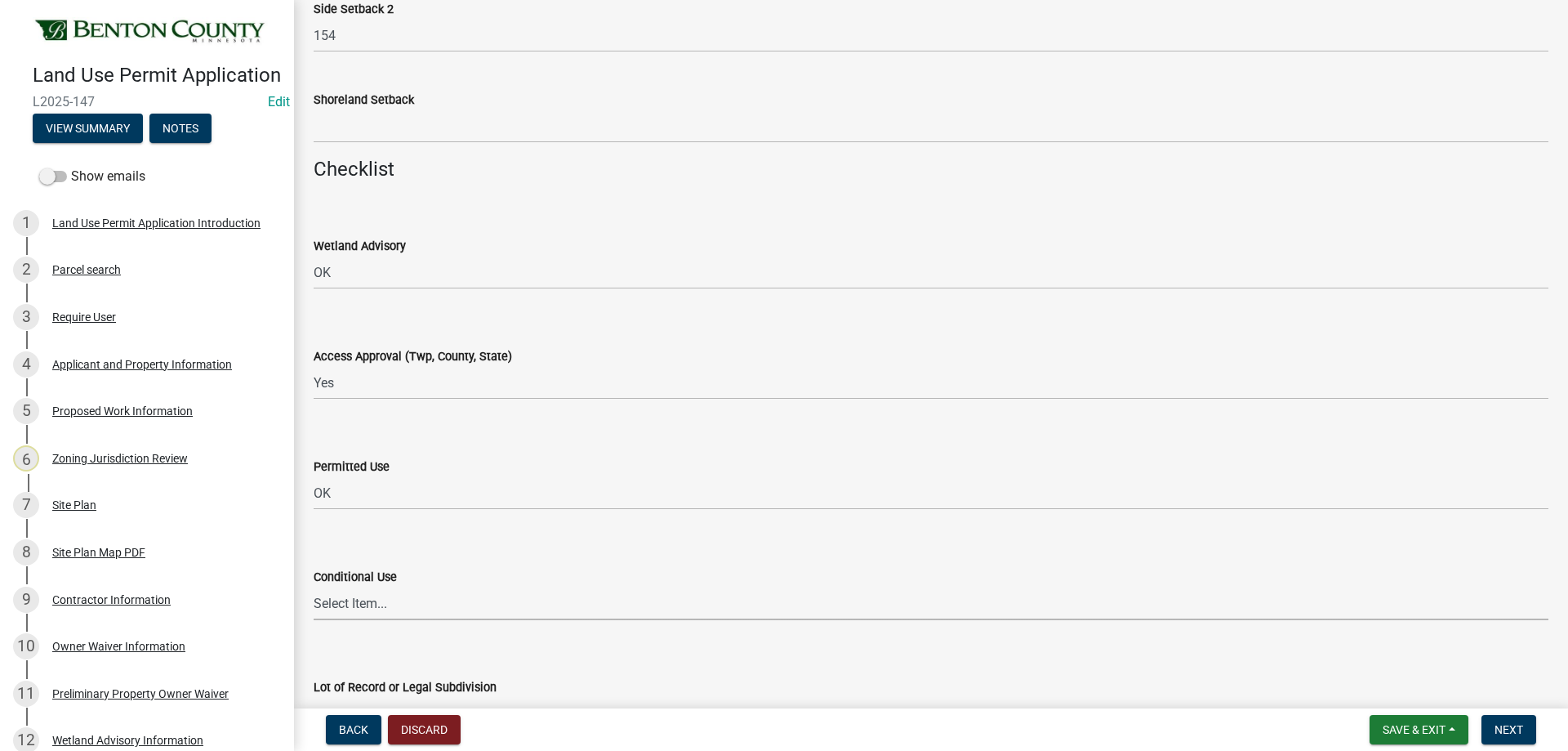
click at [339, 603] on select "Select Item... Yes No OK N/A" at bounding box center [931, 604] width 1234 height 34
click at [314, 587] on select "Select Item... Yes No OK N/A" at bounding box center [931, 604] width 1234 height 34
select select "886b3fcf-7535-4eb7-bda7-c47490aa8987"
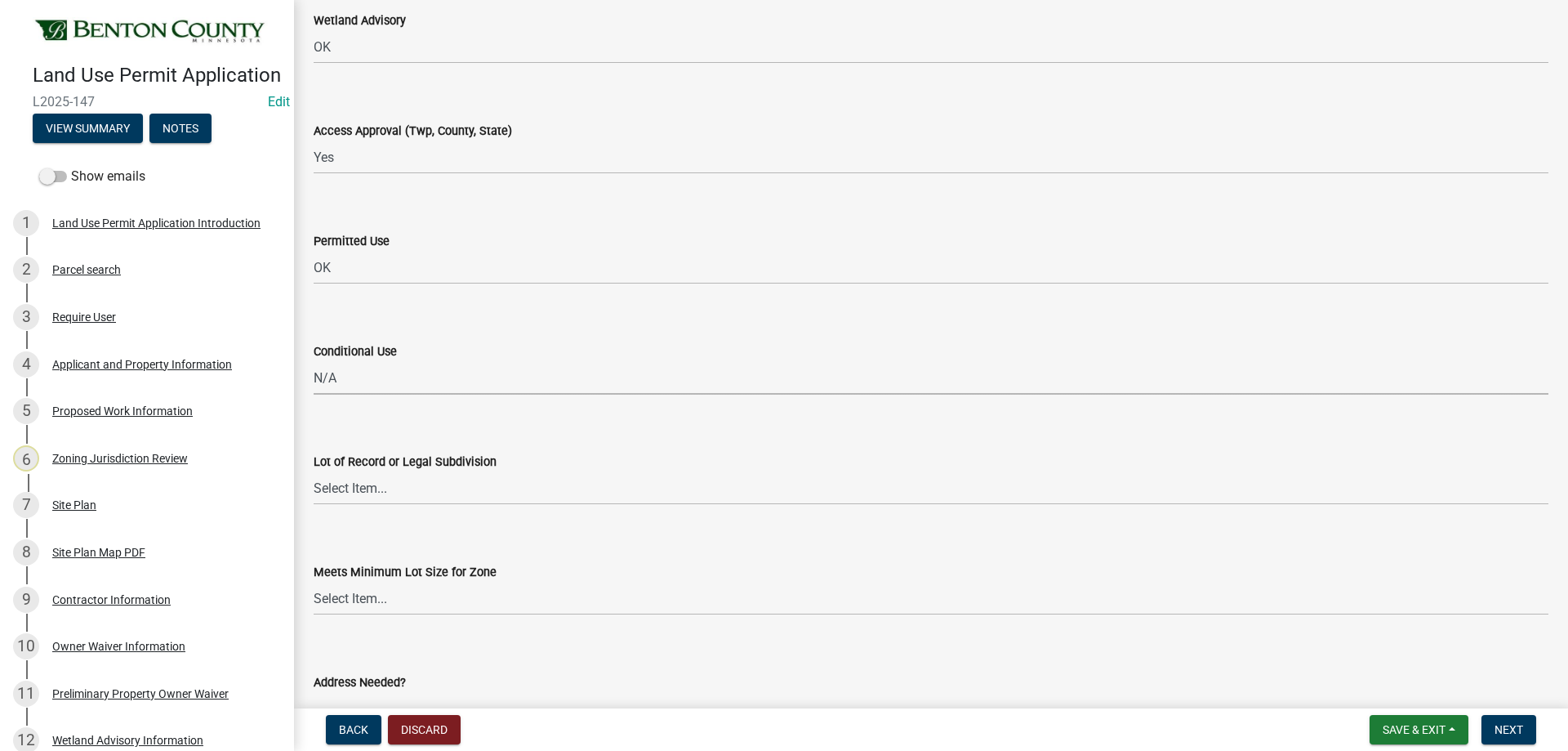
scroll to position [2125, 0]
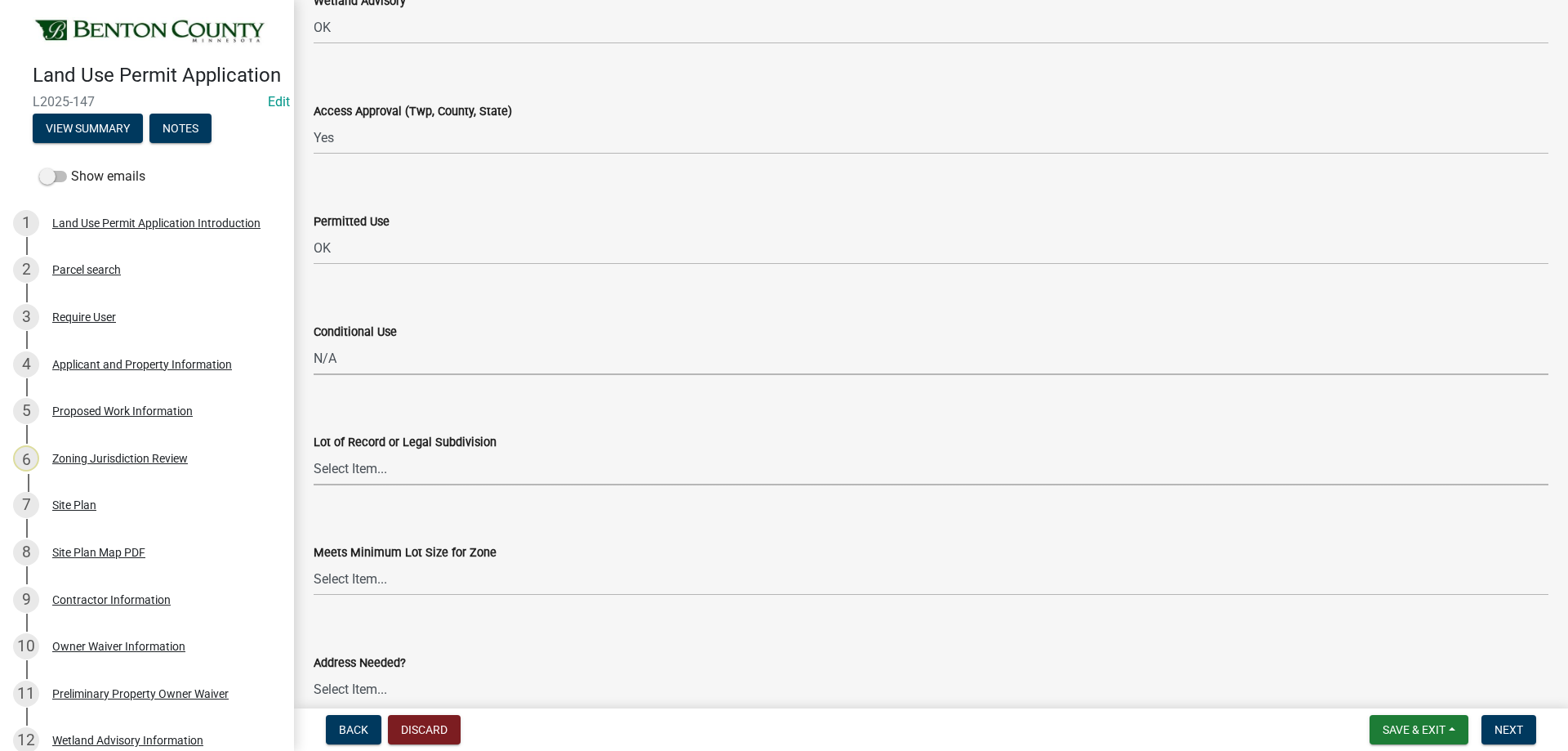
click at [356, 484] on select "Select Item... Yes No OK N/A" at bounding box center [931, 469] width 1234 height 34
click at [314, 452] on select "Select Item... Yes No OK N/A" at bounding box center [931, 469] width 1234 height 34
select select "29e042a6-806b-4b88-8ad4-222f55a74e1f"
click at [335, 589] on select "Select Item... Yes No OK N/A" at bounding box center [931, 579] width 1234 height 34
click at [314, 562] on select "Select Item... Yes No OK N/A" at bounding box center [931, 579] width 1234 height 34
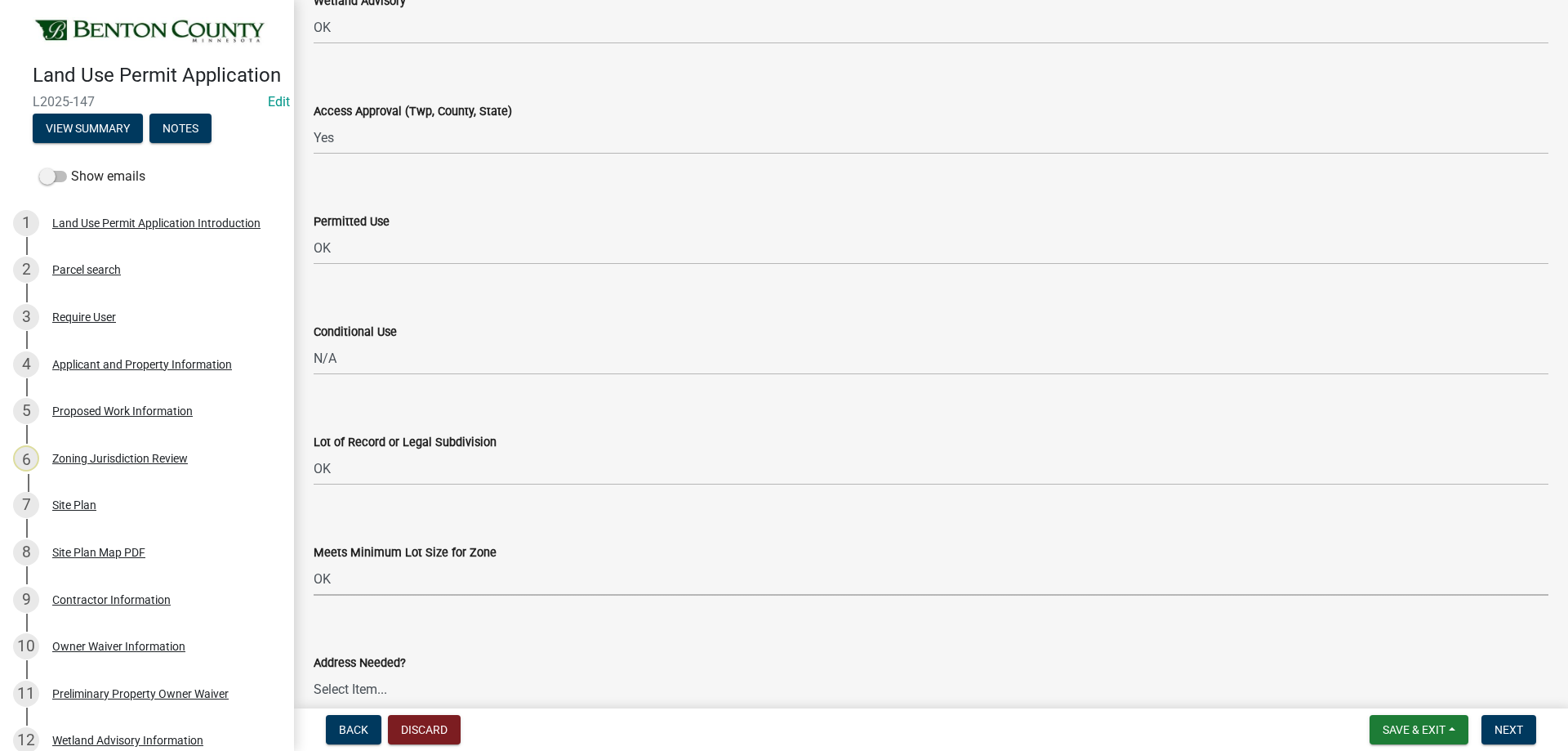
select select "29e042a6-806b-4b88-8ad4-222f55a74e1f"
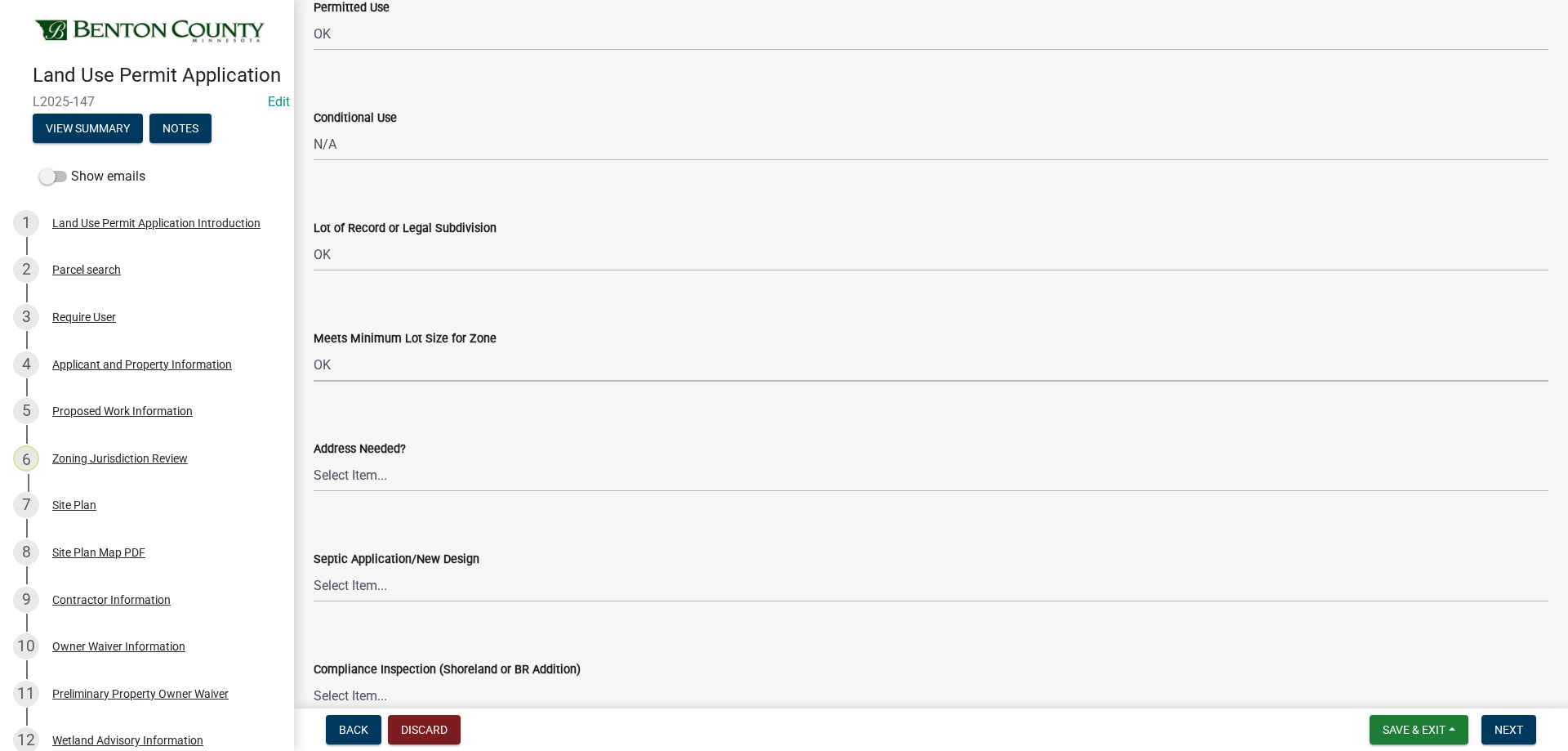
scroll to position [2370, 0]
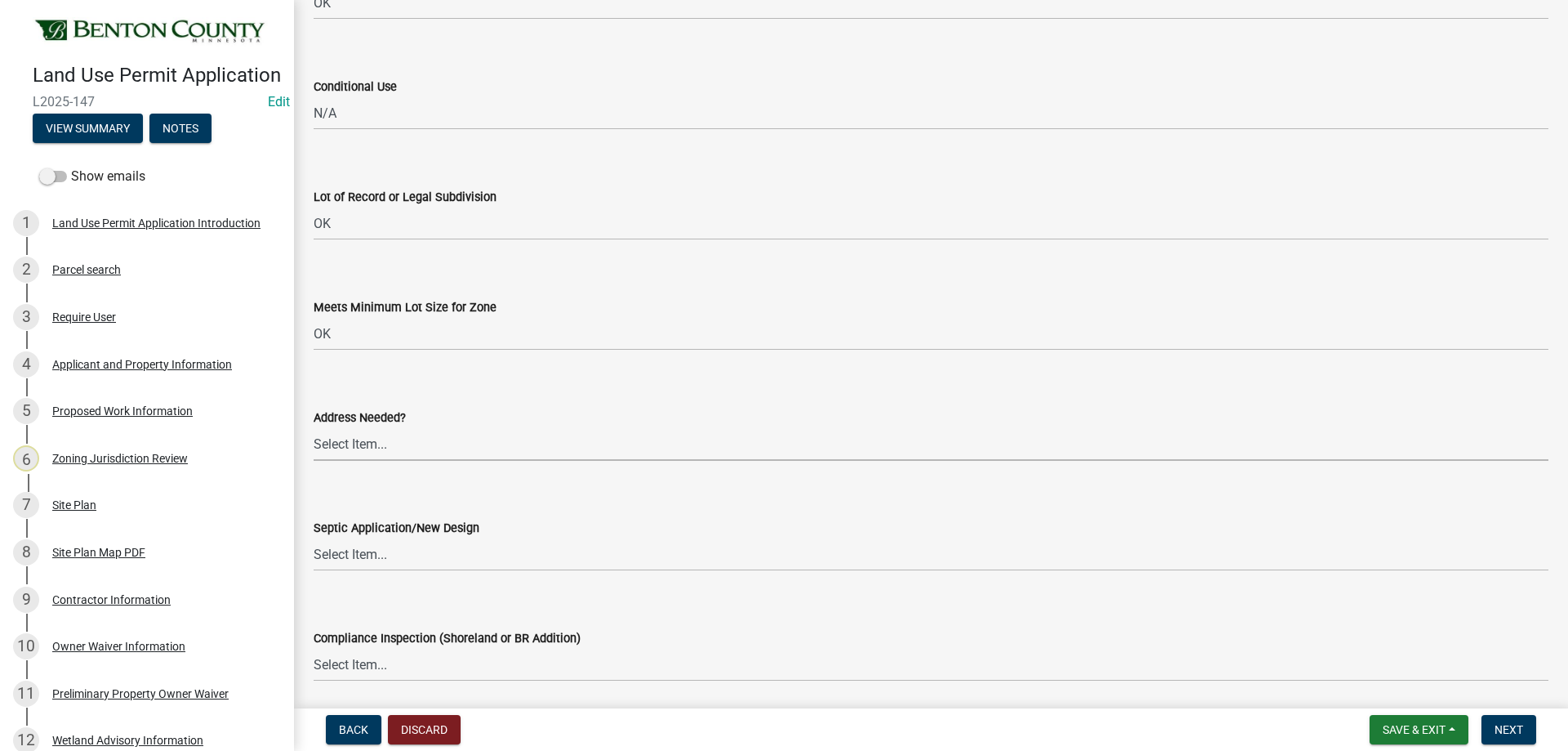
click at [343, 443] on select "Select Item... Yes No OK N/A" at bounding box center [931, 444] width 1234 height 34
click at [314, 427] on select "Select Item... Yes No OK N/A" at bounding box center [931, 444] width 1234 height 34
click at [338, 460] on select "Select Item... Yes No OK N/A" at bounding box center [931, 444] width 1234 height 34
click at [314, 427] on select "Select Item... Yes No OK N/A" at bounding box center [931, 444] width 1234 height 34
select select "72748fc4-3f0a-45e2-b467-dc37e2b15731"
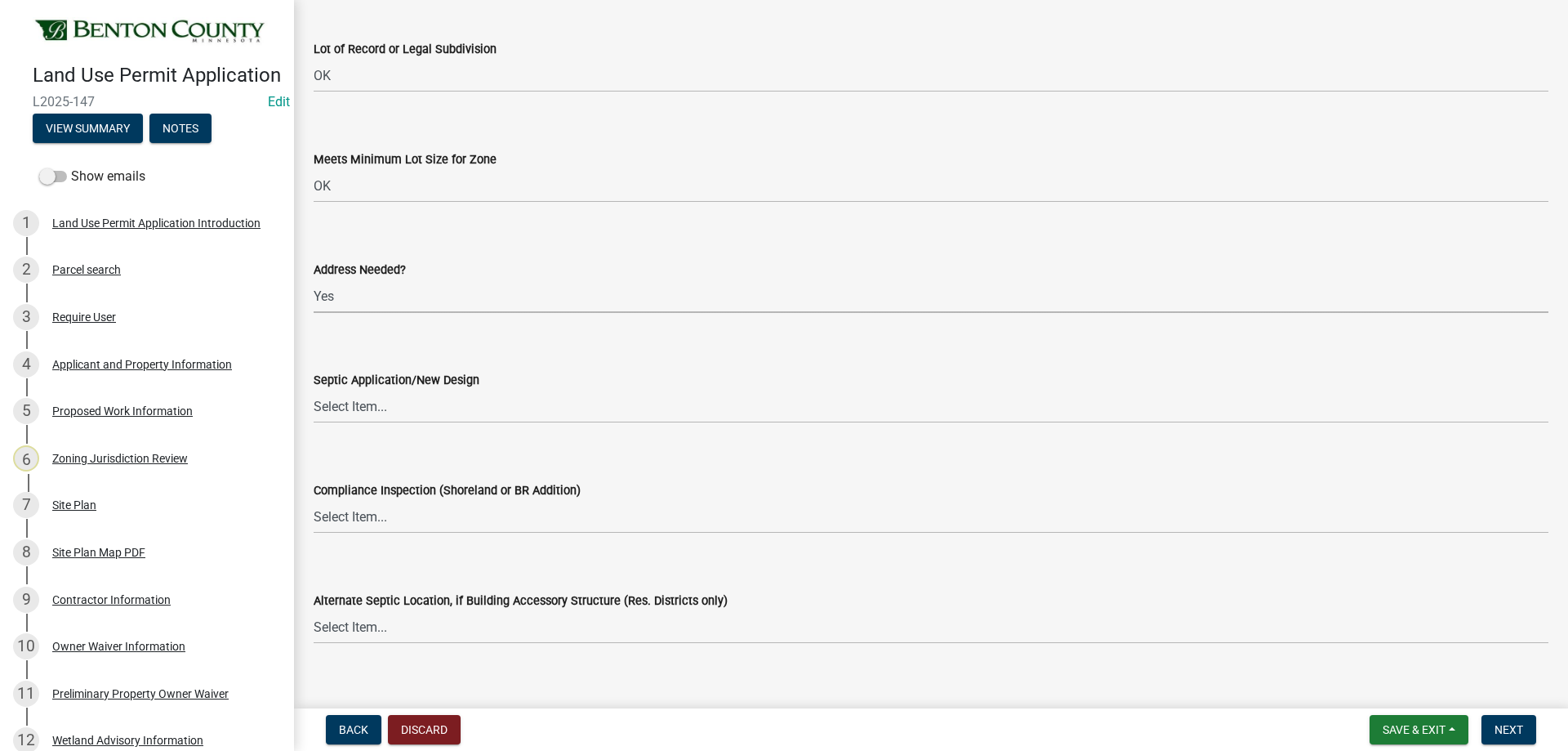
scroll to position [2533, 0]
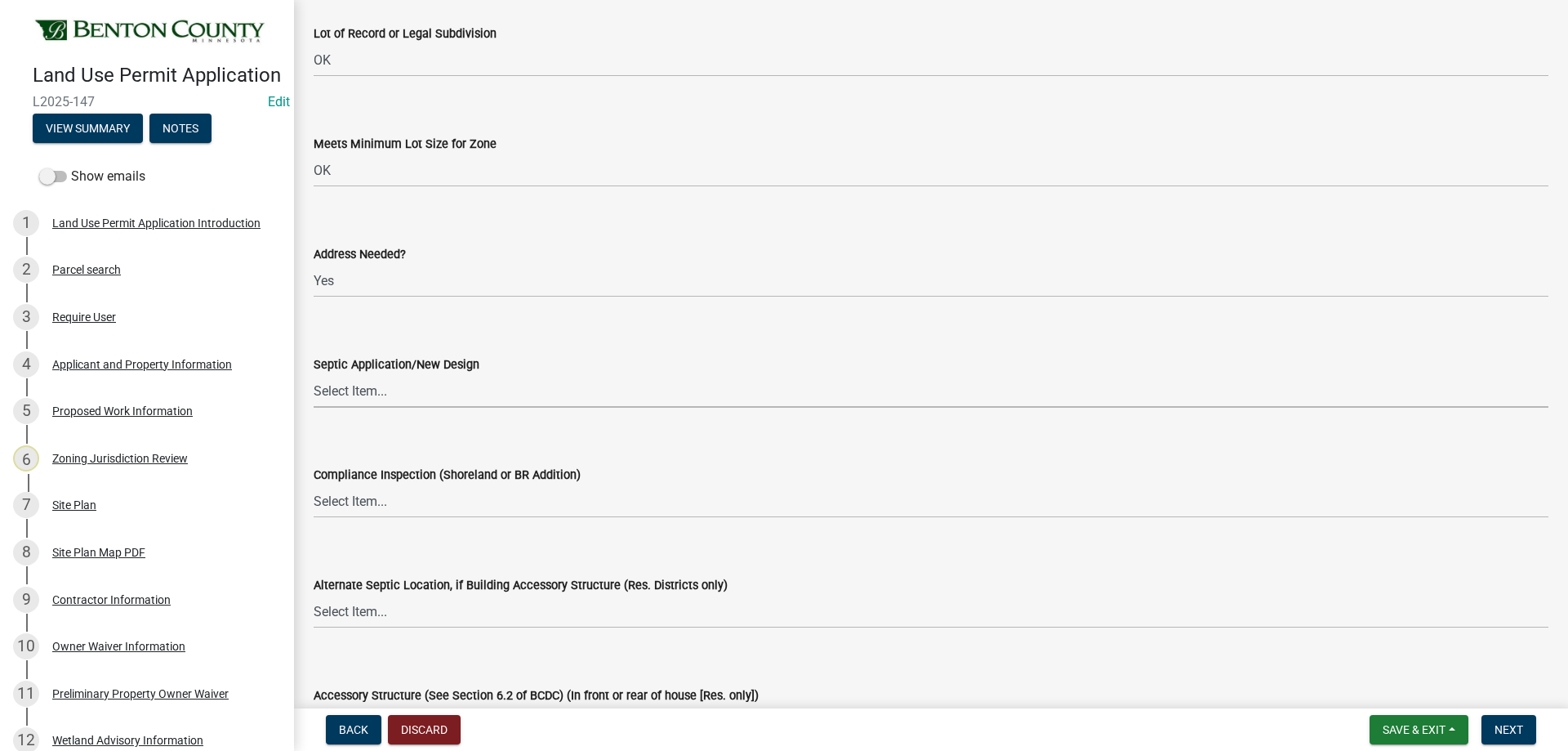
click at [370, 398] on select "Select Item... Yes No OK N/A" at bounding box center [931, 391] width 1234 height 34
click at [314, 375] on select "Select Item... Yes No OK N/A" at bounding box center [931, 391] width 1234 height 34
select select "886b3fcf-7535-4eb7-bda7-c47490aa8987"
click at [350, 471] on label "Compliance Inspection (Shoreland or BR Addition)" at bounding box center [447, 475] width 267 height 11
click at [350, 484] on select "Select Item... Yes No OK N/A" at bounding box center [931, 501] width 1234 height 34
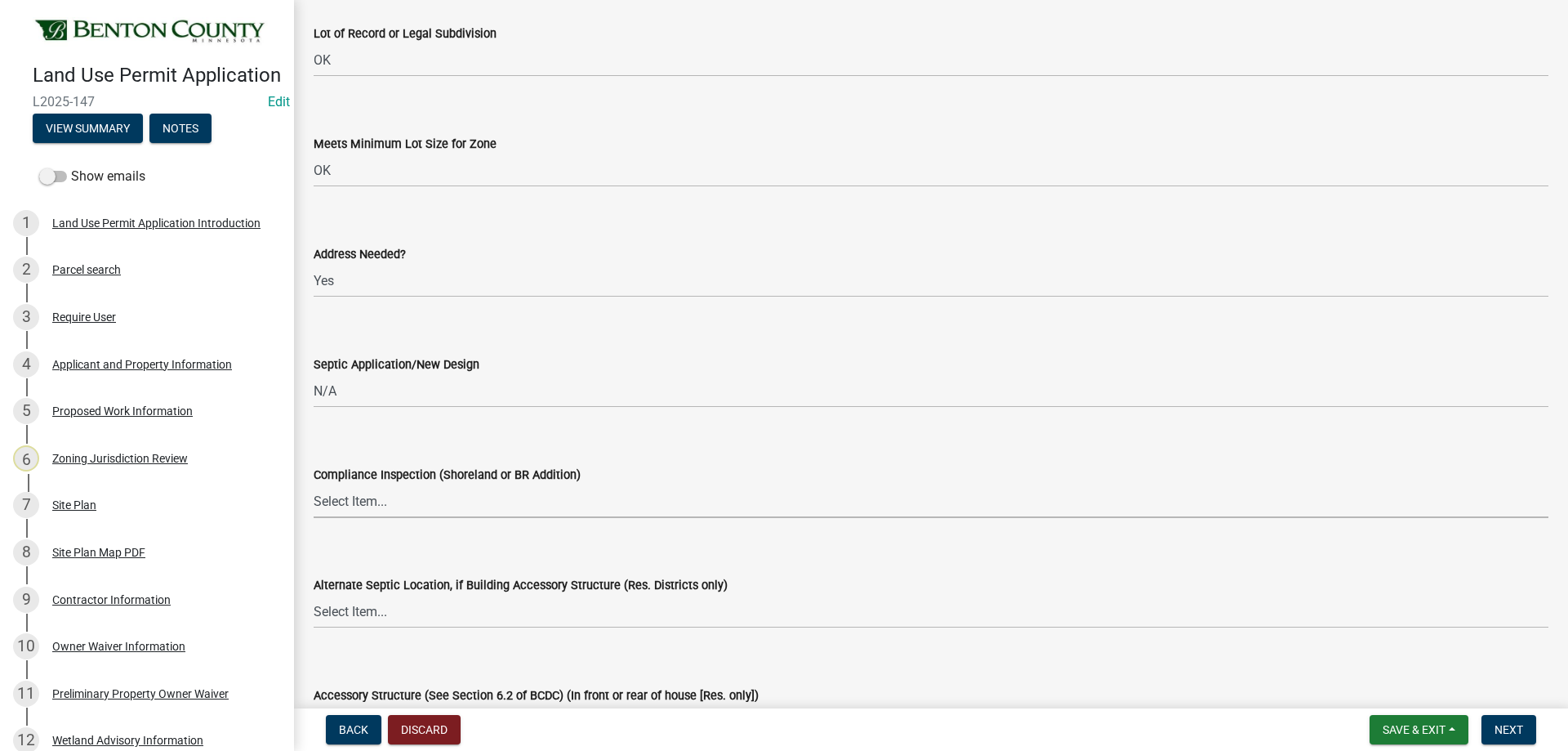
click at [337, 506] on select "Select Item... Yes No OK N/A" at bounding box center [931, 501] width 1234 height 34
click at [314, 484] on select "Select Item... Yes No OK N/A" at bounding box center [931, 501] width 1234 height 34
select select "886b3fcf-7535-4eb7-bda7-c47490aa8987"
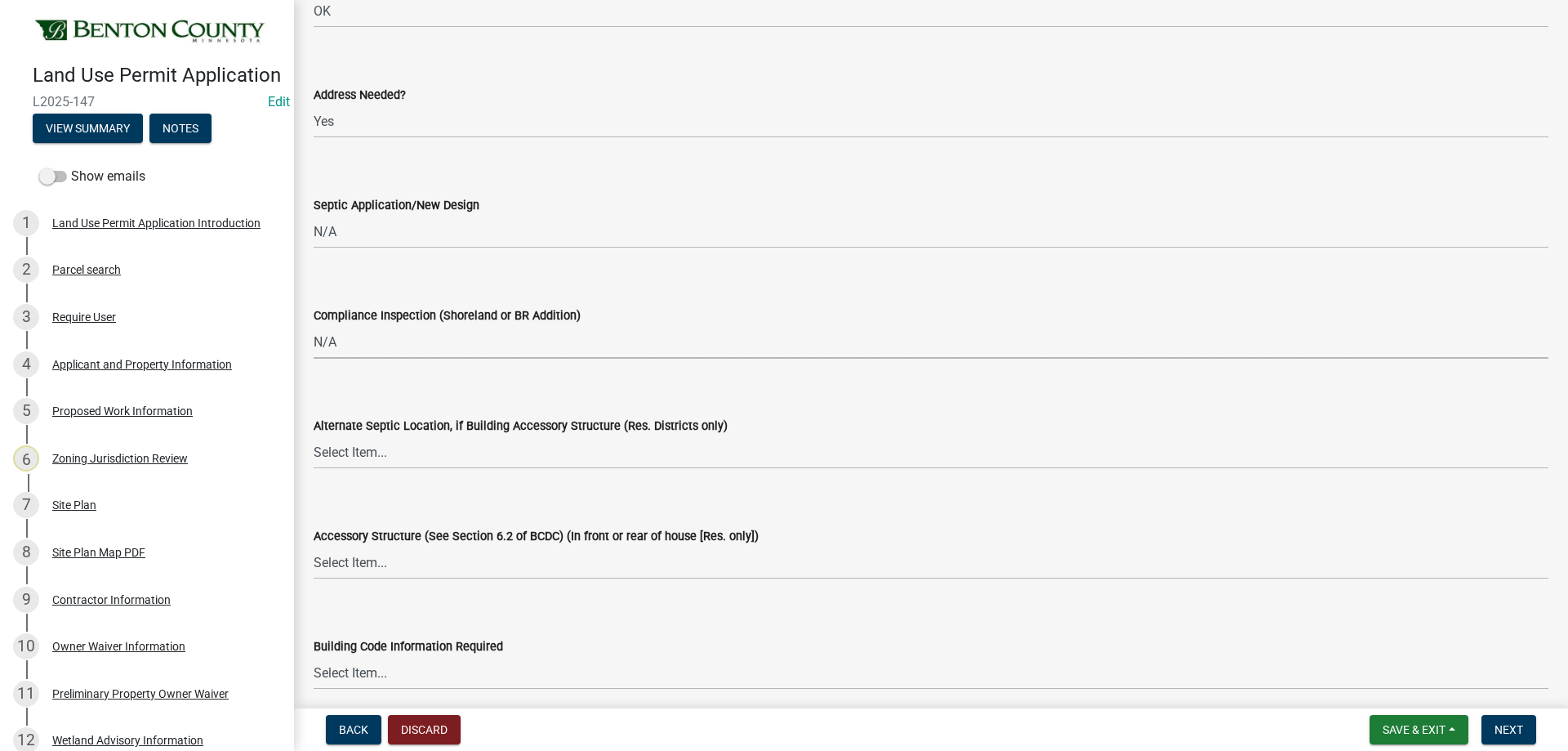
scroll to position [2696, 0]
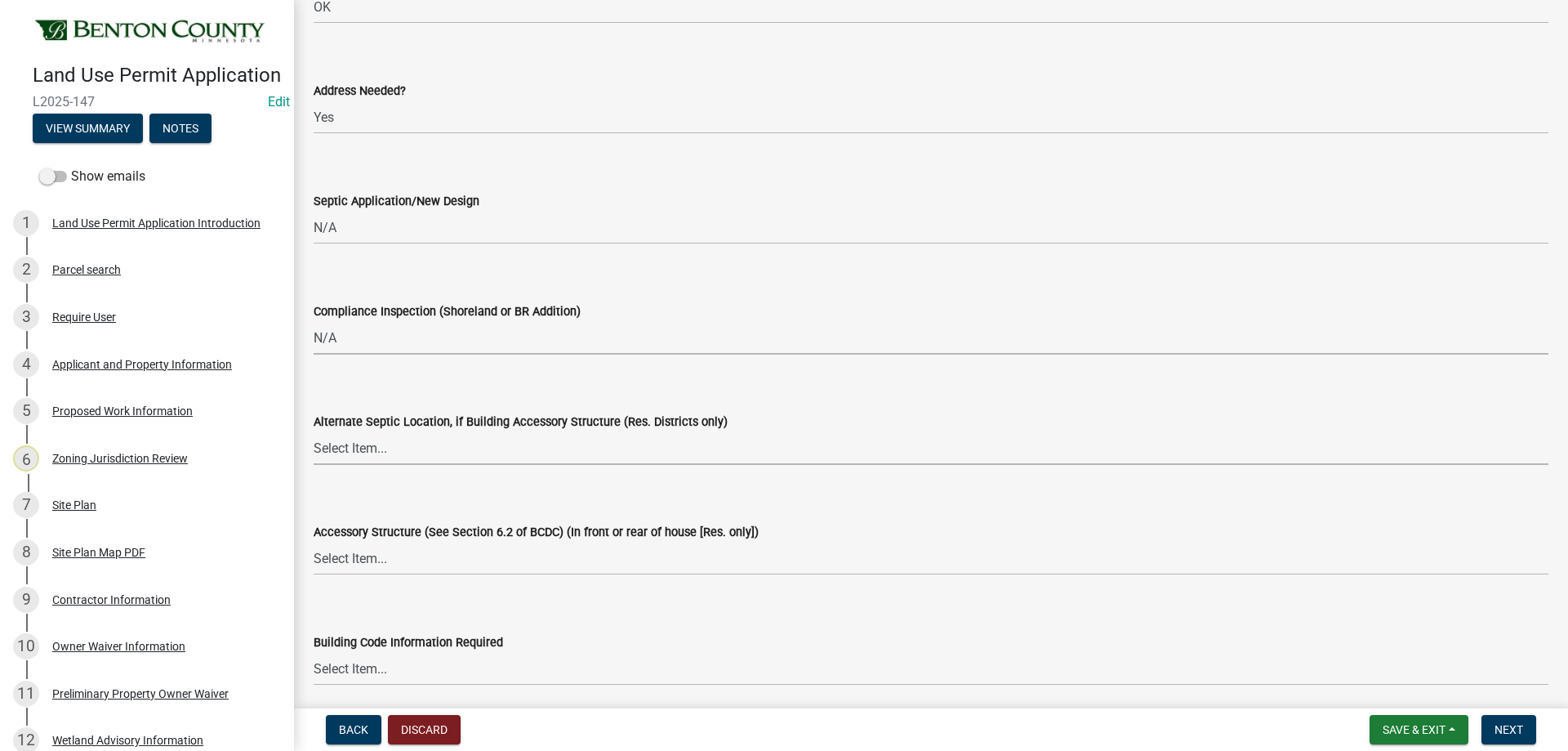
click at [370, 461] on select "Select Item... Yes No OK N/A" at bounding box center [931, 448] width 1234 height 34
click at [314, 431] on select "Select Item... Yes No OK N/A" at bounding box center [931, 448] width 1234 height 34
select select "886b3fcf-7535-4eb7-bda7-c47490aa8987"
drag, startPoint x: 379, startPoint y: 439, endPoint x: 373, endPoint y: 451, distance: 13.4
click at [374, 448] on select "Select Item... Yes No OK N/A" at bounding box center [931, 448] width 1234 height 34
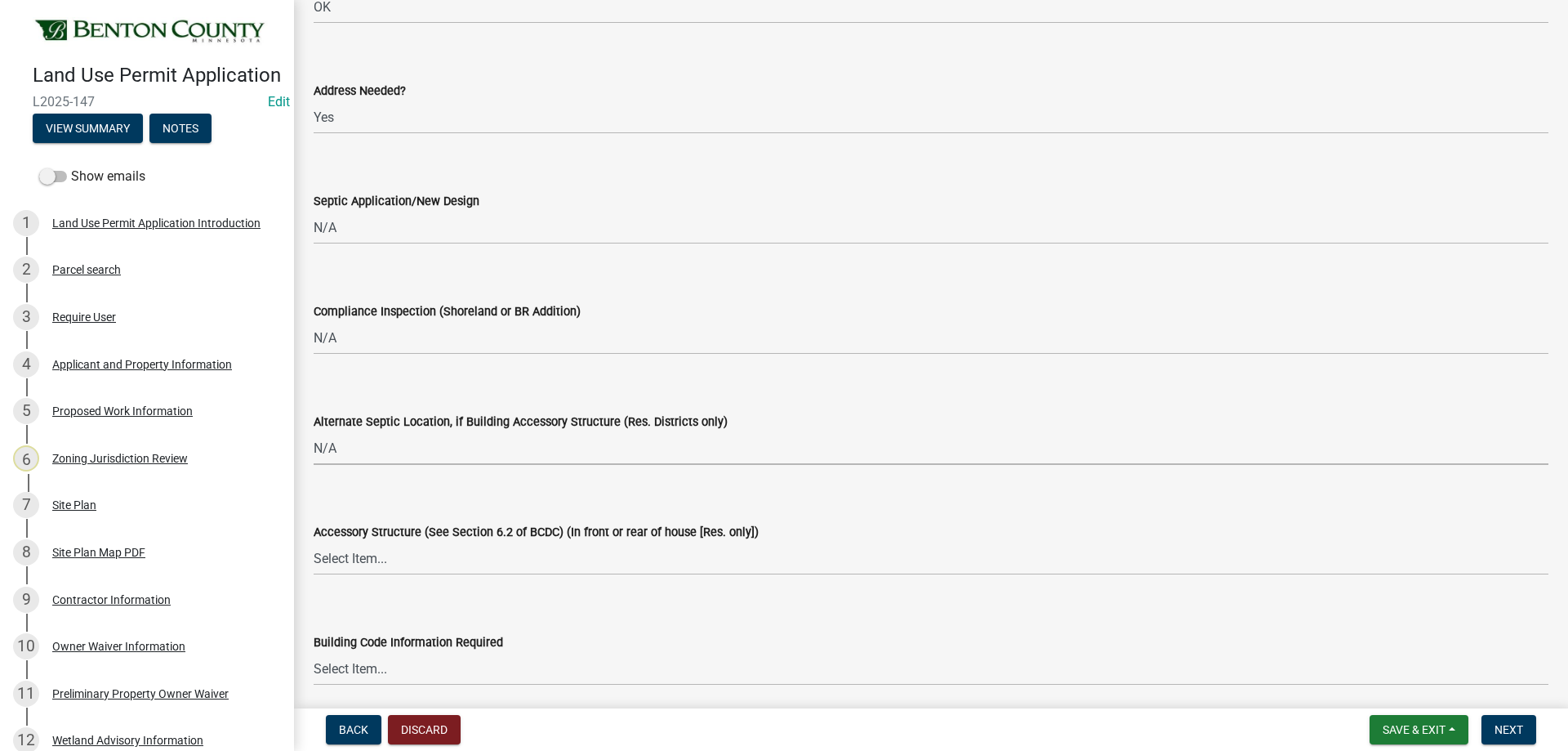
click at [314, 431] on select "Select Item... Yes No OK N/A" at bounding box center [931, 448] width 1234 height 34
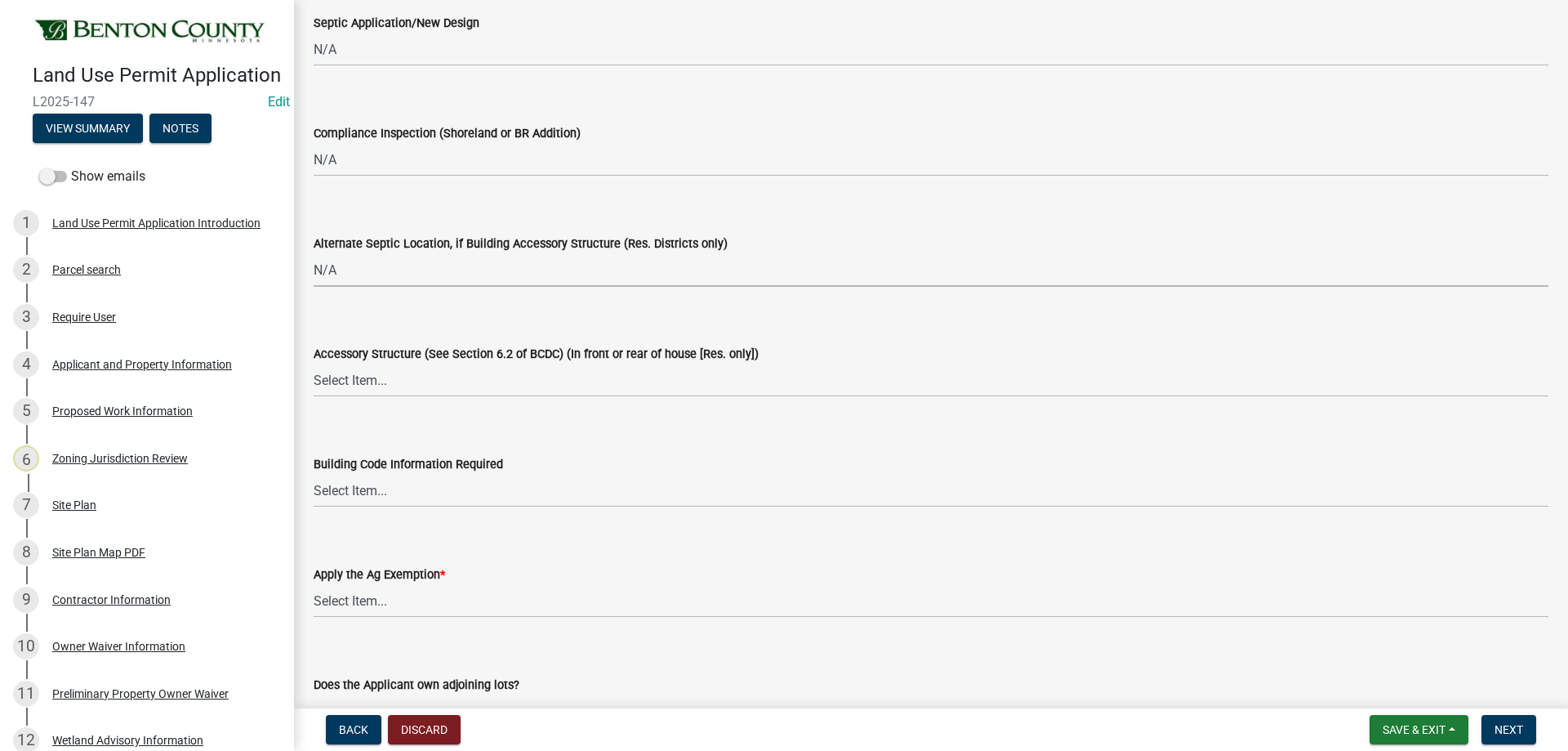
scroll to position [2941, 0]
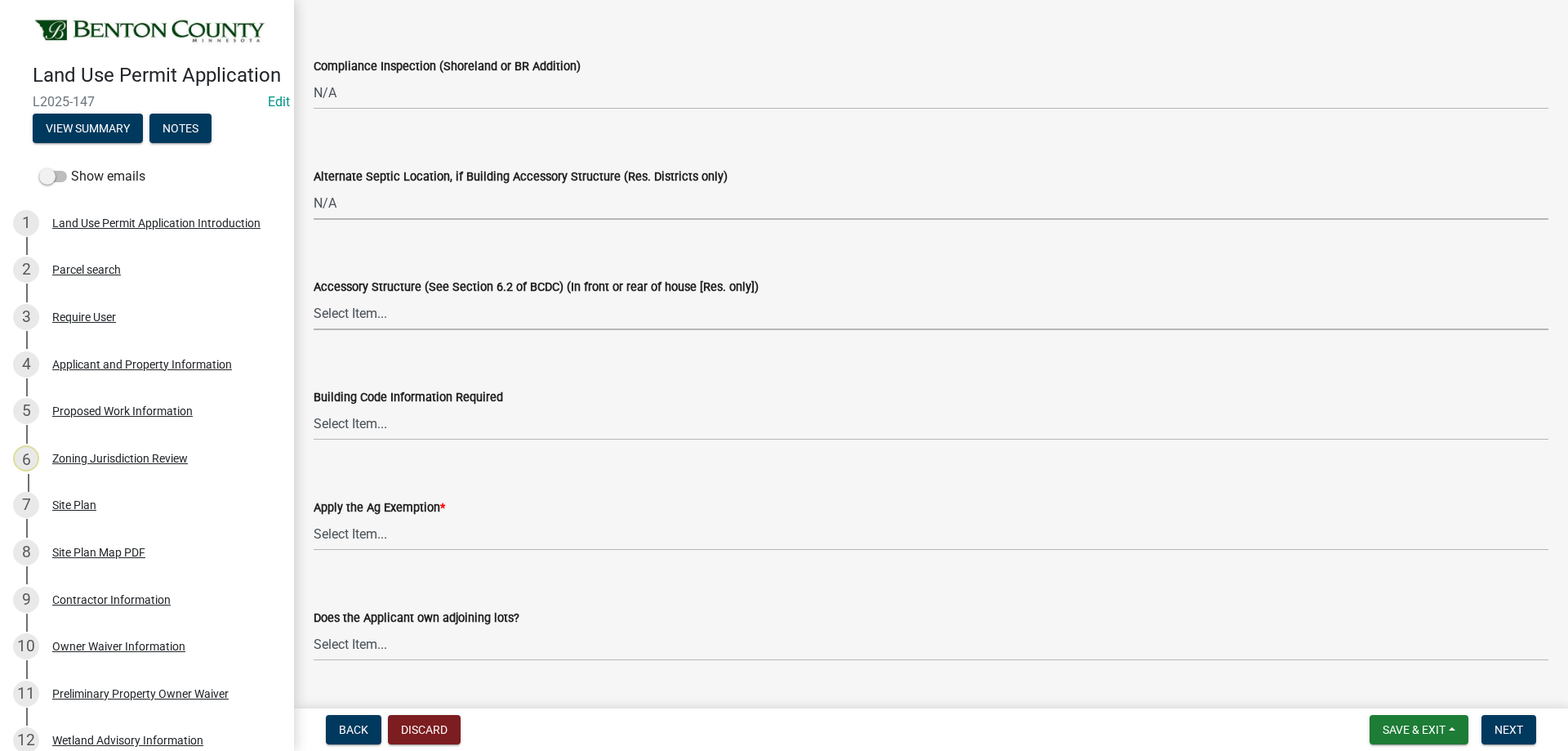
click at [406, 326] on select "Select Item... Yes No OK N/A" at bounding box center [931, 314] width 1234 height 34
click at [314, 297] on select "Select Item... Yes No OK N/A" at bounding box center [931, 314] width 1234 height 34
select select "886b3fcf-7535-4eb7-bda7-c47490aa8987"
click at [406, 424] on select "Select Item... Yes No OK N/A" at bounding box center [931, 424] width 1234 height 34
click at [314, 407] on select "Select Item... Yes No OK N/A" at bounding box center [931, 424] width 1234 height 34
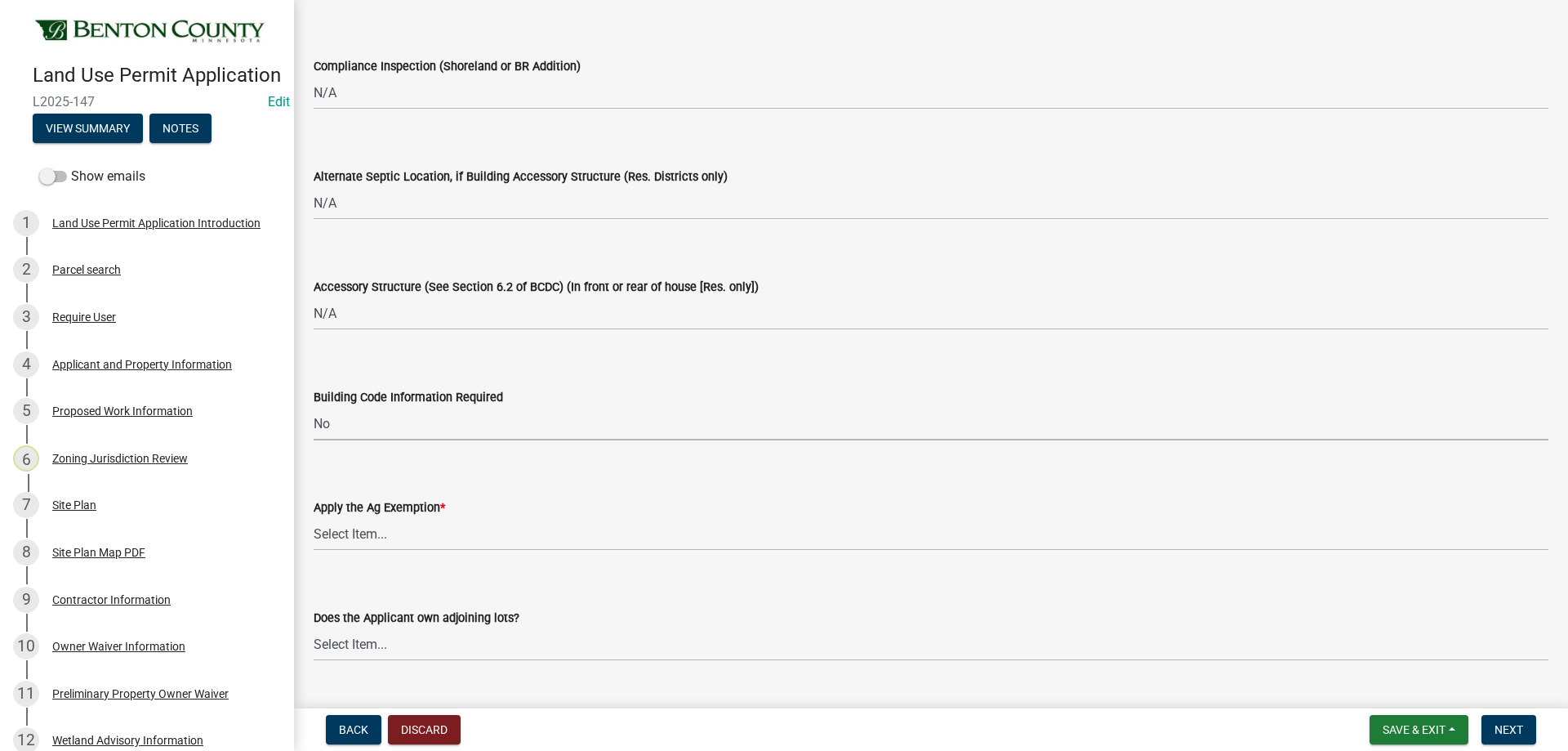
select select "445341f5-2b7a-4e9a-a8a7-43788b572440"
click at [392, 532] on select "Select Item... Yes No" at bounding box center [931, 534] width 1234 height 34
click at [314, 517] on select "Select Item... Yes No" at bounding box center [931, 534] width 1234 height 34
select select "523f7e88-fc73-440c-a56f-38c702f7ffe1"
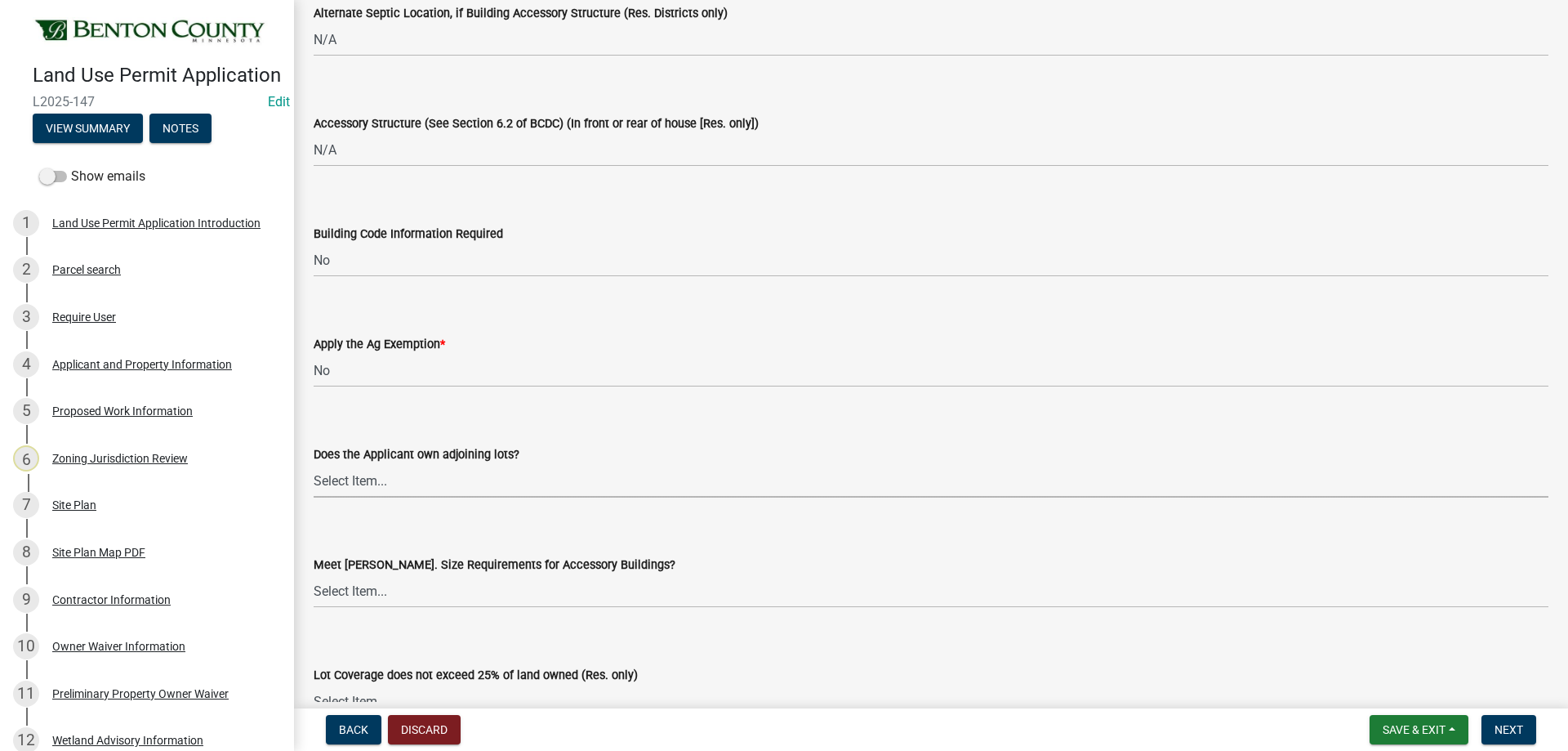
click at [381, 498] on select "Select Item... Yes No OK N/A" at bounding box center [931, 481] width 1234 height 34
click at [314, 464] on select "Select Item... Yes No OK N/A" at bounding box center [931, 481] width 1234 height 34
select select "72748fc4-3f0a-45e2-b467-dc37e2b15731"
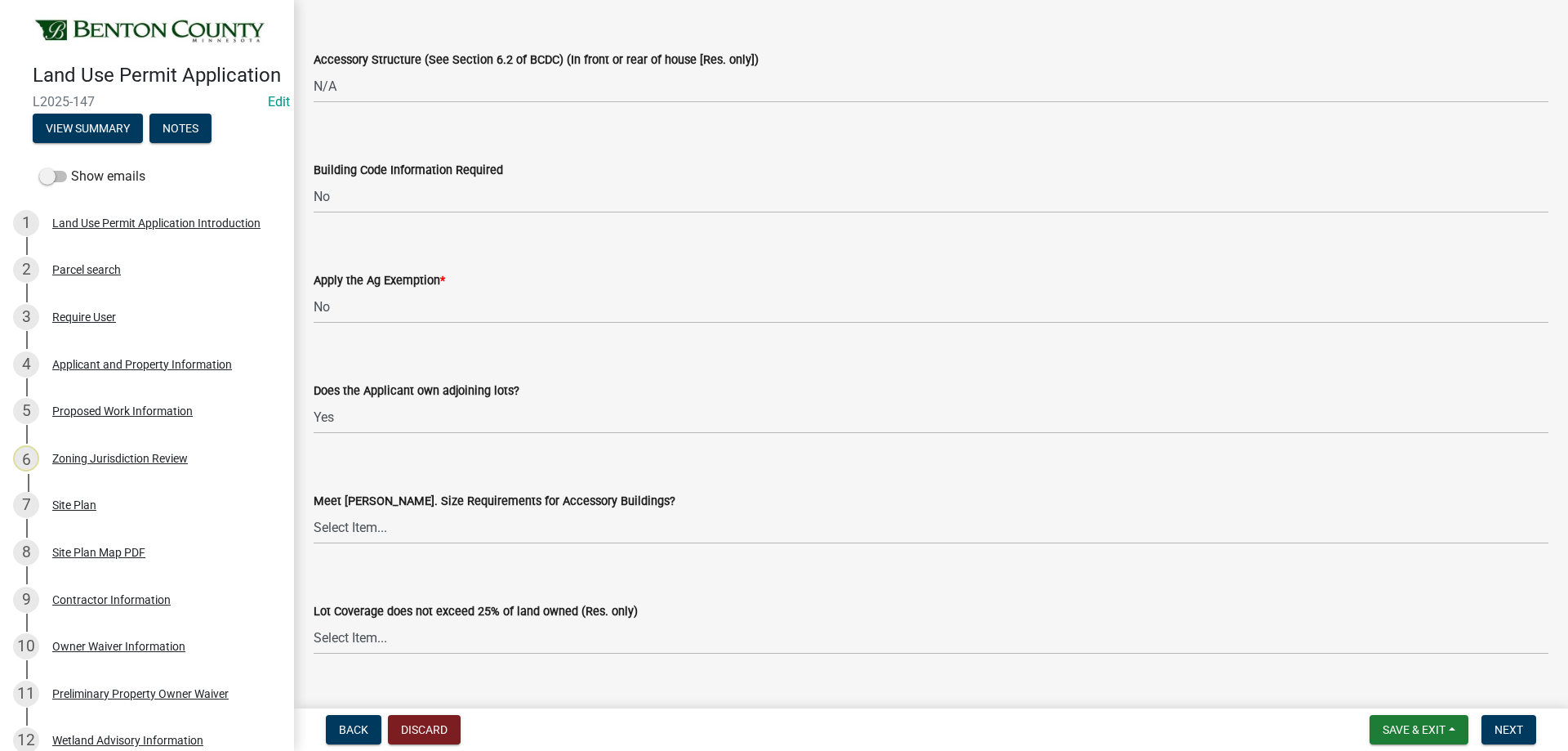
scroll to position [3350, 0]
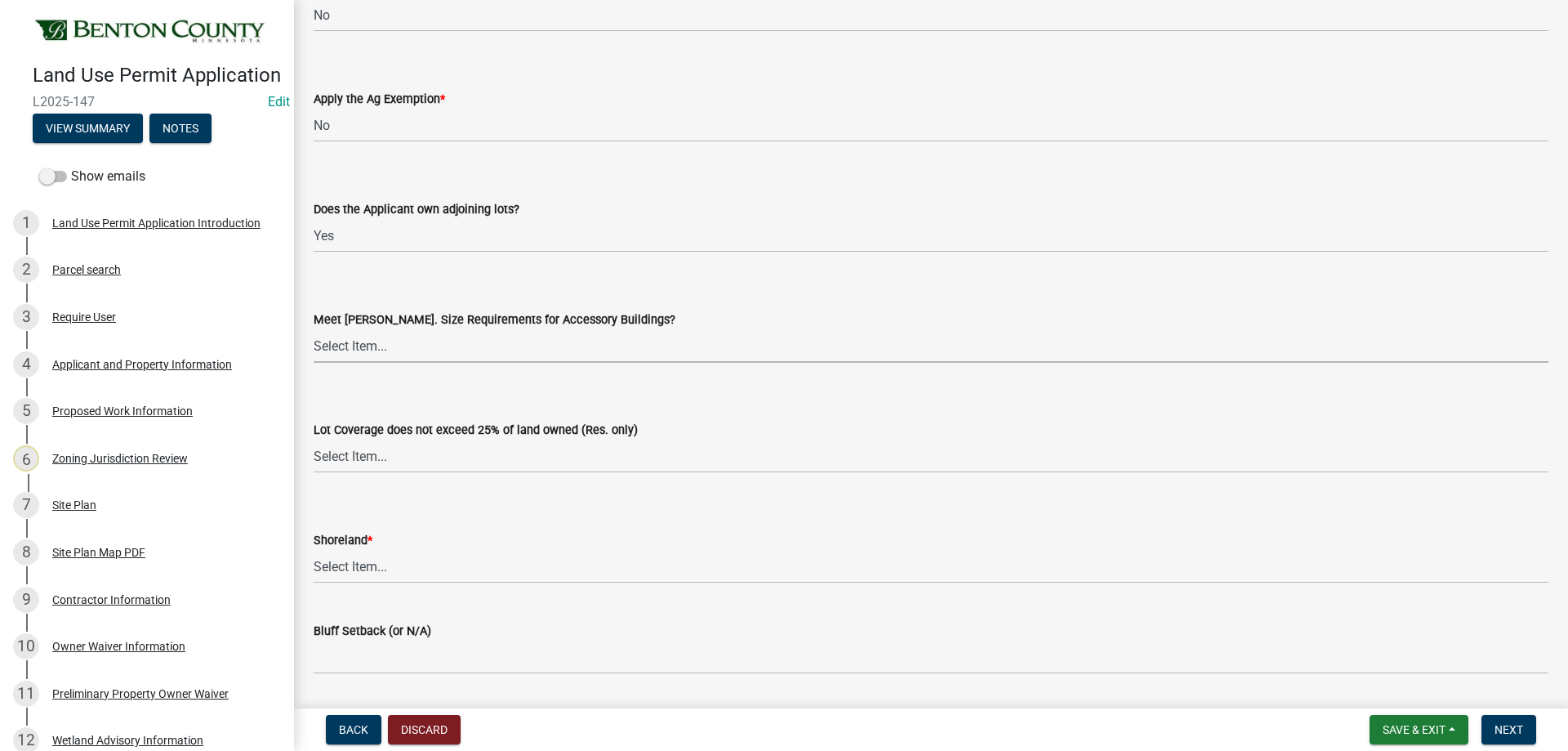
click at [393, 339] on select "Select Item... Yes No OK N/A" at bounding box center [931, 347] width 1234 height 34
click at [314, 330] on select "Select Item... Yes No OK N/A" at bounding box center [931, 347] width 1234 height 34
select select "29e042a6-806b-4b88-8ad4-222f55a74e1f"
click at [363, 456] on select "Select Item... Yes No OK N/A" at bounding box center [931, 456] width 1234 height 34
click at [314, 439] on select "Select Item... Yes No OK N/A" at bounding box center [931, 456] width 1234 height 34
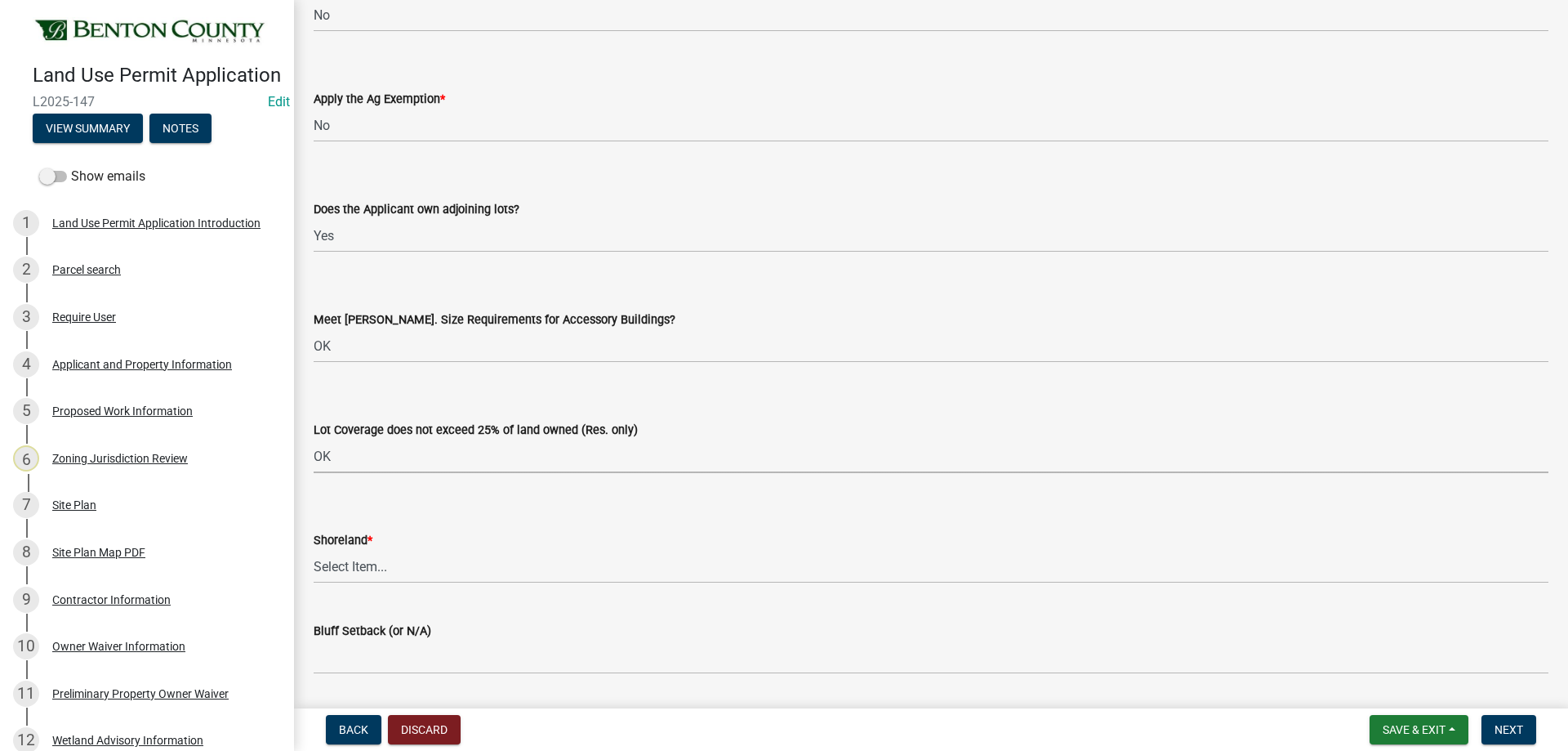
select select "29e042a6-806b-4b88-8ad4-222f55a74e1f"
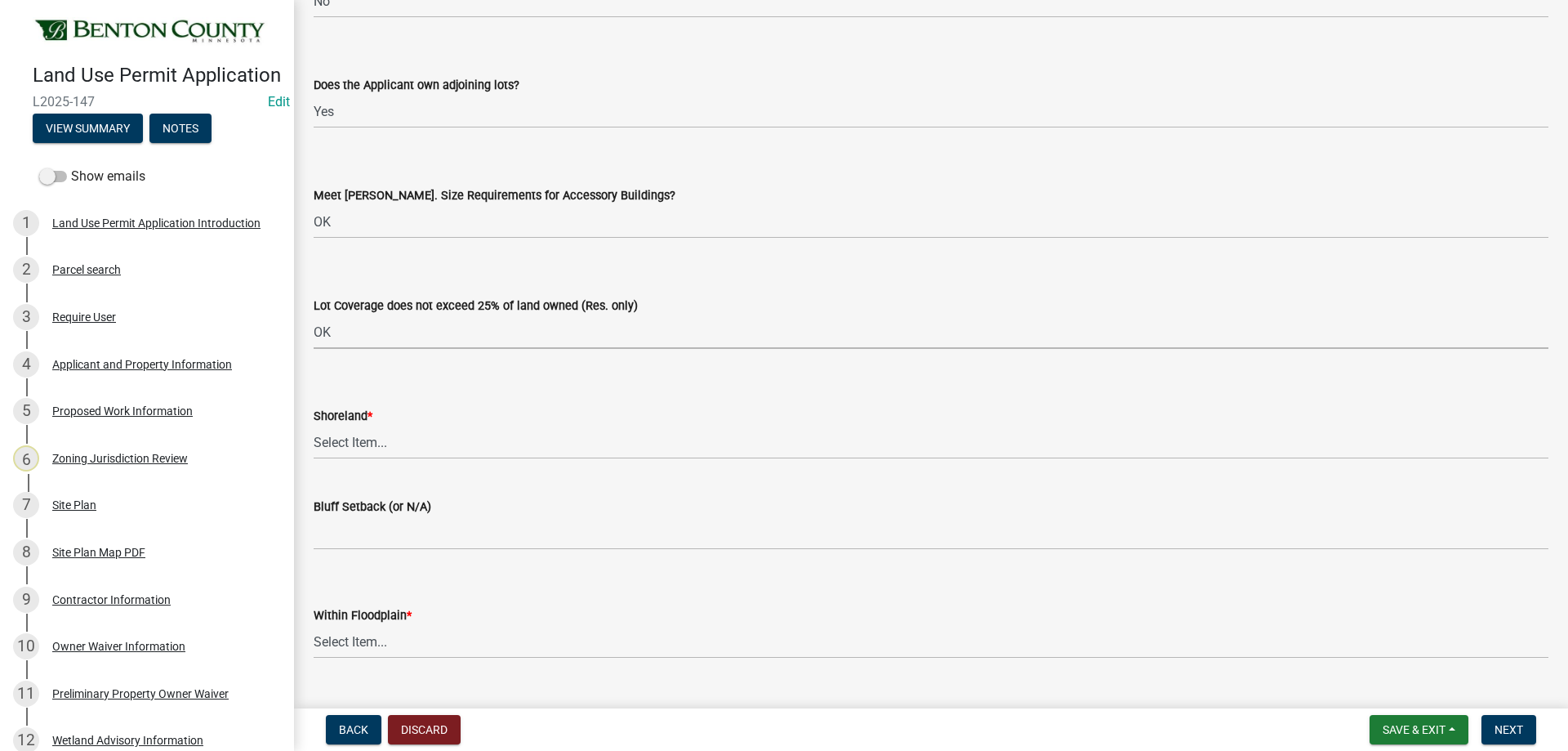
scroll to position [3513, 0]
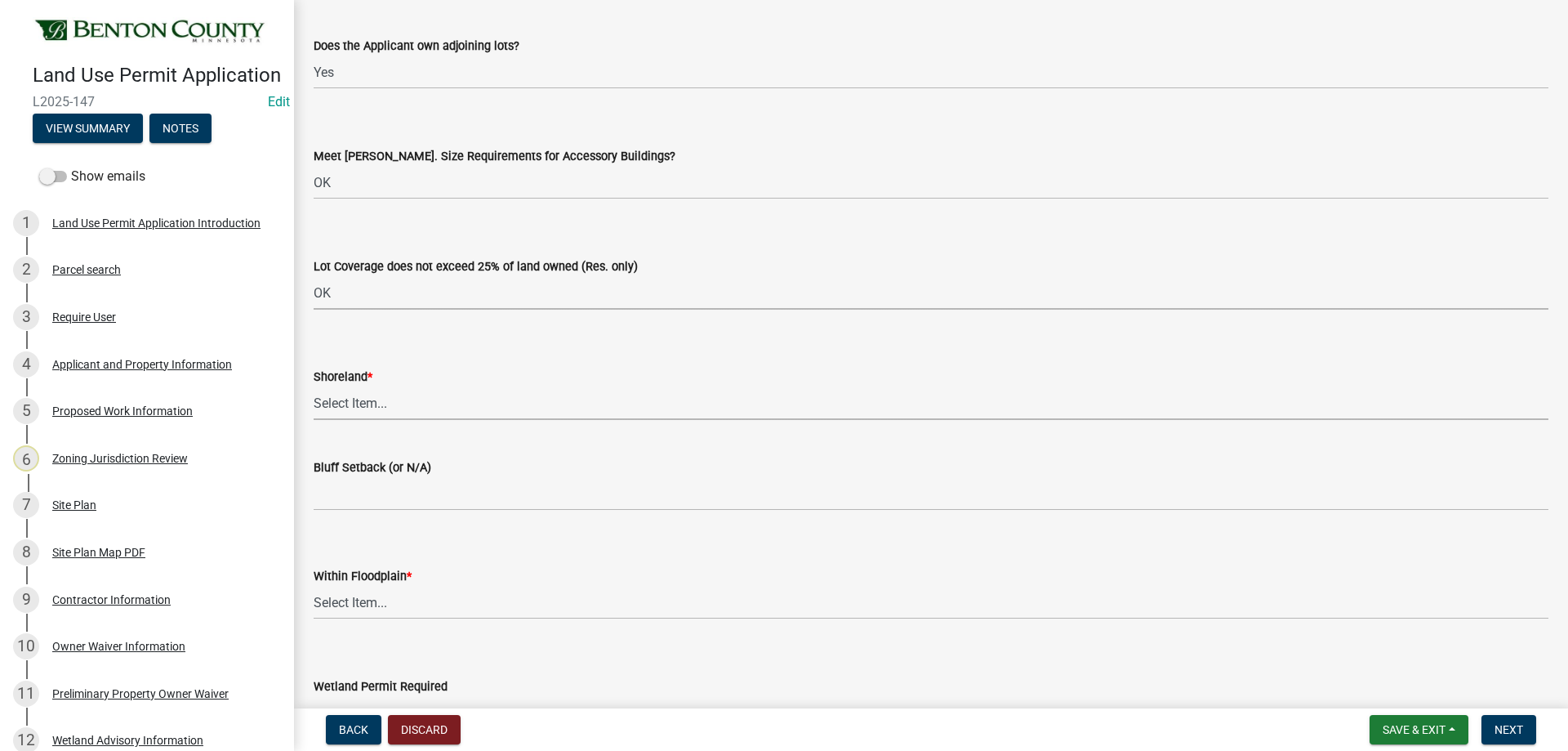
click at [376, 398] on select "Select Item... Yes No OK N/A" at bounding box center [931, 403] width 1234 height 34
click at [314, 386] on select "Select Item... Yes No OK N/A" at bounding box center [931, 403] width 1234 height 34
select select "886b3fcf-7535-4eb7-bda7-c47490aa8987"
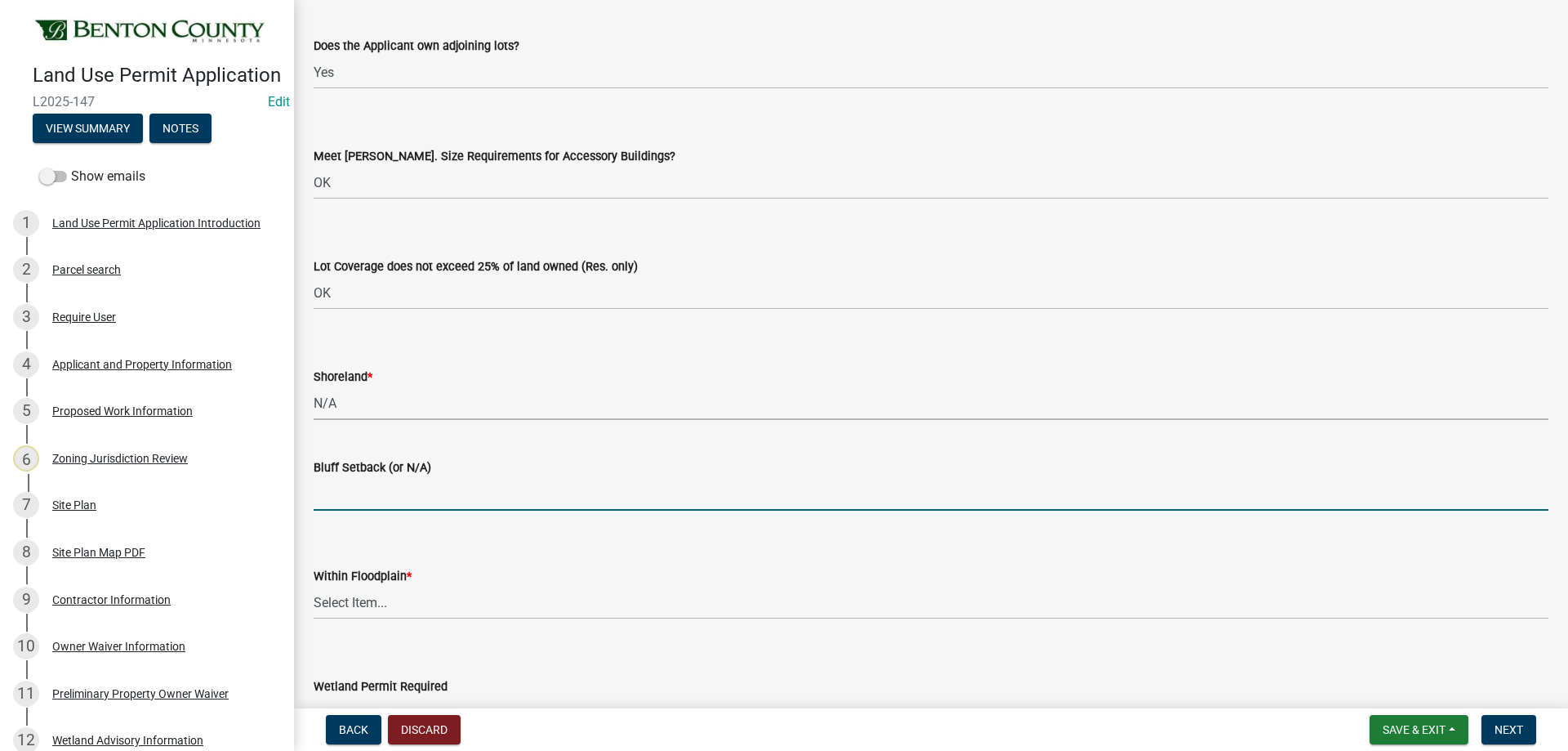
click at [366, 492] on input "Bluff Setback (or N/A)" at bounding box center [931, 494] width 1234 height 34
type input "N.A"
click at [379, 579] on label "Within Floodplain *" at bounding box center [362, 576] width 98 height 11
click at [379, 586] on select "Select Item... Yes No OK N/A" at bounding box center [931, 603] width 1234 height 34
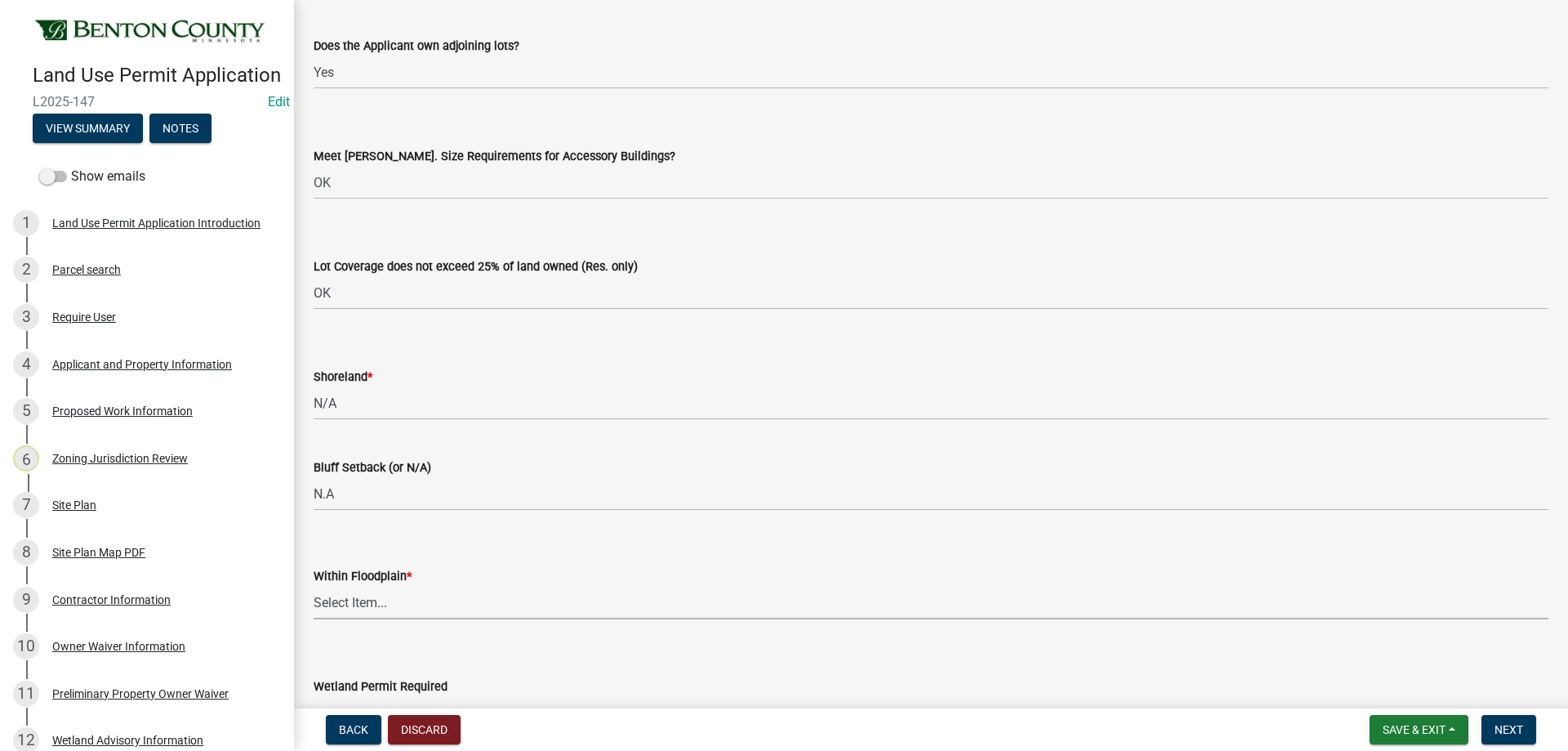
click at [379, 597] on select "Select Item... Yes No OK N/A" at bounding box center [931, 603] width 1234 height 34
click at [314, 586] on select "Select Item... Yes No OK N/A" at bounding box center [931, 603] width 1234 height 34
select select "886b3fcf-7535-4eb7-bda7-c47490aa8987"
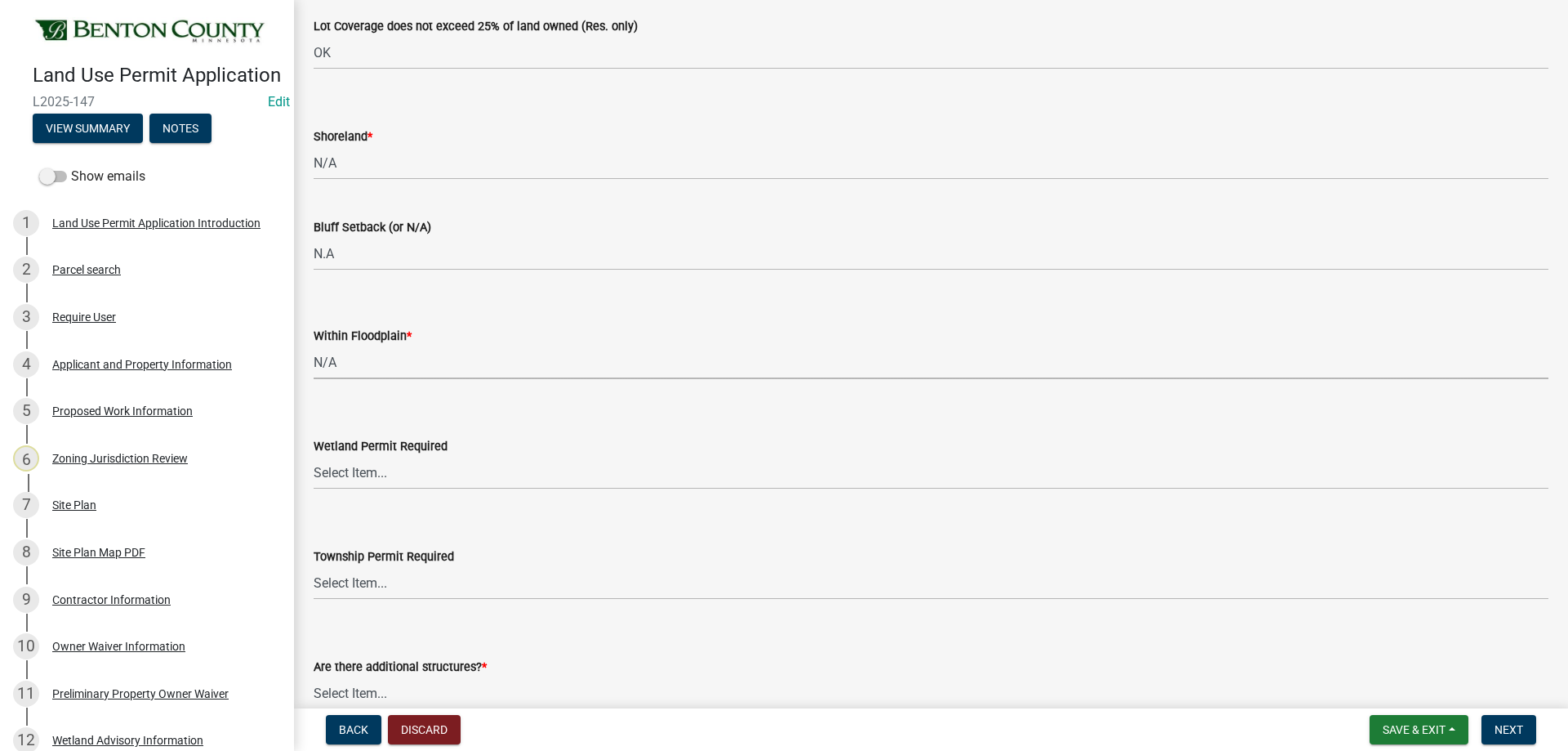
scroll to position [3759, 0]
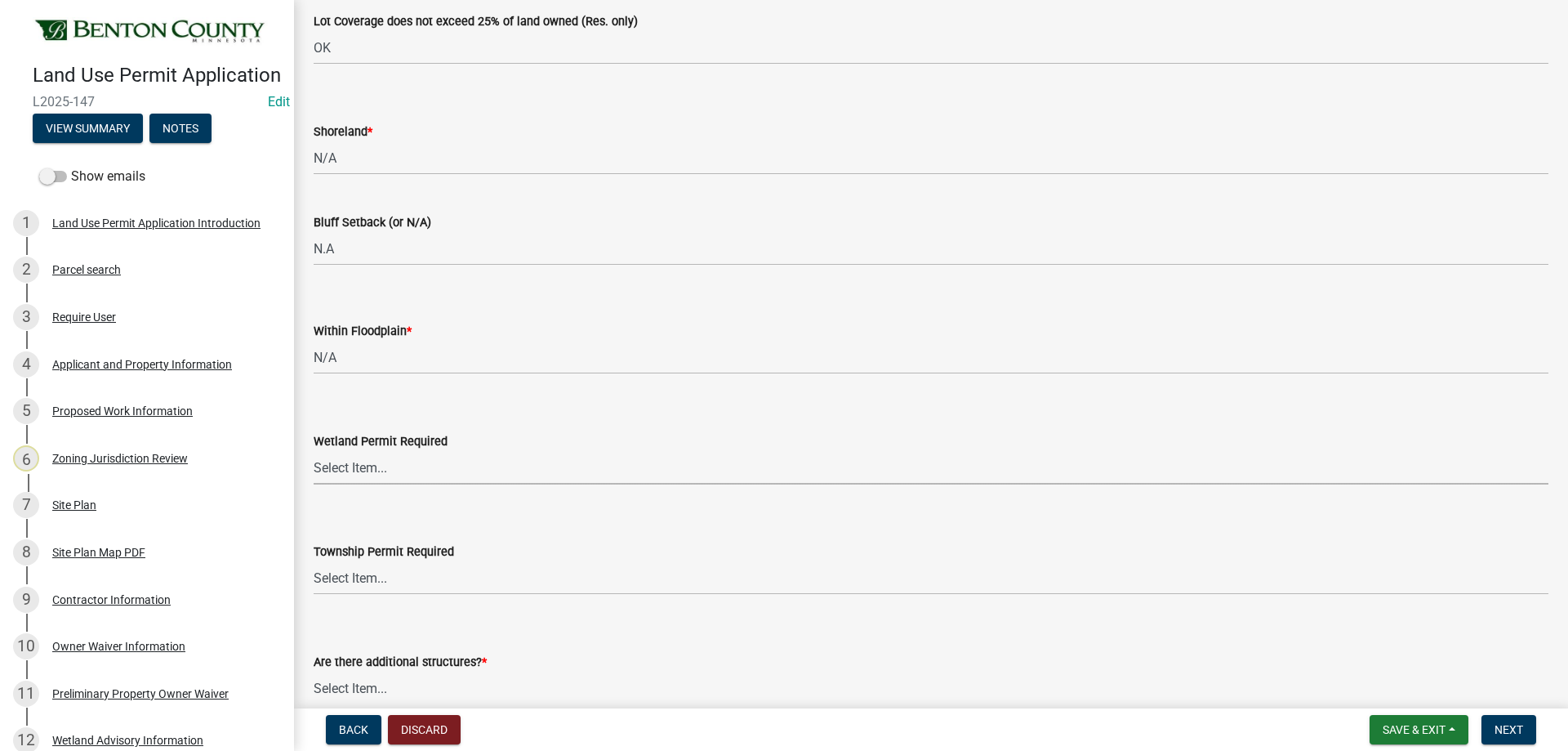
click at [364, 466] on select "Select Item... Yes No" at bounding box center [931, 468] width 1234 height 34
click at [351, 552] on label "Township Permit Required" at bounding box center [383, 552] width 140 height 11
click at [351, 562] on select "Select Item... Yes No" at bounding box center [931, 579] width 1234 height 34
click at [346, 467] on select "Select Item... Yes No" at bounding box center [931, 468] width 1234 height 34
click at [314, 451] on select "Select Item... Yes No" at bounding box center [931, 468] width 1234 height 34
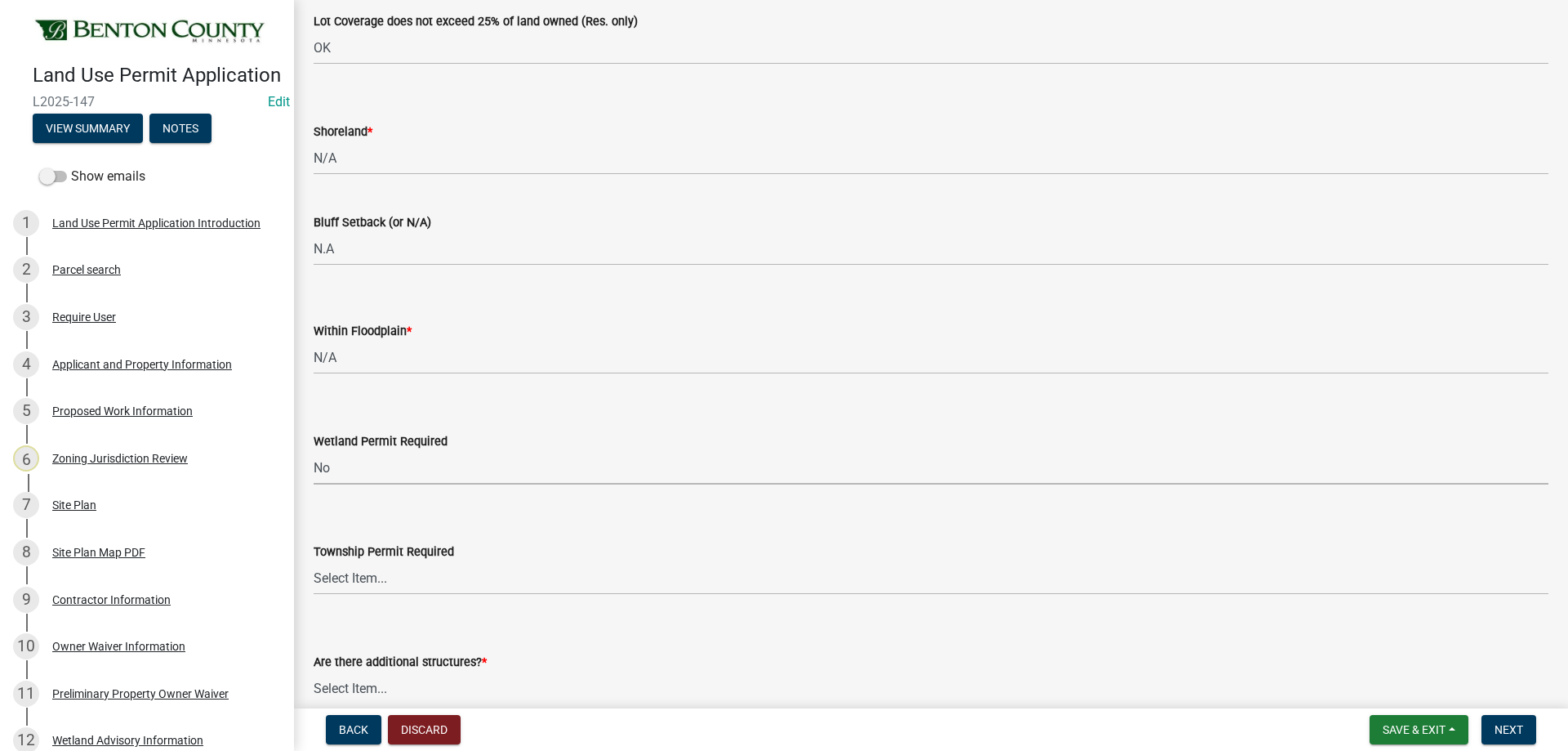
select select "58818da3-c200-45fa-b10d-5f5c42909306"
click at [380, 582] on select "Select Item... Yes No" at bounding box center [931, 579] width 1234 height 34
click at [314, 562] on select "Select Item... Yes No" at bounding box center [931, 579] width 1234 height 34
select select "b3d485fe-2f4a-4244-ab71-e3ff68bf5b58"
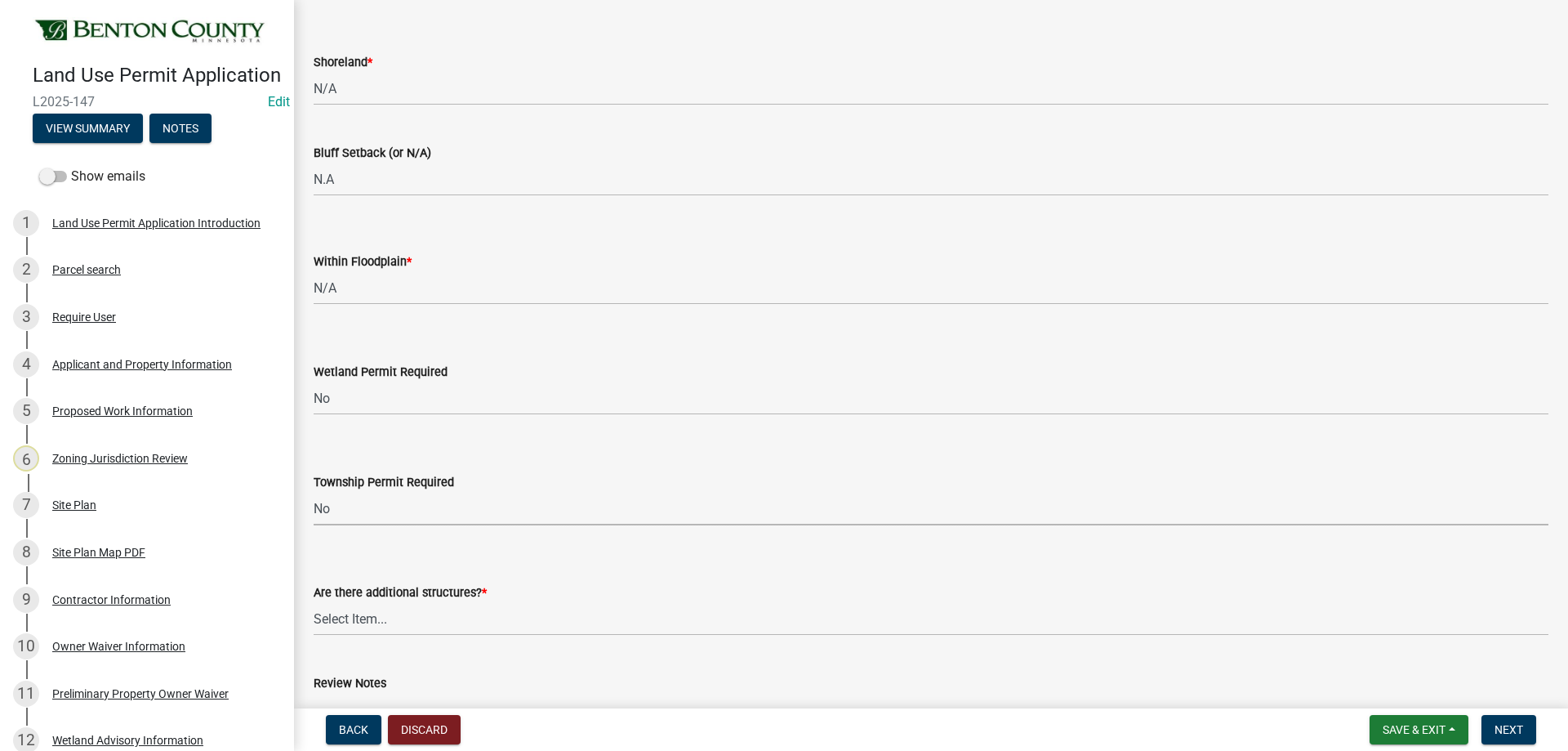
scroll to position [3922, 0]
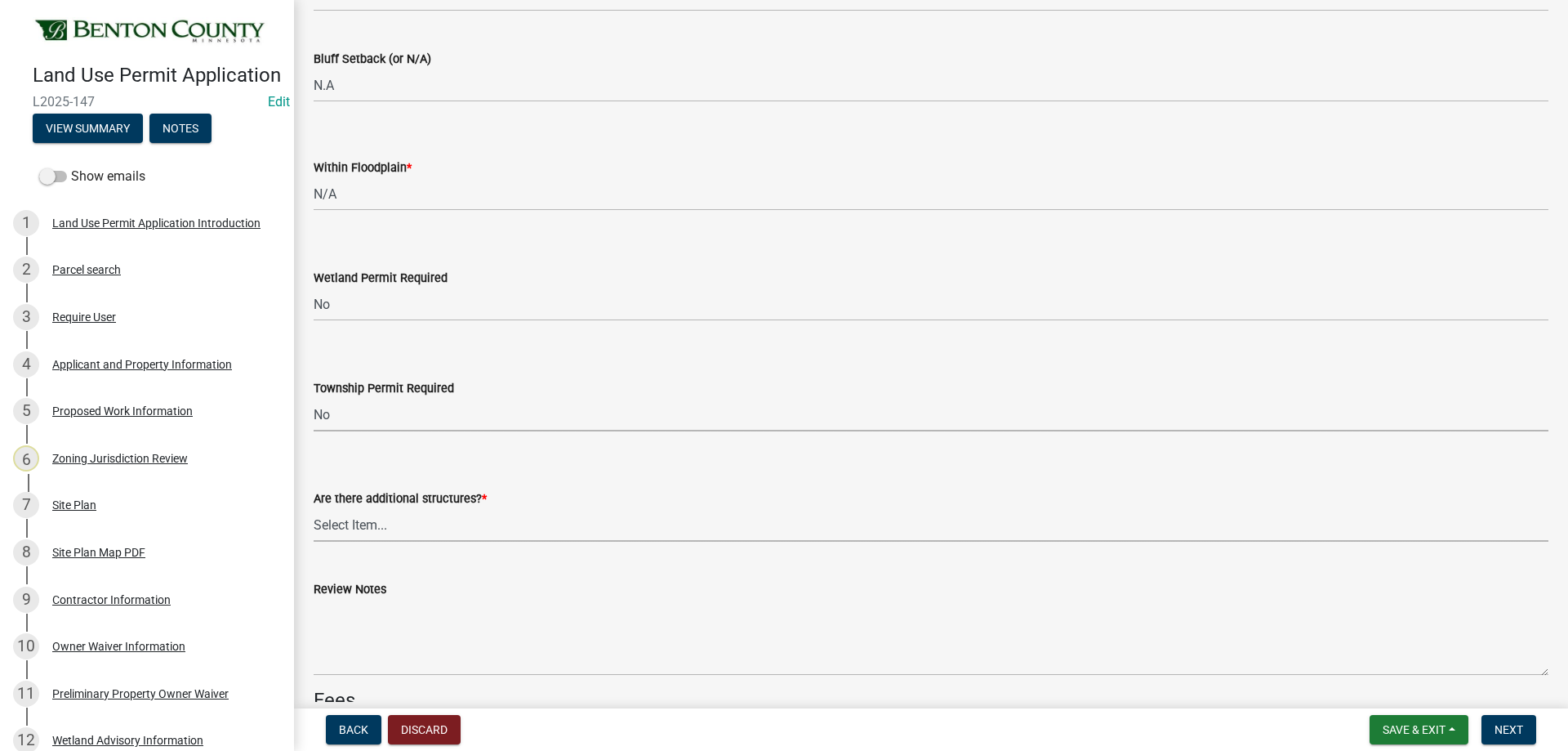
click at [444, 533] on select "Select Item... Yes No" at bounding box center [931, 525] width 1234 height 34
click at [314, 508] on select "Select Item... Yes No" at bounding box center [931, 525] width 1234 height 34
select select "3b637cc4-ed0a-4d27-997c-adf22bb05159"
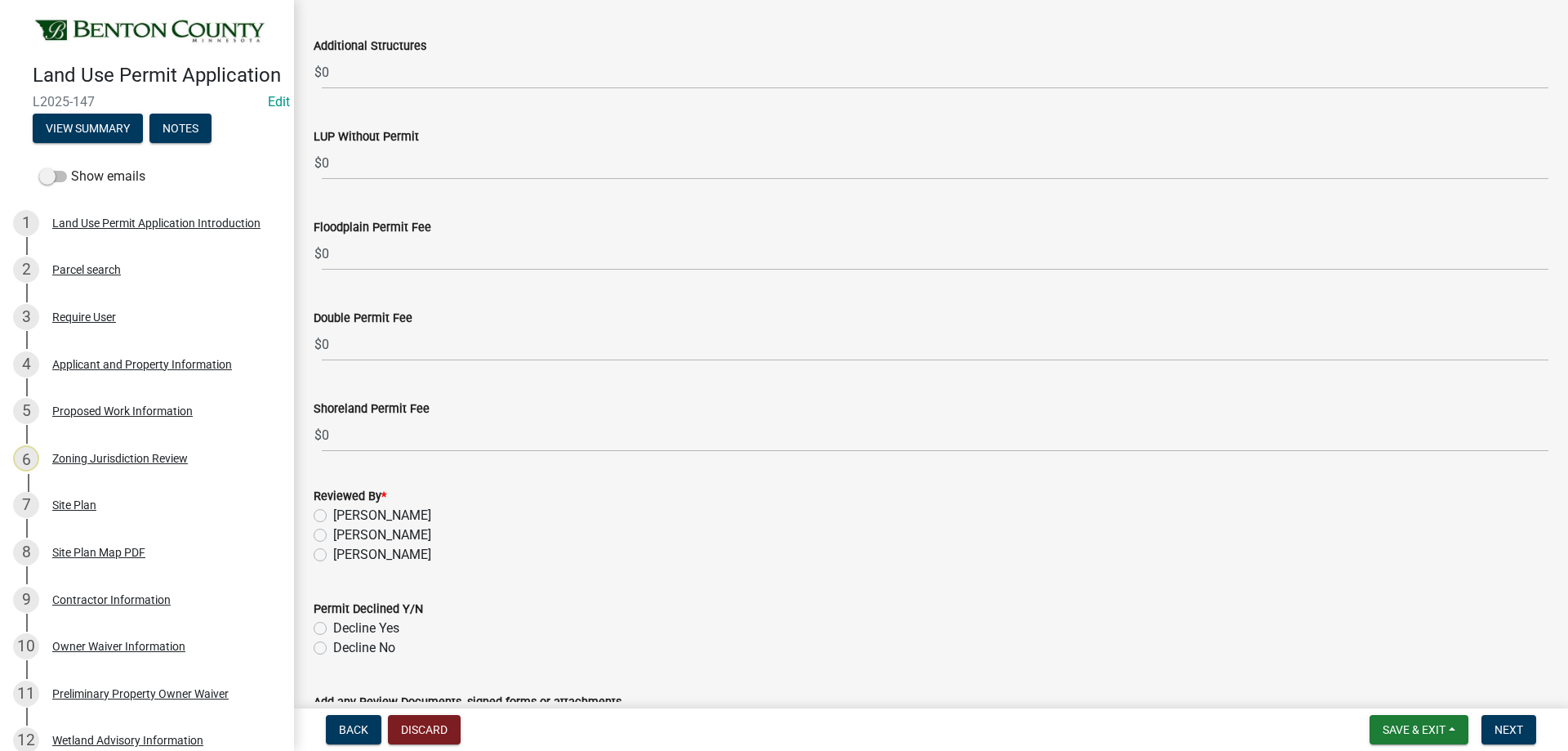
scroll to position [4970, 0]
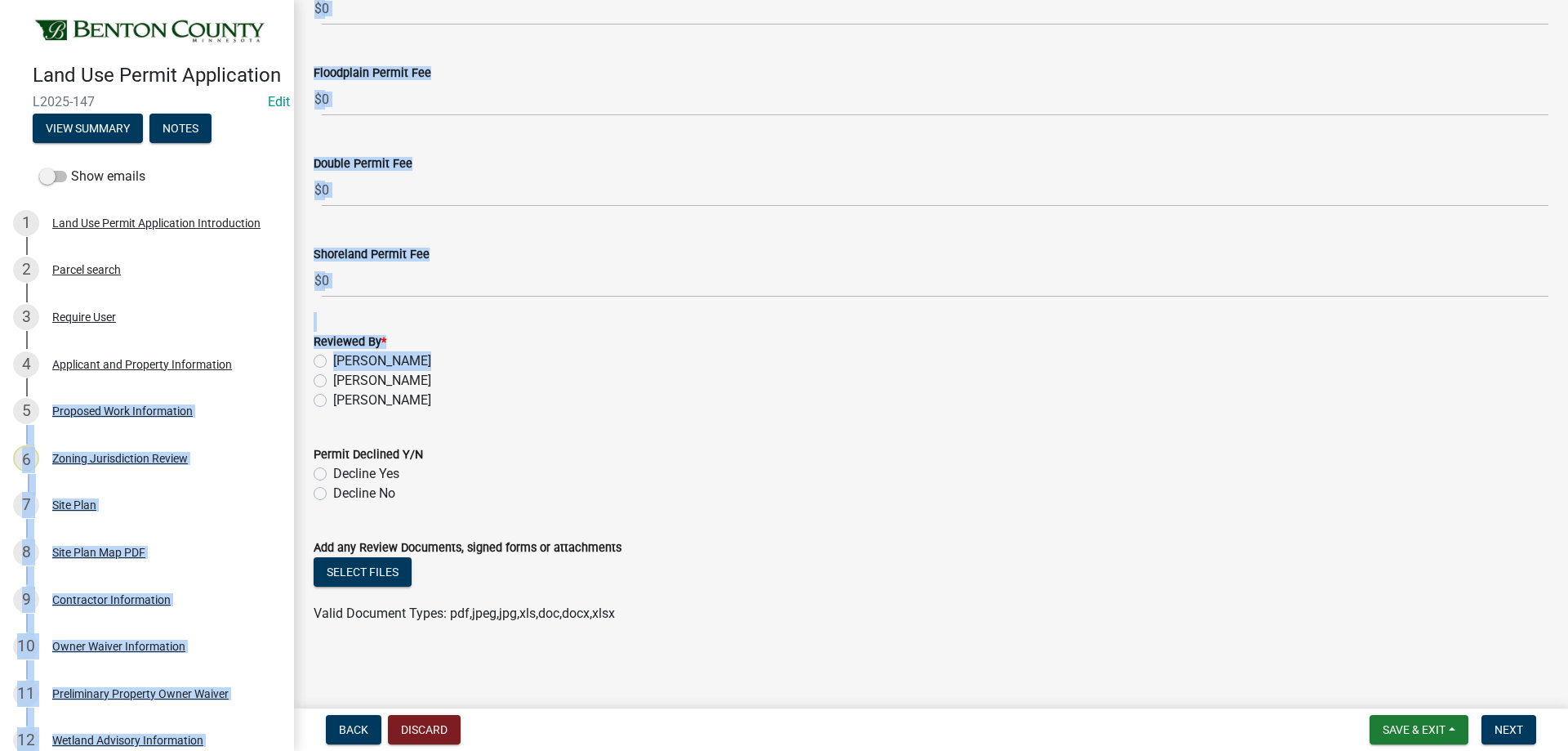
drag, startPoint x: 298, startPoint y: 390, endPoint x: 286, endPoint y: 410, distance: 23.3
click at [287, 410] on div "Land Use Permit Application L2025-147 Edit View Summary Notes Show emails 1 Lan…" at bounding box center [784, 376] width 1568 height 751
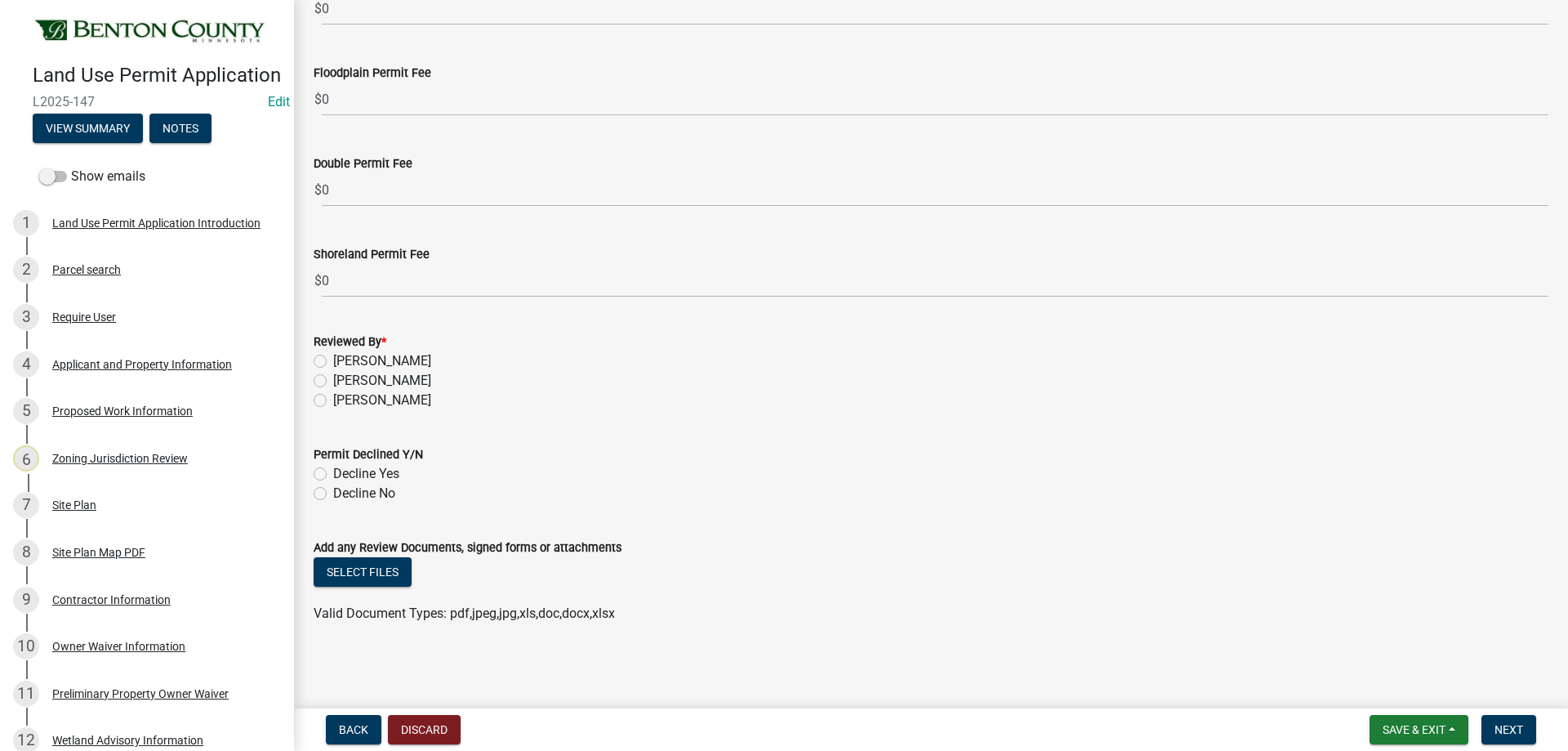
drag, startPoint x: 607, startPoint y: 403, endPoint x: 603, endPoint y: 411, distance: 8.9
click at [607, 410] on div "Ryan Kolb" at bounding box center [931, 400] width 1234 height 20
click at [334, 401] on label "Ryan Kolb" at bounding box center [382, 400] width 98 height 20
click at [334, 401] on input "Ryan Kolb" at bounding box center [338, 395] width 11 height 11
radio input "true"
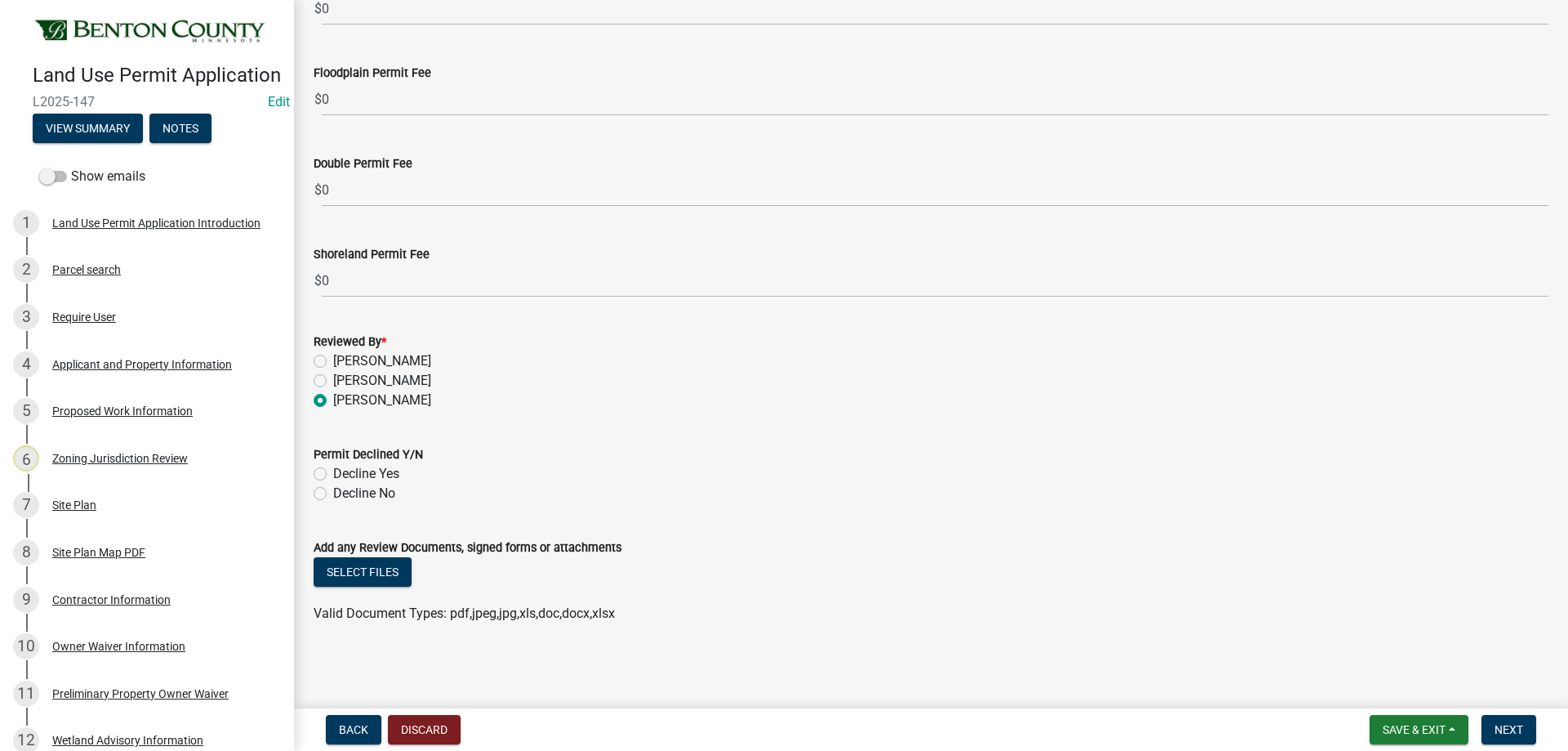
click at [334, 493] on label "Decline No" at bounding box center [364, 494] width 62 height 20
click at [334, 493] on input "Decline No" at bounding box center [338, 489] width 11 height 11
radio input "true"
click at [379, 570] on button "Select files" at bounding box center [362, 572] width 98 height 30
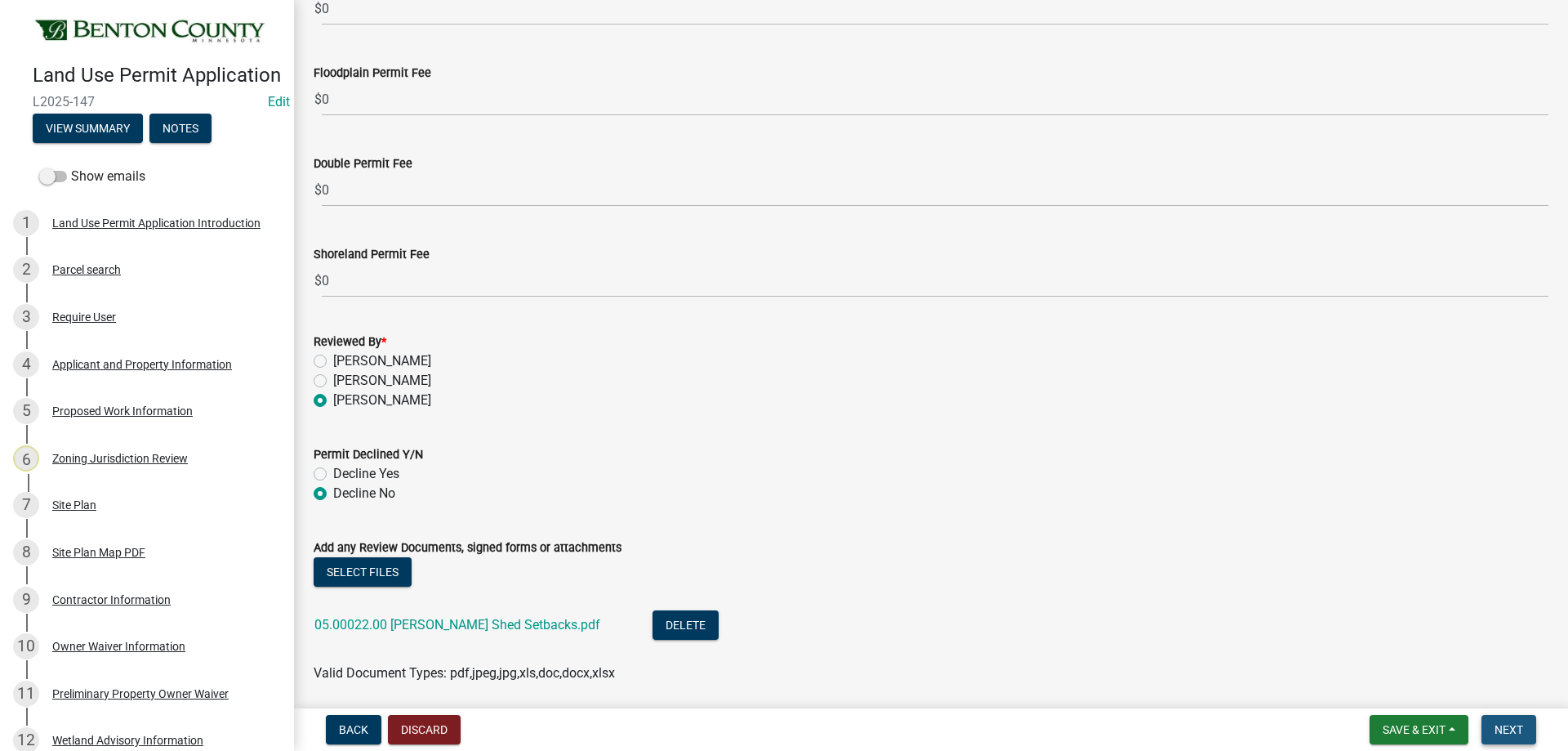
click at [1518, 724] on span "Next" at bounding box center [1508, 729] width 29 height 13
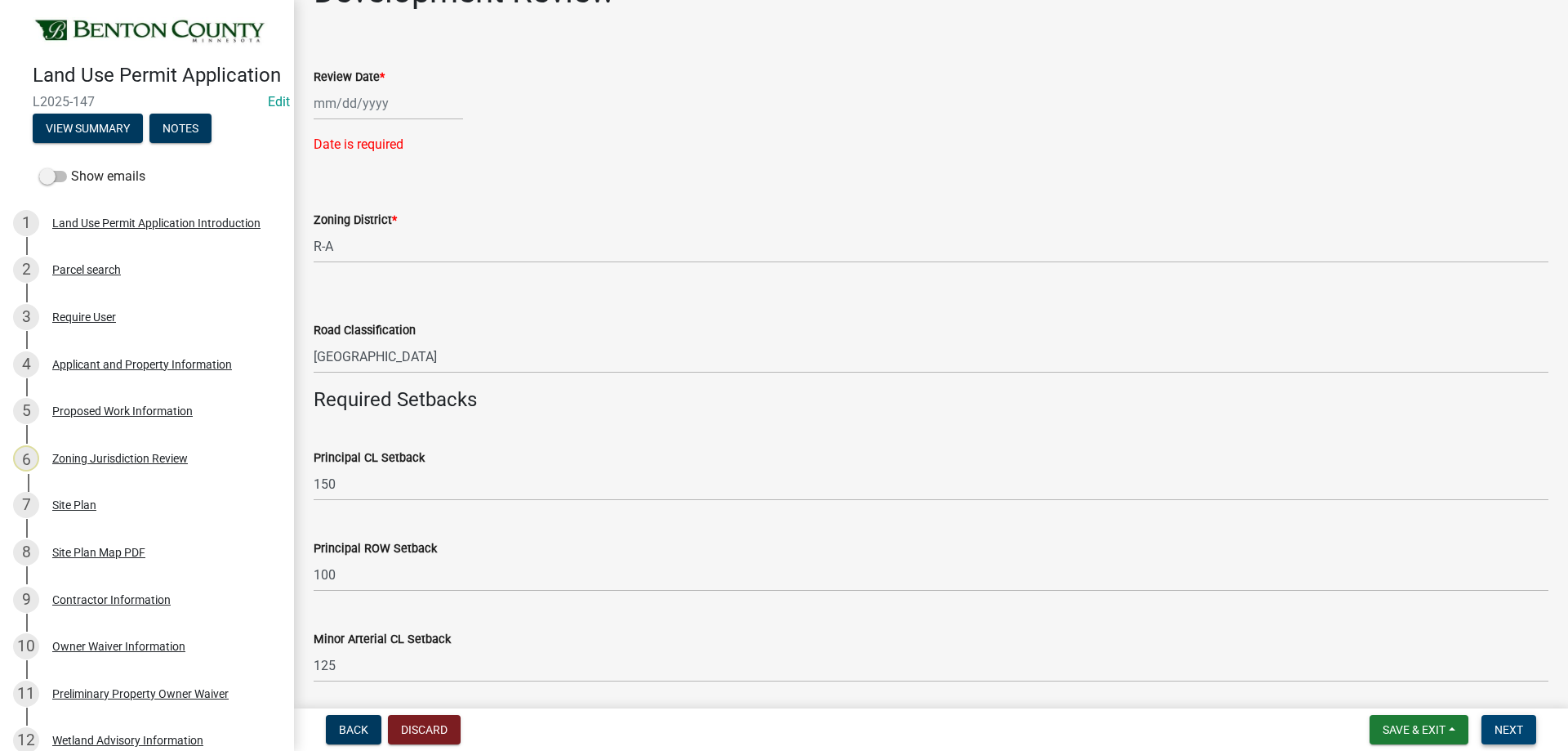
scroll to position [0, 0]
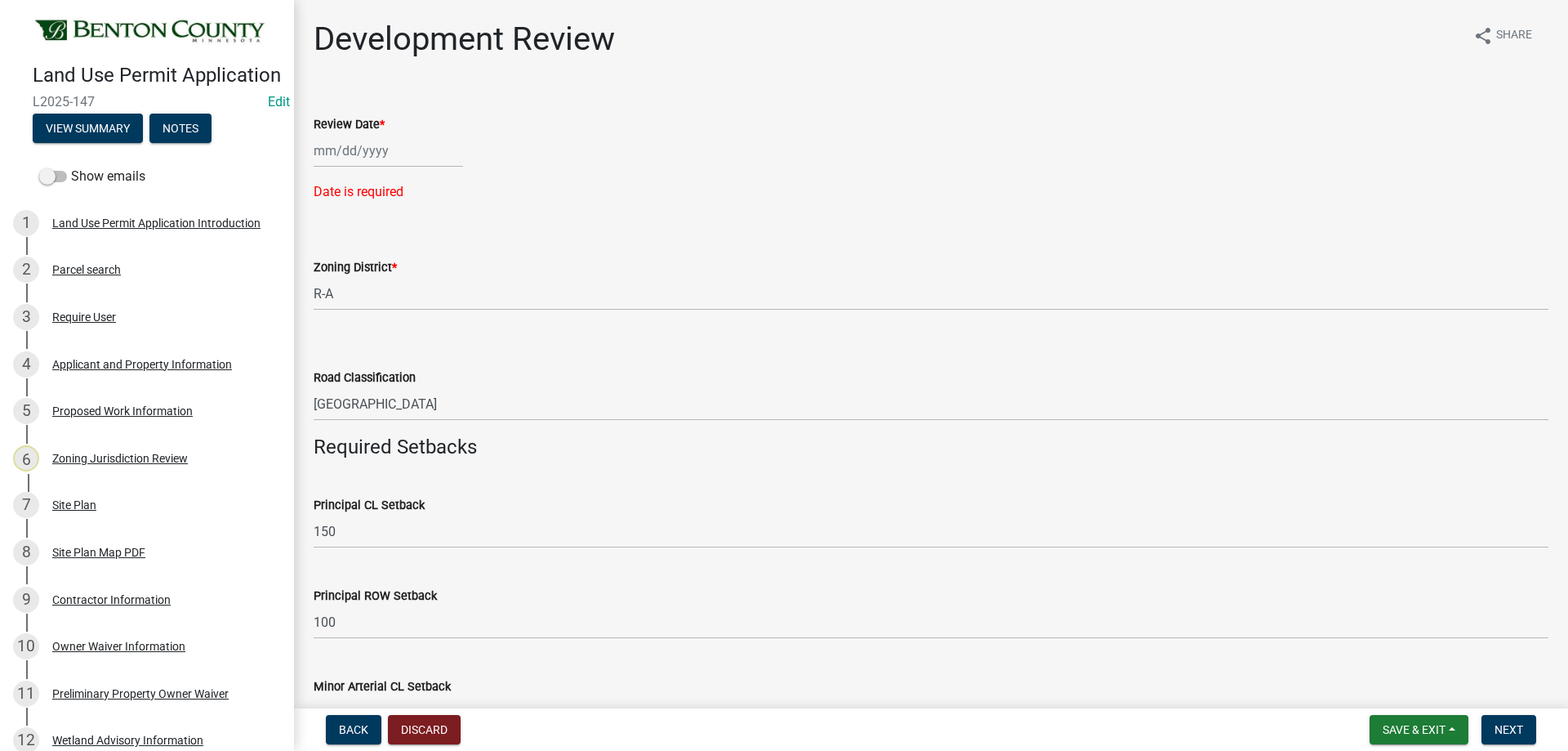
click at [346, 154] on div at bounding box center [388, 151] width 149 height 34
select select "10"
select select "2025"
click at [423, 260] on div "10" at bounding box center [434, 264] width 26 height 26
type input "10/10/2025"
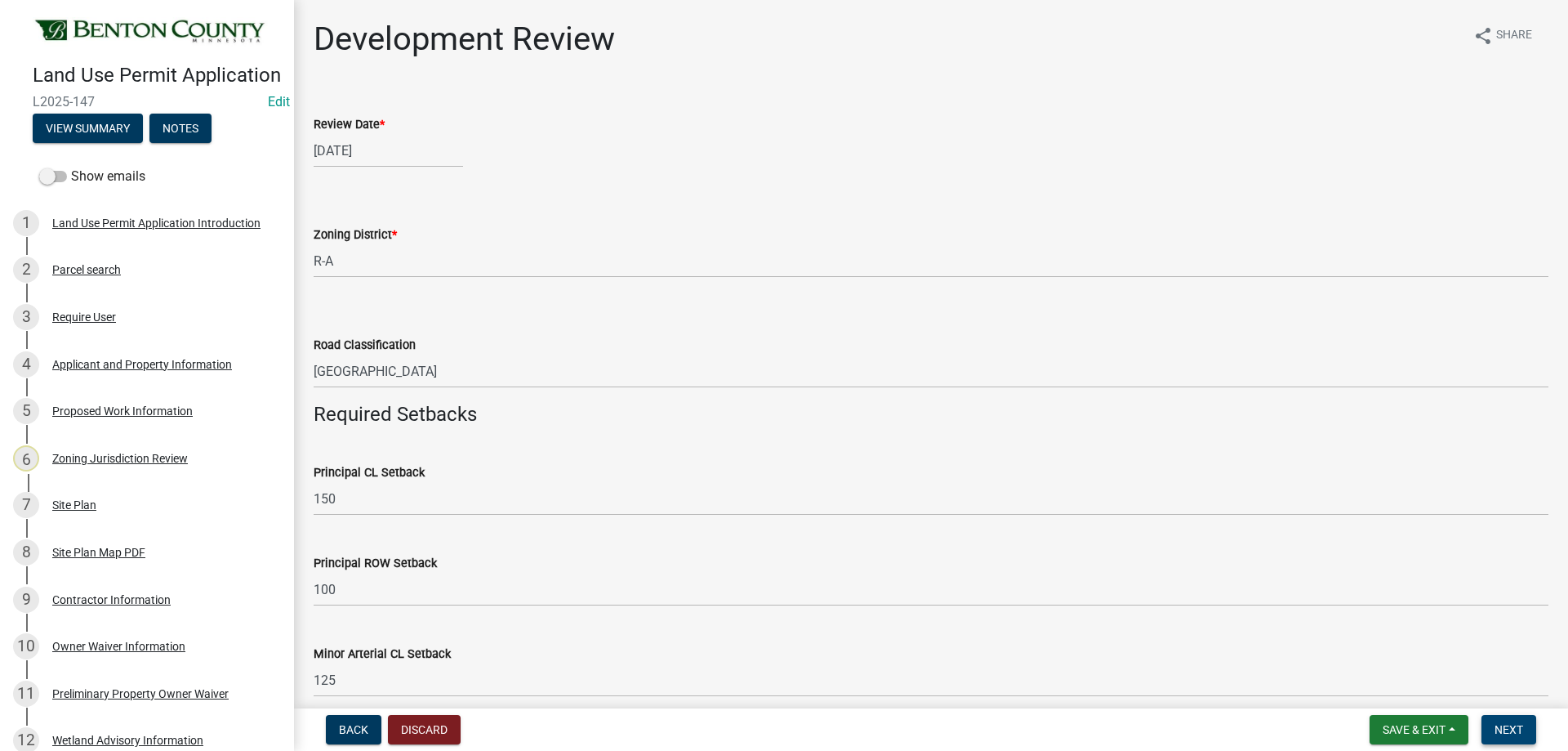
click at [1497, 732] on span "Next" at bounding box center [1508, 729] width 29 height 13
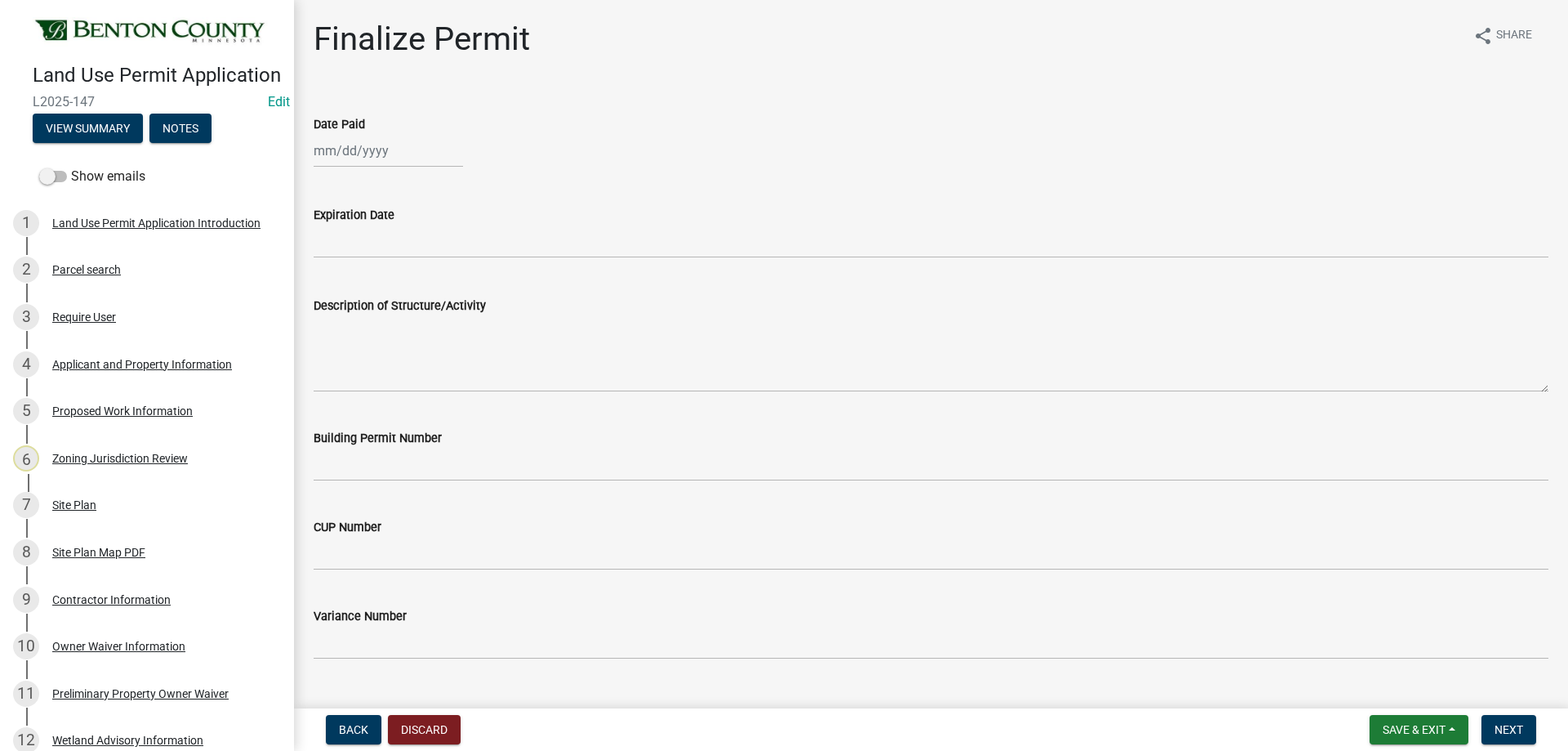
click at [356, 151] on div at bounding box center [388, 151] width 149 height 34
select select "10"
select select "2025"
click at [434, 266] on div "10" at bounding box center [434, 264] width 26 height 26
type input "10/10/2025"
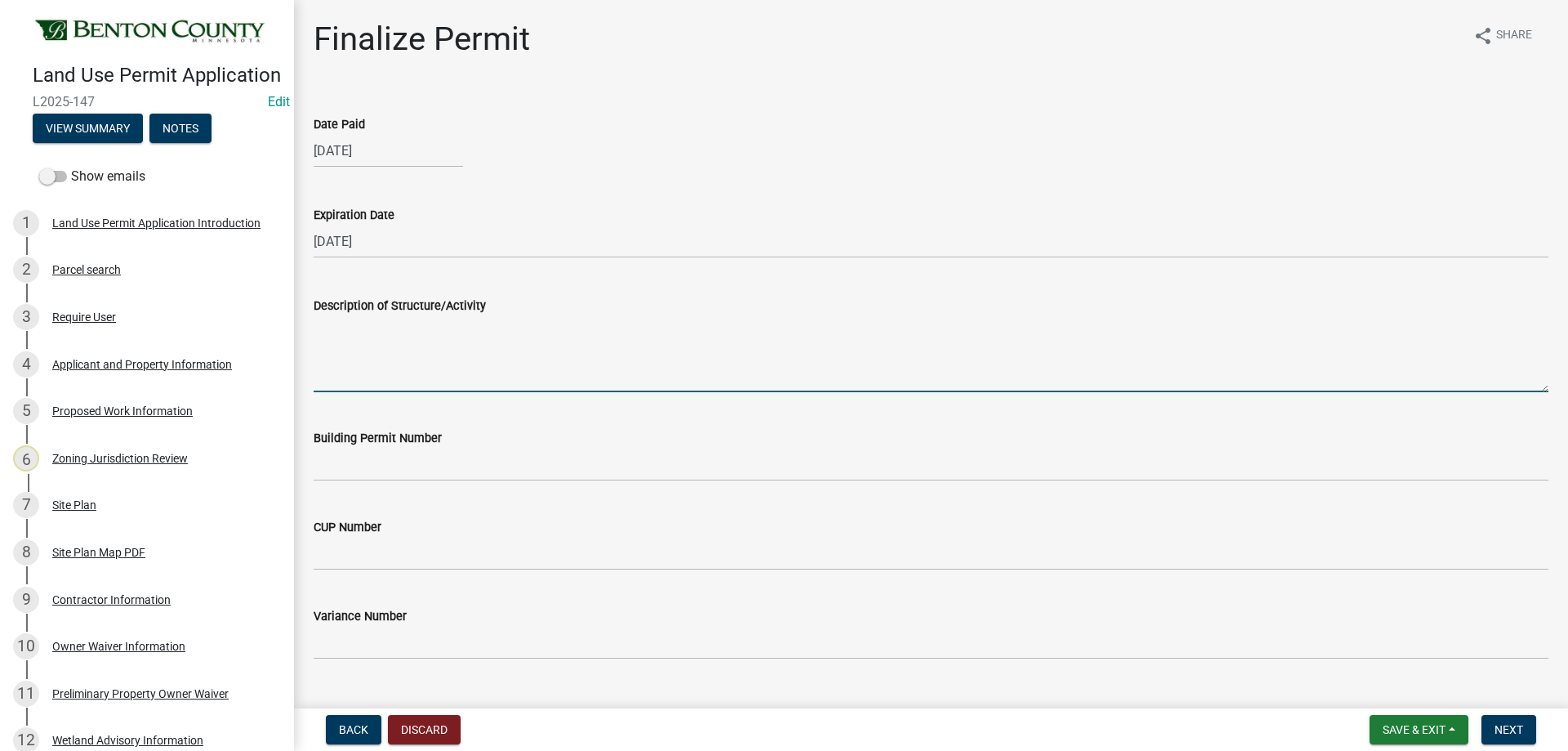
click at [396, 352] on textarea "Description of Structure/Activity" at bounding box center [931, 354] width 1234 height 77
paste textarea "Construction of a 66’x40’ Shed. MUST MEET MINIMUM REQUIRED PROPERTY SETBACKS: F…"
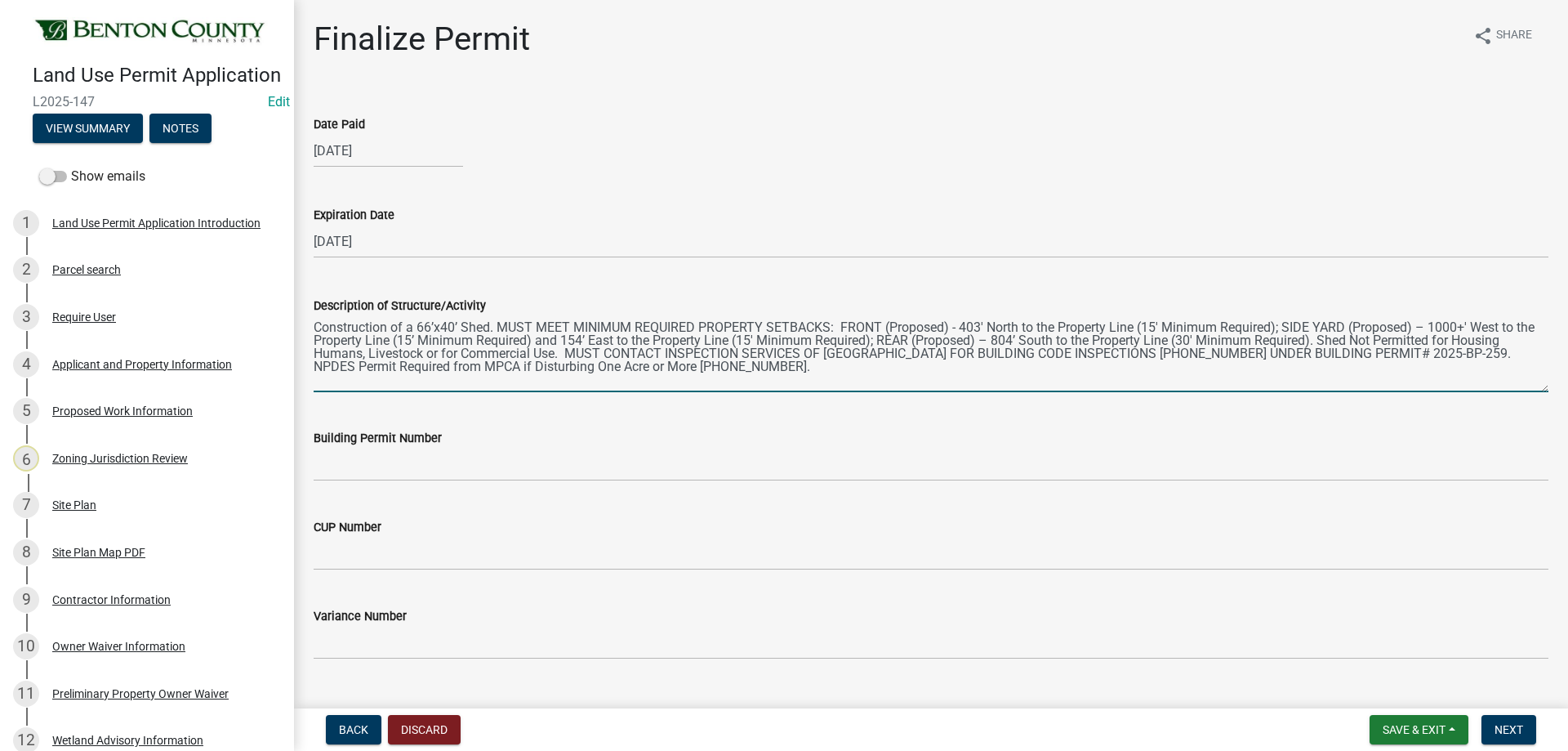
type textarea "Construction of a 66’x40’ Shed. MUST MEET MINIMUM REQUIRED PROPERTY SETBACKS: F…"
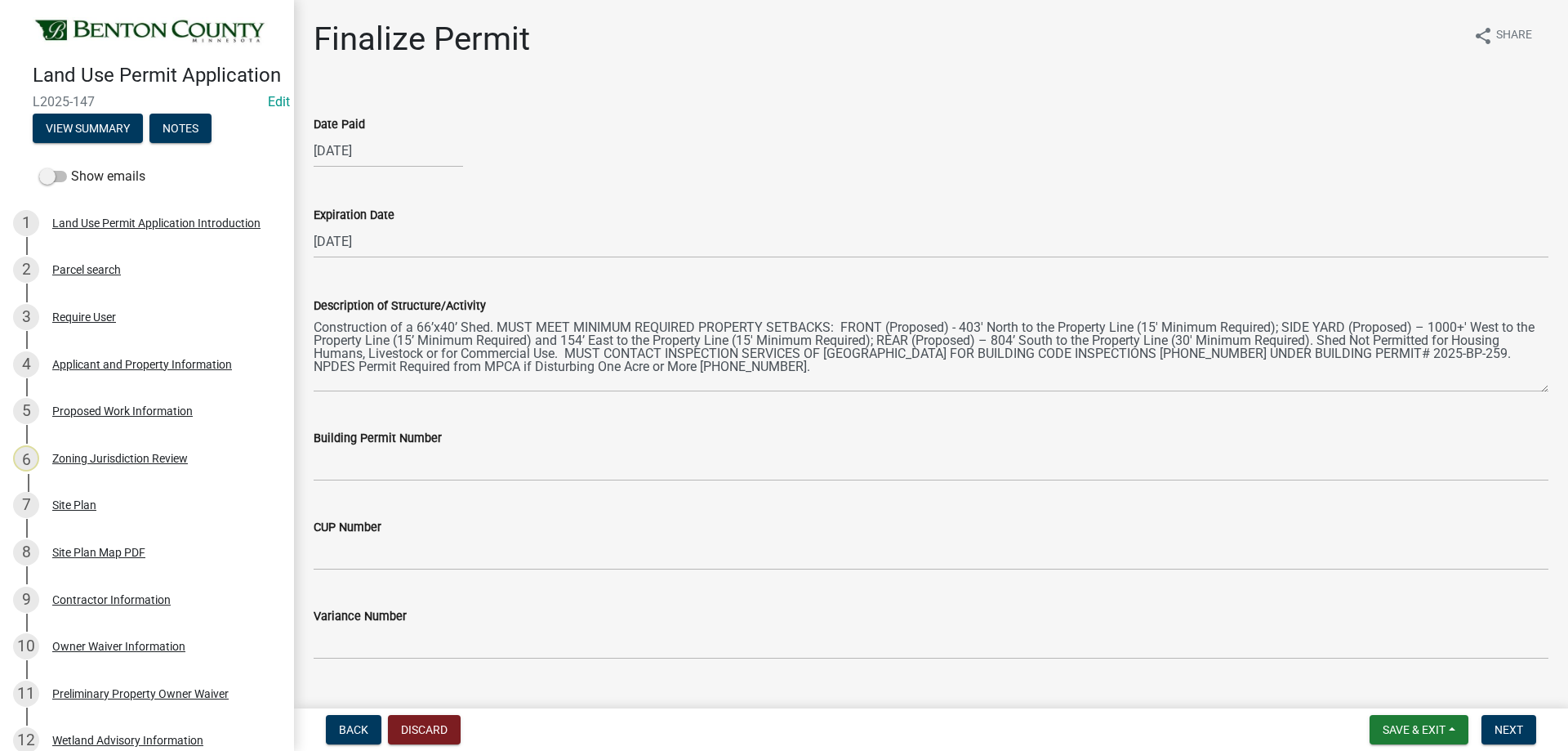
click at [343, 525] on label "CUP Number" at bounding box center [347, 527] width 68 height 11
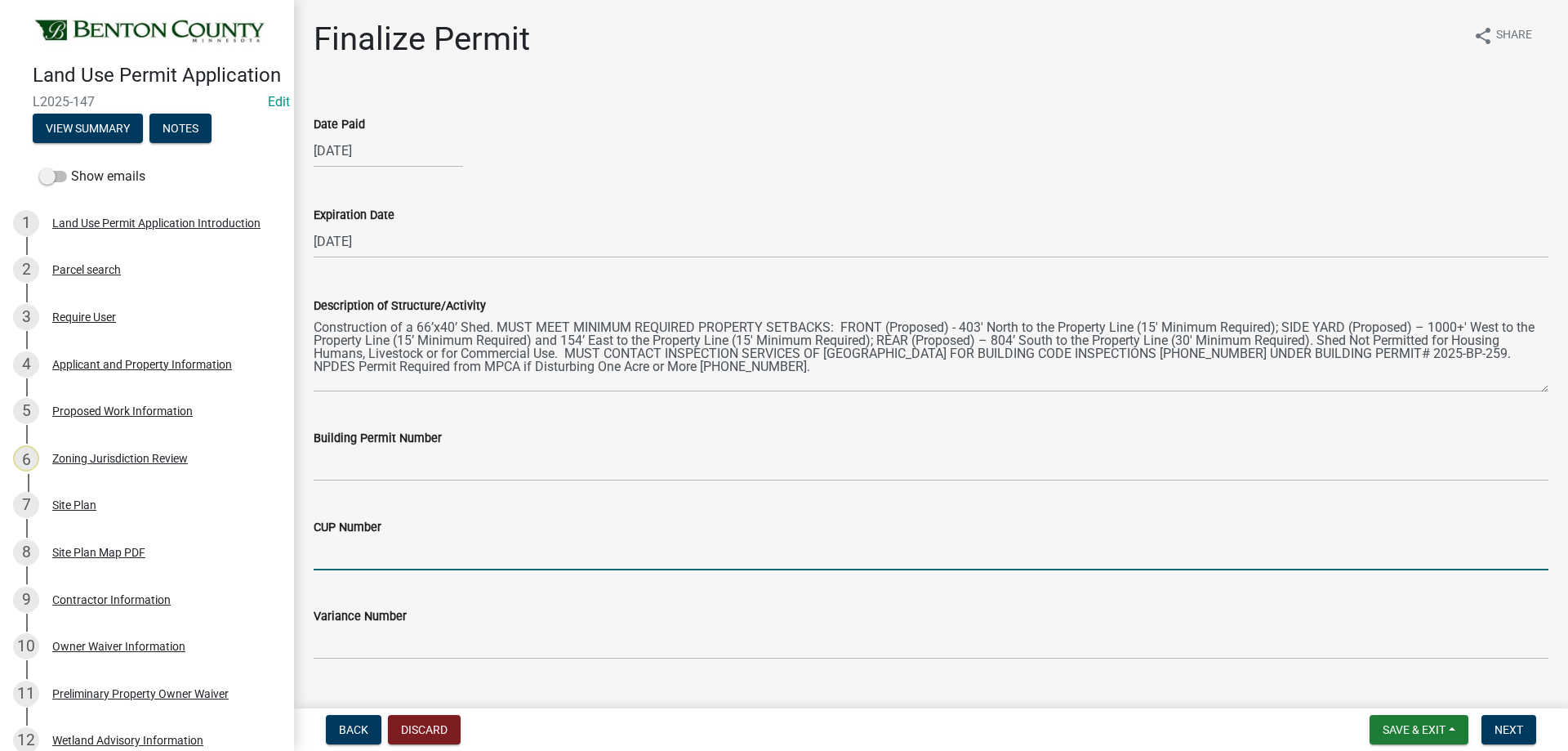
click at [343, 537] on input "CUP Number" at bounding box center [931, 554] width 1234 height 34
click at [407, 539] on input "CUP Number" at bounding box center [931, 554] width 1234 height 34
click at [358, 530] on label "CUP Number" at bounding box center [347, 527] width 68 height 11
click at [358, 537] on input "CUP Number" at bounding box center [931, 554] width 1234 height 34
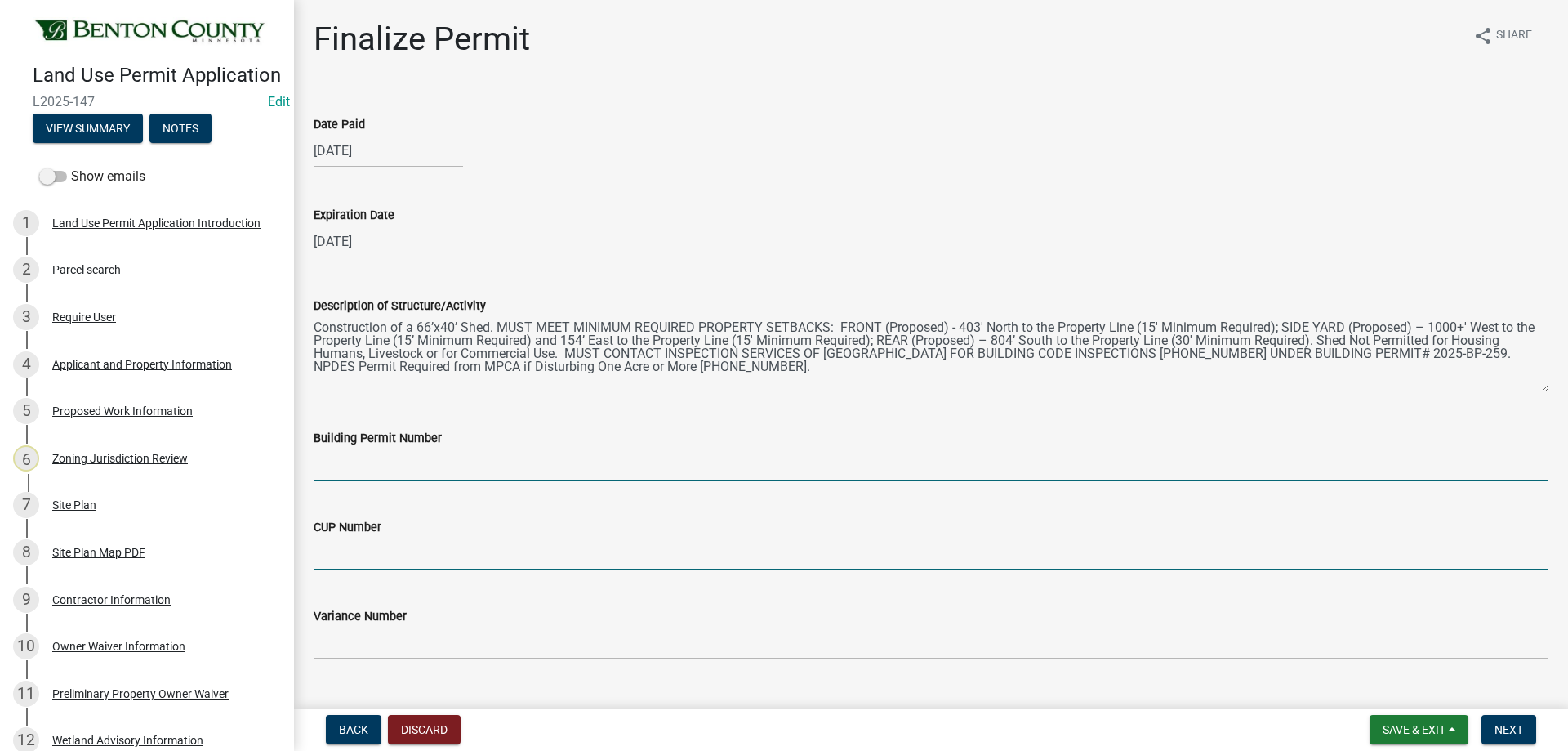
click at [352, 454] on input "Building Permit Number" at bounding box center [931, 465] width 1234 height 34
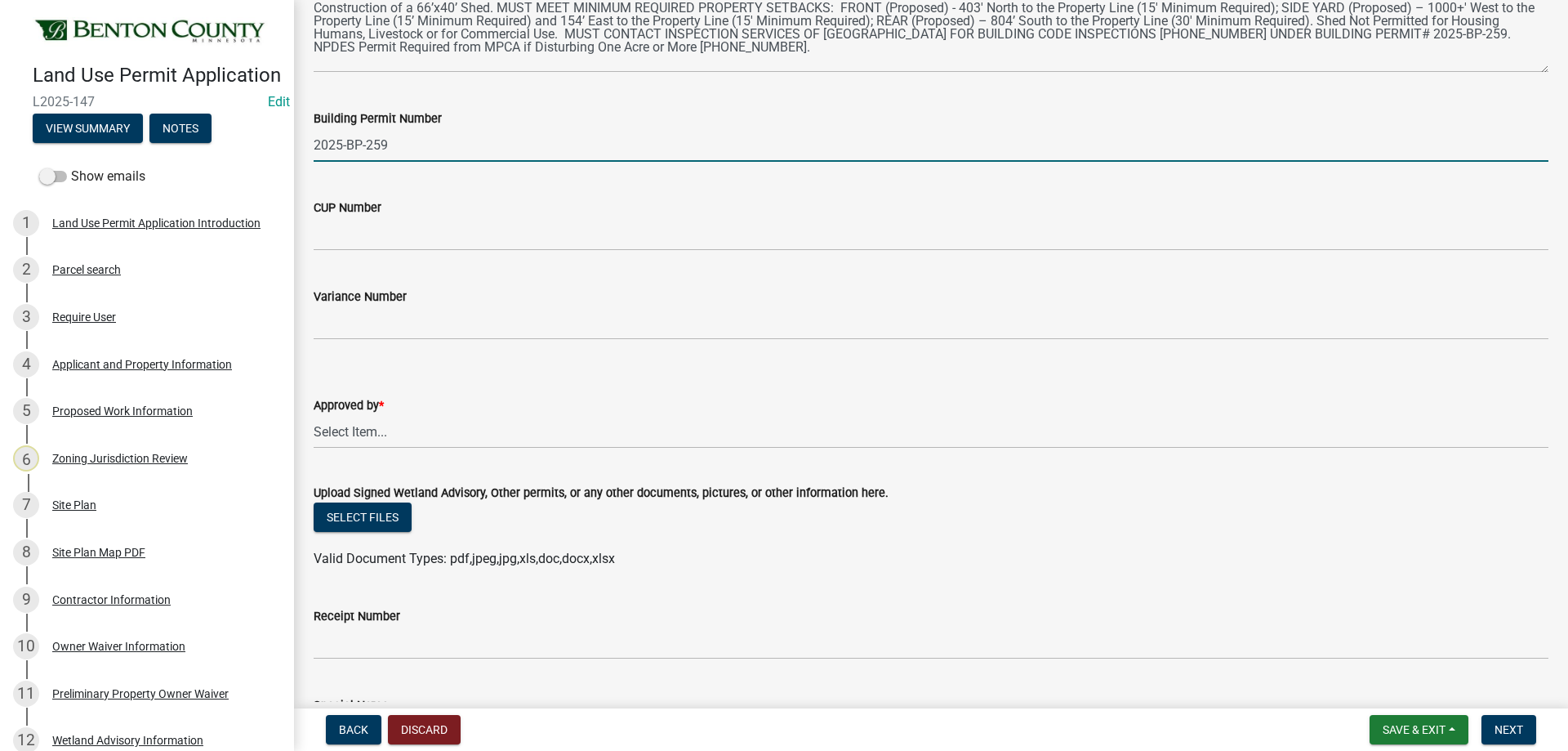
scroll to position [327, 0]
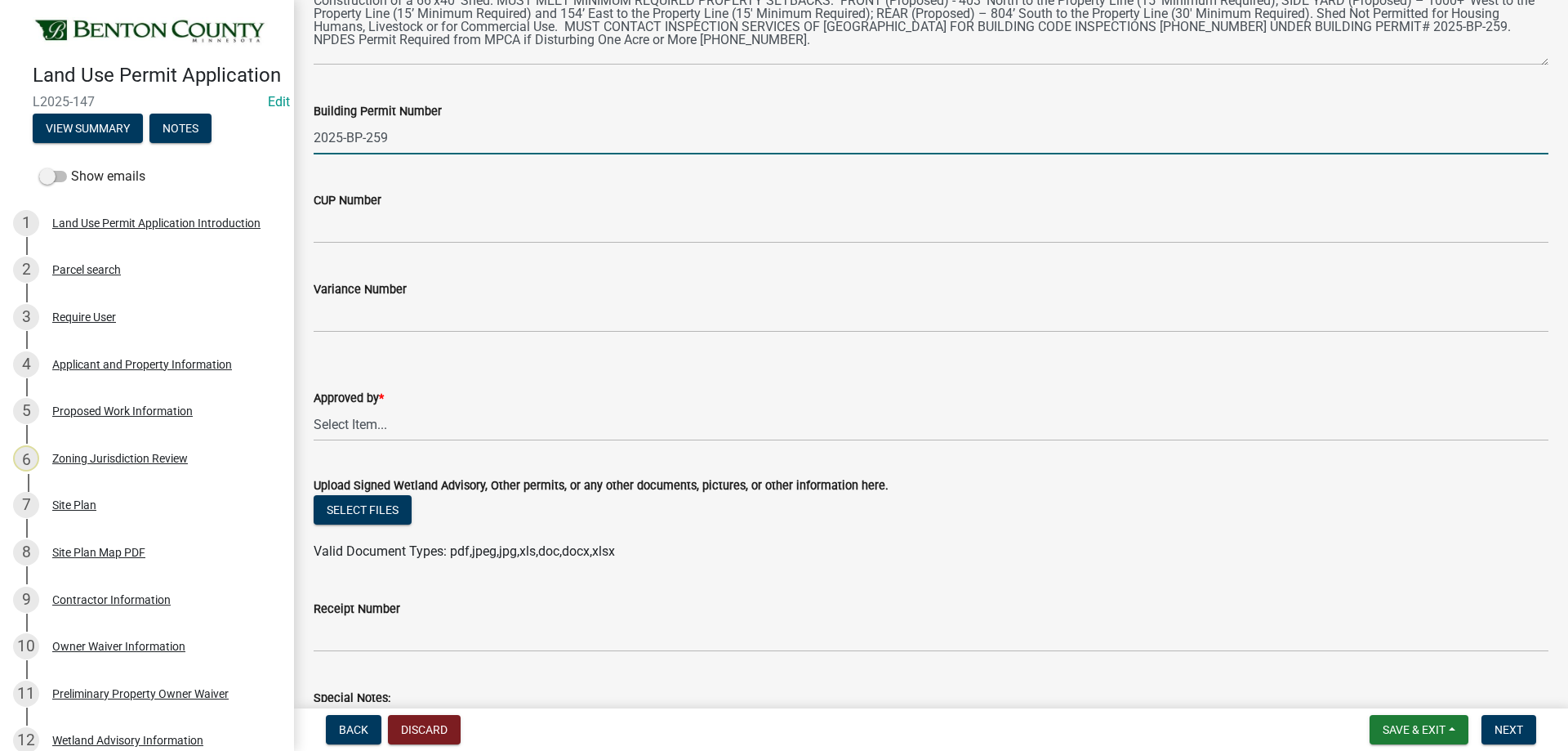
type input "2025-BP-259"
click at [340, 410] on select "Select Item... Roxanne Achman Sean Moe Ryan Kolb" at bounding box center [931, 424] width 1234 height 34
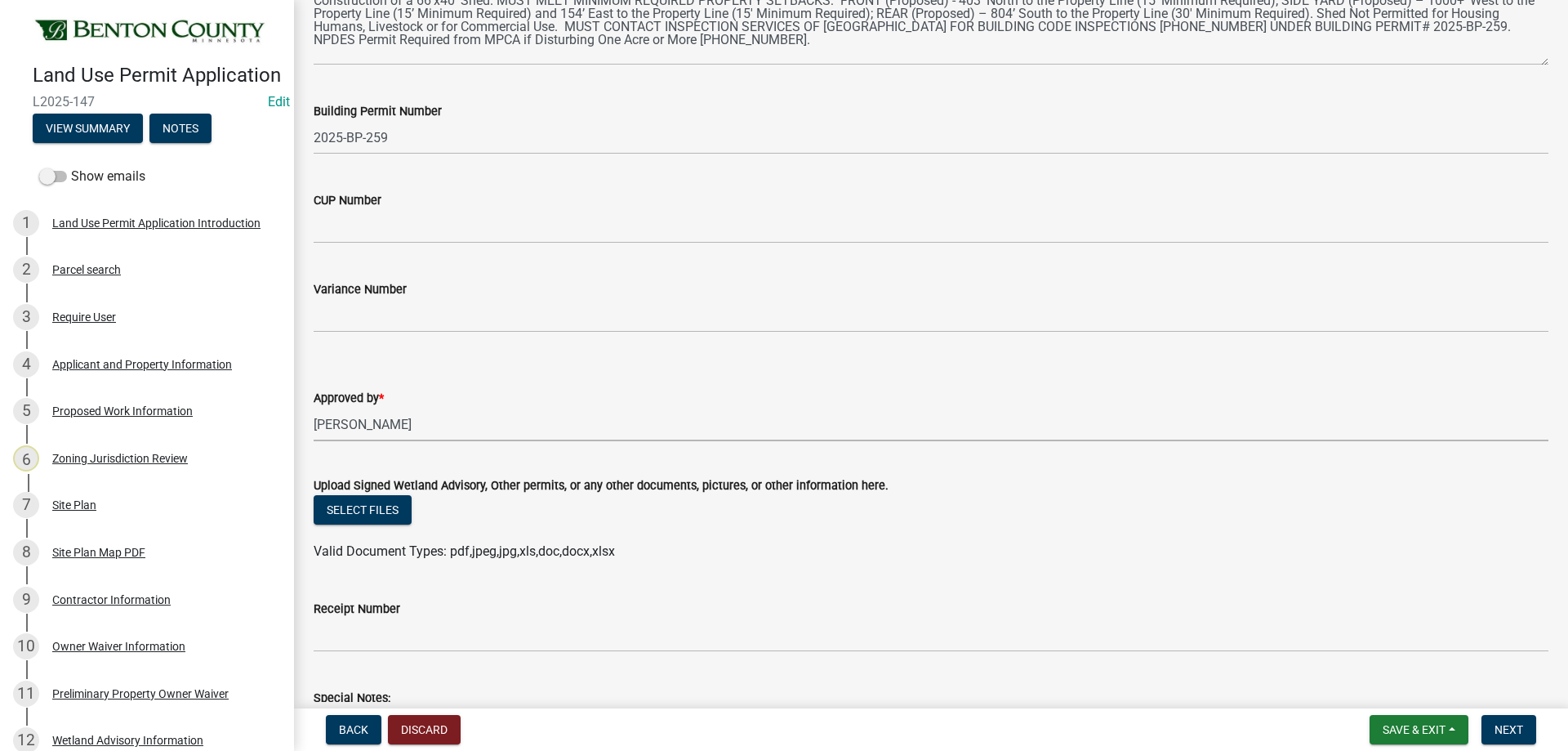
click at [314, 407] on select "Select Item... Roxanne Achman Sean Moe Ryan Kolb" at bounding box center [931, 424] width 1234 height 34
select select "2873f93f-8df0-4e6b-8434-4300eee57b0f"
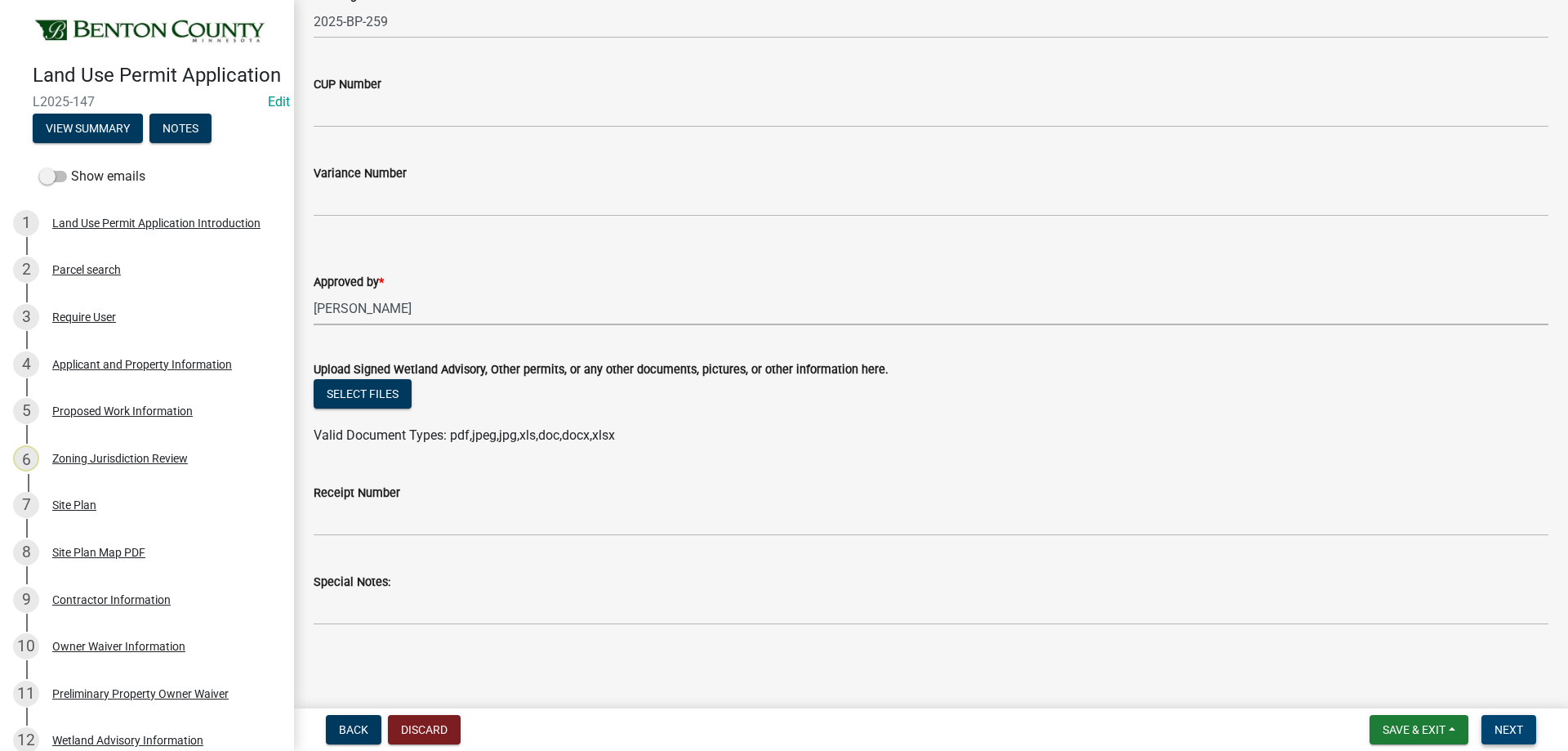
click at [1509, 723] on span "Next" at bounding box center [1508, 729] width 29 height 13
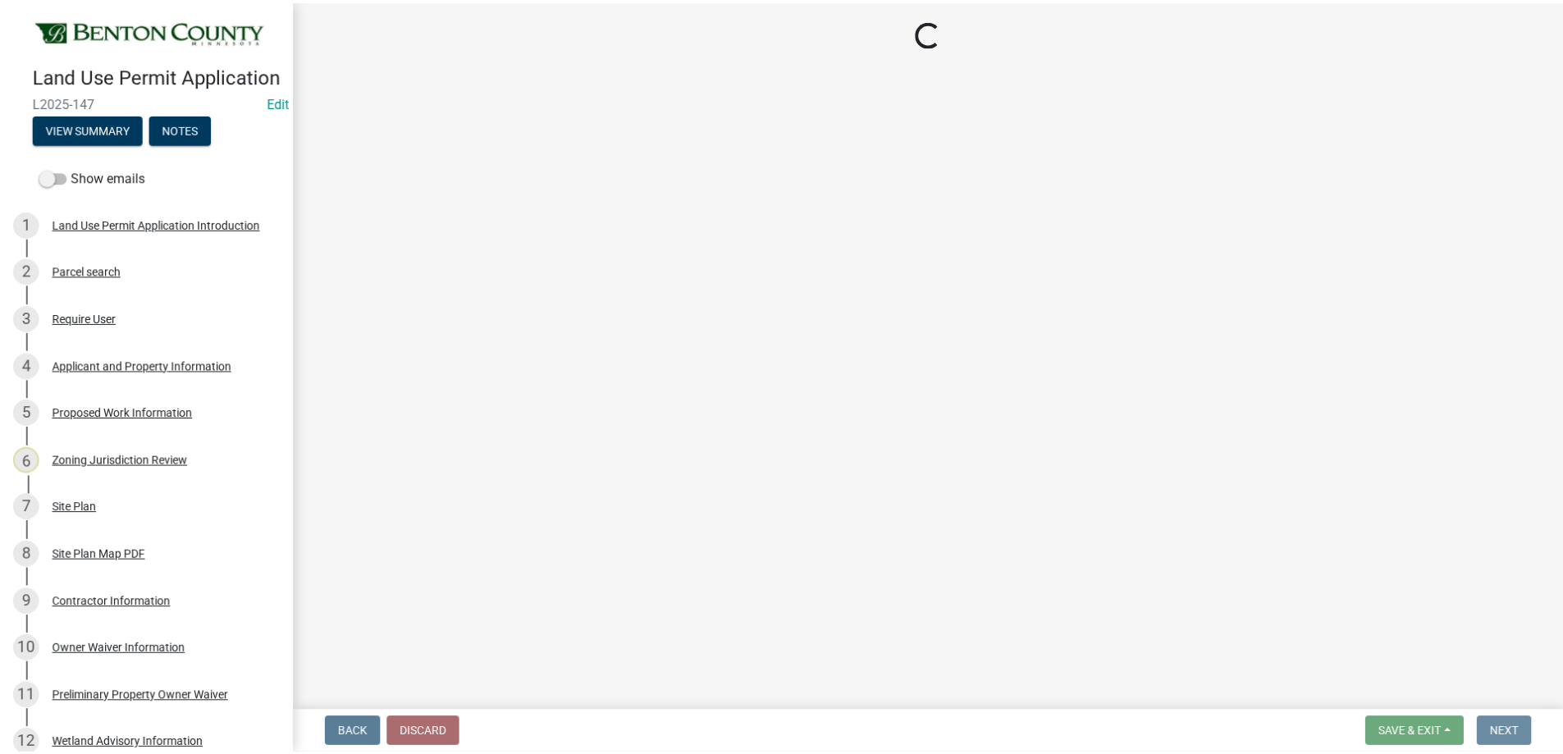
scroll to position [0, 0]
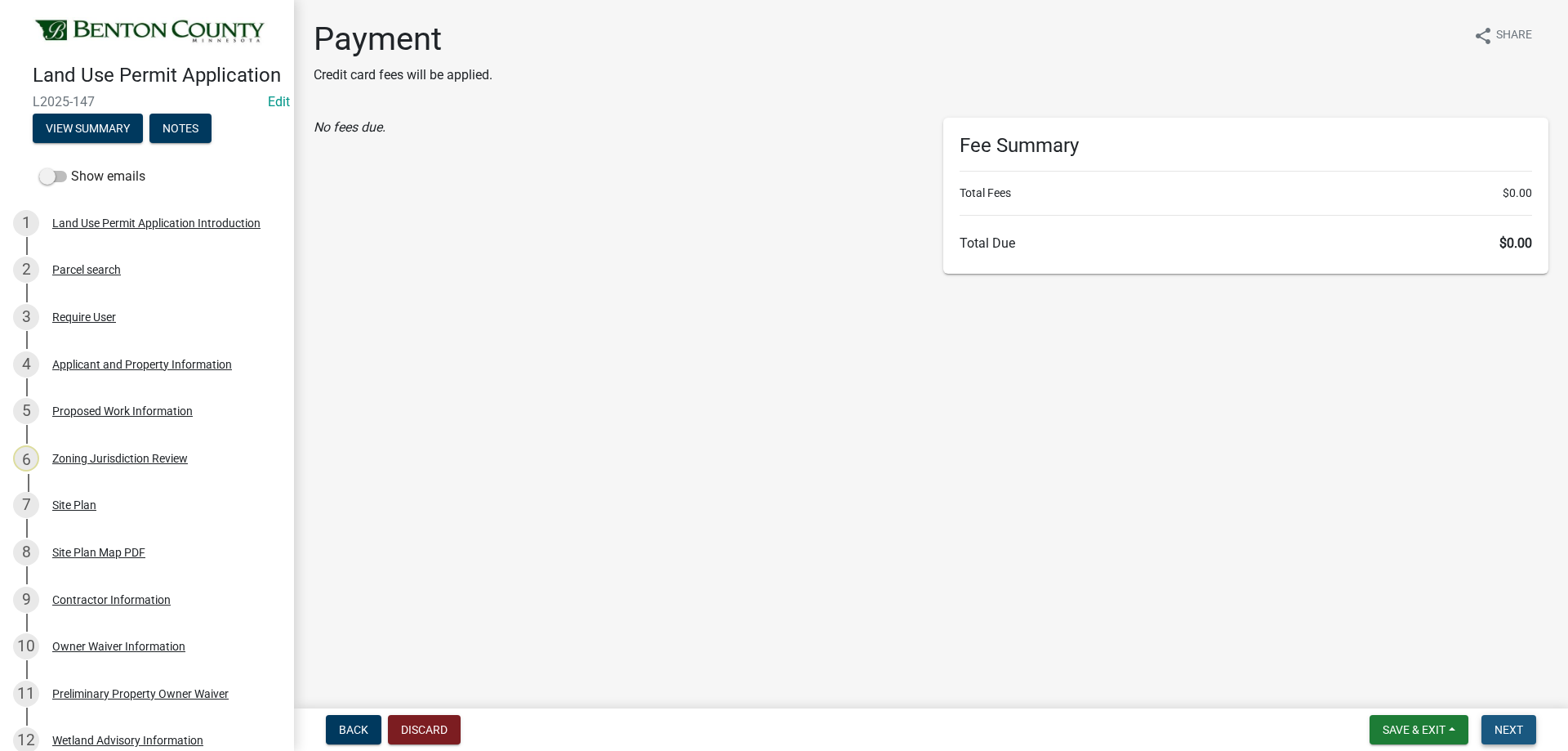
click at [1508, 720] on button "Next" at bounding box center [1508, 730] width 55 height 30
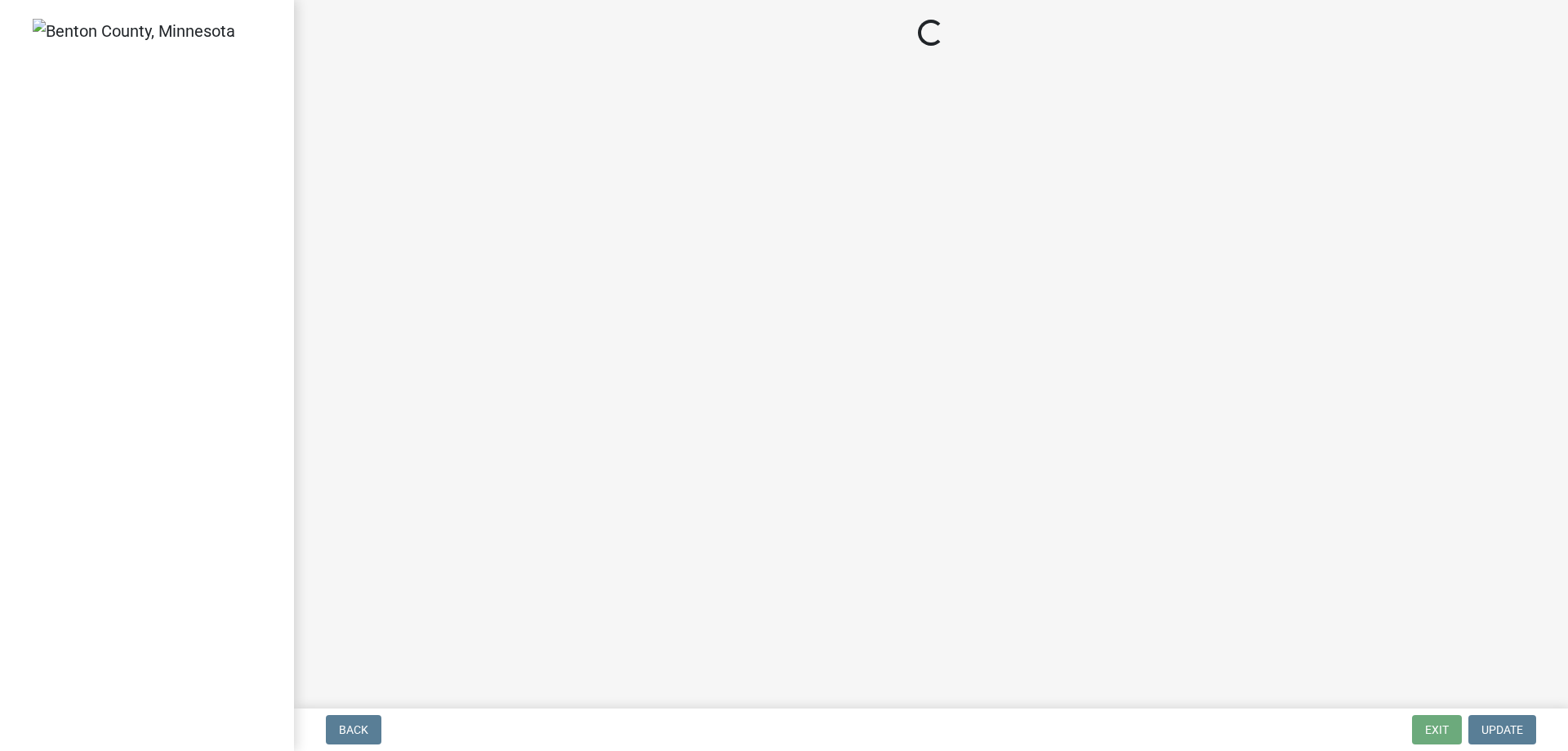
select select "17bfa135-5610-45df-8ce7-87530b7d86d4"
